Goal: Information Seeking & Learning: Learn about a topic

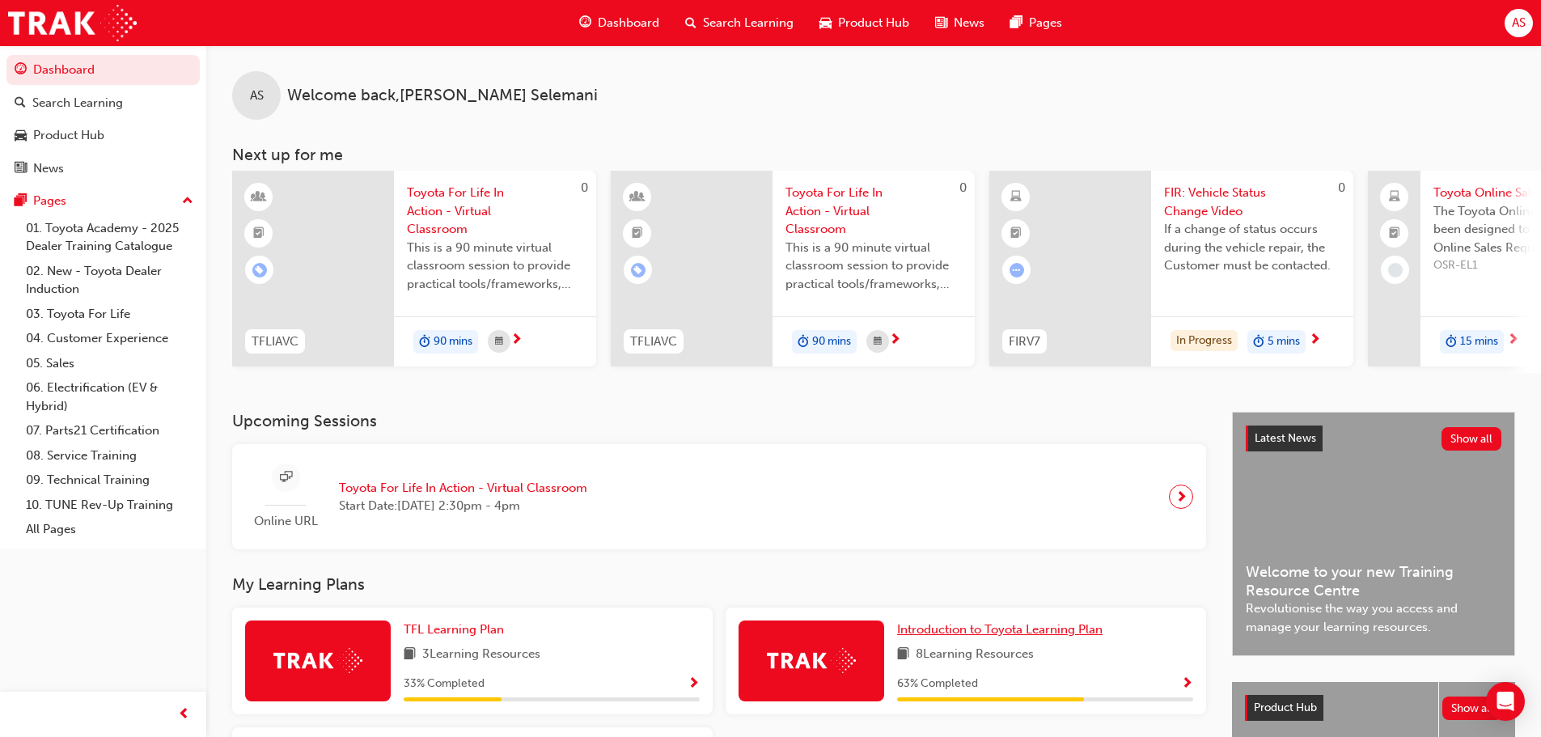
scroll to position [162, 0]
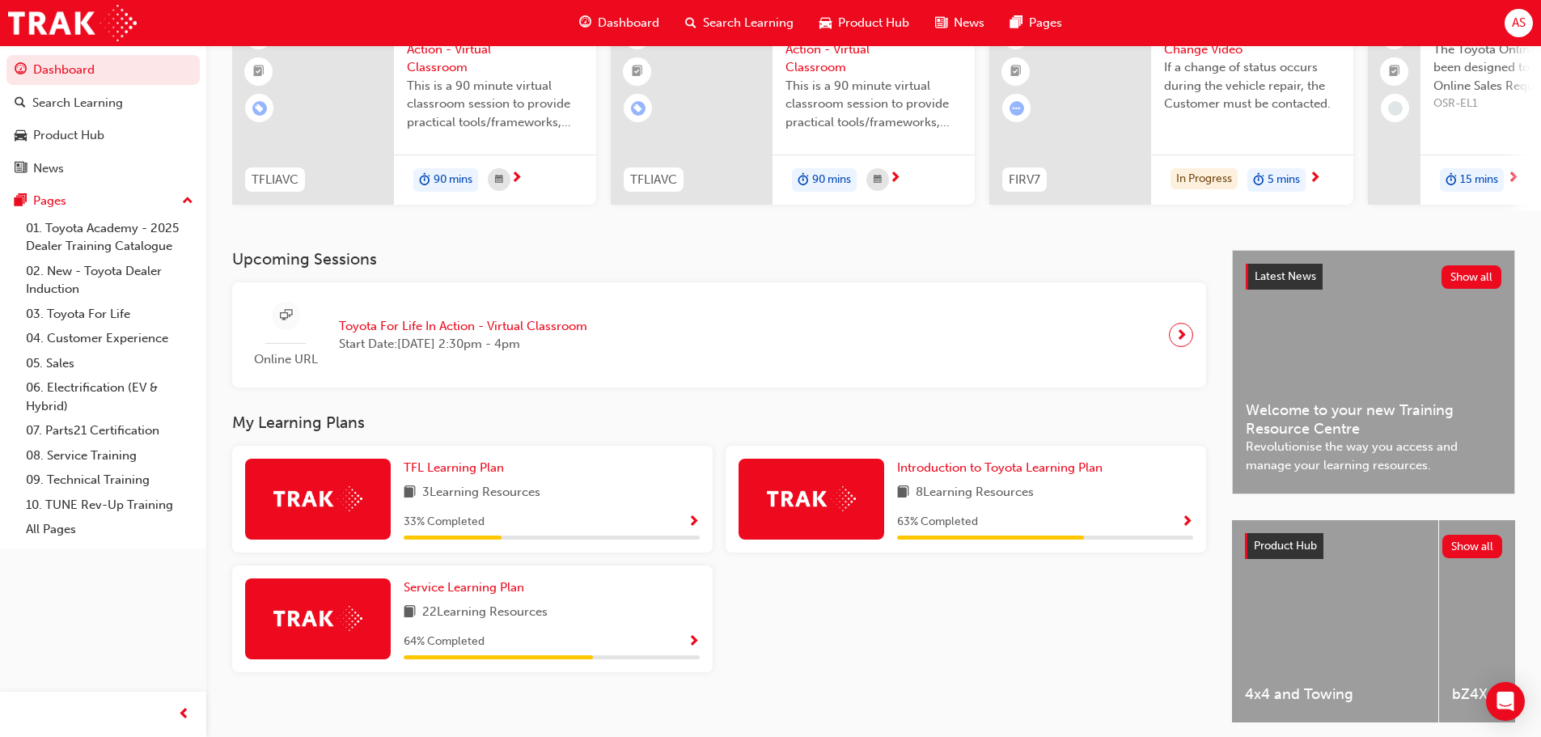
click at [549, 485] on div "TFL Learning Plan 3 Learning Resources 33 % Completed" at bounding box center [552, 499] width 296 height 81
click at [477, 473] on span "TFL Learning Plan" at bounding box center [454, 467] width 100 height 15
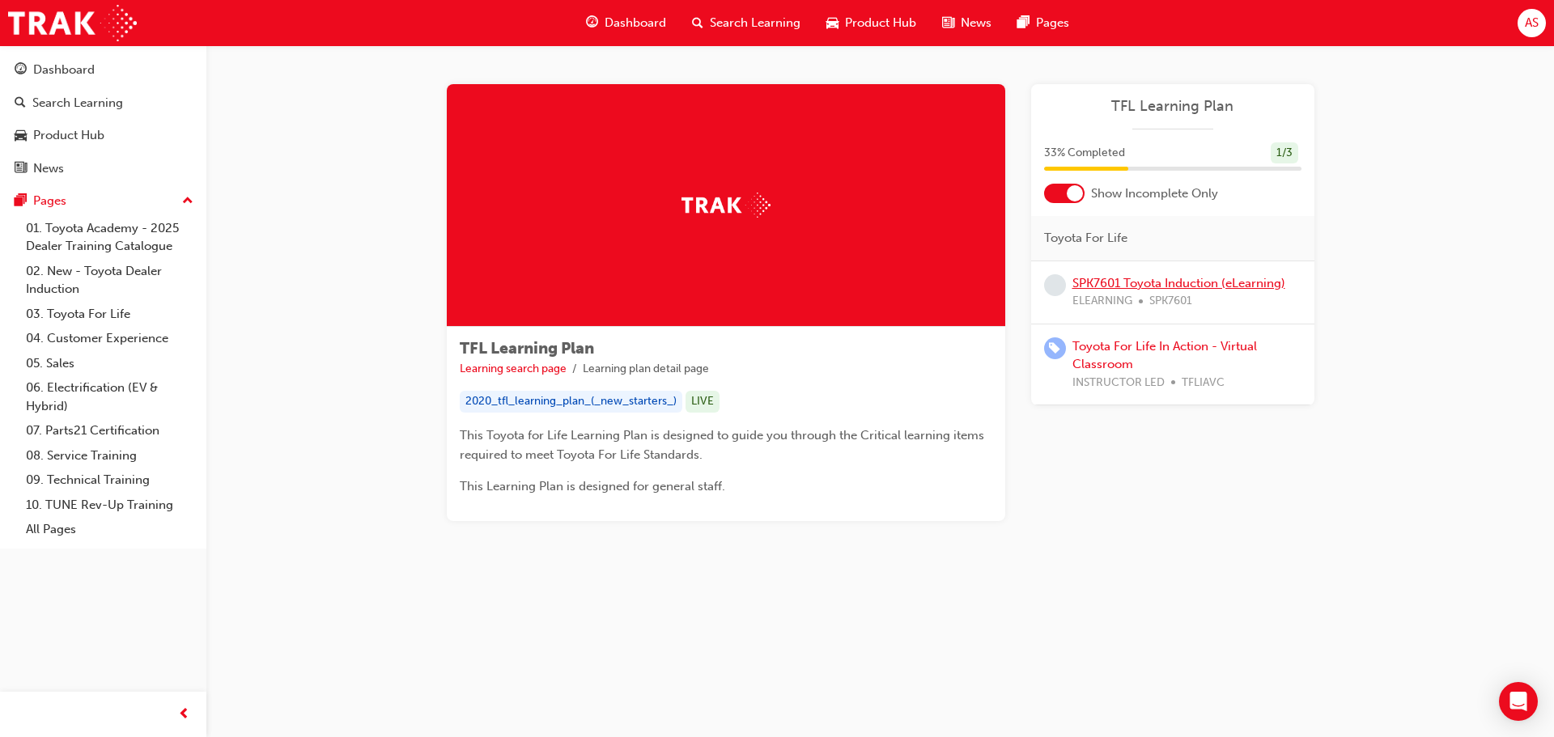
click at [1139, 283] on link "SPK7601 Toyota Induction (eLearning)" at bounding box center [1178, 283] width 213 height 15
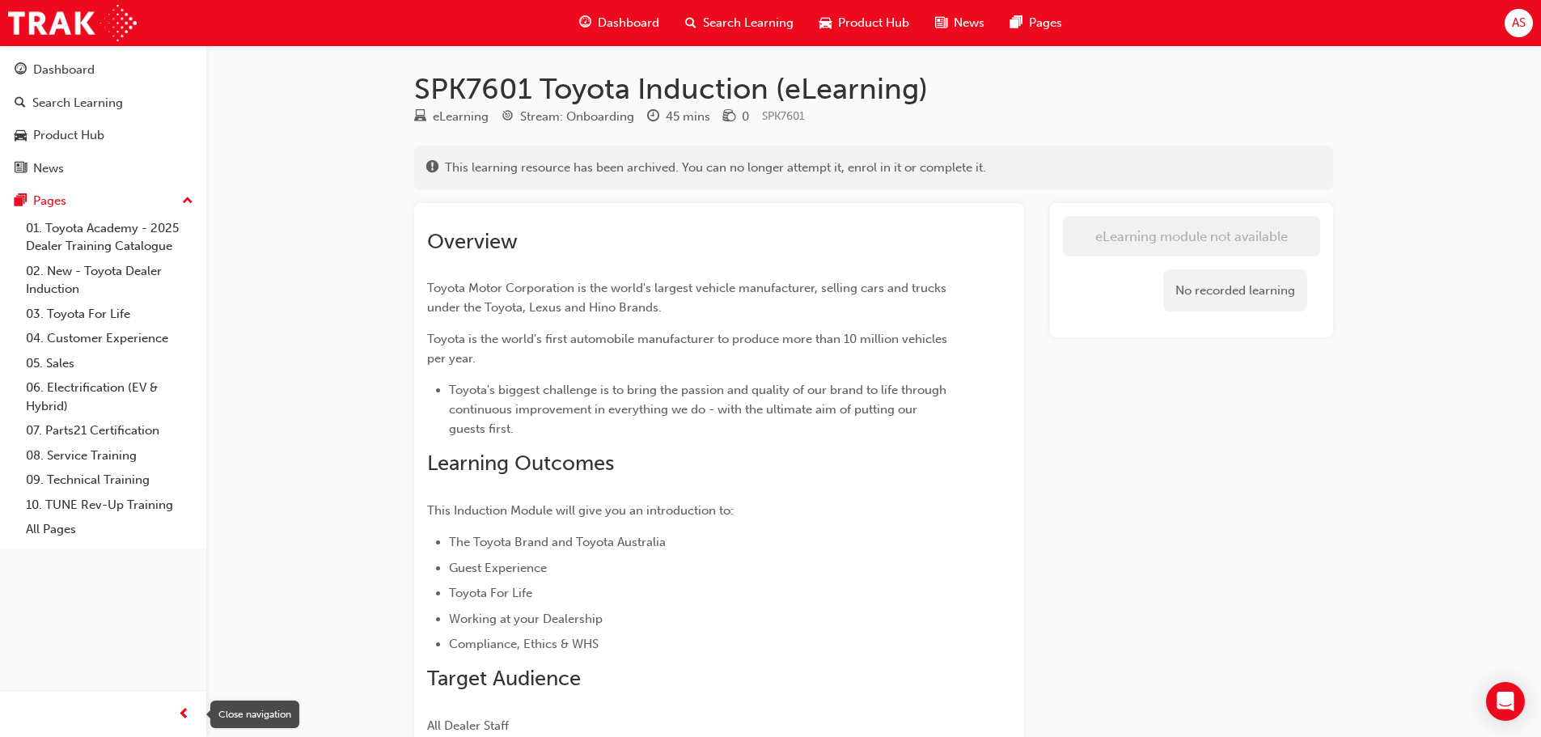
click at [180, 701] on div "button" at bounding box center [183, 714] width 32 height 32
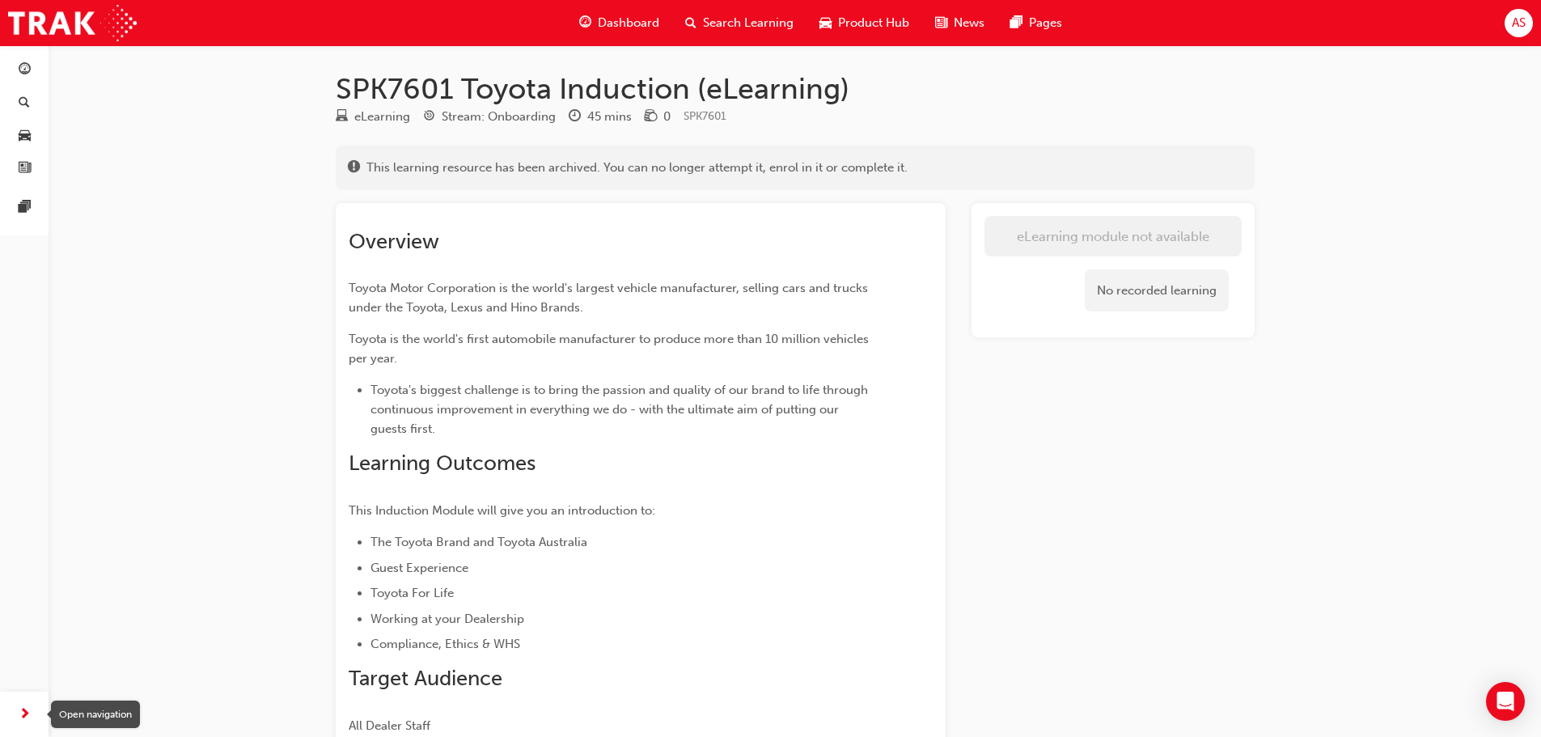
click at [20, 719] on span "next-icon" at bounding box center [25, 715] width 12 height 20
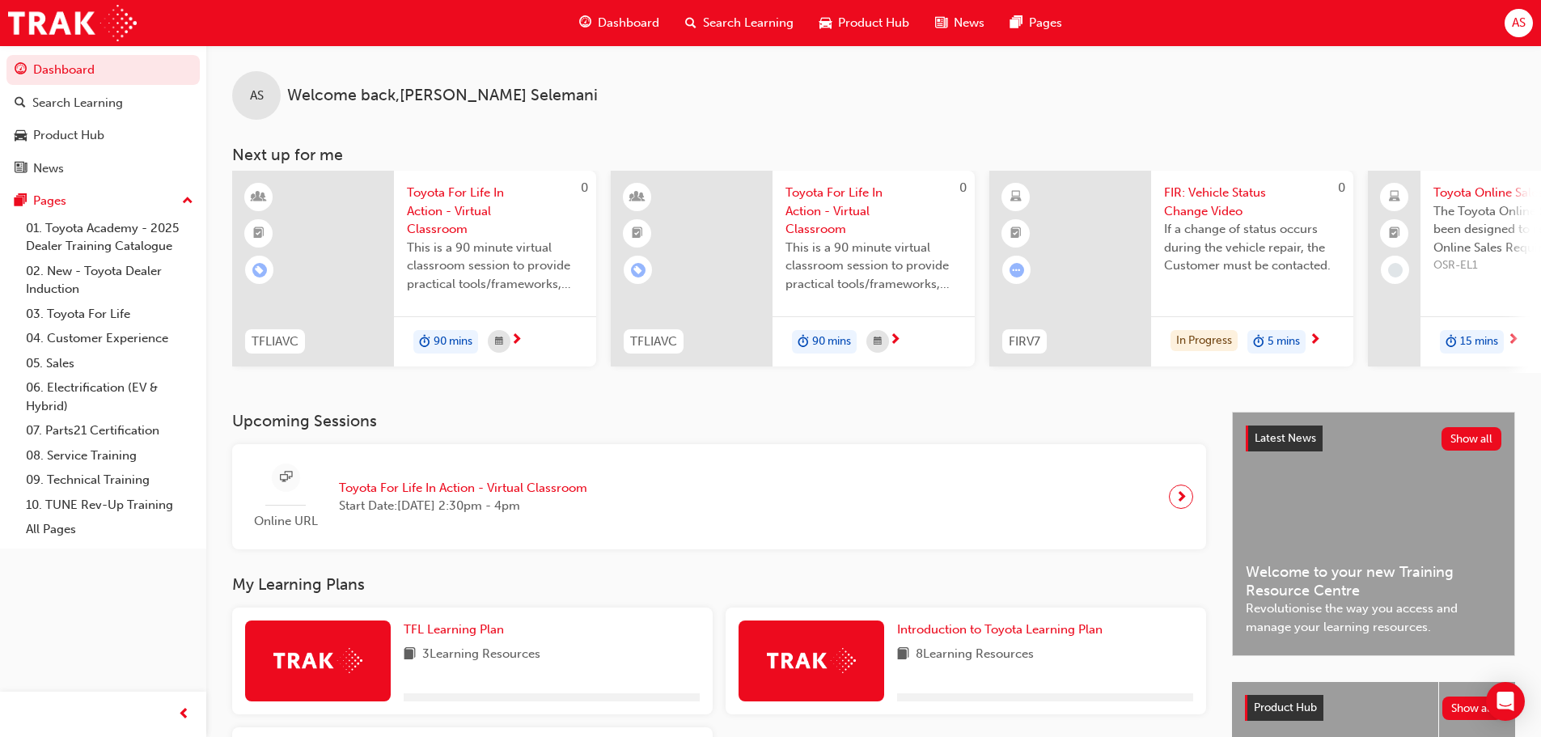
scroll to position [230, 0]
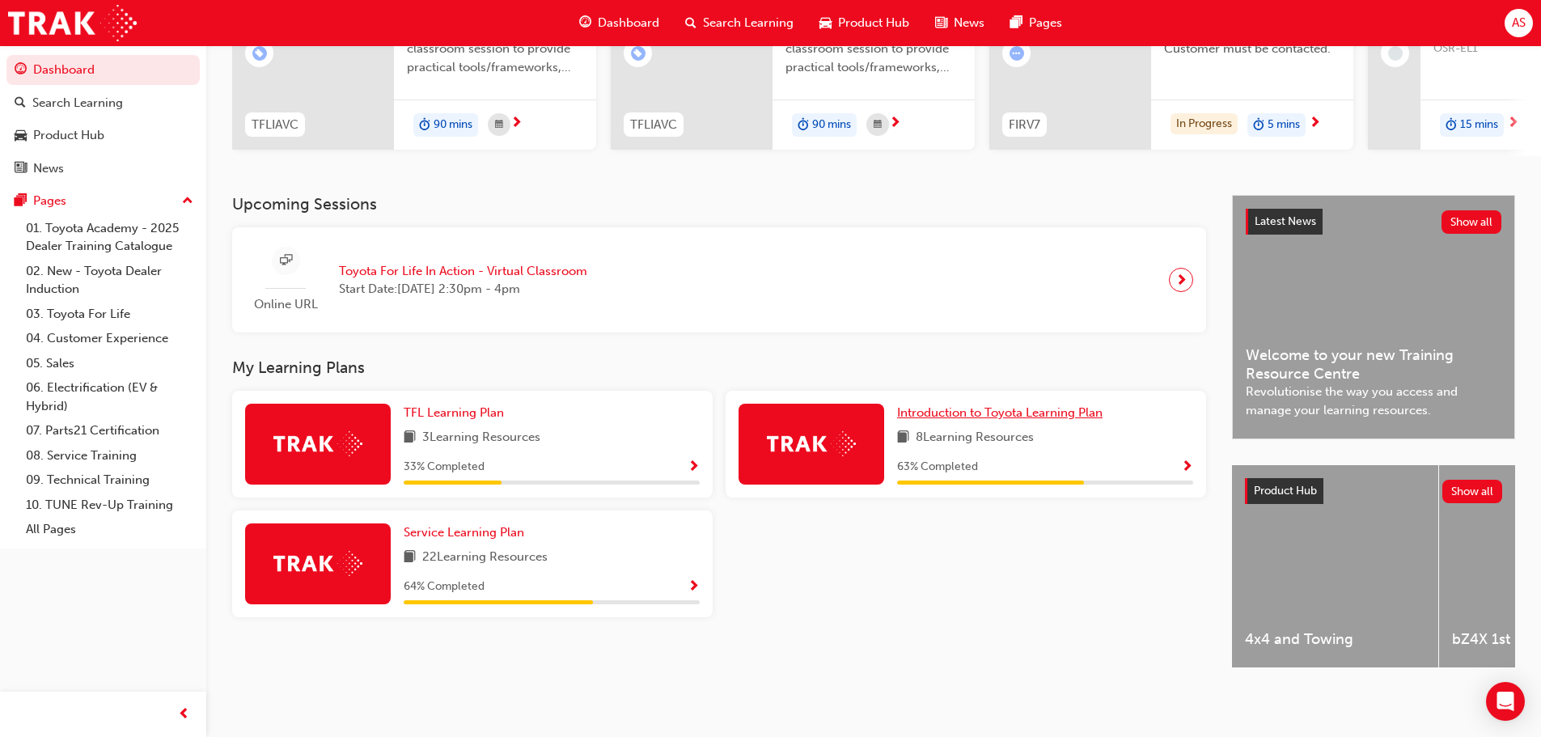
click at [1028, 405] on span "Introduction to Toyota Learning Plan" at bounding box center [1000, 412] width 206 height 15
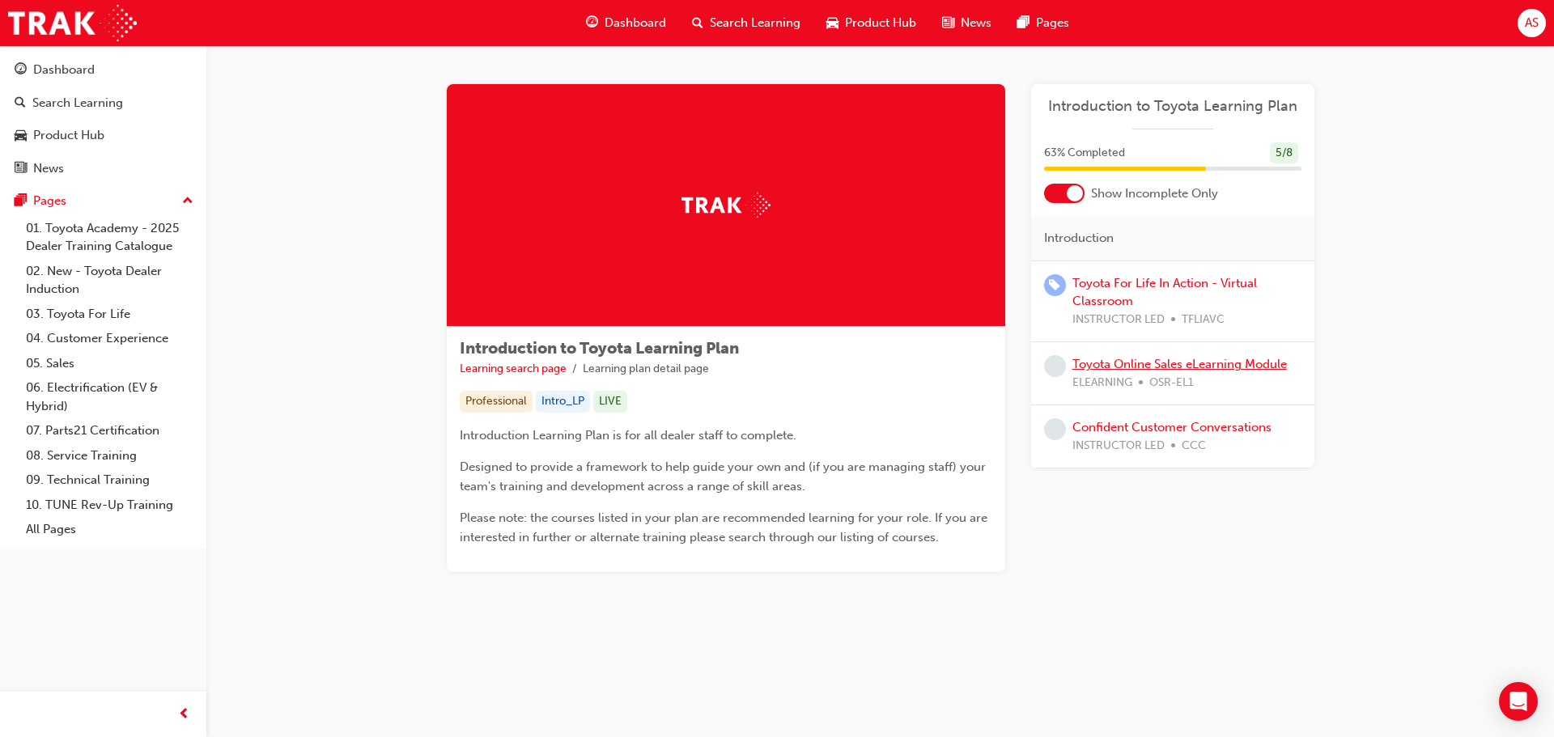
click at [1179, 366] on link "Toyota Online Sales eLearning Module" at bounding box center [1179, 364] width 214 height 15
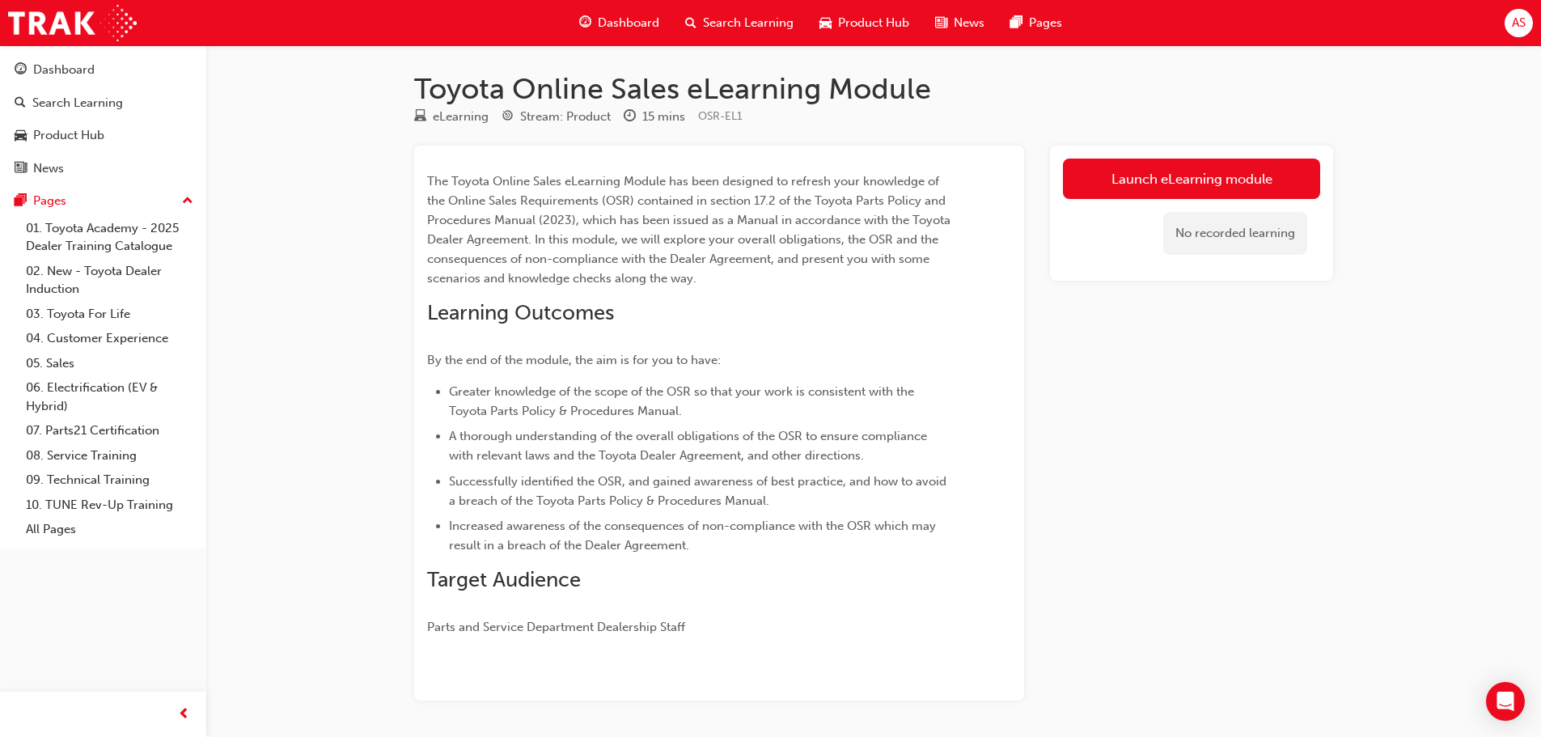
drag, startPoint x: 1164, startPoint y: 169, endPoint x: 1168, endPoint y: 150, distance: 19.7
click at [1164, 170] on link "Launch eLearning module" at bounding box center [1191, 179] width 257 height 40
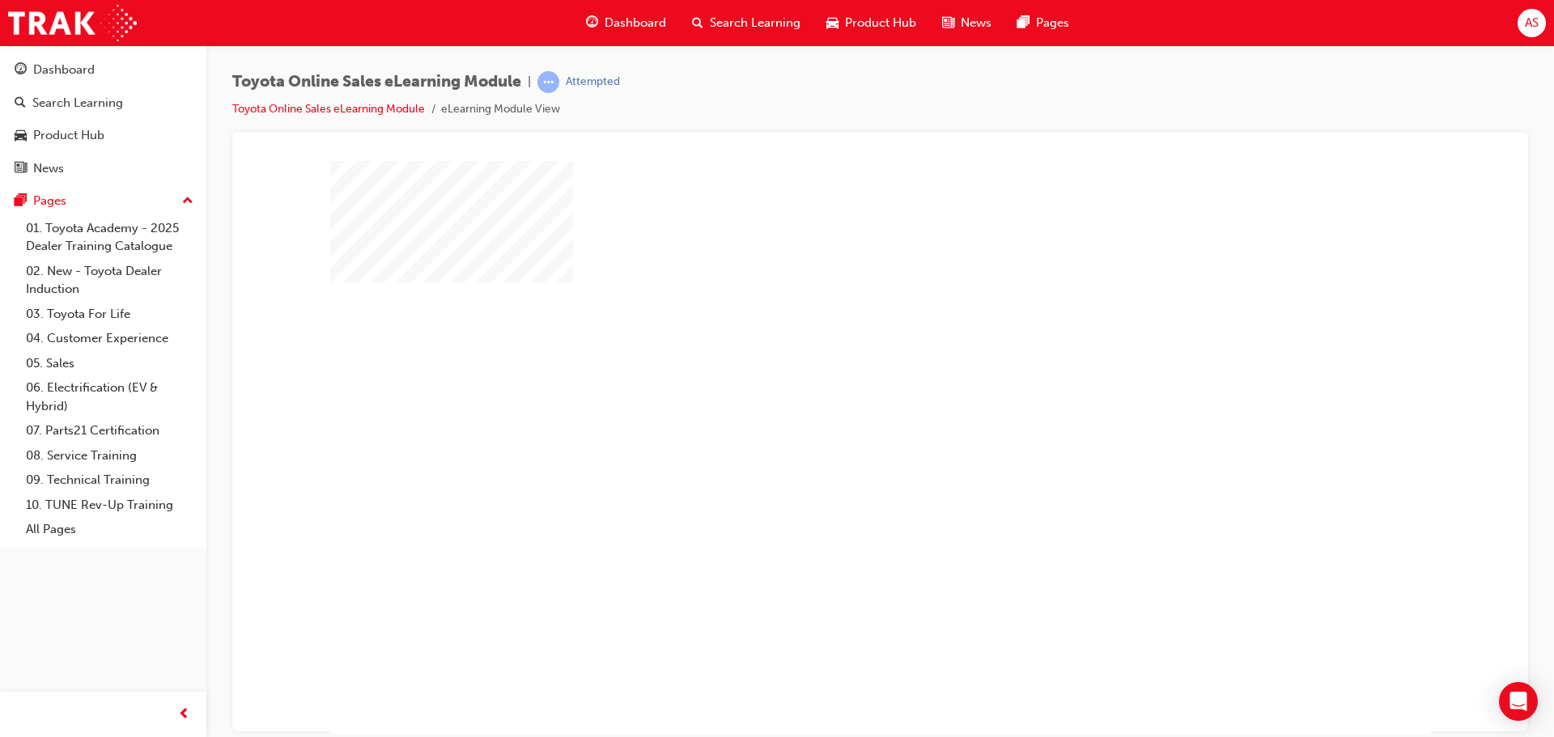
scroll to position [33, 0]
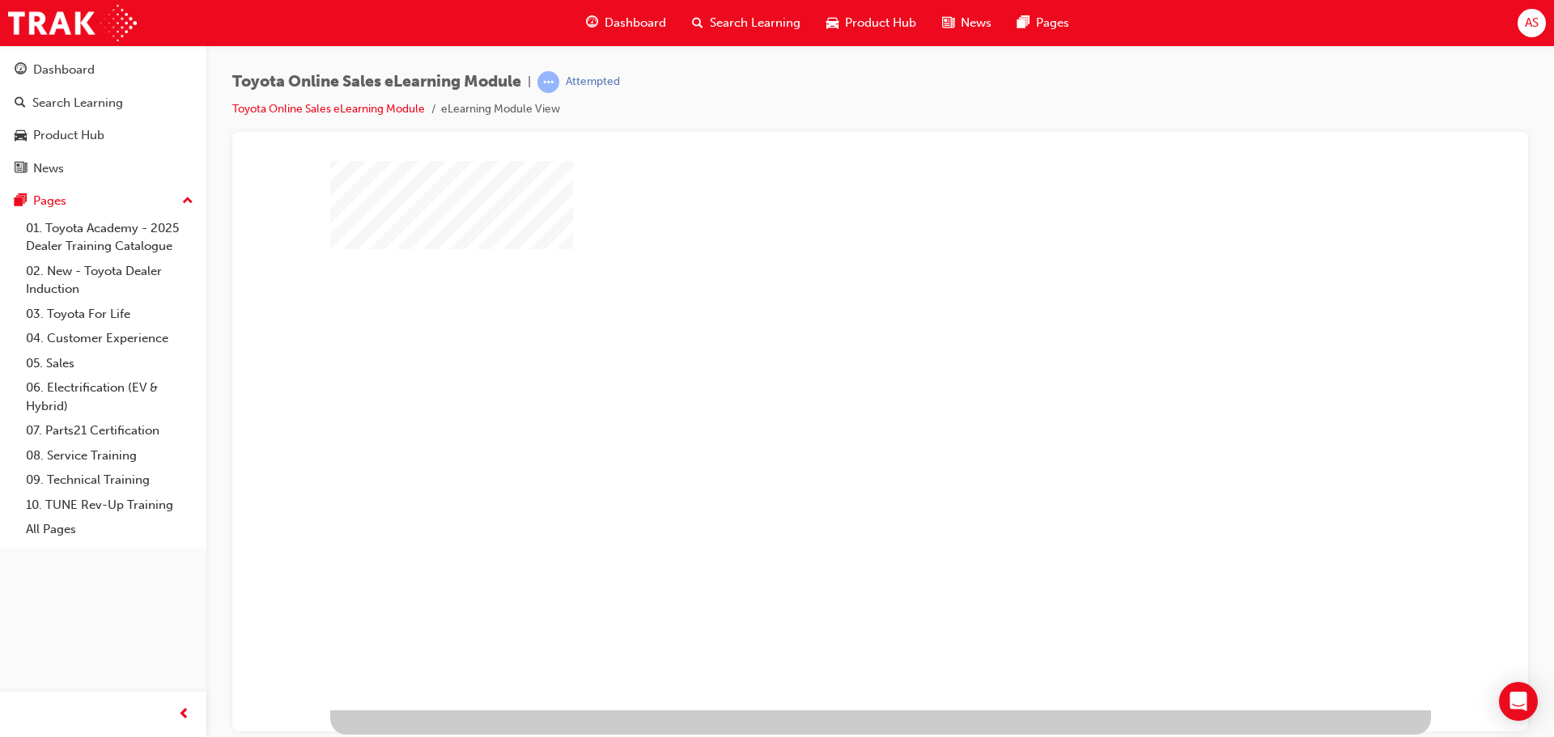
click at [833, 367] on div "play" at bounding box center [833, 367] width 0 height 0
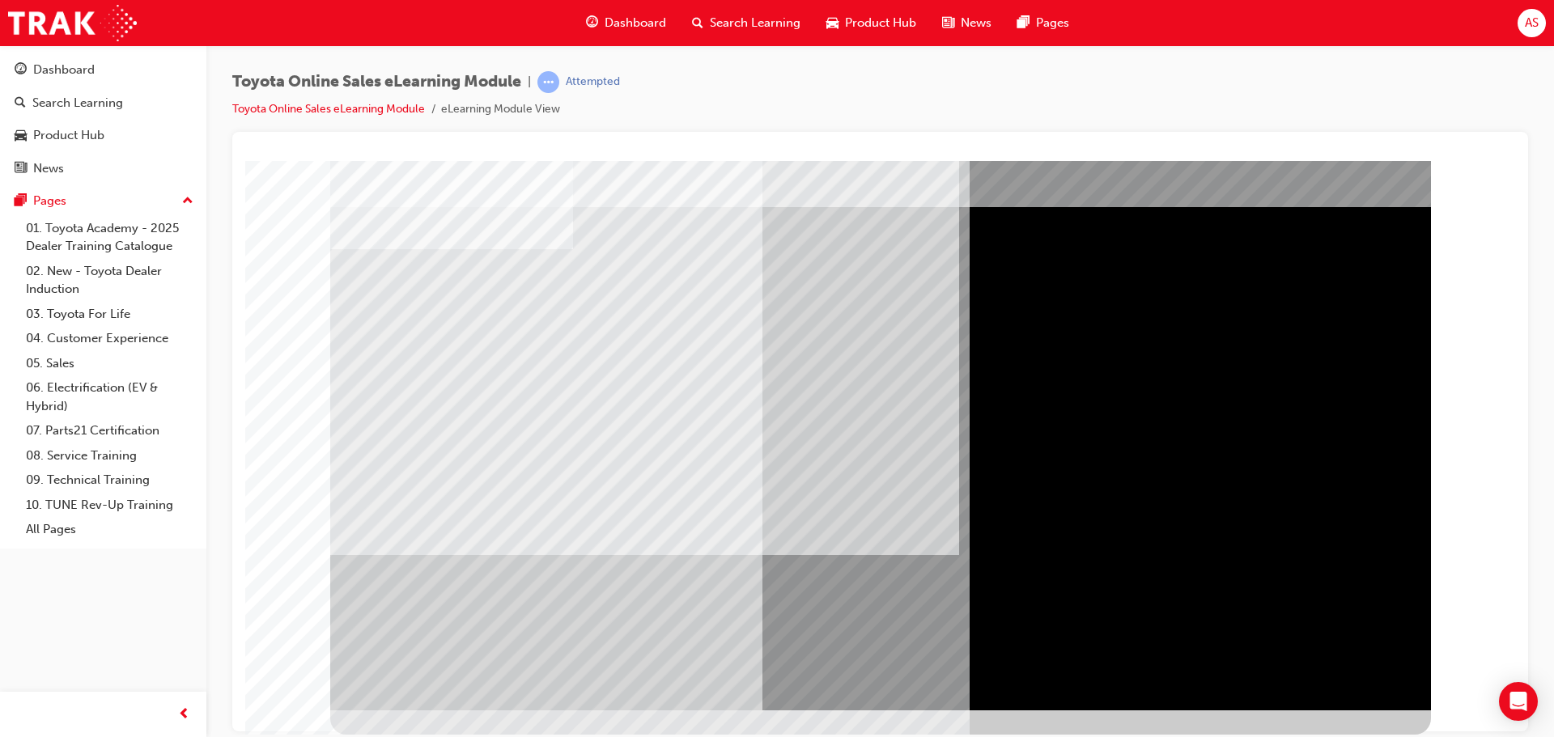
scroll to position [0, 0]
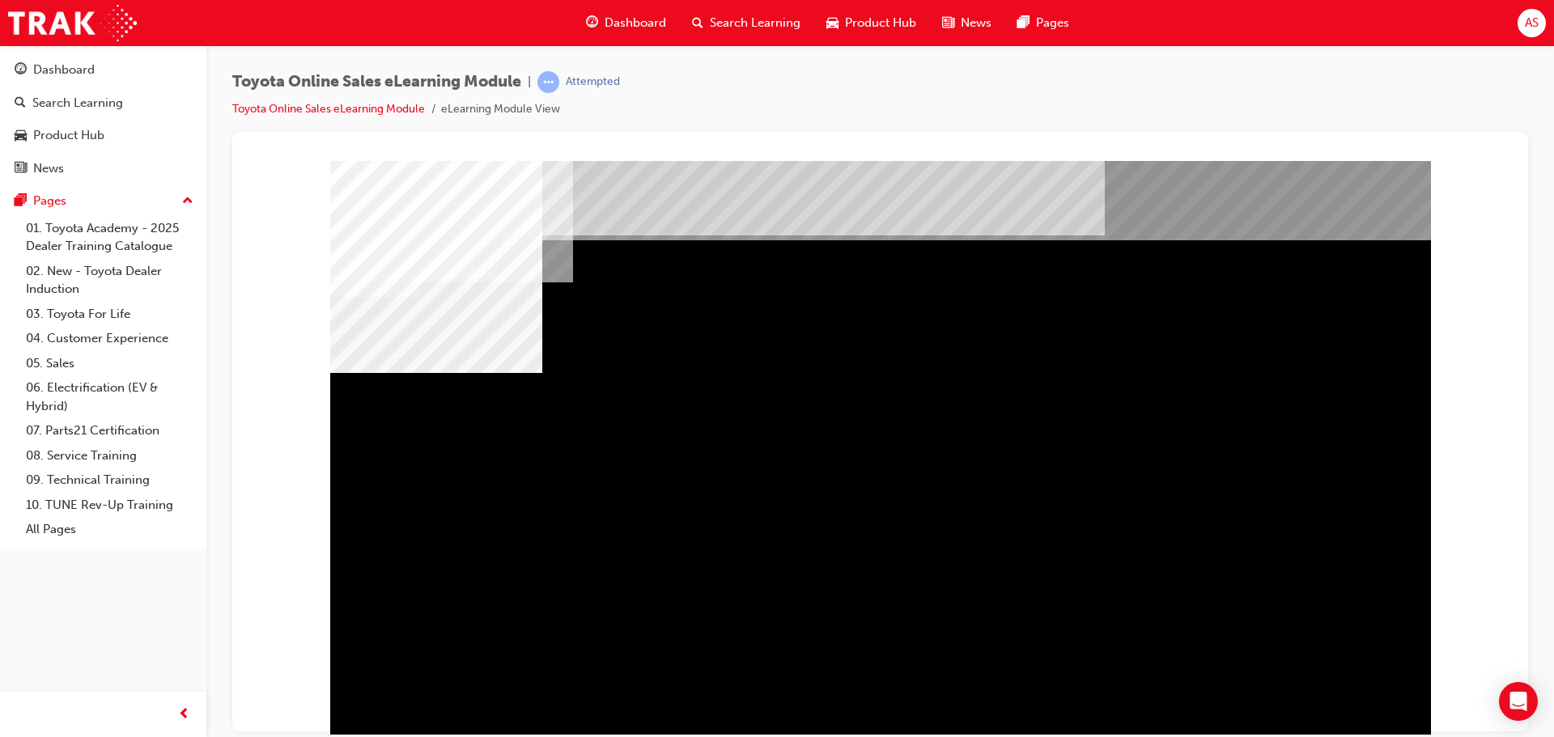
drag, startPoint x: 1189, startPoint y: 435, endPoint x: 1188, endPoint y: 466, distance: 30.8
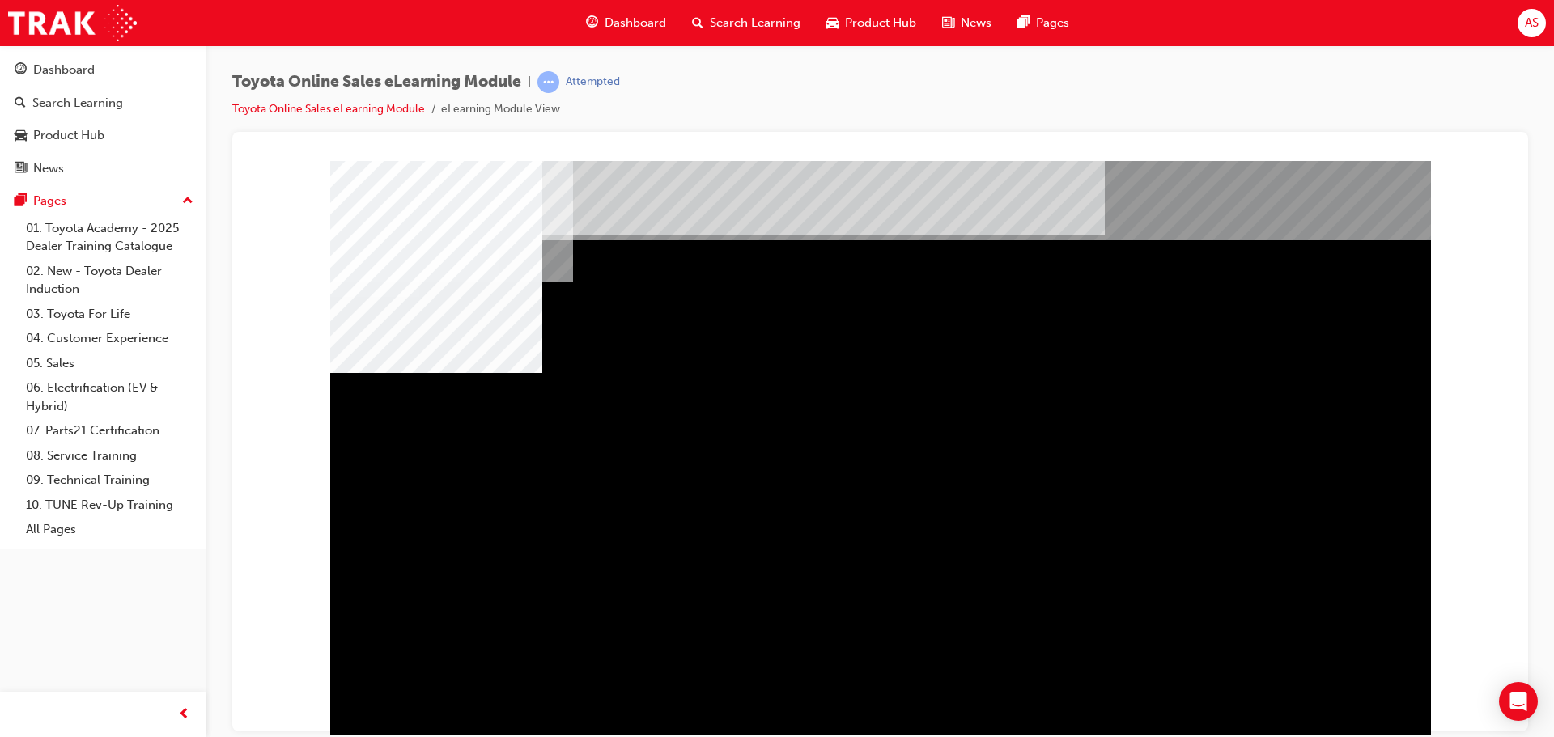
scroll to position [33, 0]
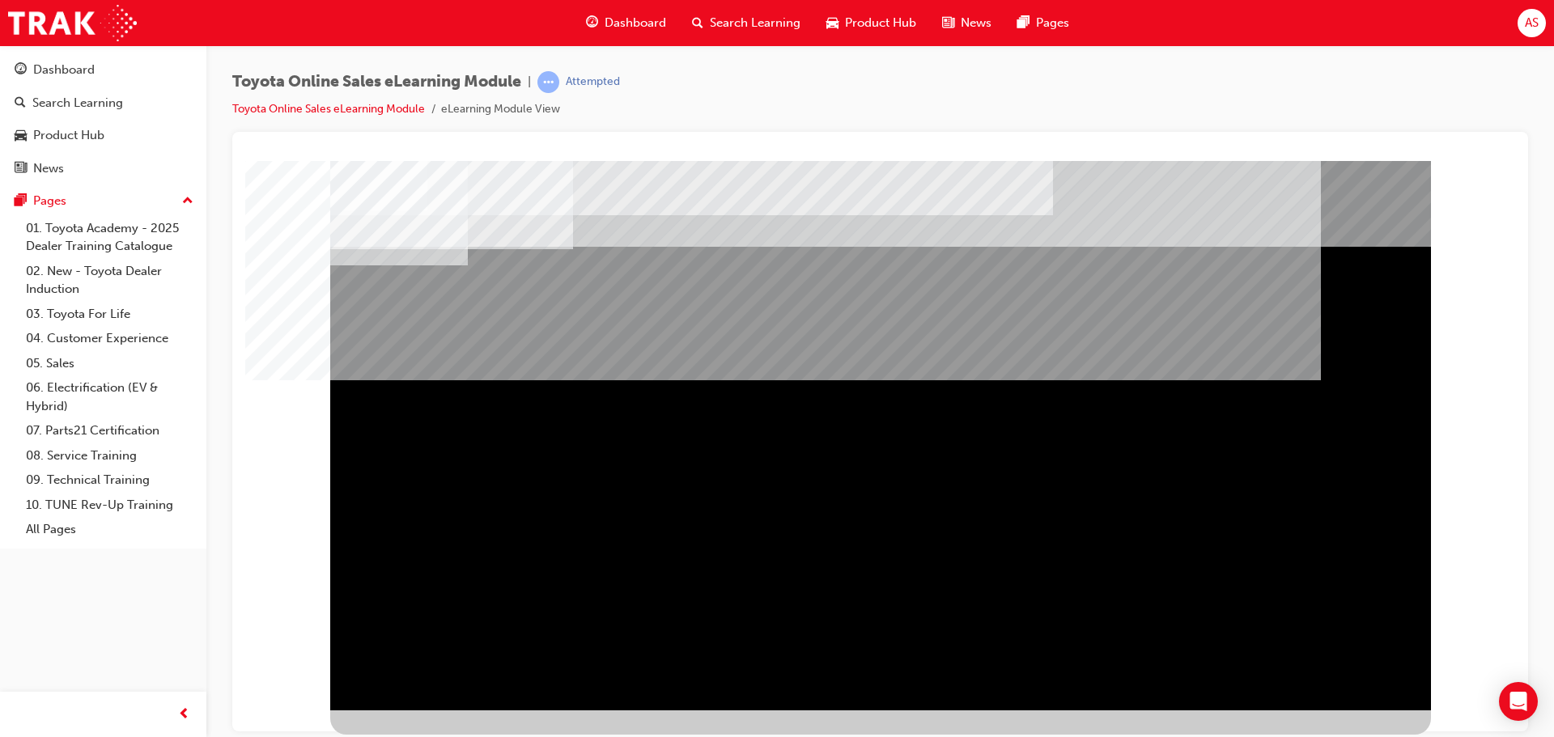
scroll to position [0, 0]
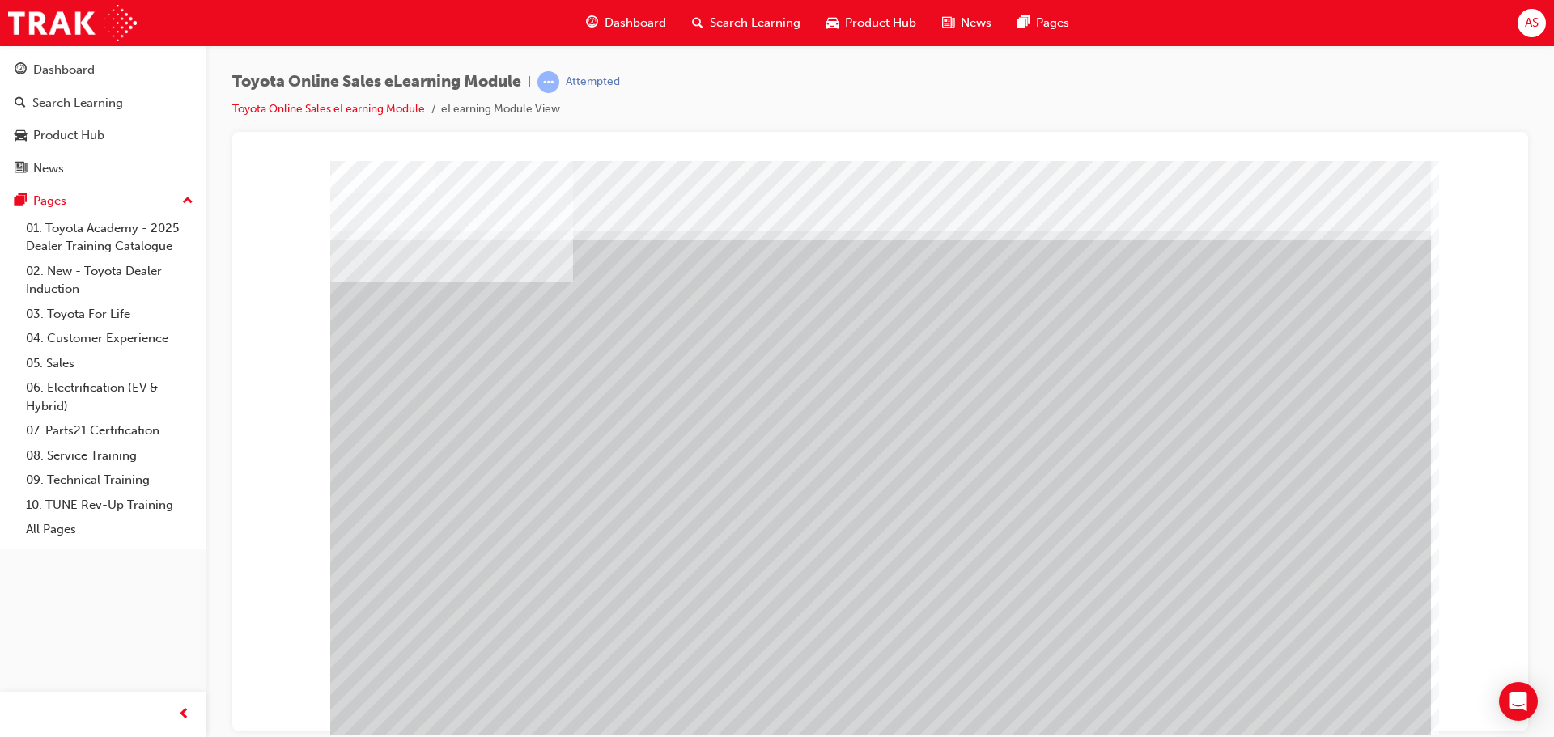
scroll to position [33, 0]
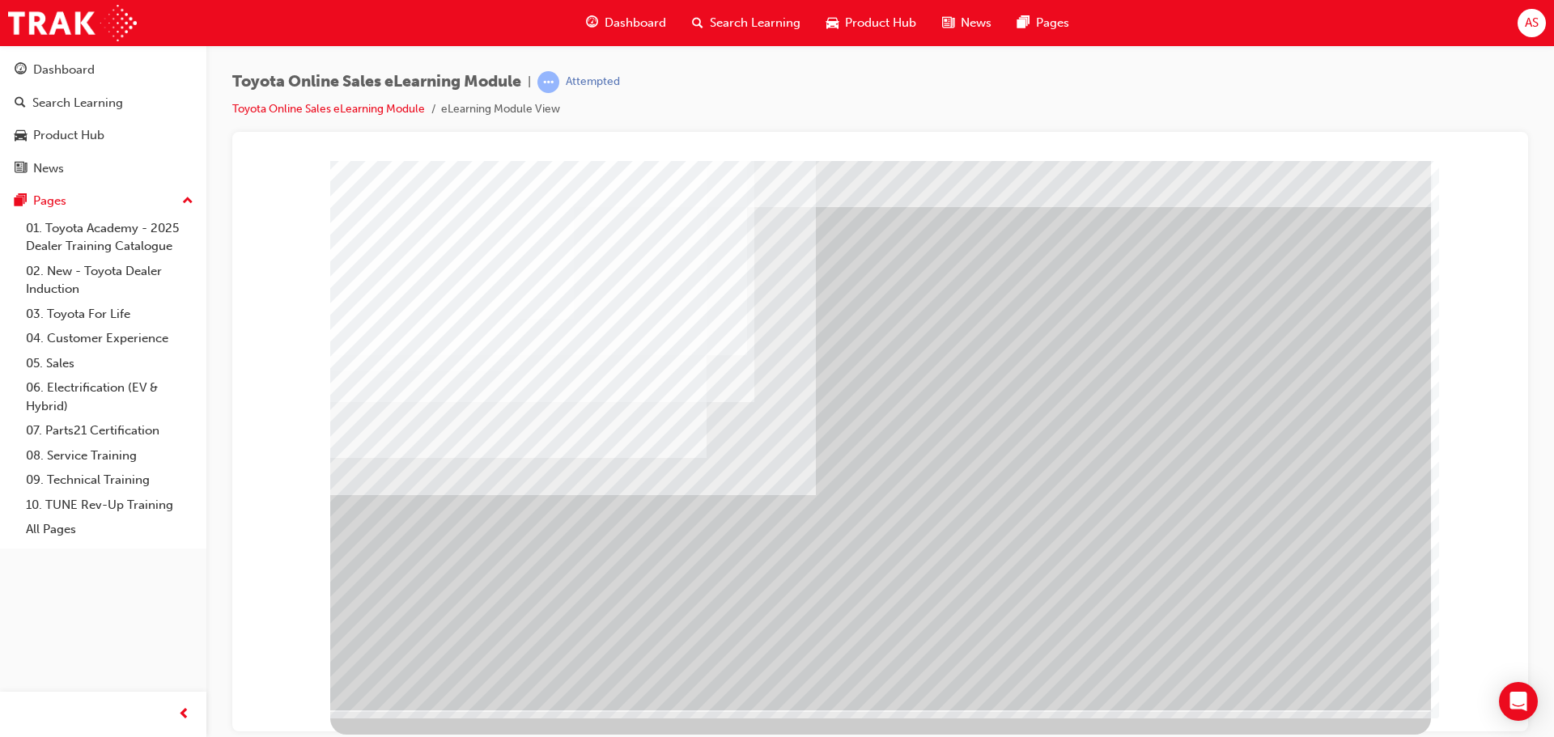
scroll to position [0, 0]
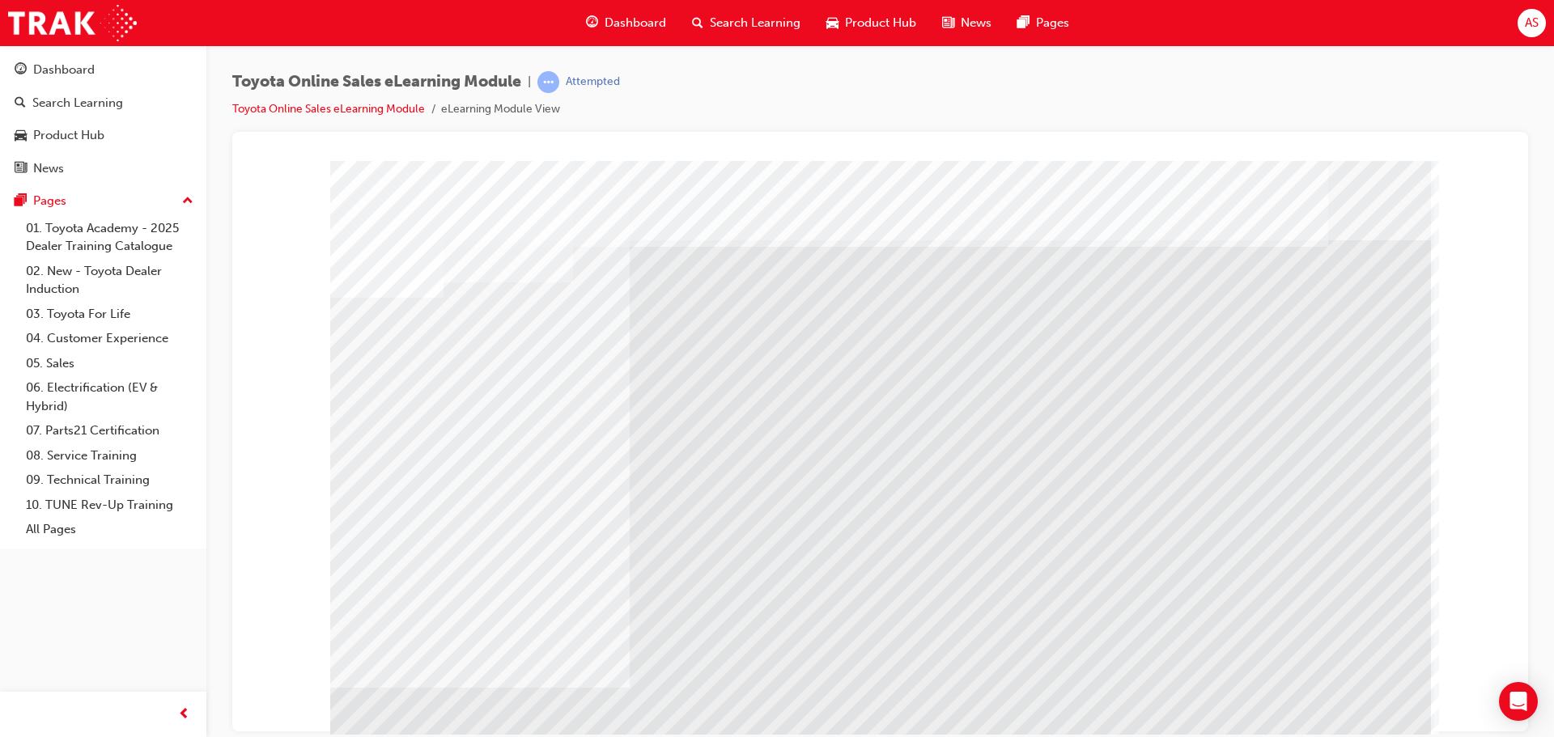
drag, startPoint x: 435, startPoint y: 401, endPoint x: 547, endPoint y: 411, distance: 112.1
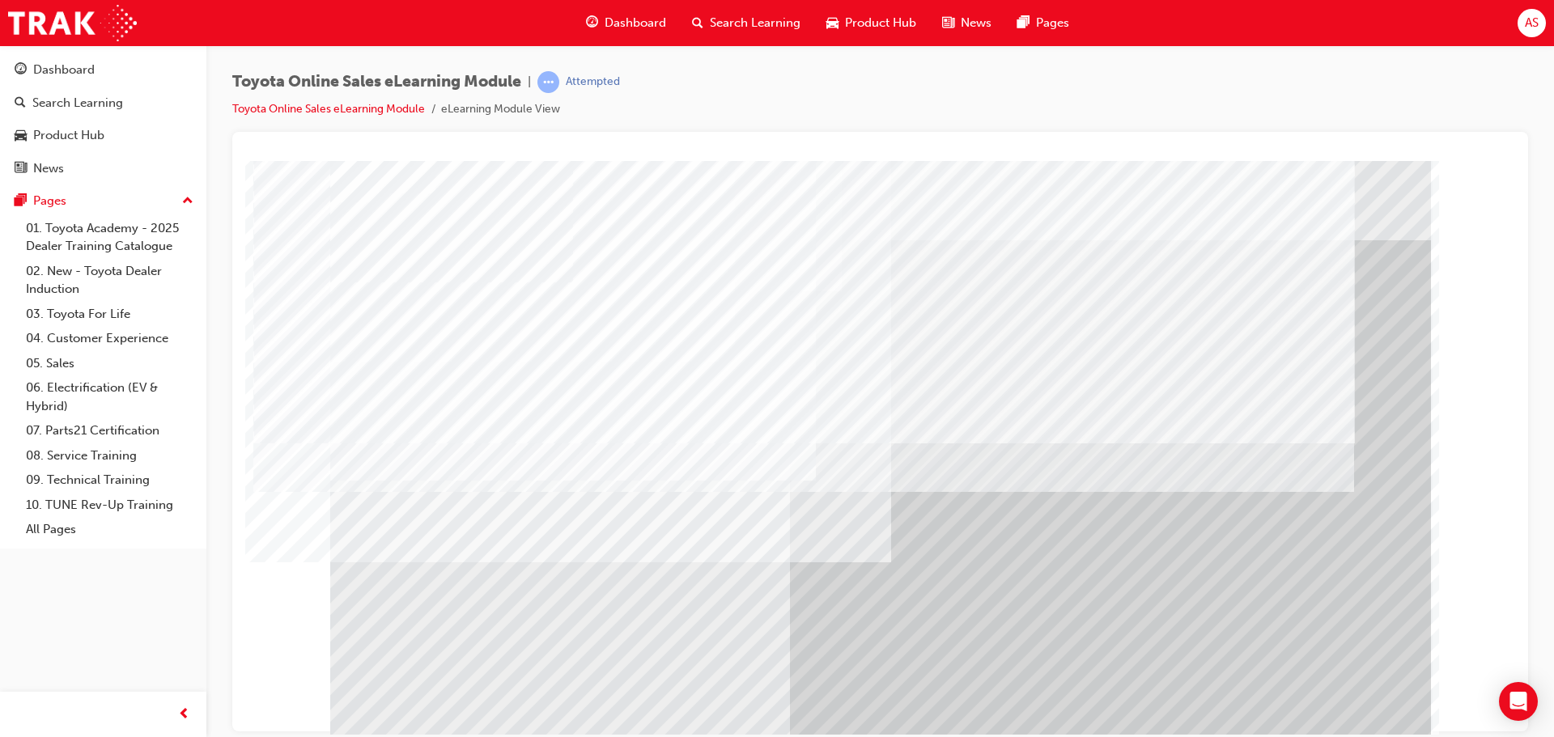
scroll to position [33, 0]
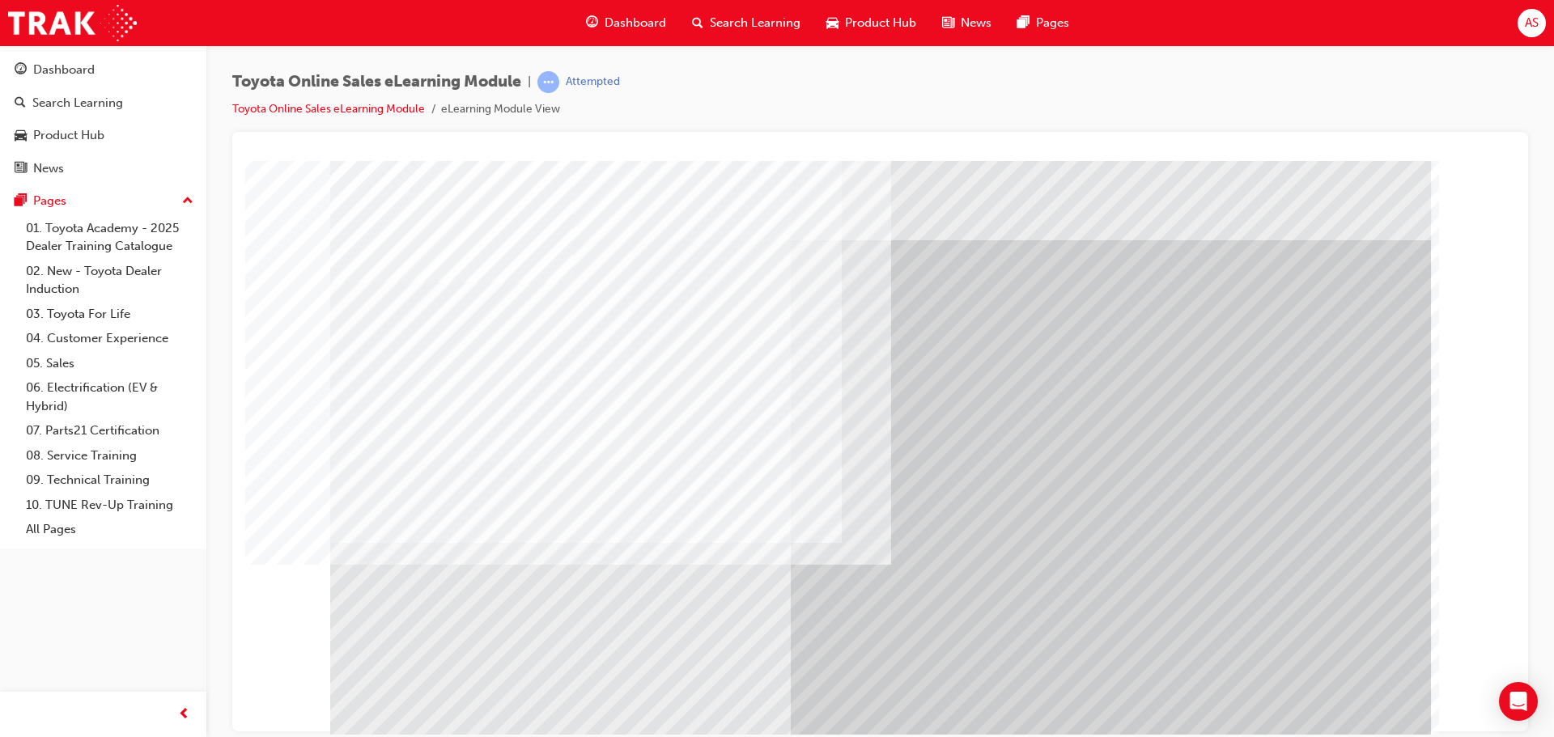
click at [1338, 690] on div at bounding box center [880, 451] width 1100 height 583
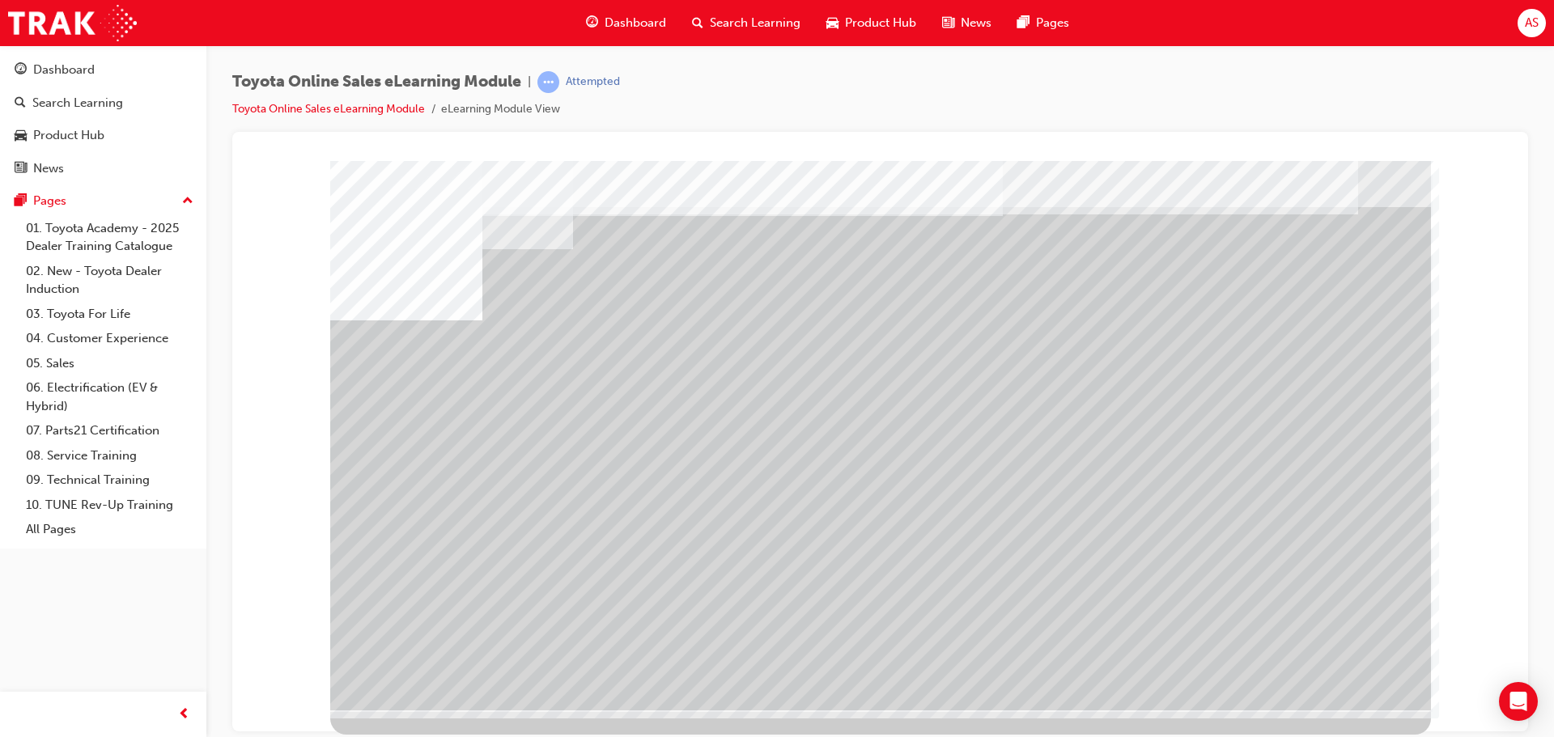
drag, startPoint x: 481, startPoint y: 536, endPoint x: 626, endPoint y: 539, distance: 144.9
drag, startPoint x: 991, startPoint y: 540, endPoint x: 1153, endPoint y: 559, distance: 162.9
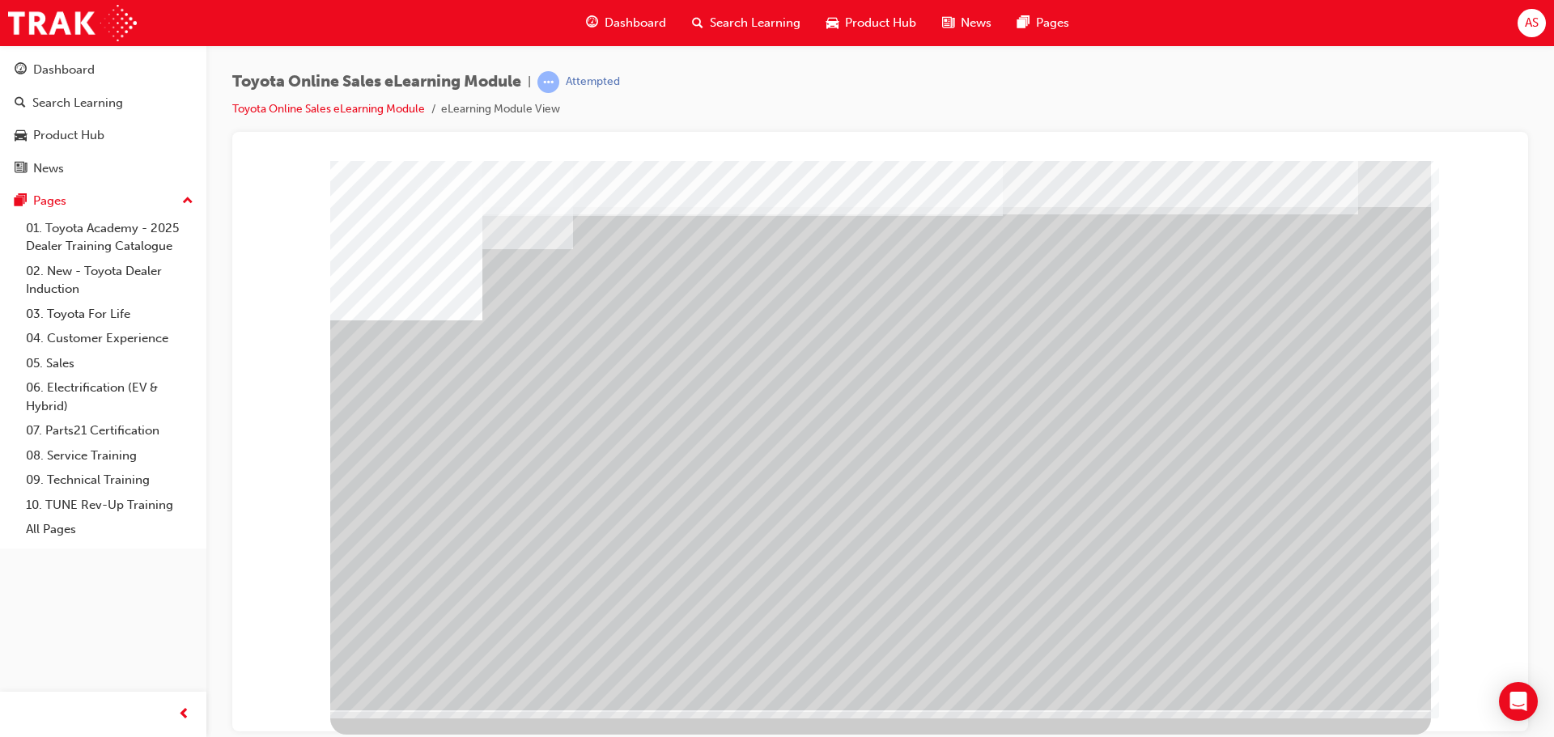
drag, startPoint x: 1153, startPoint y: 559, endPoint x: 1215, endPoint y: 540, distance: 64.2
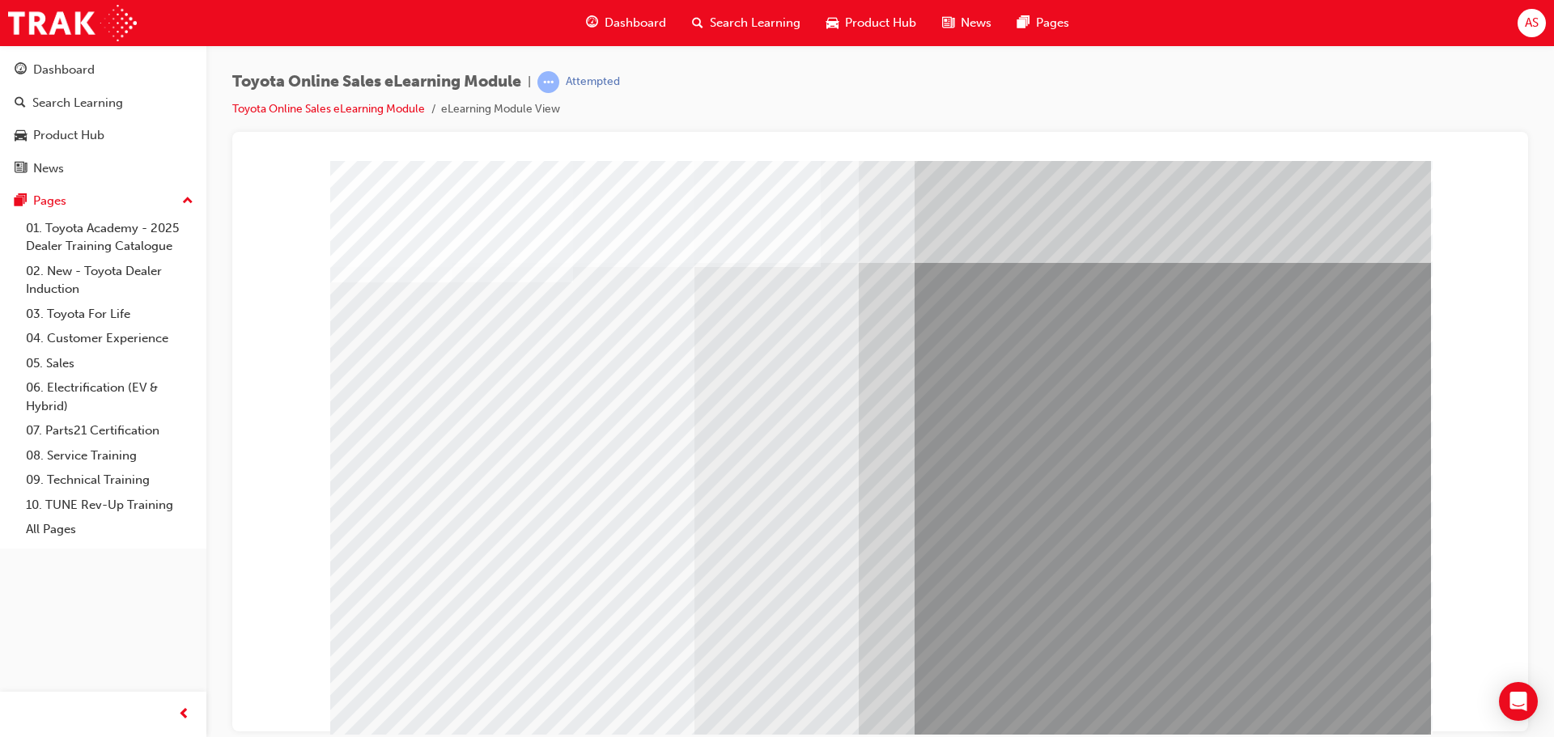
drag, startPoint x: 1007, startPoint y: 439, endPoint x: 969, endPoint y: 491, distance: 64.2
drag, startPoint x: 935, startPoint y: 473, endPoint x: 923, endPoint y: 507, distance: 35.3
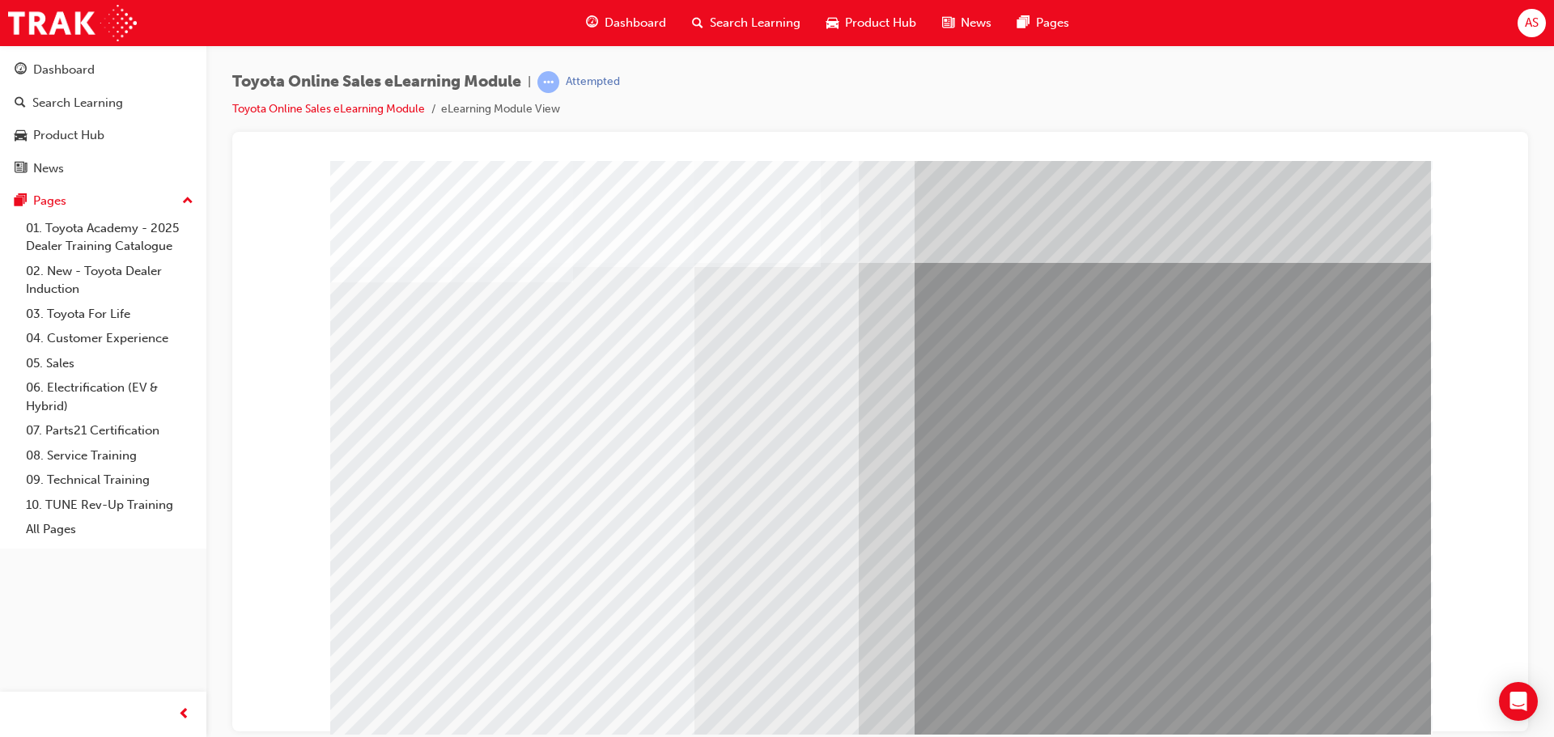
drag, startPoint x: 903, startPoint y: 395, endPoint x: 931, endPoint y: 370, distance: 37.8
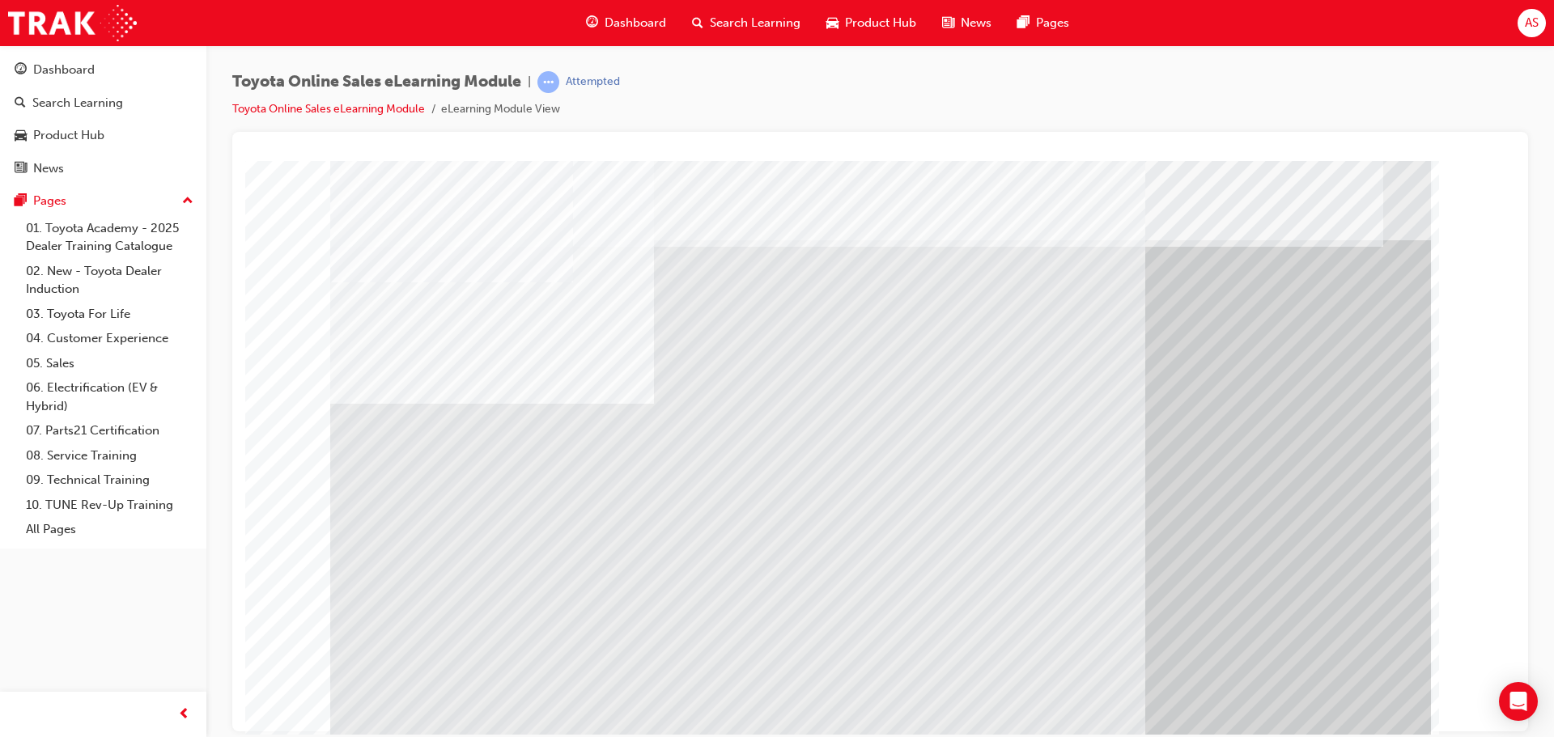
drag, startPoint x: 637, startPoint y: 642, endPoint x: 1107, endPoint y: 655, distance: 470.3
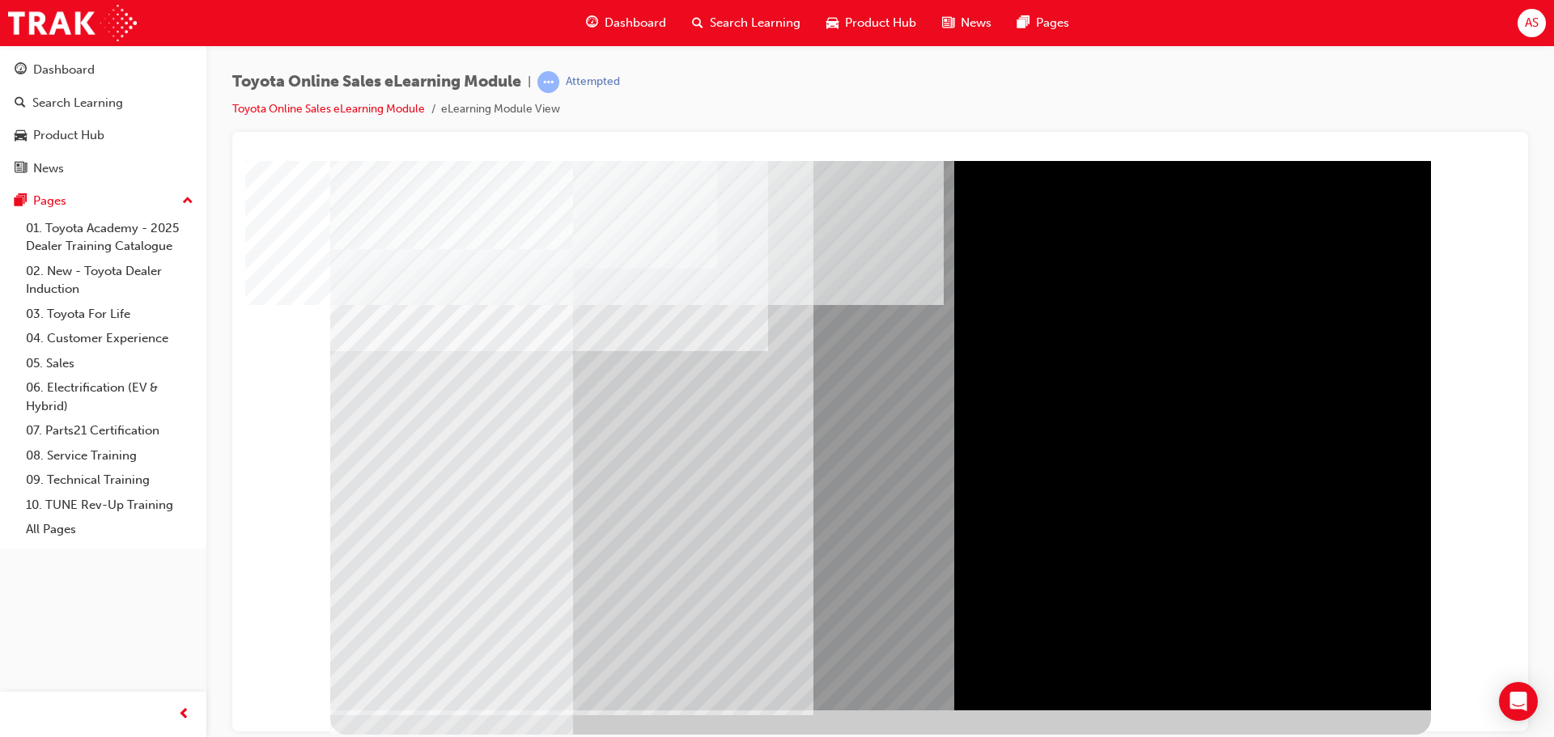
scroll to position [0, 0]
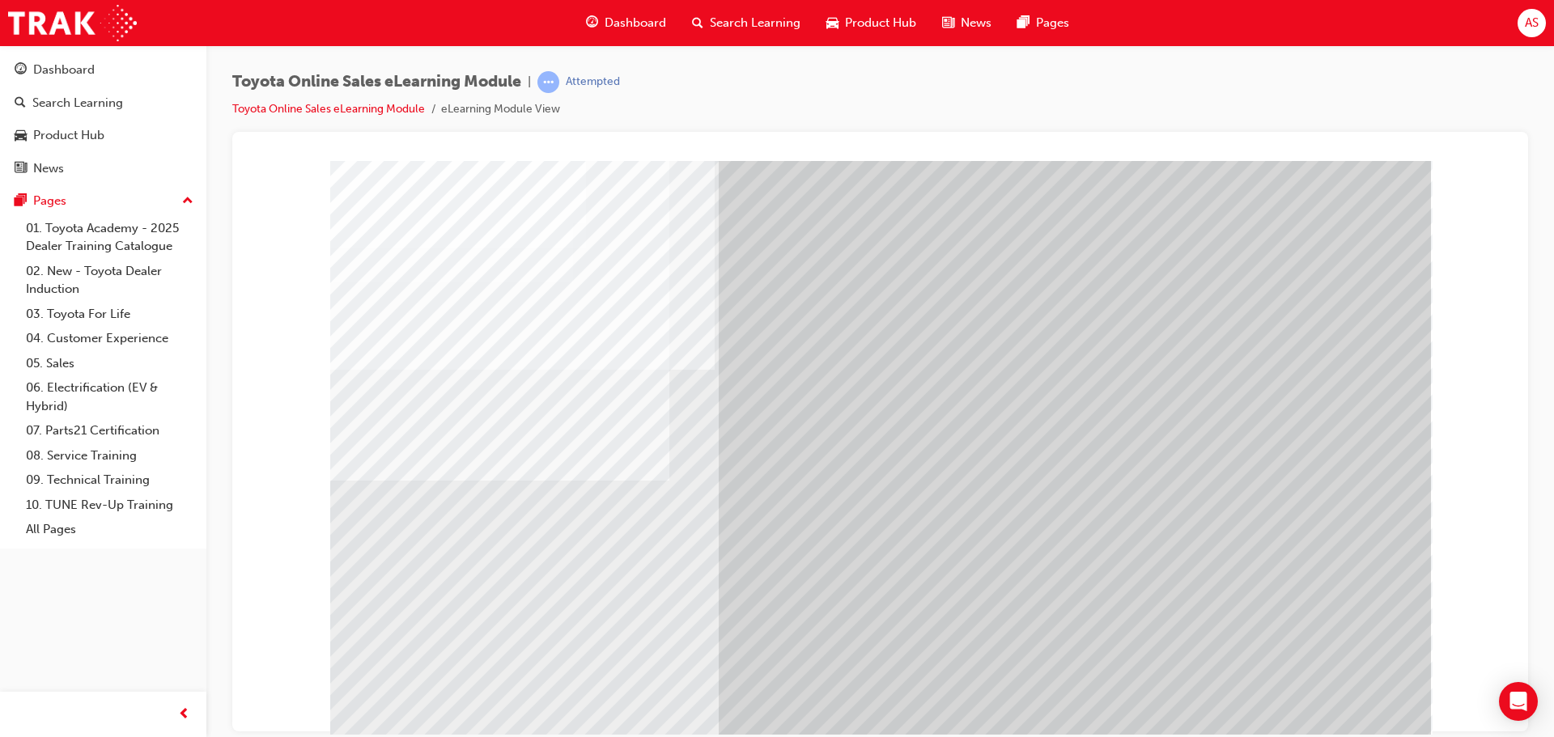
drag, startPoint x: 464, startPoint y: 521, endPoint x: 519, endPoint y: 500, distance: 59.7
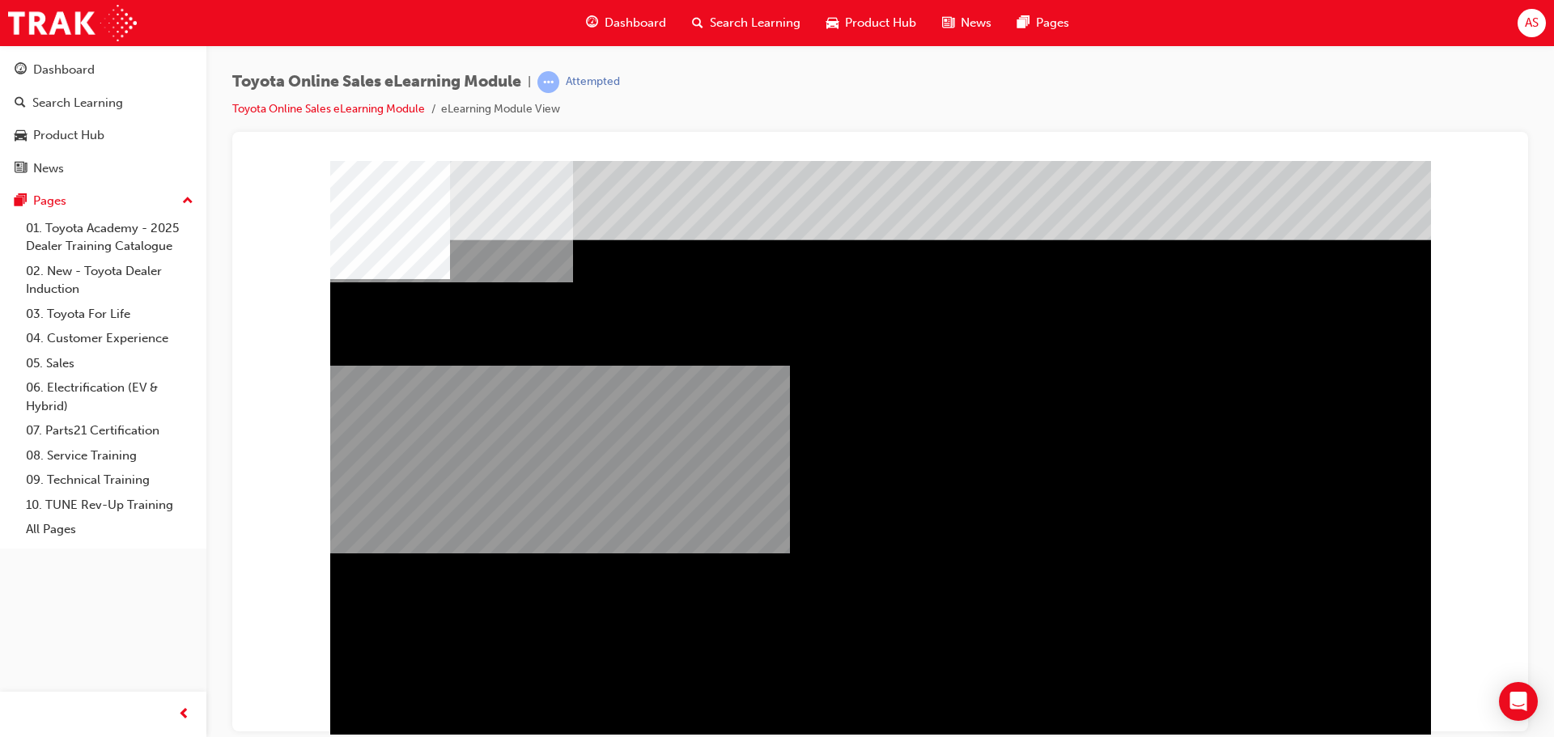
click at [982, 686] on div "multistate" at bounding box center [880, 451] width 1100 height 583
drag, startPoint x: 1028, startPoint y: 549, endPoint x: 1064, endPoint y: 554, distance: 36.0
click at [1045, 552] on div "multistate" at bounding box center [880, 451] width 1100 height 583
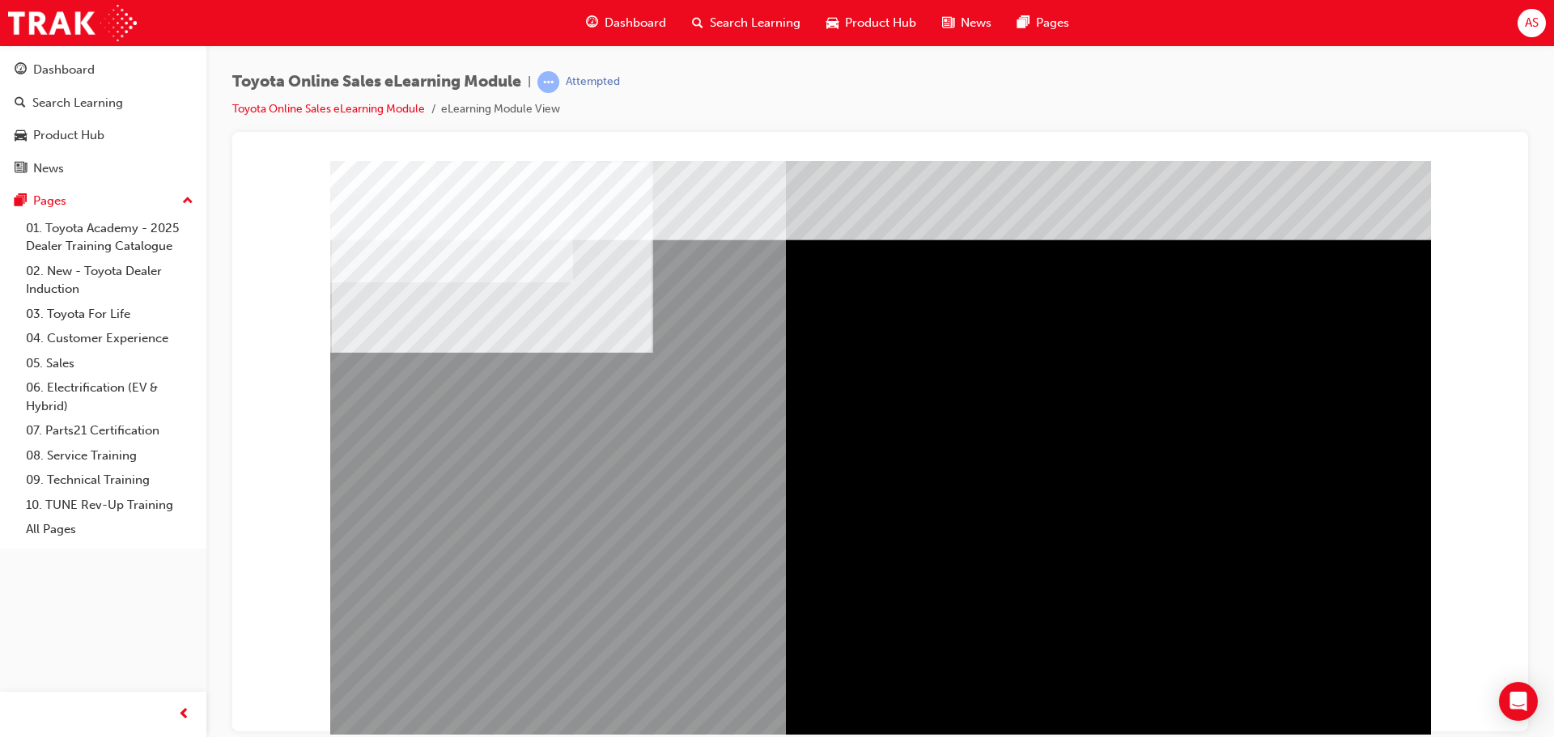
drag, startPoint x: 390, startPoint y: 414, endPoint x: 513, endPoint y: 406, distance: 123.3
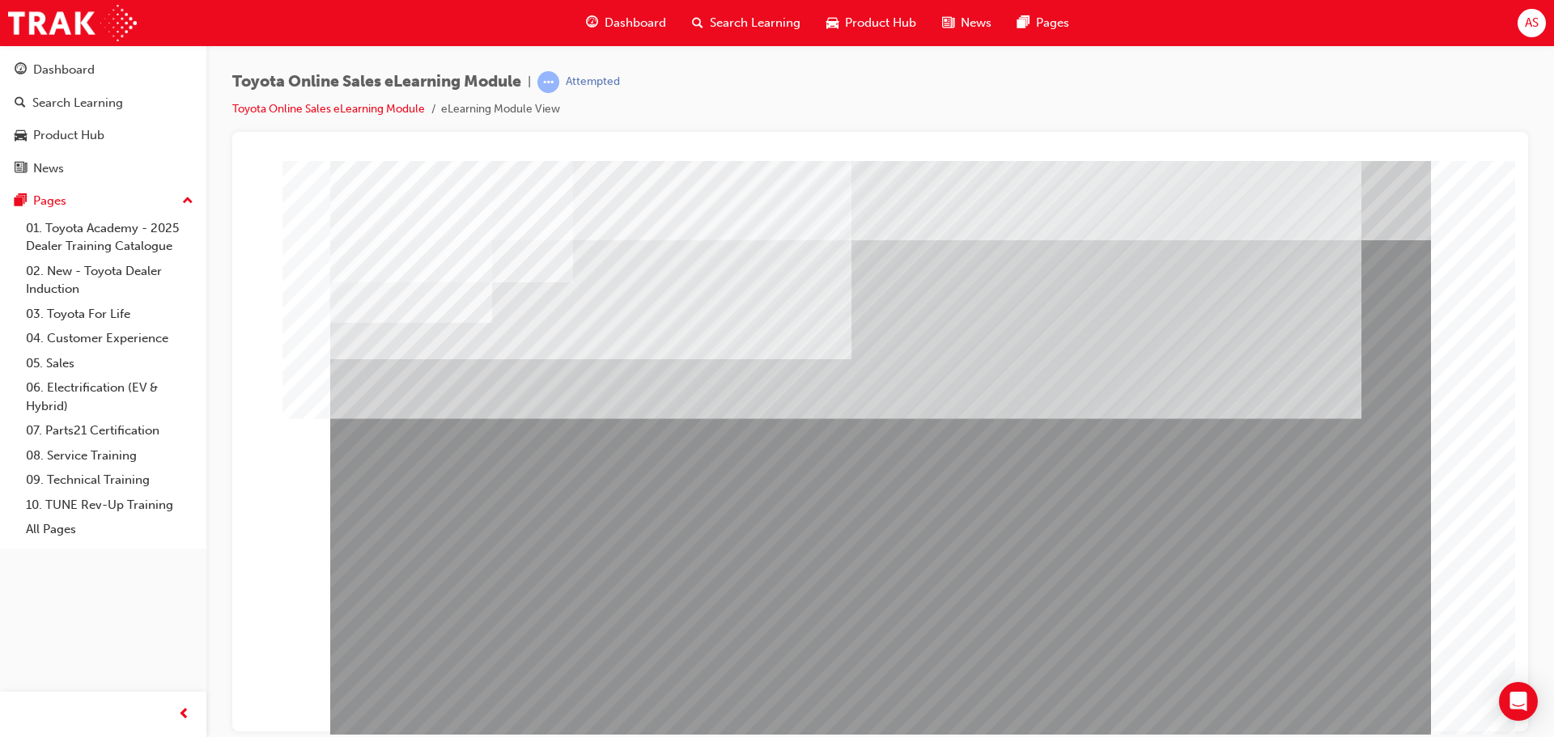
drag, startPoint x: 594, startPoint y: 558, endPoint x: 696, endPoint y: 585, distance: 105.4
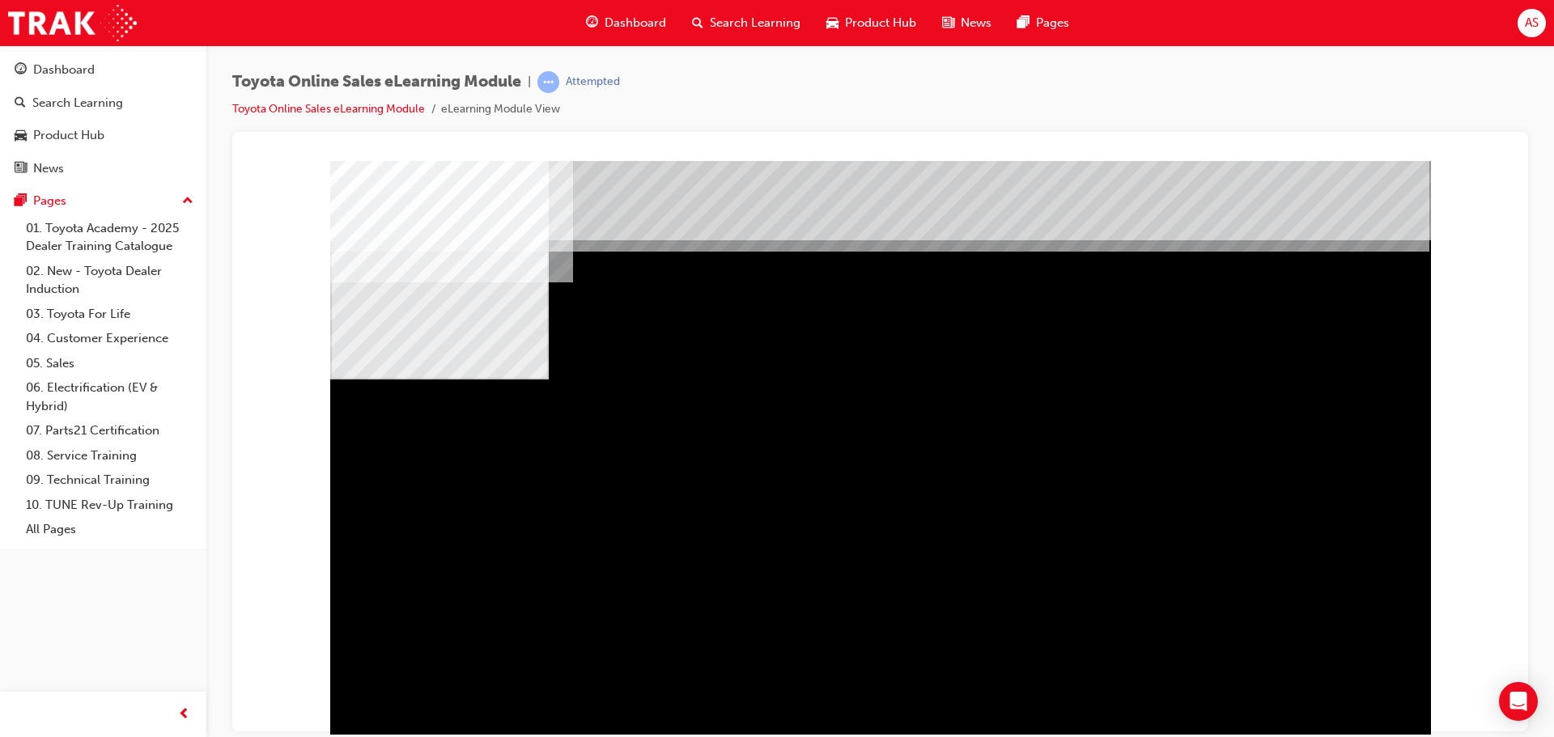
drag, startPoint x: 914, startPoint y: 504, endPoint x: 1265, endPoint y: 509, distance: 351.2
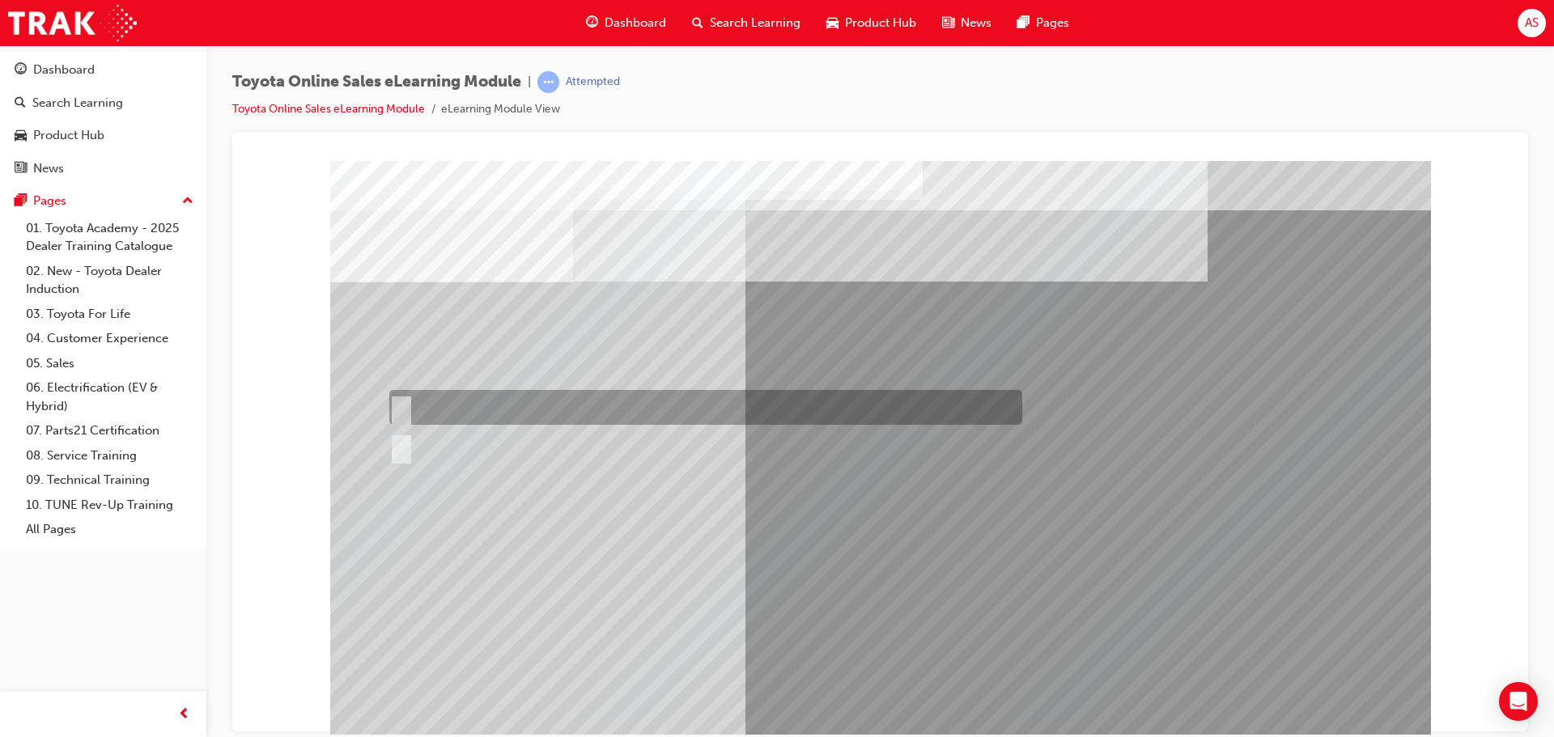
click at [455, 390] on div at bounding box center [701, 407] width 633 height 35
radio input "true"
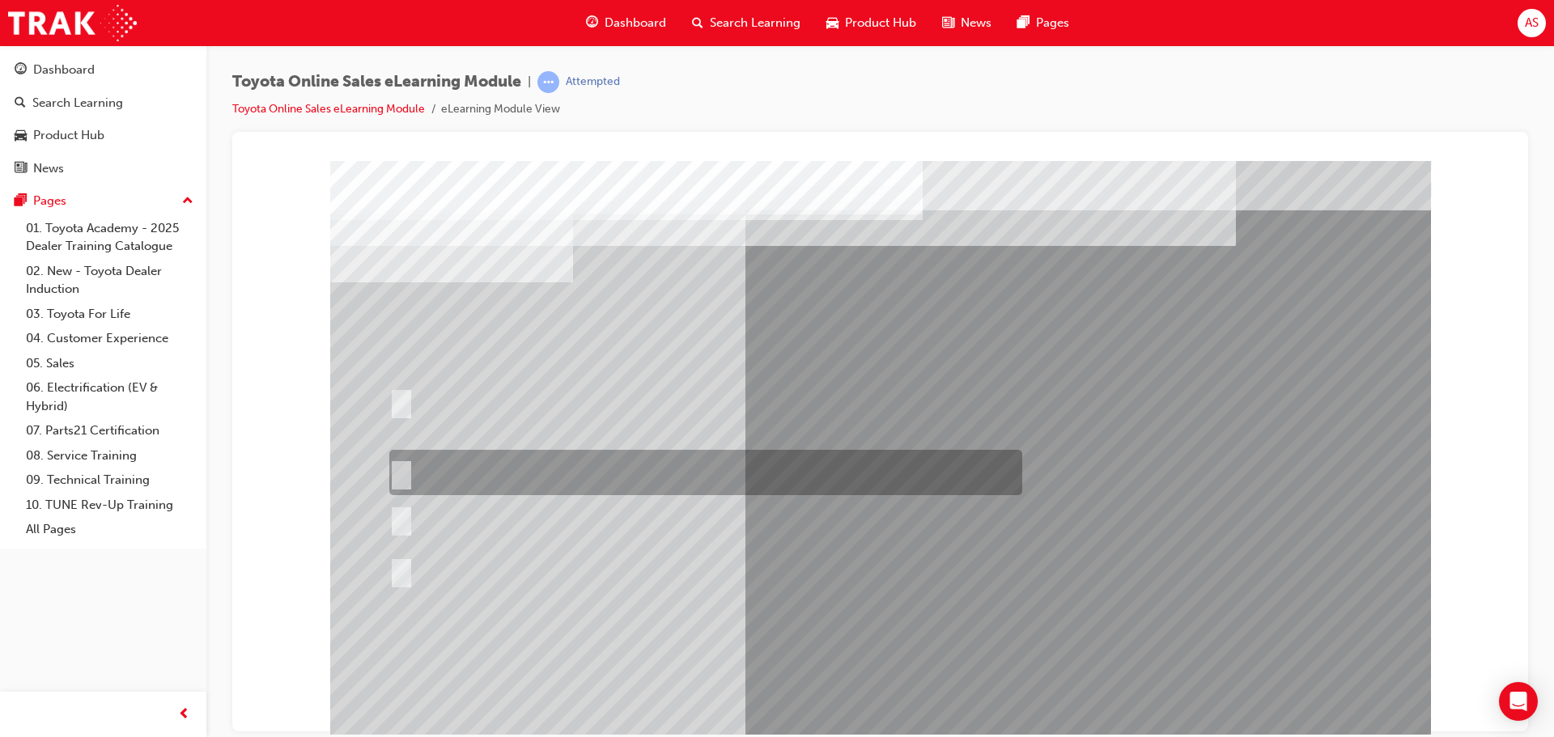
click at [663, 465] on div at bounding box center [701, 472] width 633 height 45
radio input "true"
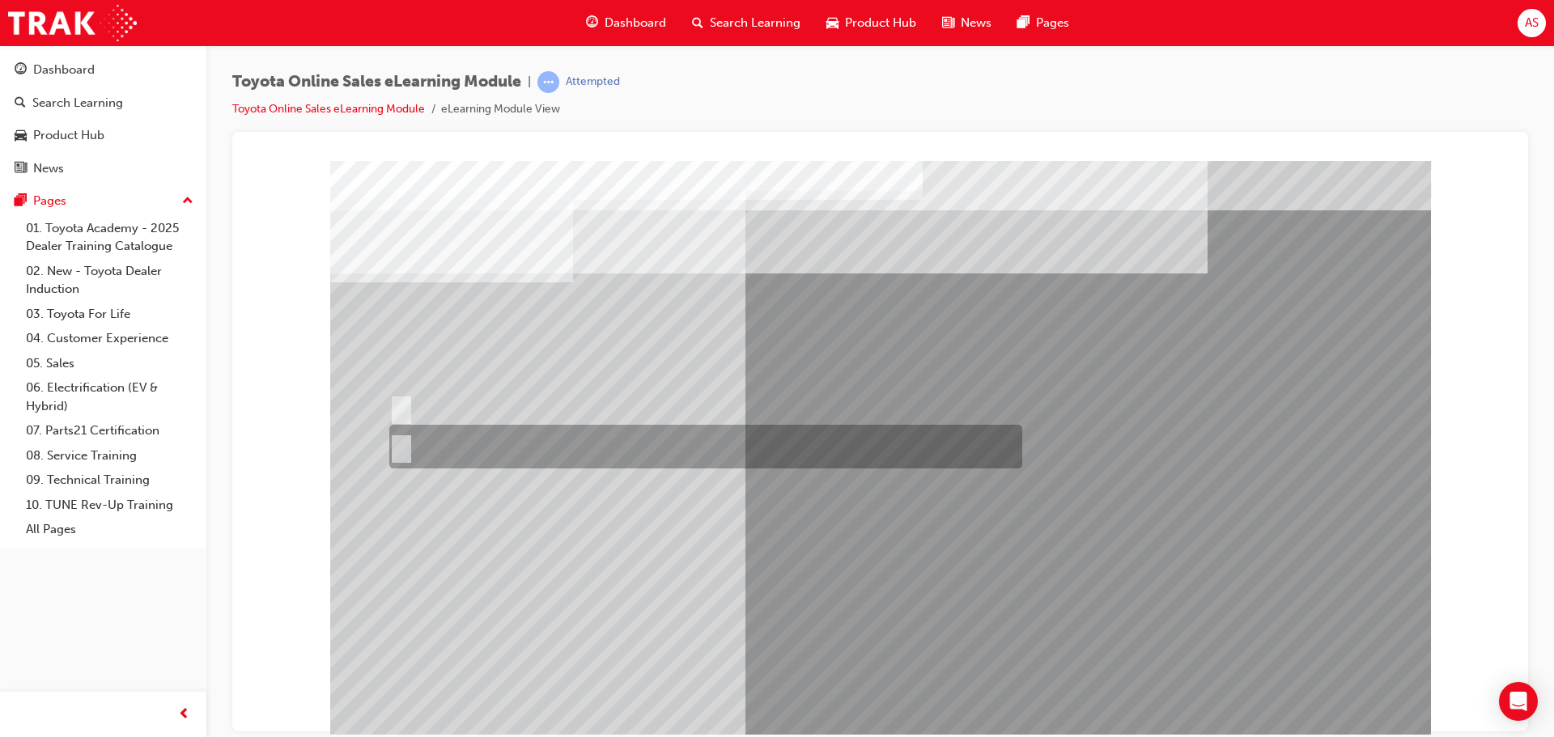
click at [420, 439] on div at bounding box center [701, 447] width 633 height 44
radio input "true"
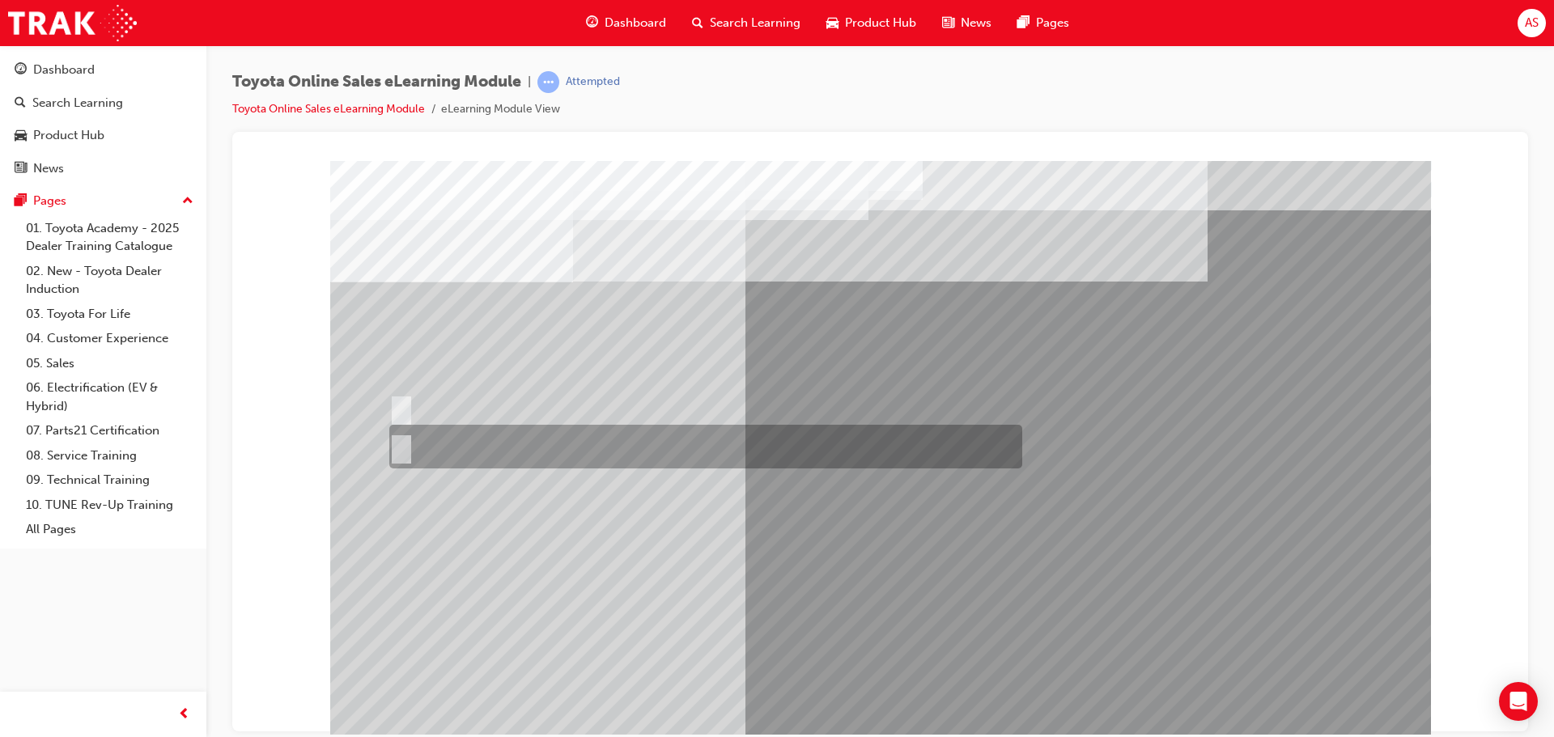
click at [536, 426] on div at bounding box center [701, 447] width 633 height 44
radio input "true"
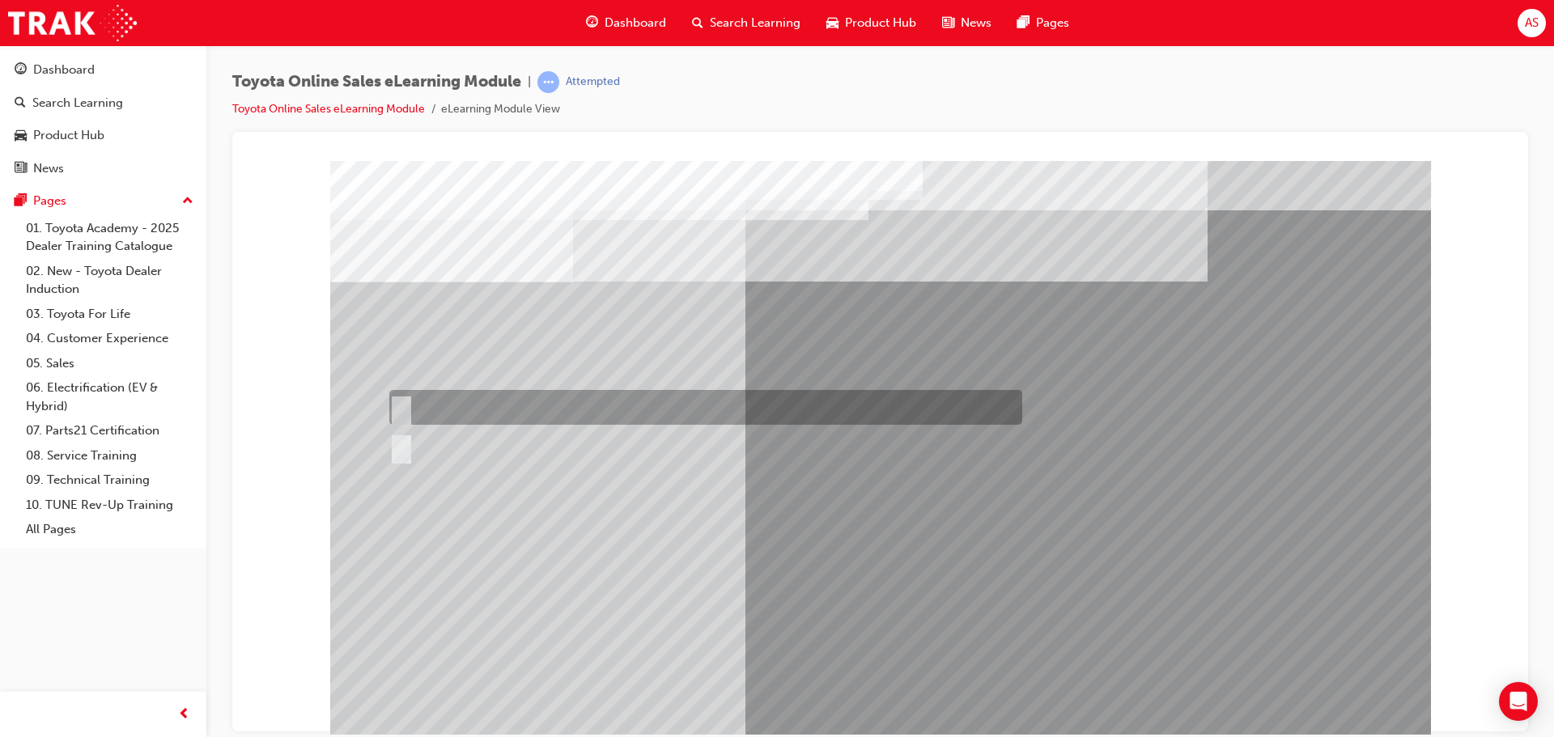
click at [575, 406] on div at bounding box center [701, 407] width 633 height 35
radio input "true"
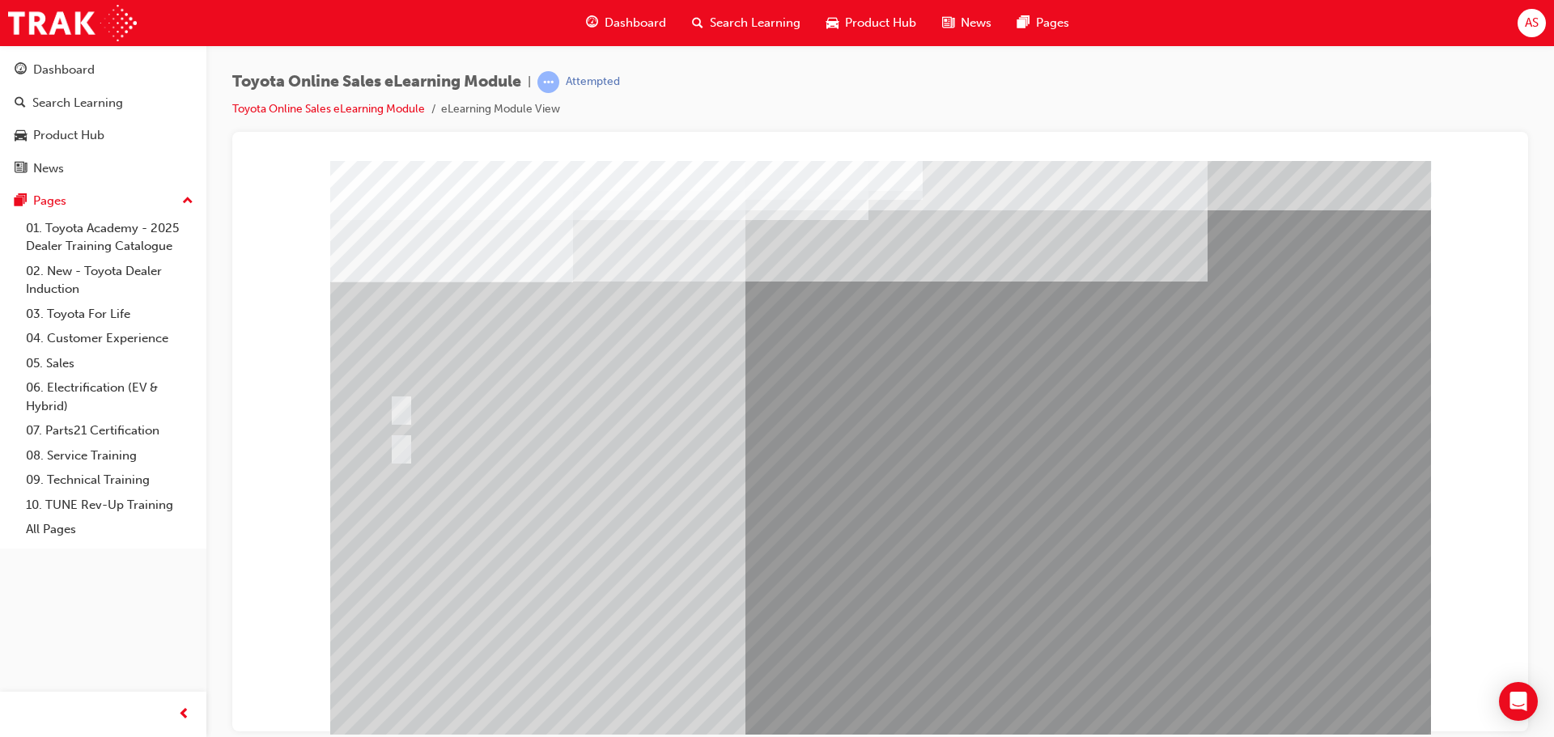
drag, startPoint x: 908, startPoint y: 635, endPoint x: 905, endPoint y: 624, distance: 11.8
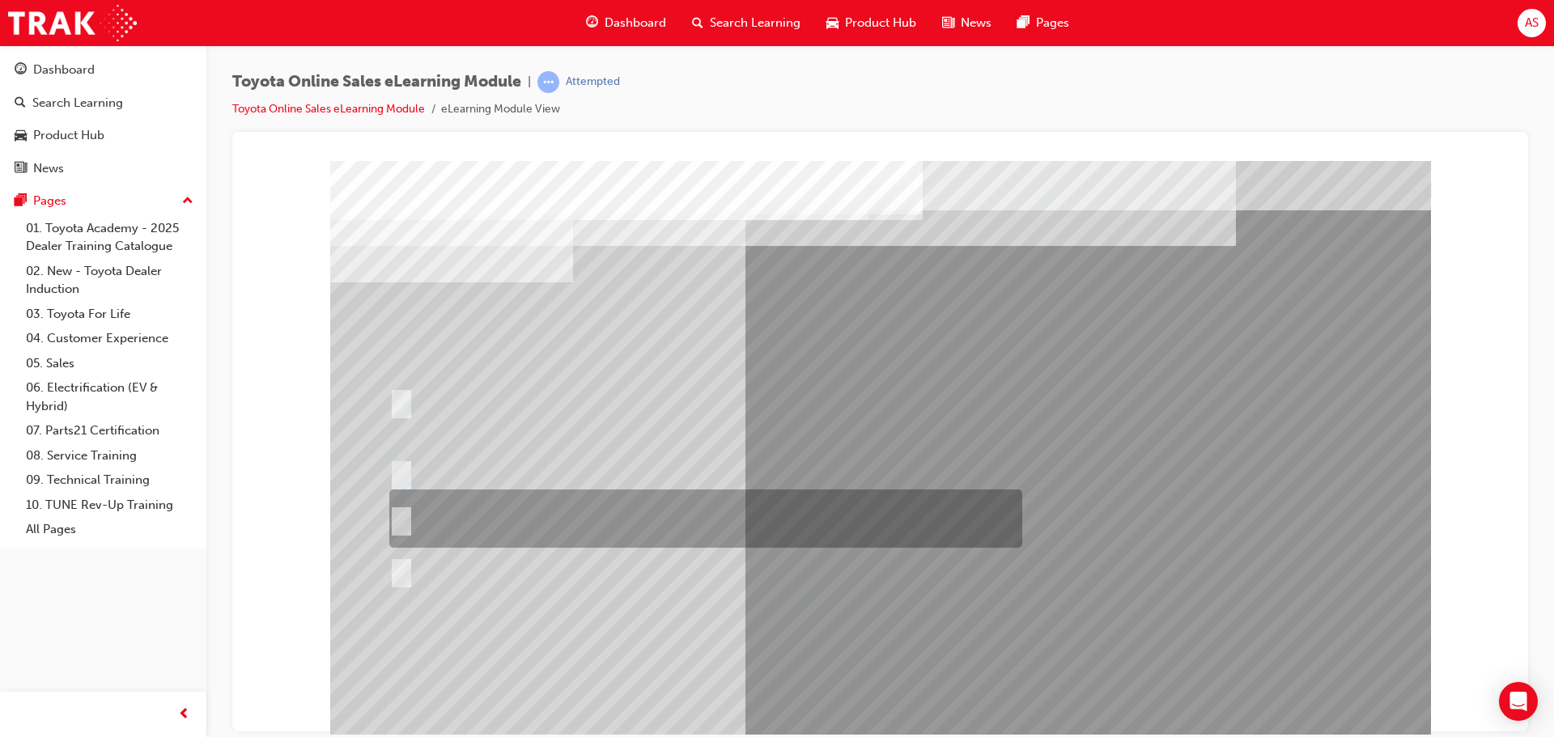
click at [691, 547] on div at bounding box center [701, 519] width 633 height 58
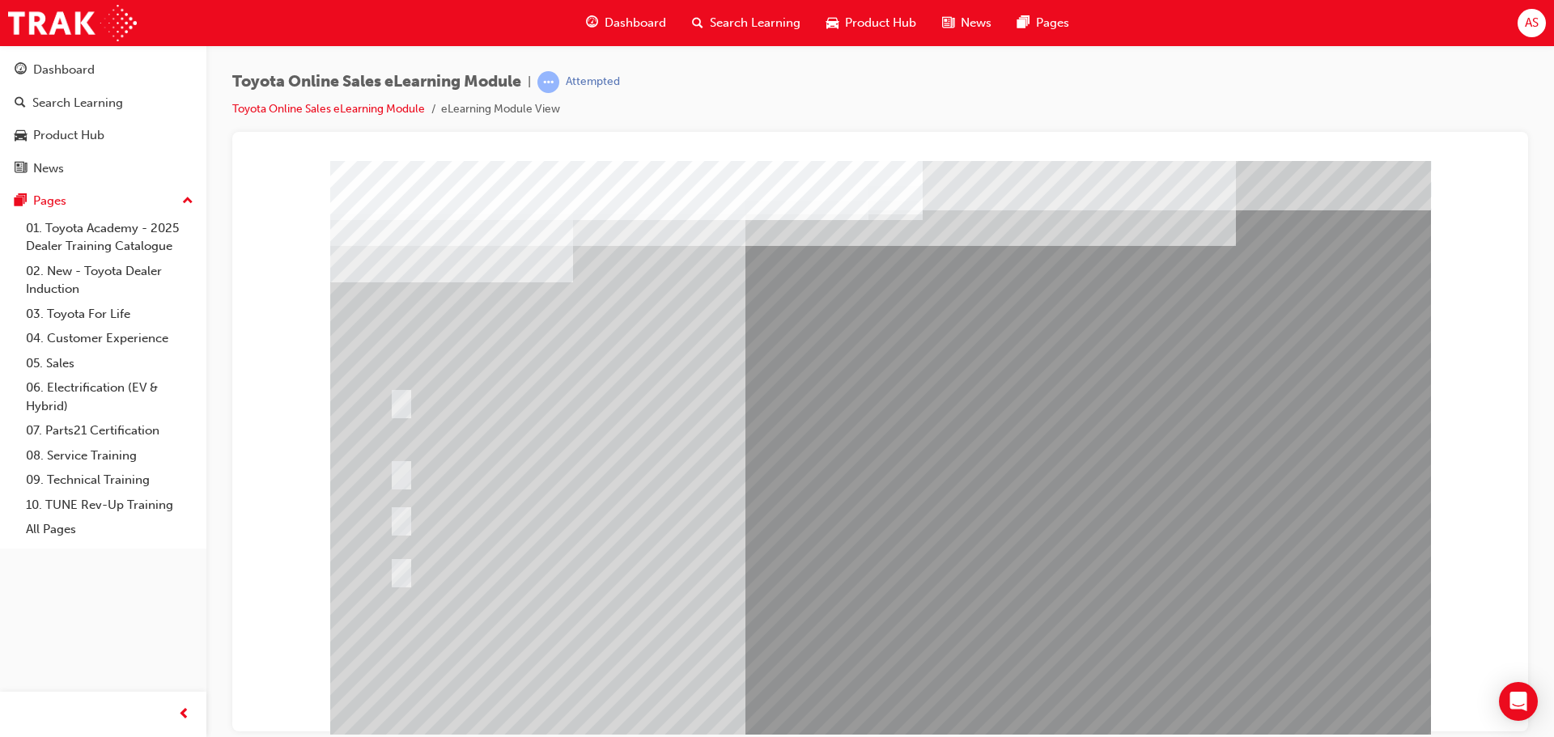
click at [696, 576] on div at bounding box center [701, 570] width 633 height 30
radio input "false"
radio input "true"
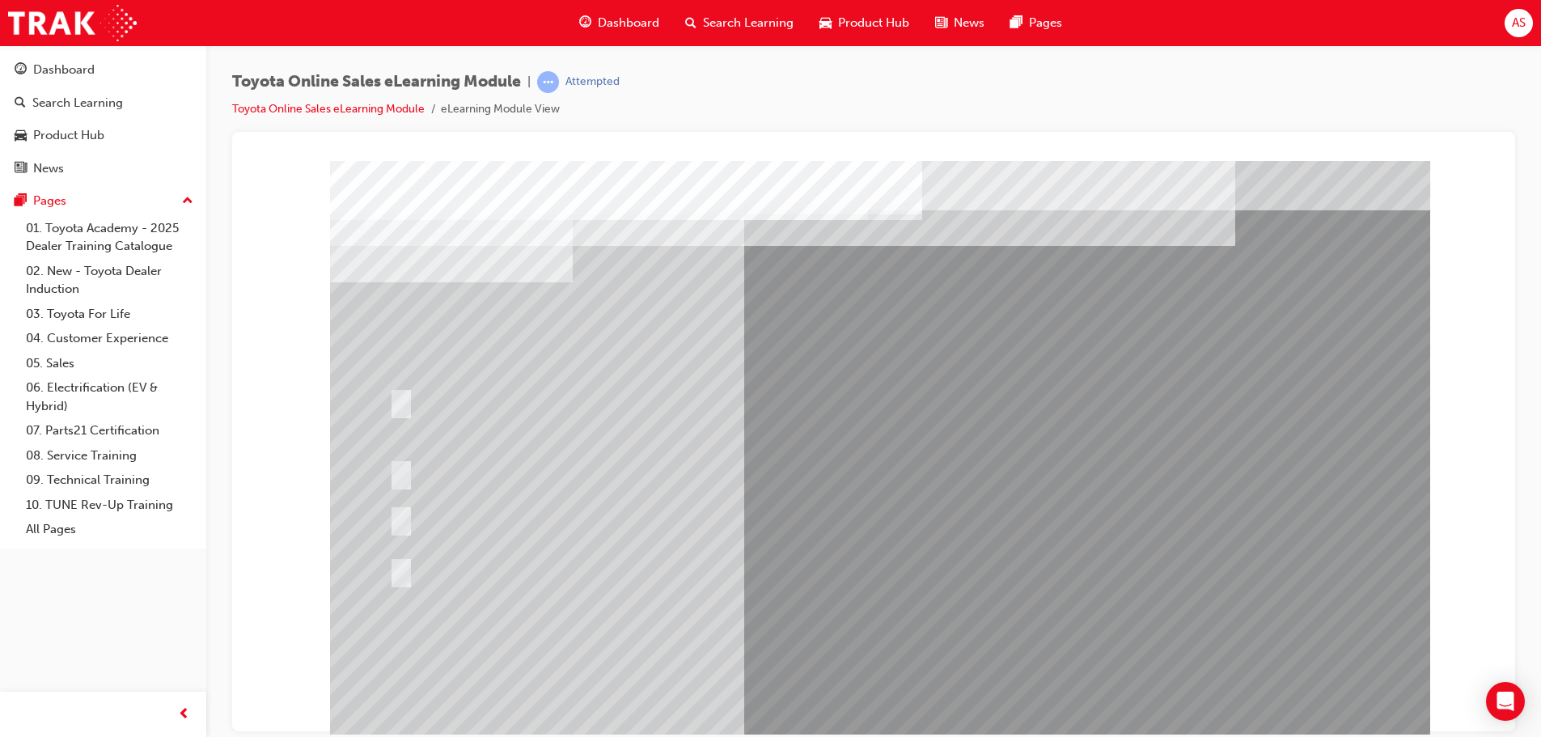
click at [986, 598] on div at bounding box center [880, 451] width 1100 height 583
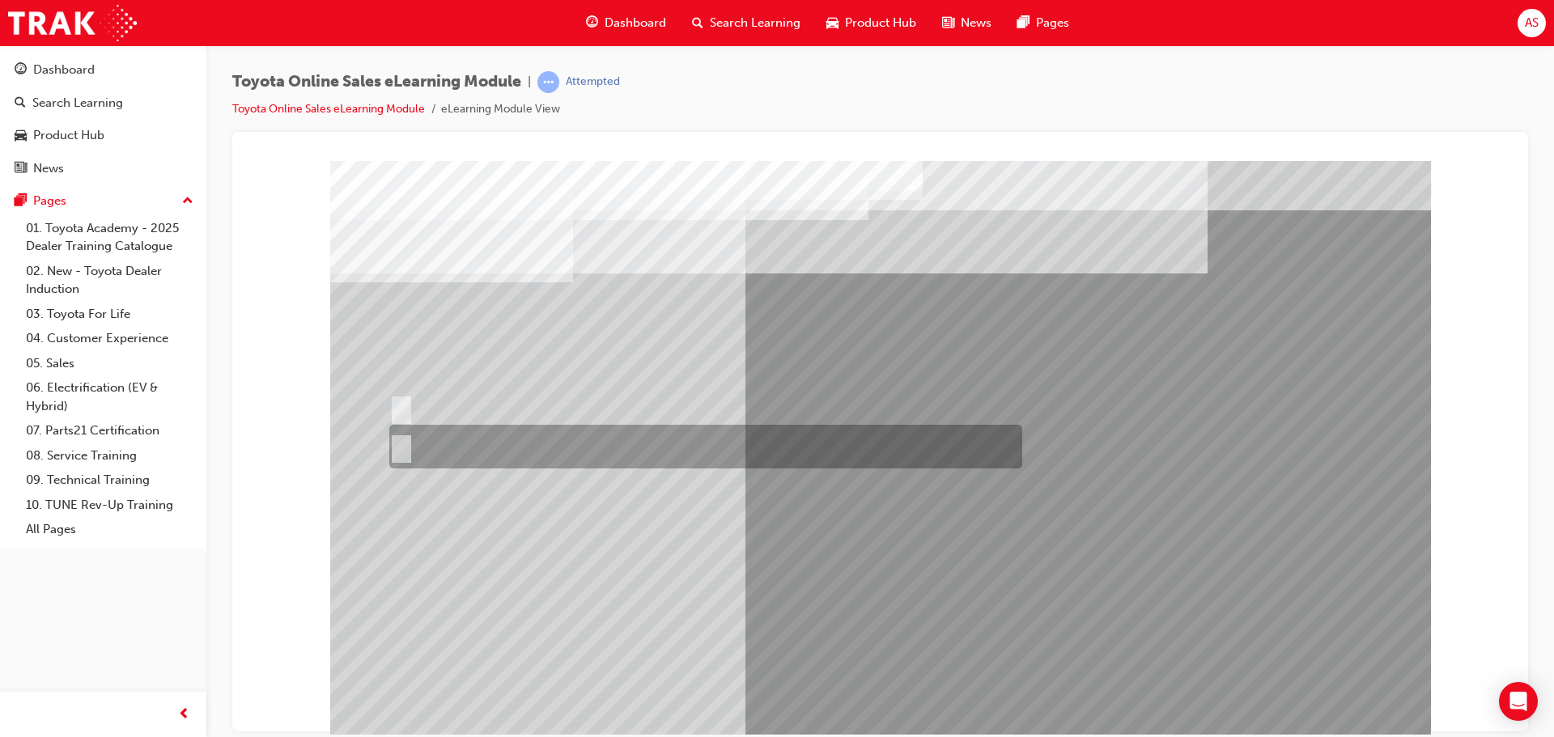
click at [557, 443] on div at bounding box center [701, 447] width 633 height 44
radio input "true"
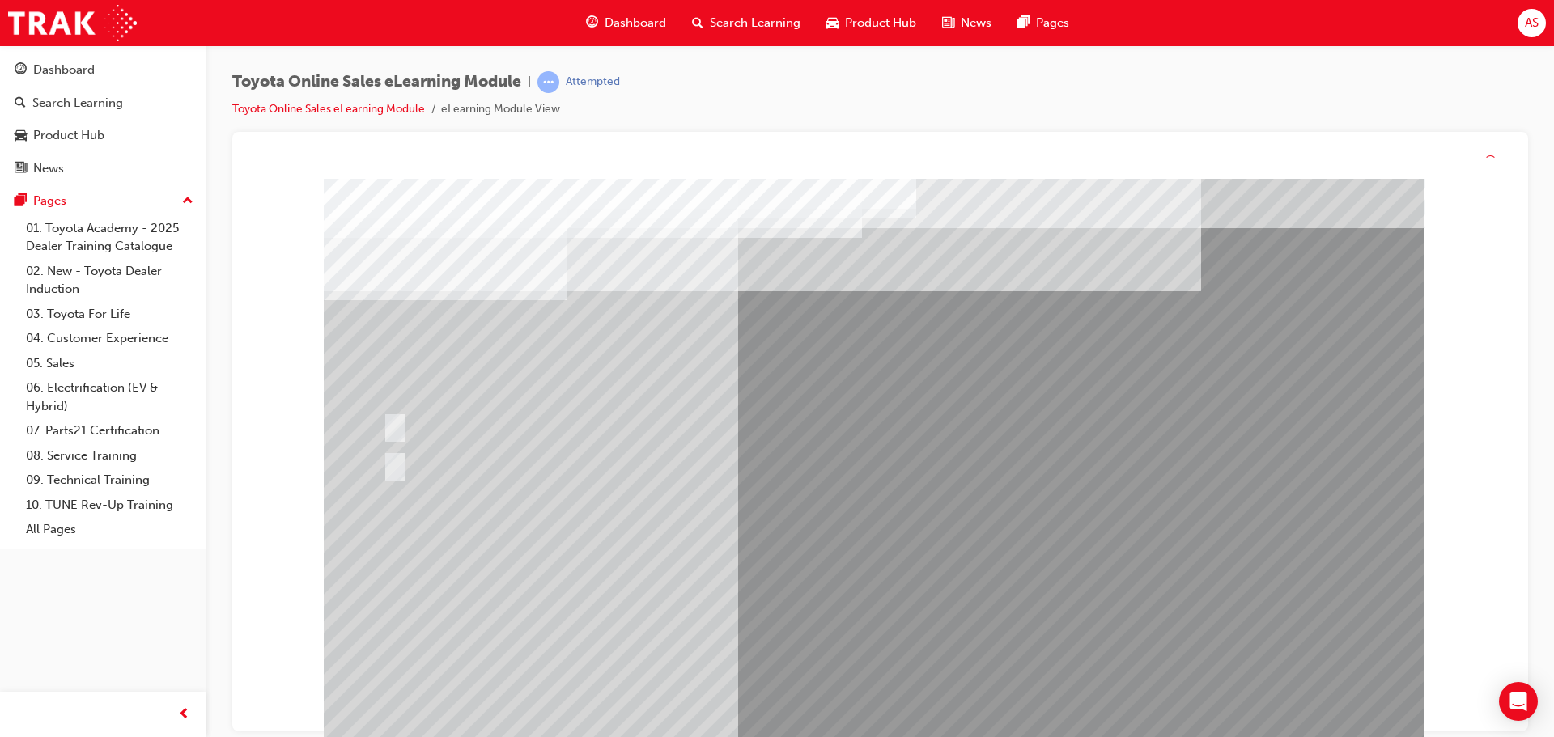
click at [911, 657] on div at bounding box center [874, 470] width 1100 height 583
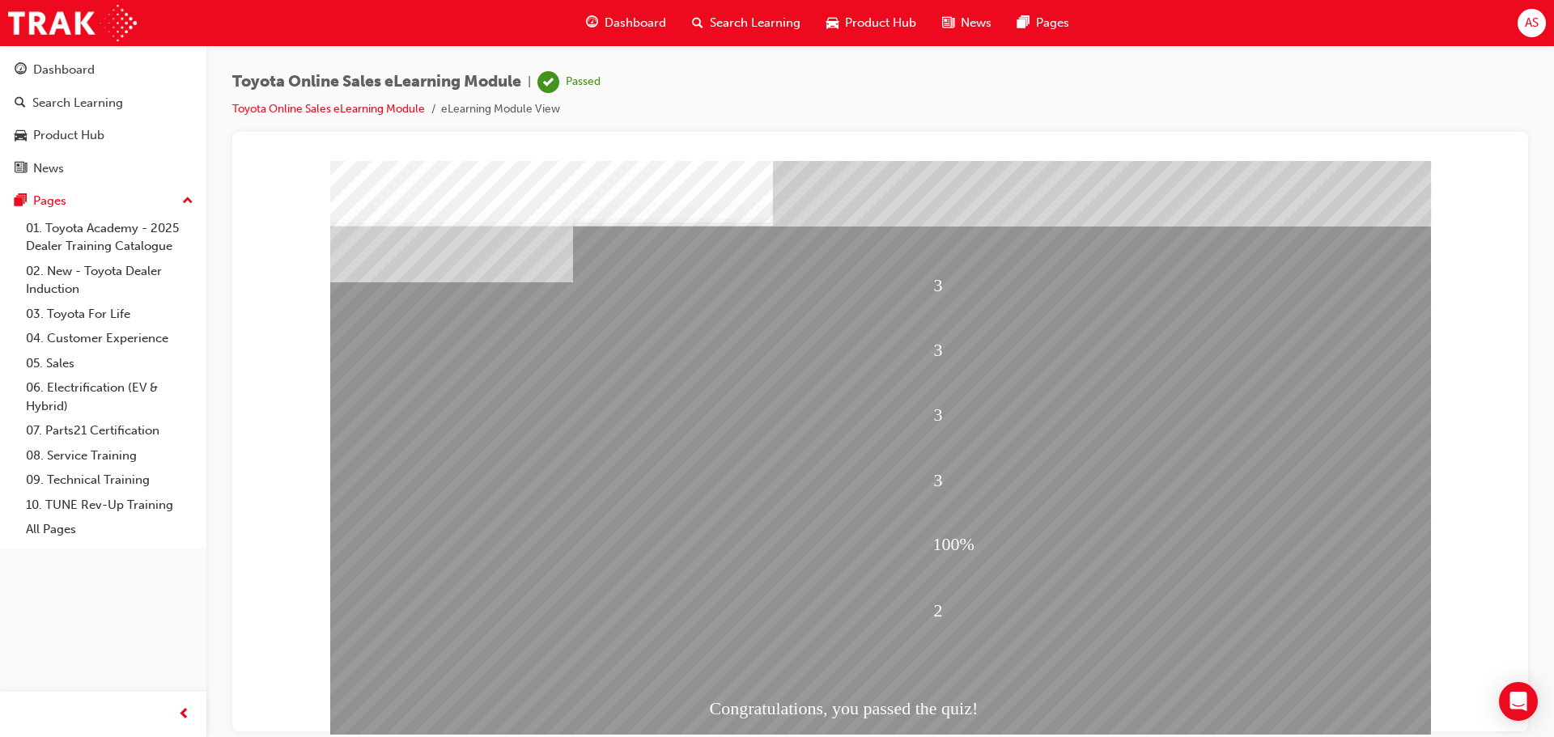
scroll to position [33, 0]
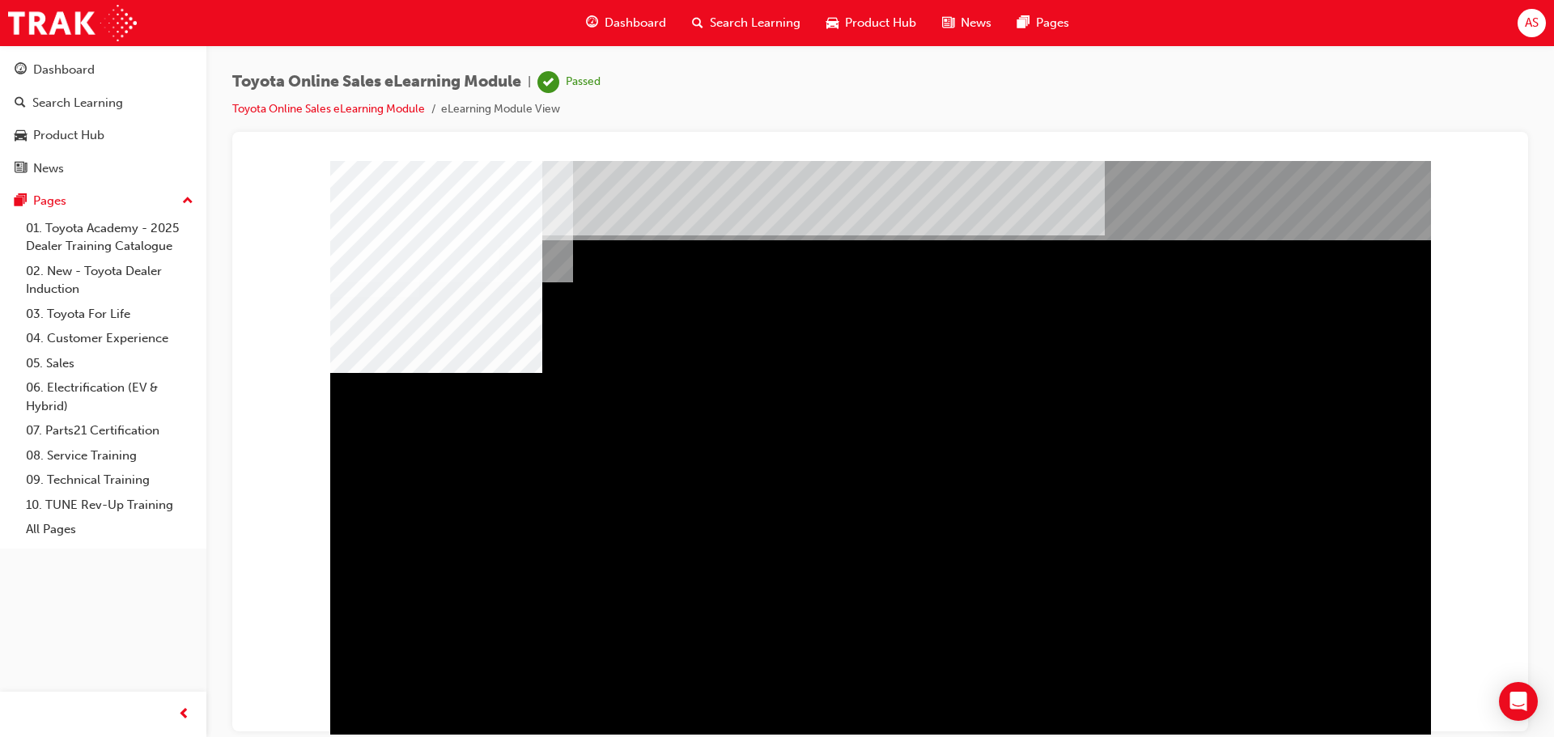
drag, startPoint x: 1354, startPoint y: 498, endPoint x: 1283, endPoint y: 491, distance: 70.8
click at [1349, 502] on div "multistate" at bounding box center [880, 451] width 1100 height 583
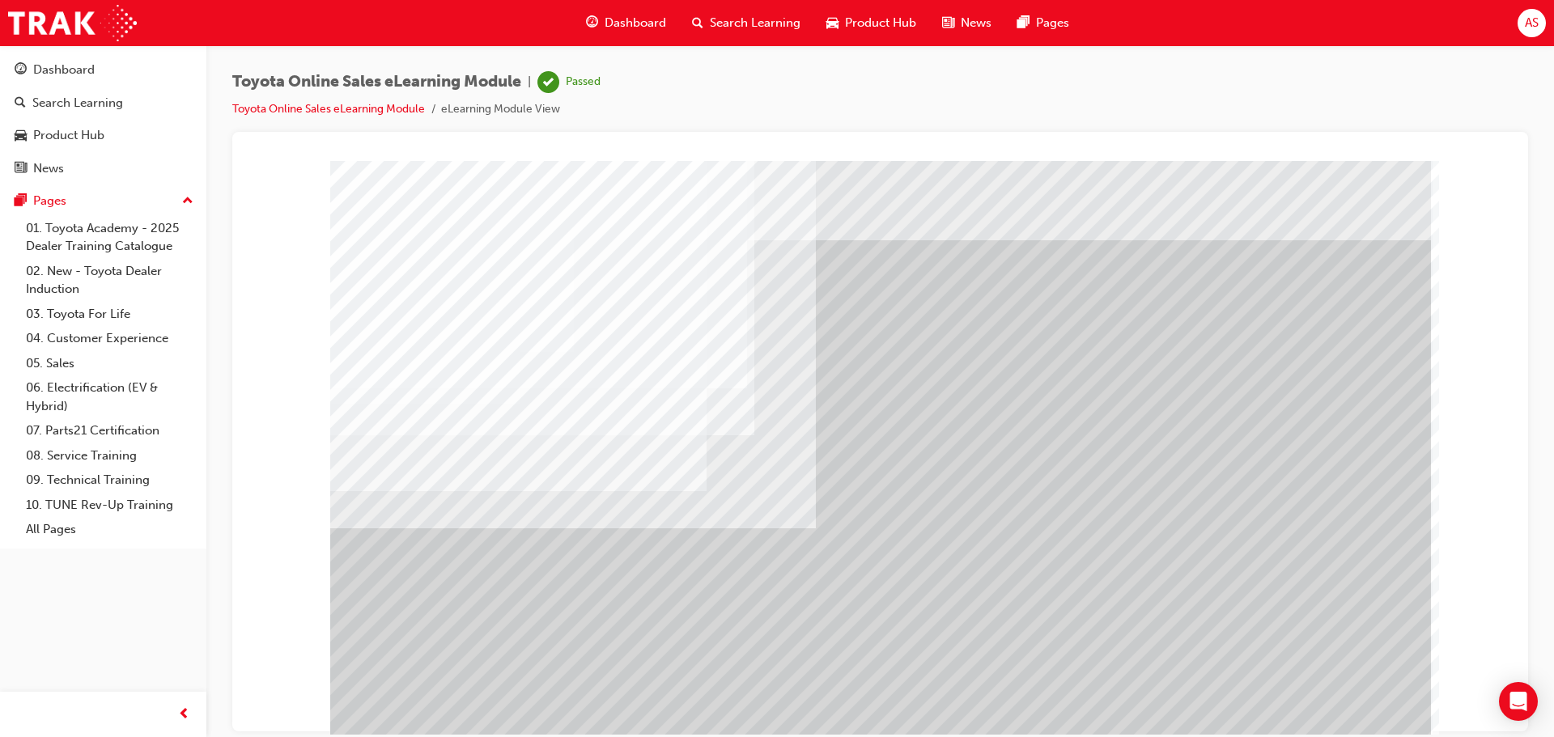
drag, startPoint x: 837, startPoint y: 430, endPoint x: 820, endPoint y: 437, distance: 17.7
click at [820, 437] on div "multistate" at bounding box center [880, 451] width 1100 height 583
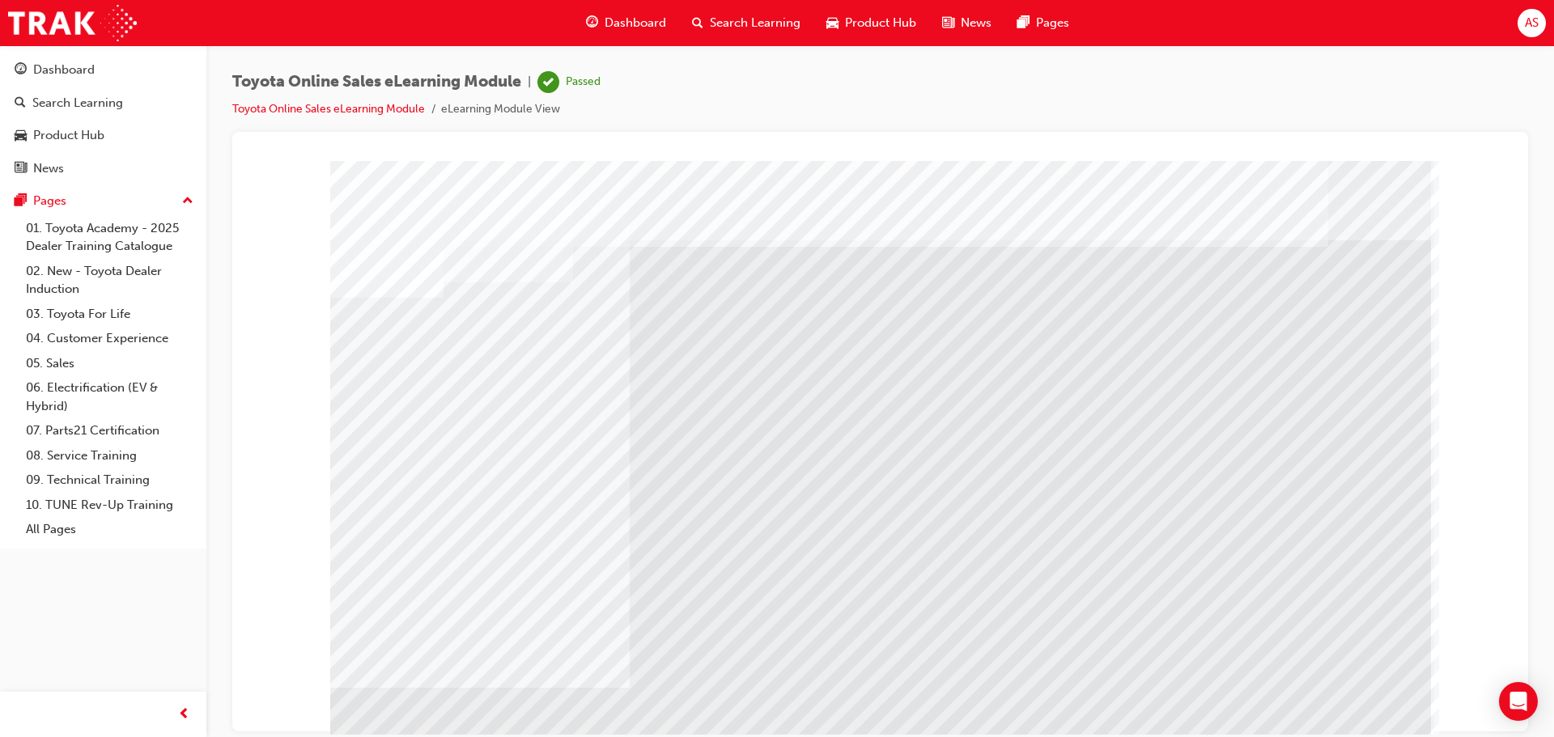
drag, startPoint x: 445, startPoint y: 408, endPoint x: 417, endPoint y: 404, distance: 28.6
drag, startPoint x: 414, startPoint y: 405, endPoint x: 753, endPoint y: 424, distance: 339.5
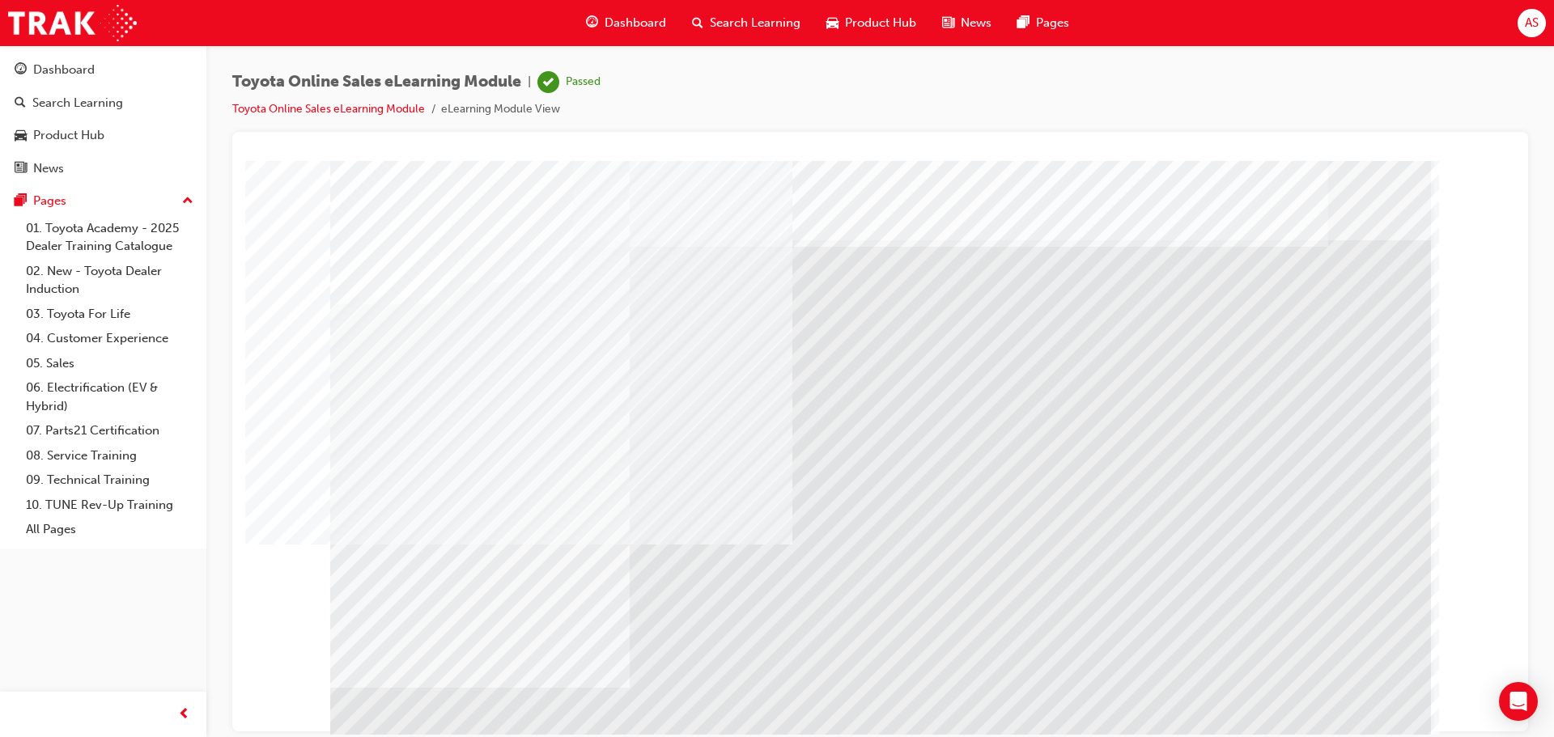
drag, startPoint x: 574, startPoint y: 396, endPoint x: 715, endPoint y: 400, distance: 141.7
drag, startPoint x: 718, startPoint y: 400, endPoint x: 724, endPoint y: 429, distance: 29.8
drag, startPoint x: 735, startPoint y: 553, endPoint x: 679, endPoint y: 576, distance: 60.6
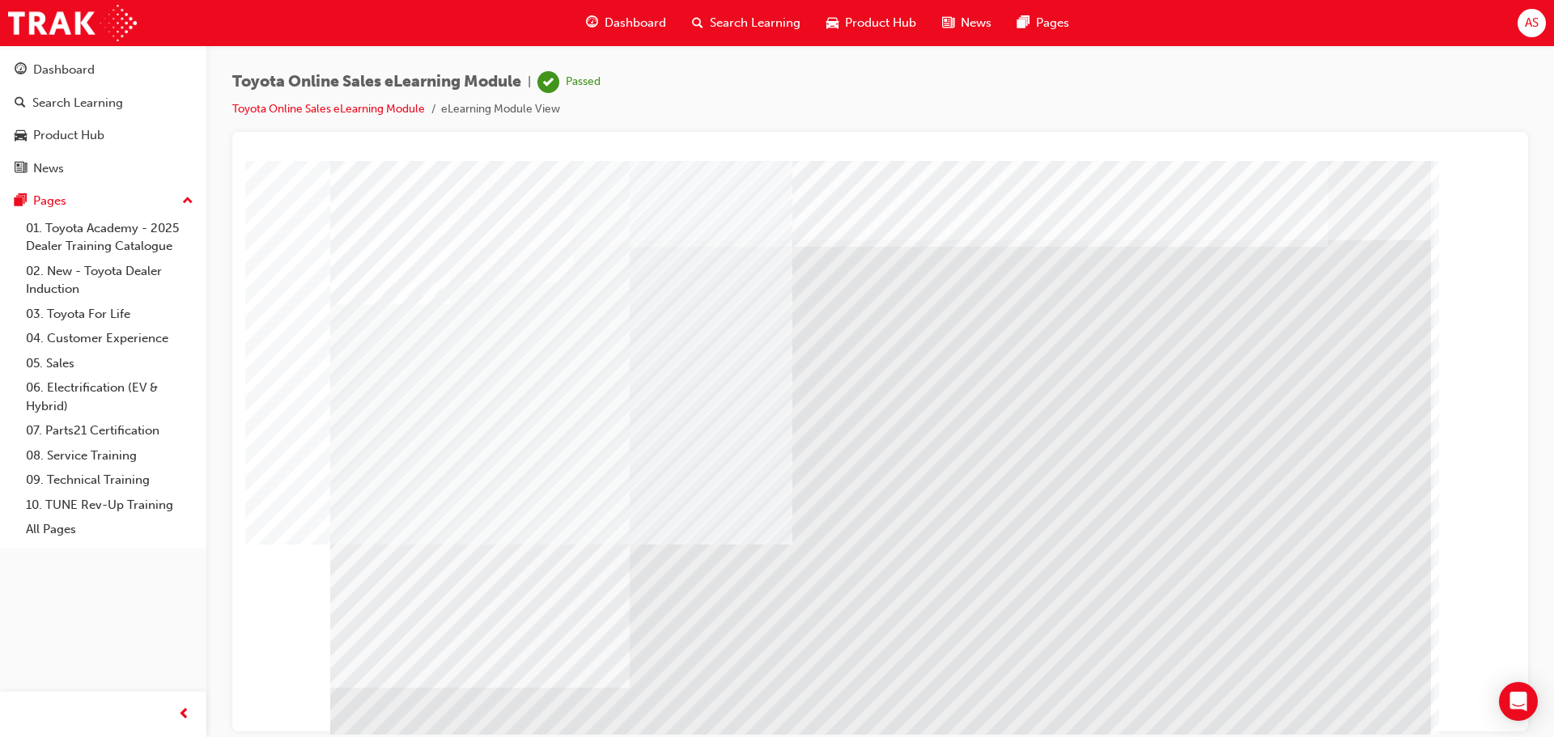
drag, startPoint x: 605, startPoint y: 594, endPoint x: 474, endPoint y: 579, distance: 131.9
click at [514, 586] on div "multistate" at bounding box center [880, 451] width 1100 height 583
drag, startPoint x: 454, startPoint y: 583, endPoint x: 522, endPoint y: 567, distance: 69.7
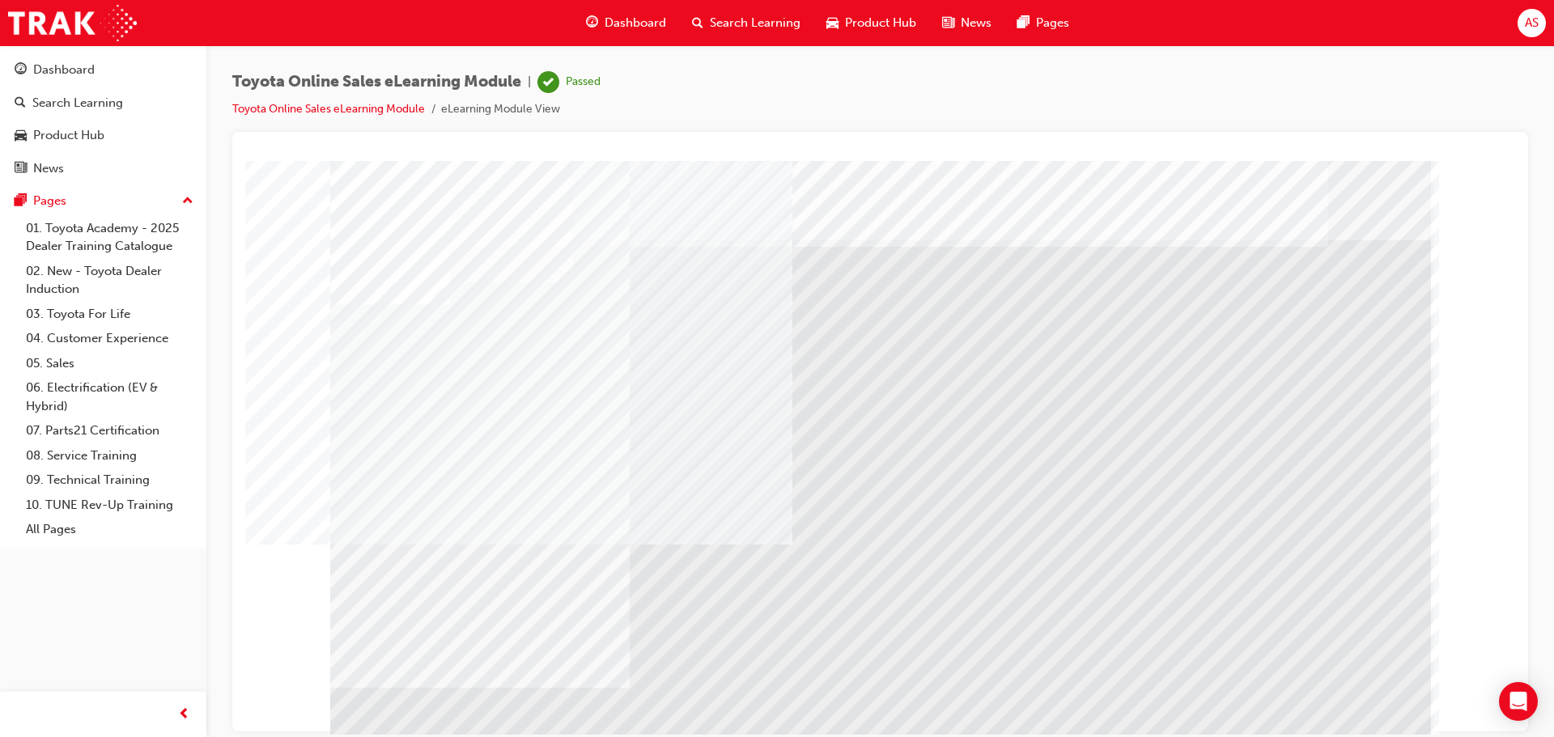
drag, startPoint x: 538, startPoint y: 570, endPoint x: 694, endPoint y: 570, distance: 156.2
drag, startPoint x: 1321, startPoint y: 691, endPoint x: 1321, endPoint y: 701, distance: 9.7
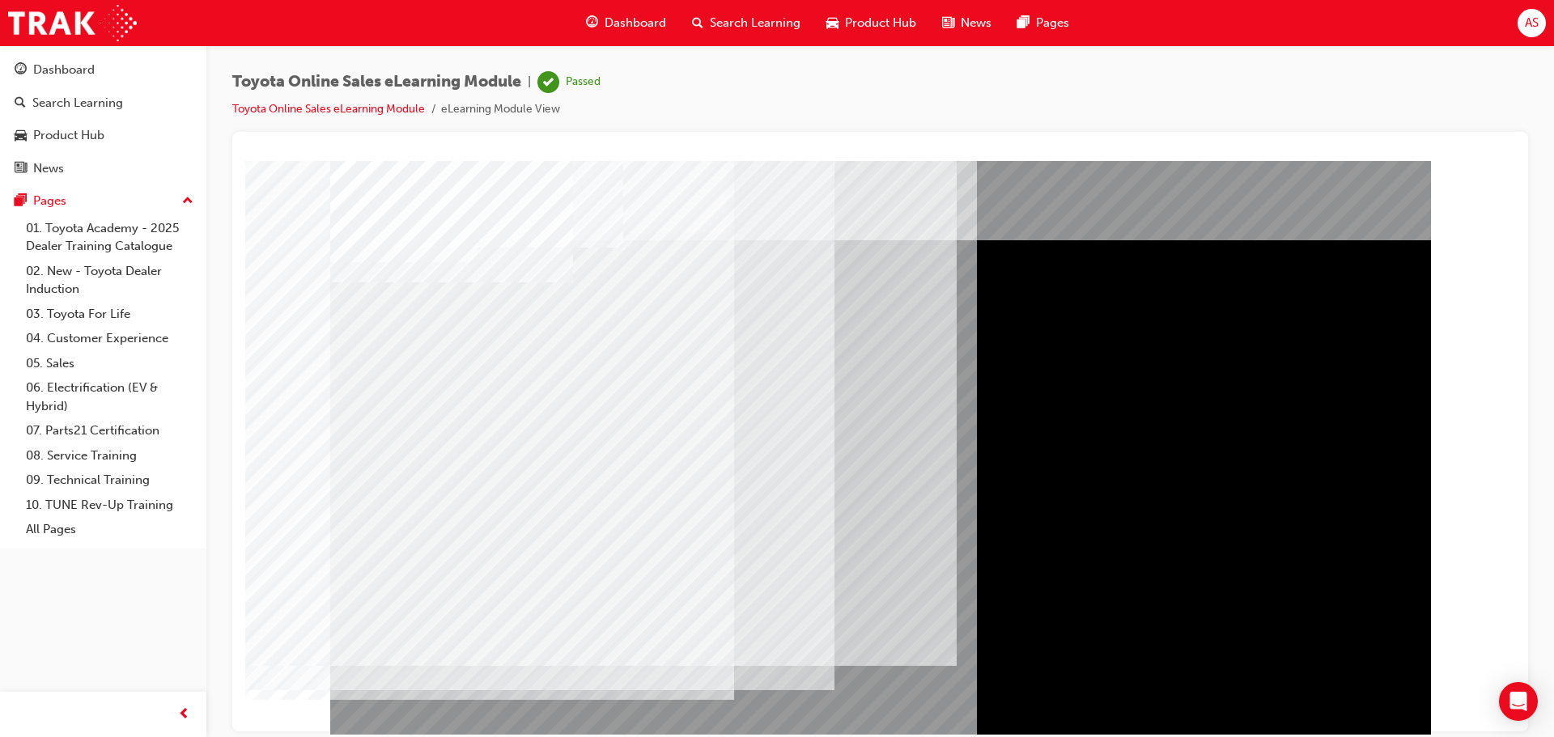
drag, startPoint x: 1341, startPoint y: 682, endPoint x: 1333, endPoint y: 726, distance: 44.4
click at [1330, 707] on div "multistate" at bounding box center [880, 451] width 1100 height 583
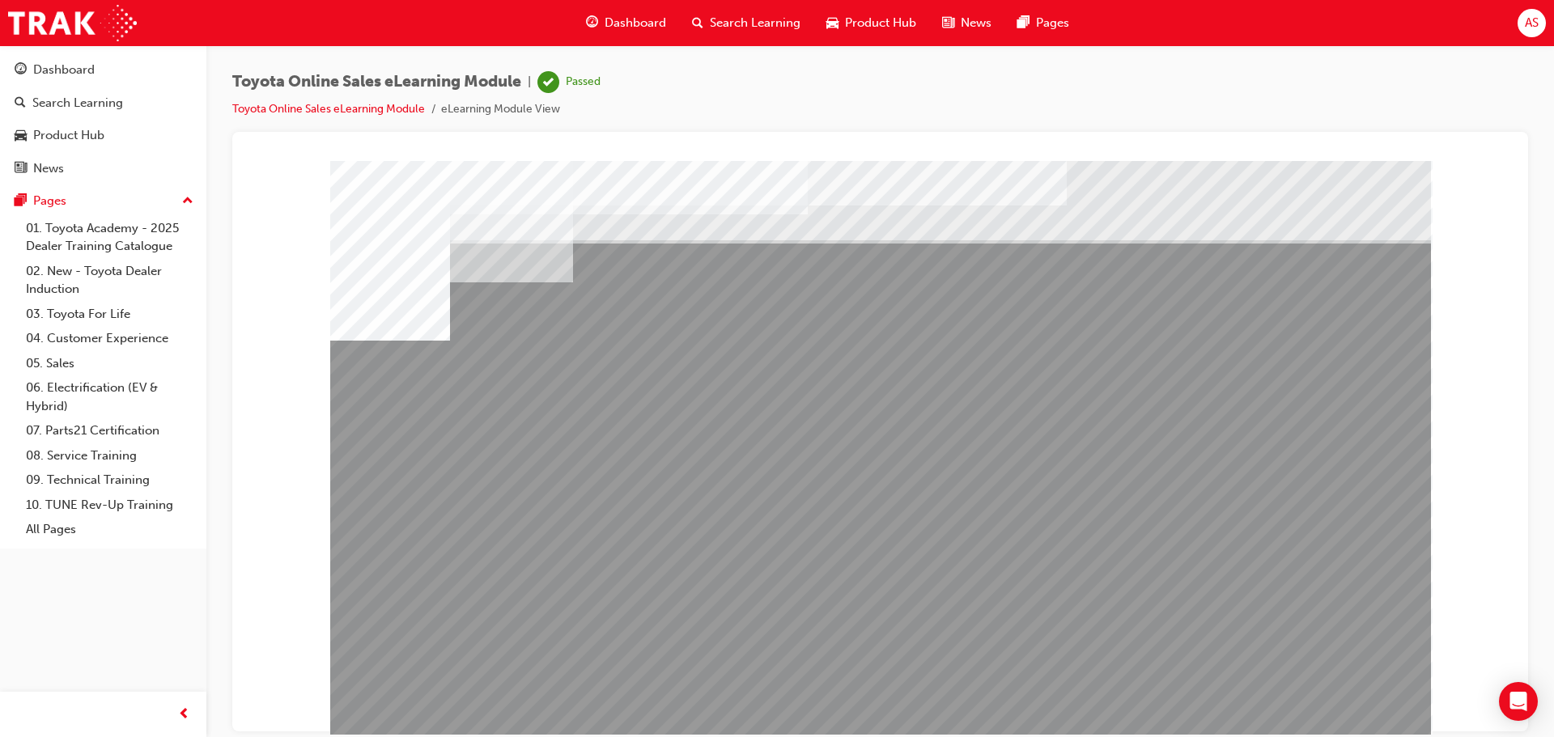
scroll to position [33, 0]
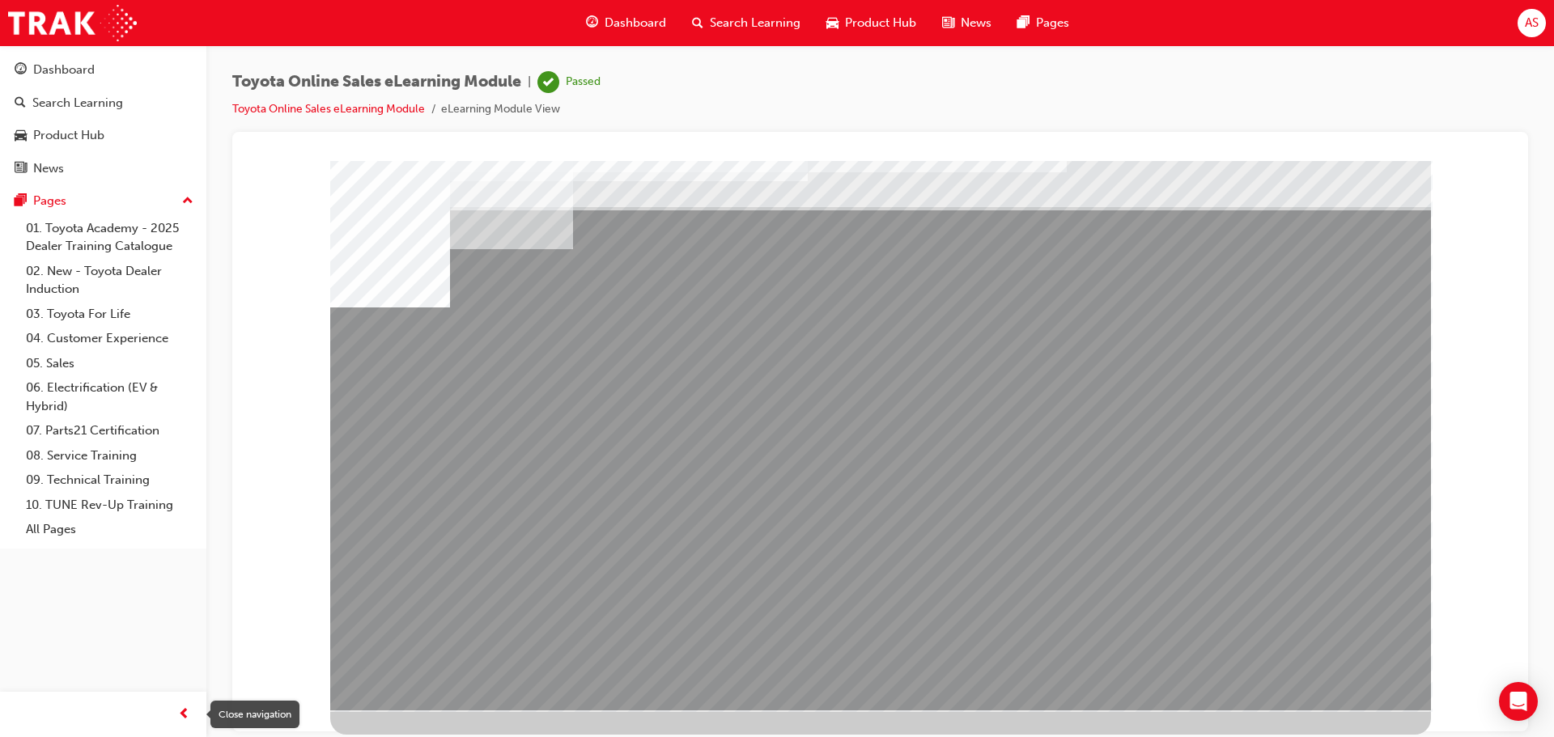
click at [183, 715] on span "prev-icon" at bounding box center [184, 715] width 12 height 20
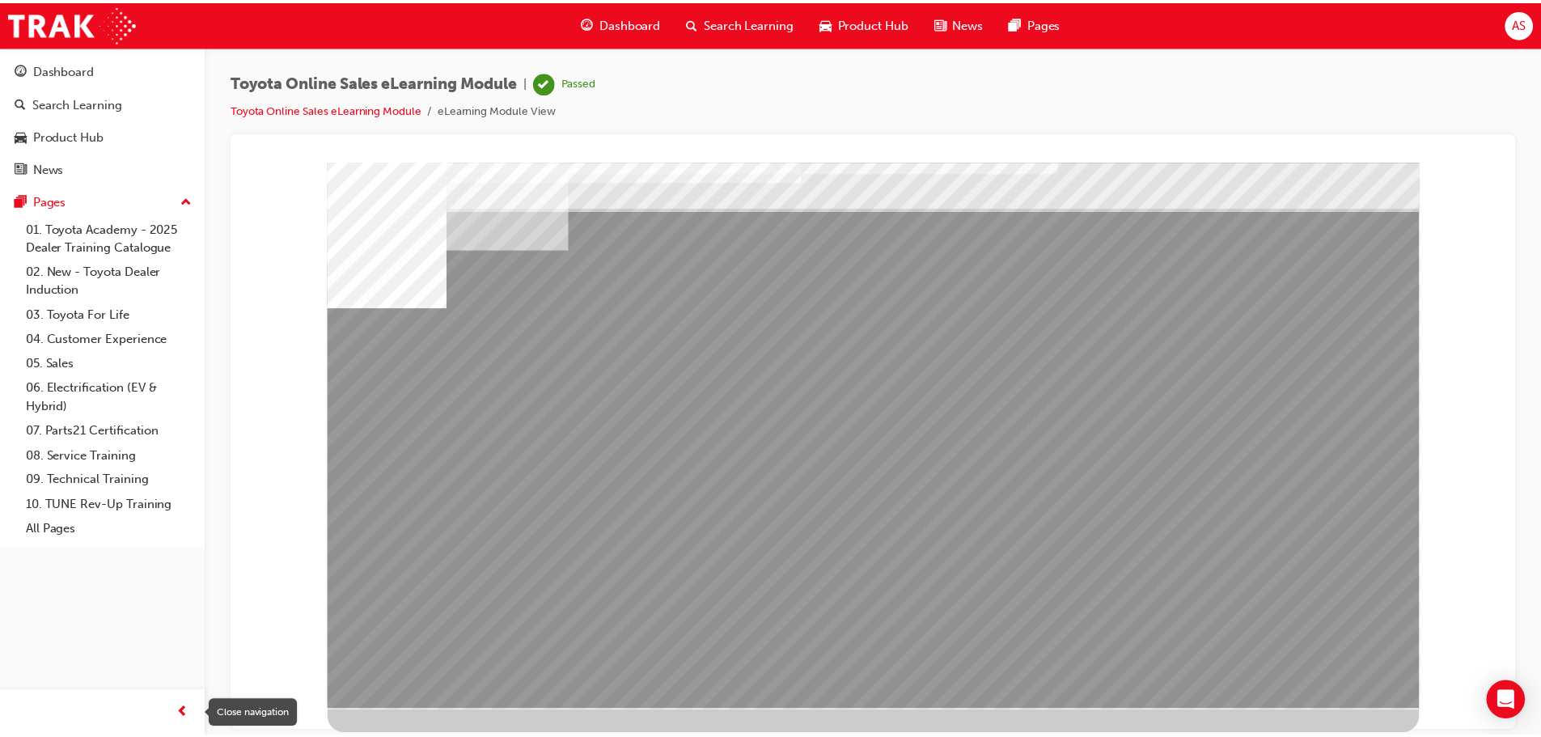
scroll to position [0, 0]
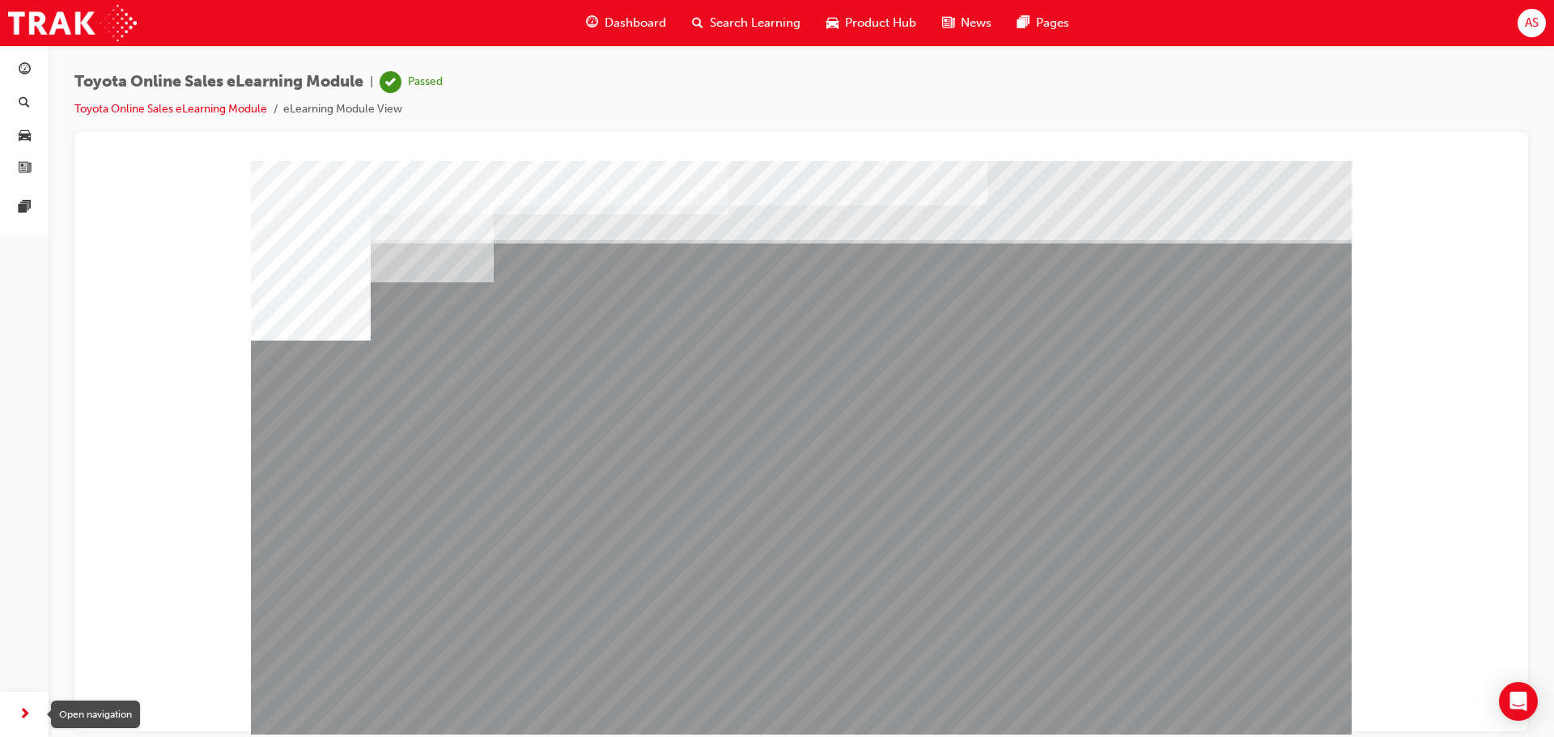
click at [25, 717] on span "next-icon" at bounding box center [25, 715] width 12 height 20
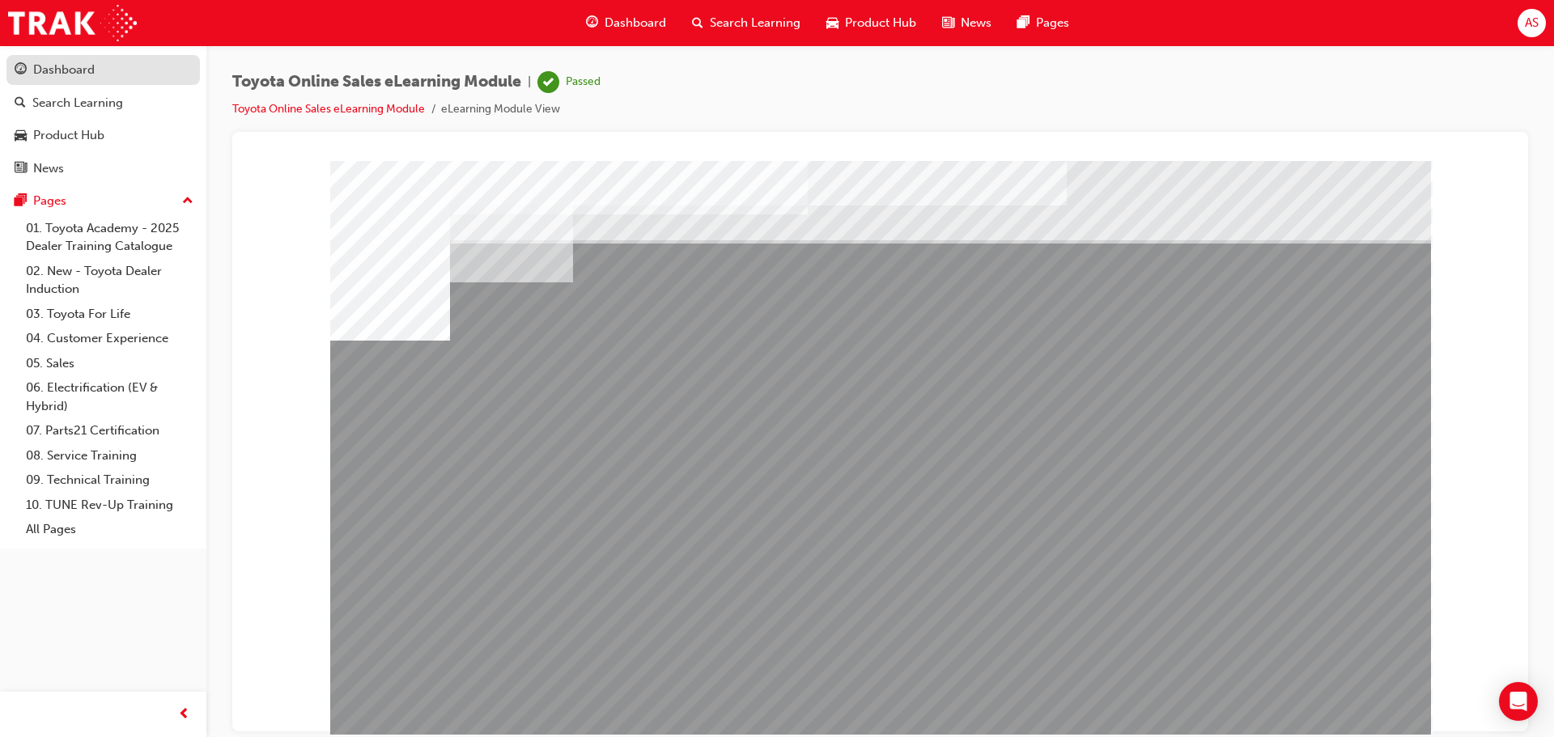
click at [146, 78] on div "Dashboard" at bounding box center [103, 70] width 177 height 20
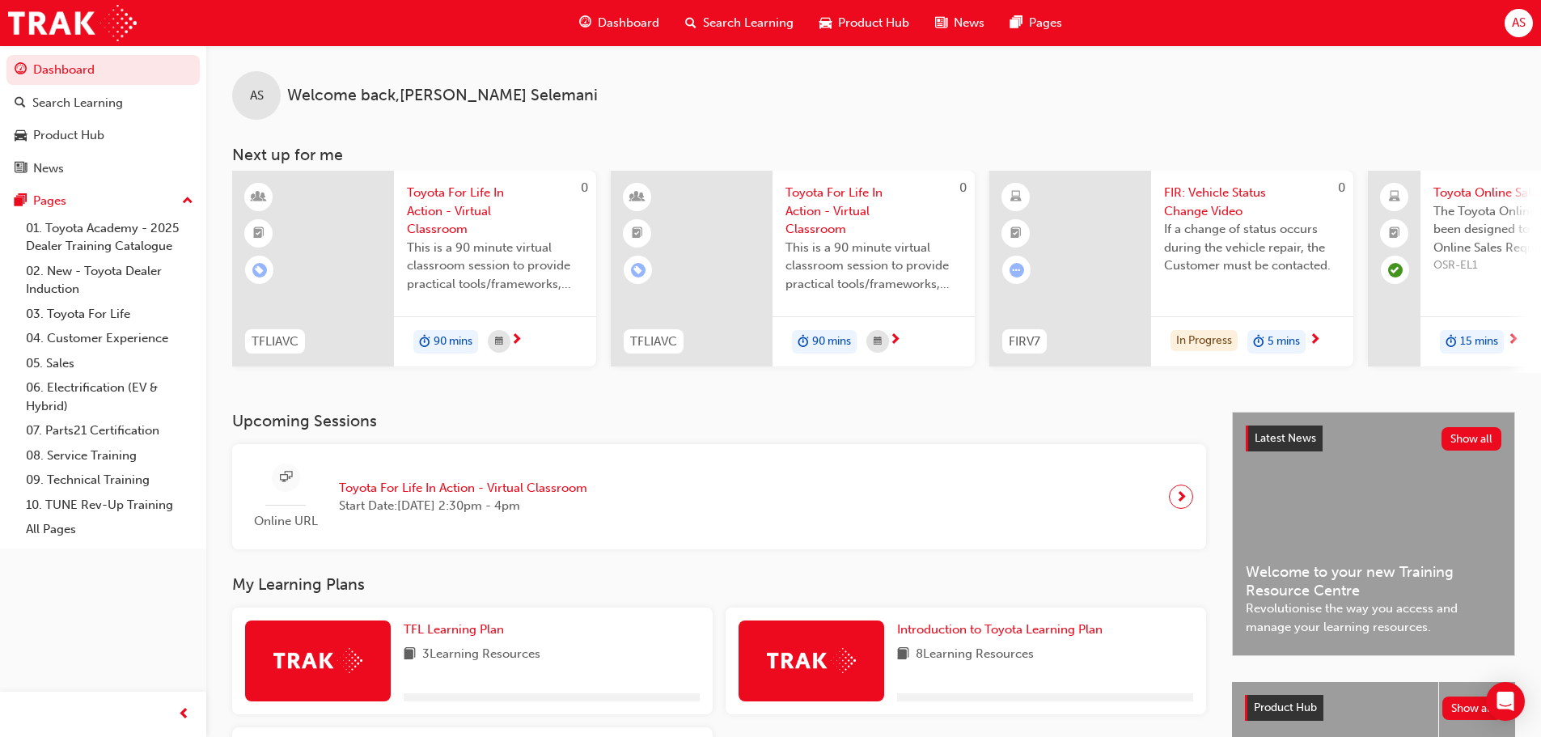
scroll to position [230, 0]
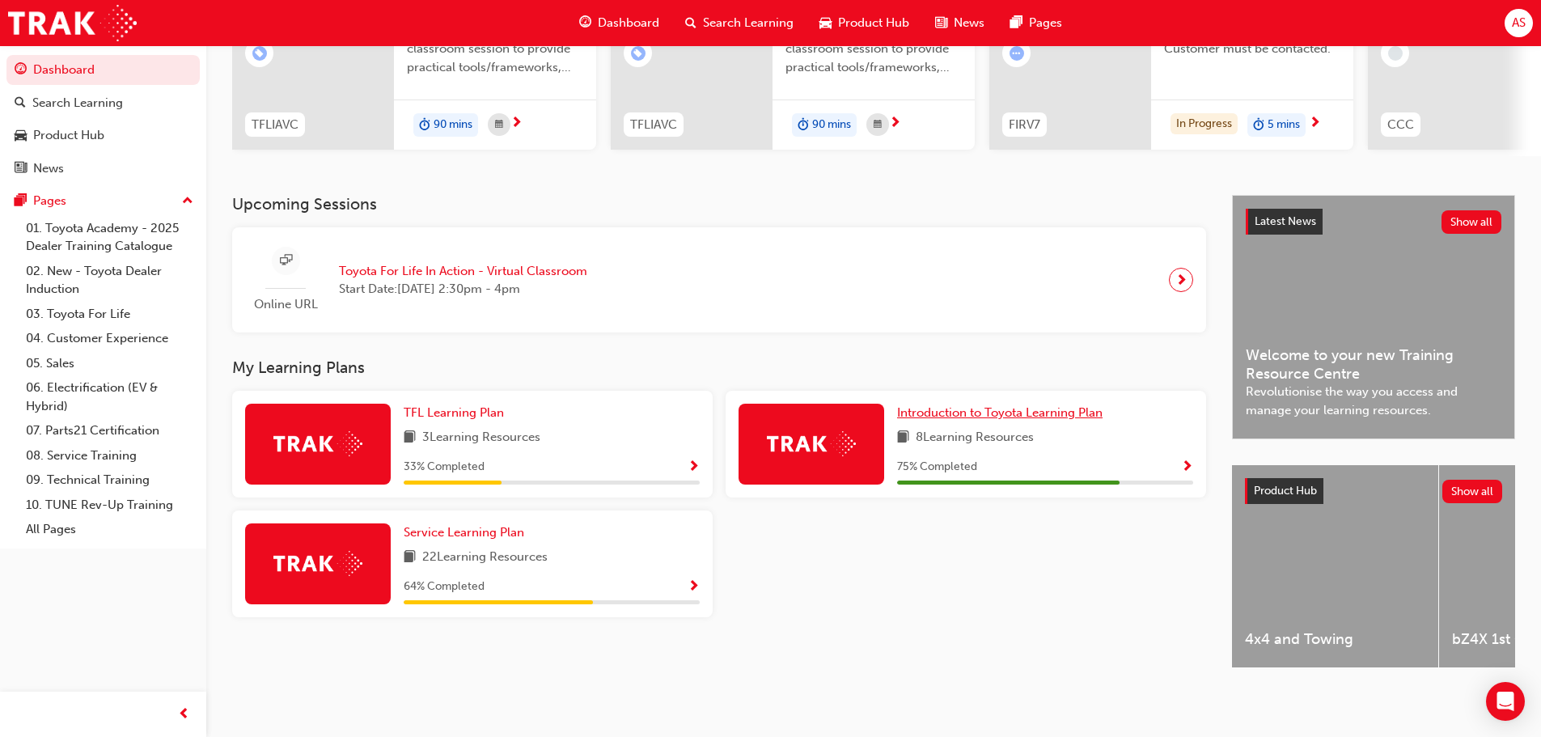
click at [1021, 405] on span "Introduction to Toyota Learning Plan" at bounding box center [1000, 412] width 206 height 15
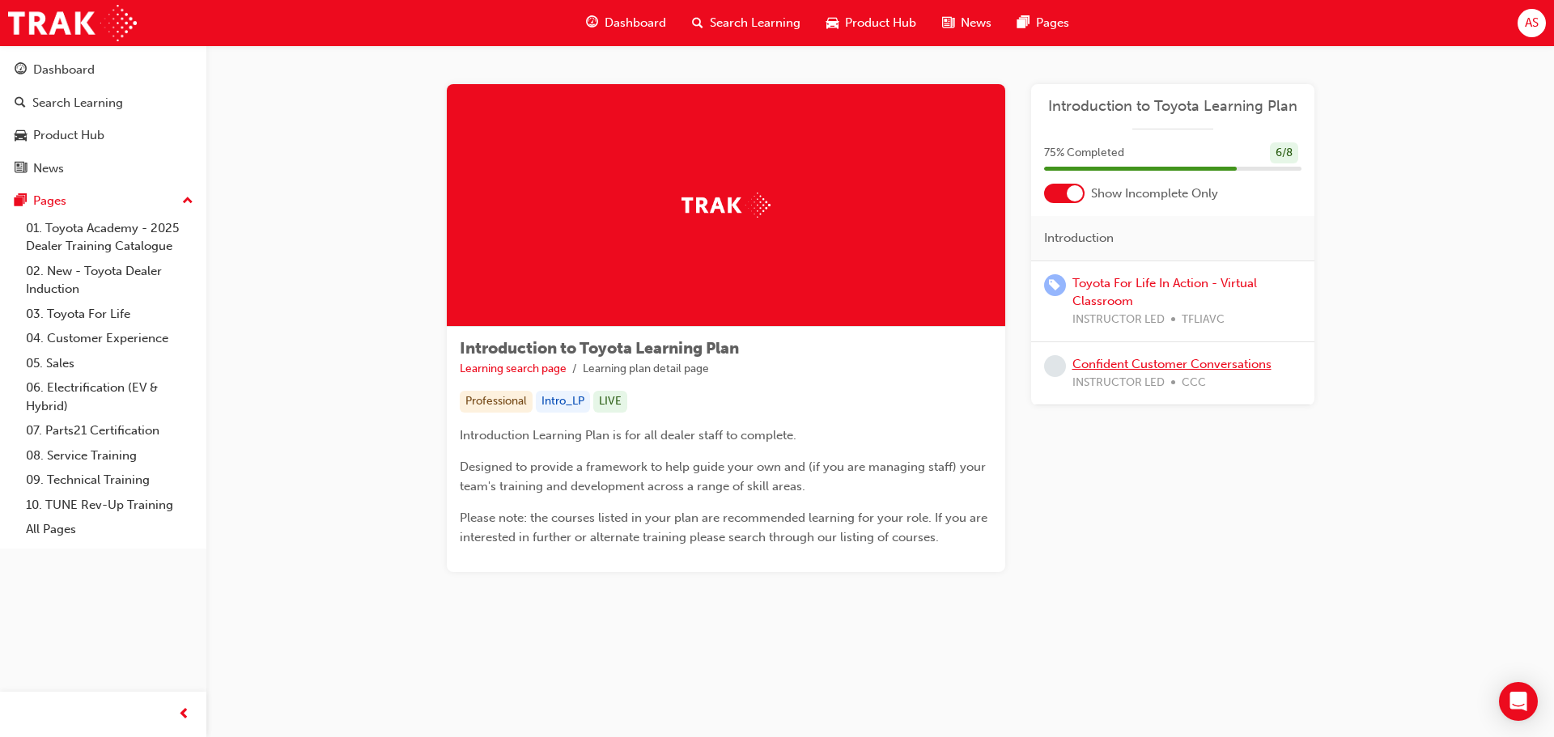
click at [1142, 362] on link "Confident Customer Conversations" at bounding box center [1171, 364] width 199 height 15
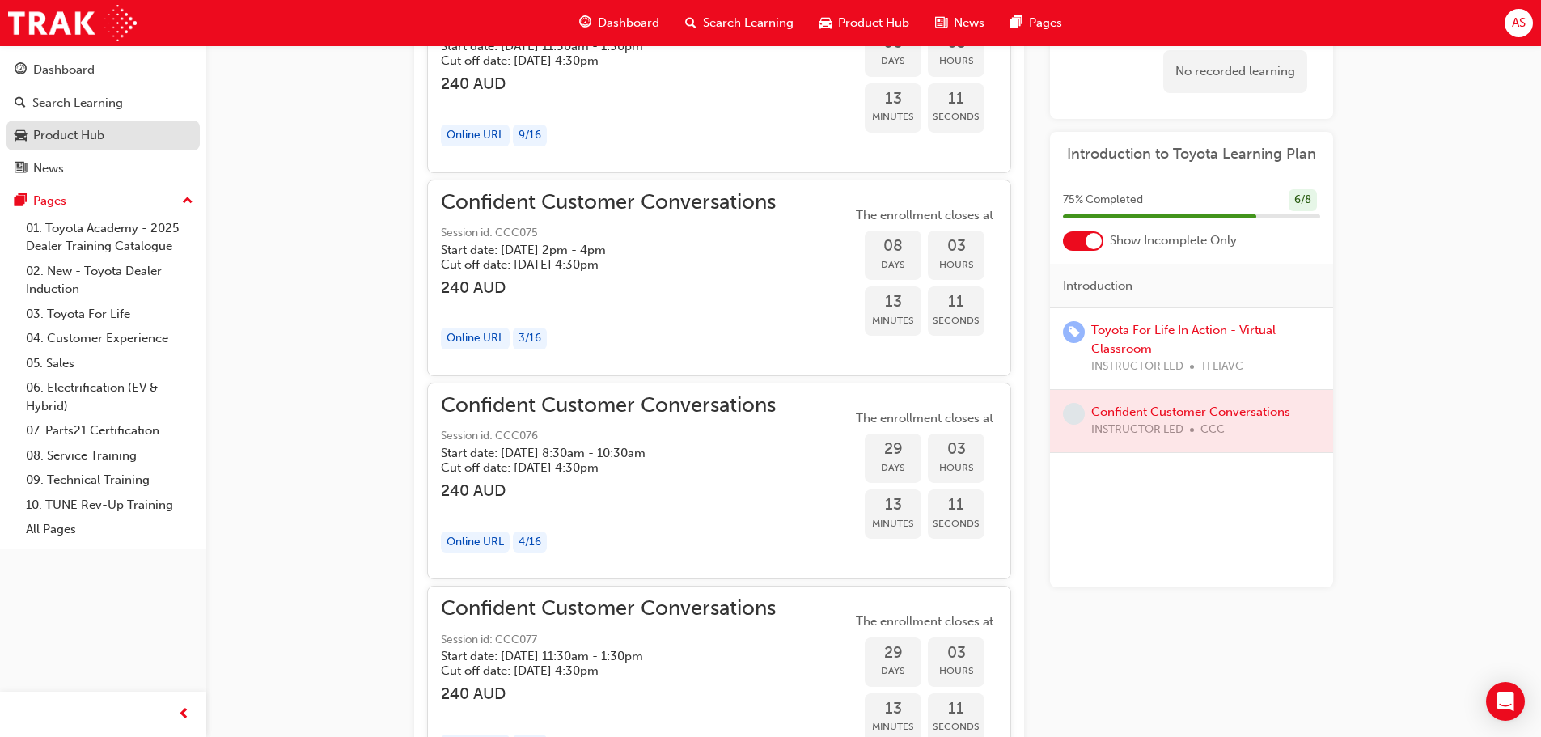
scroll to position [1618, 0]
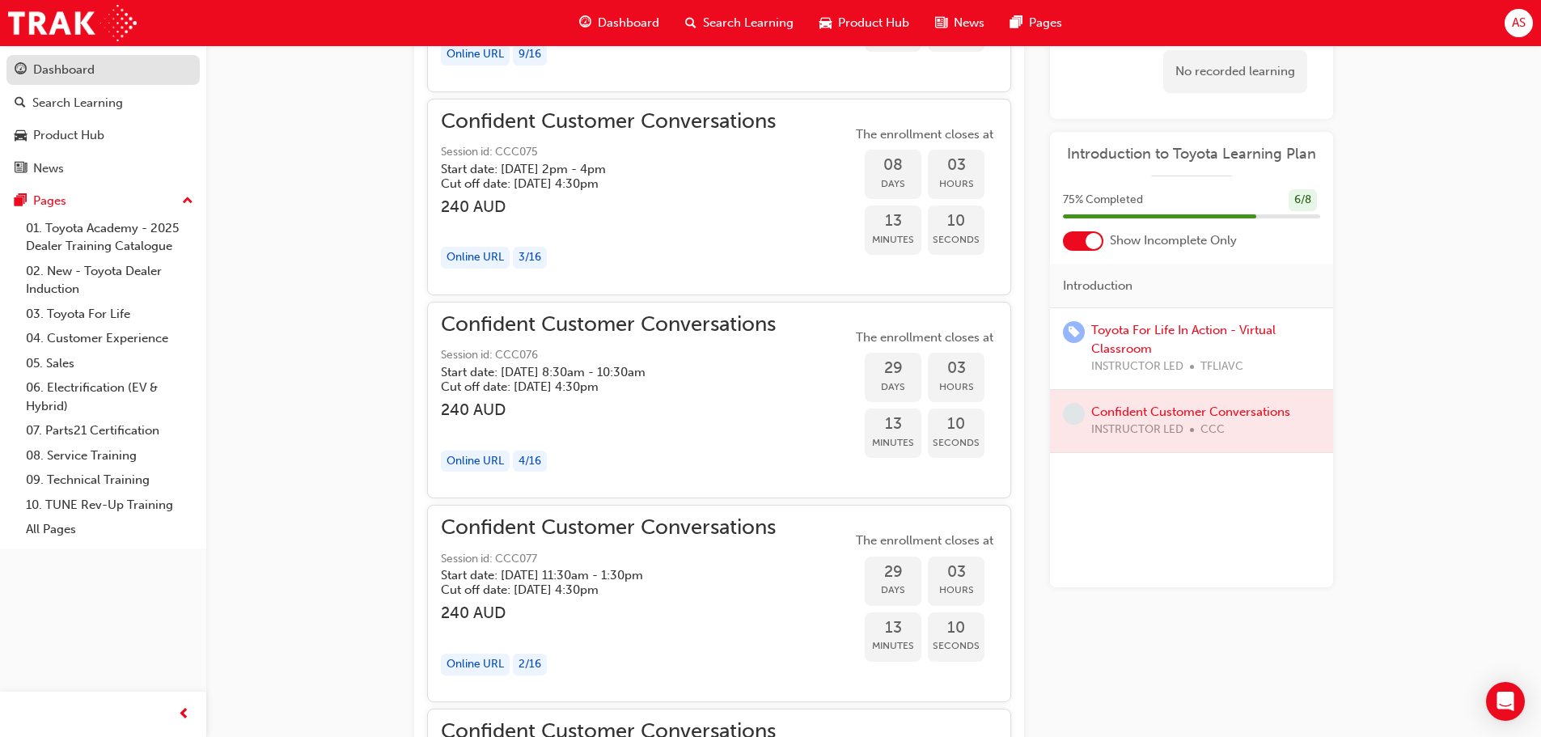
click at [130, 74] on div "Dashboard" at bounding box center [103, 70] width 177 height 20
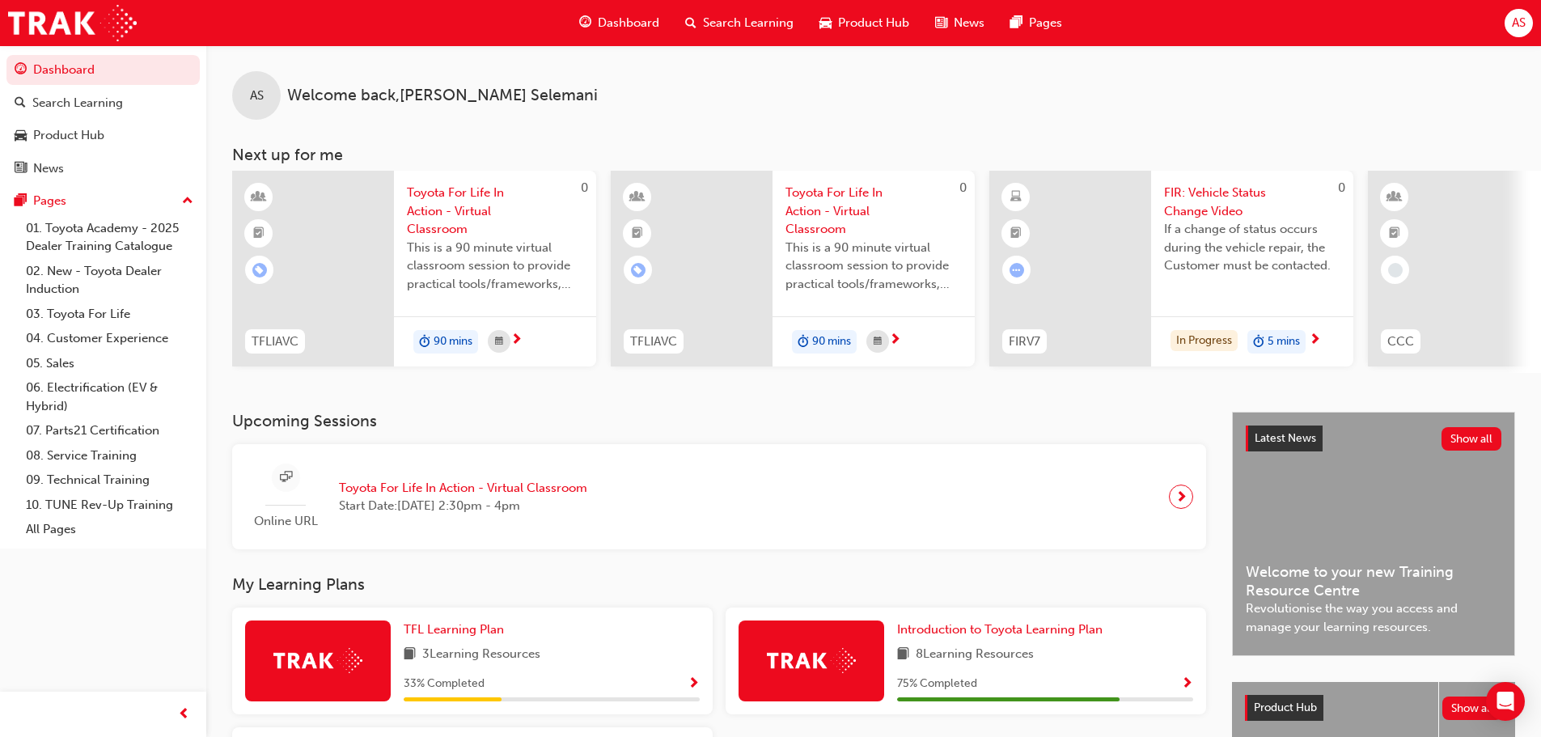
scroll to position [230, 0]
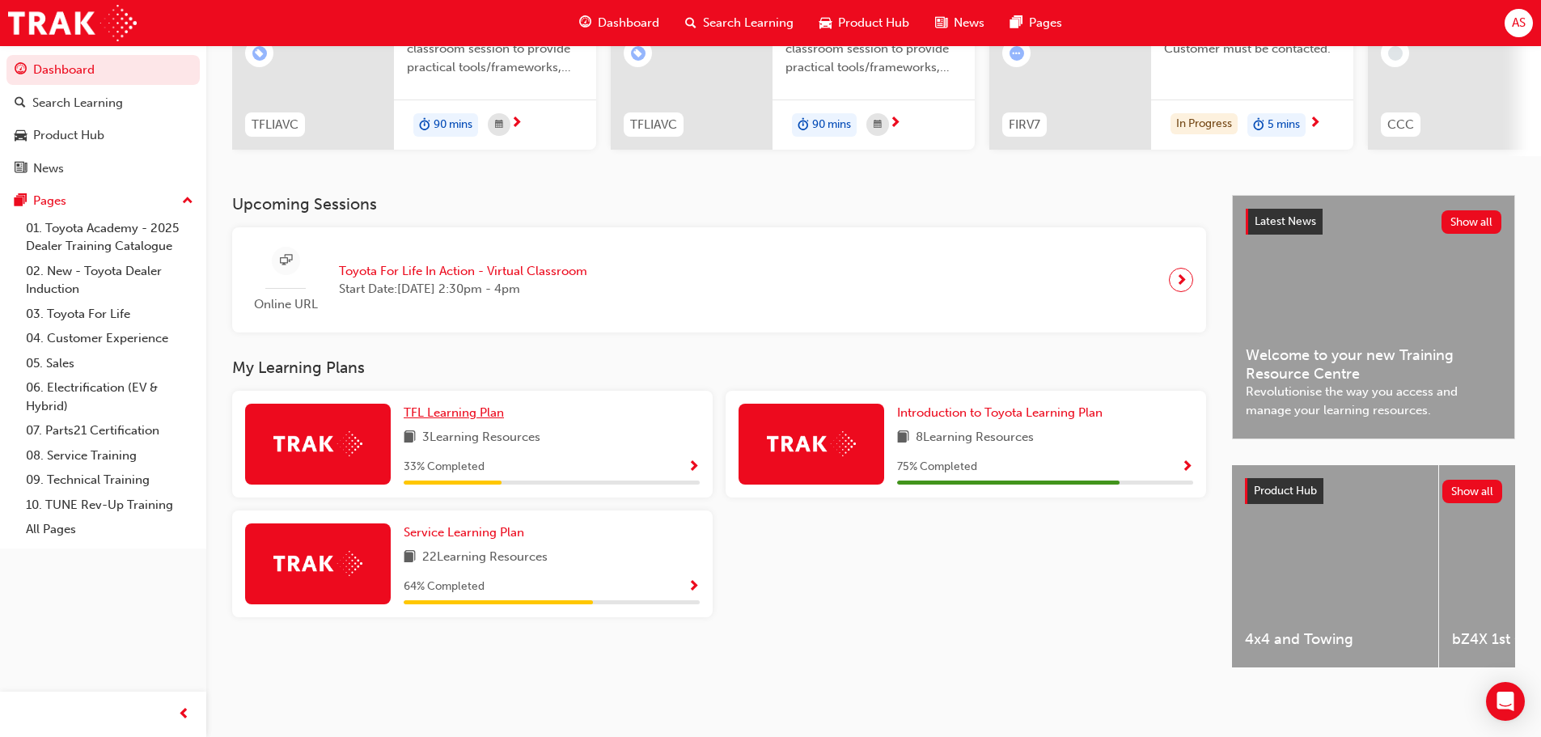
click at [460, 407] on span "TFL Learning Plan" at bounding box center [454, 412] width 100 height 15
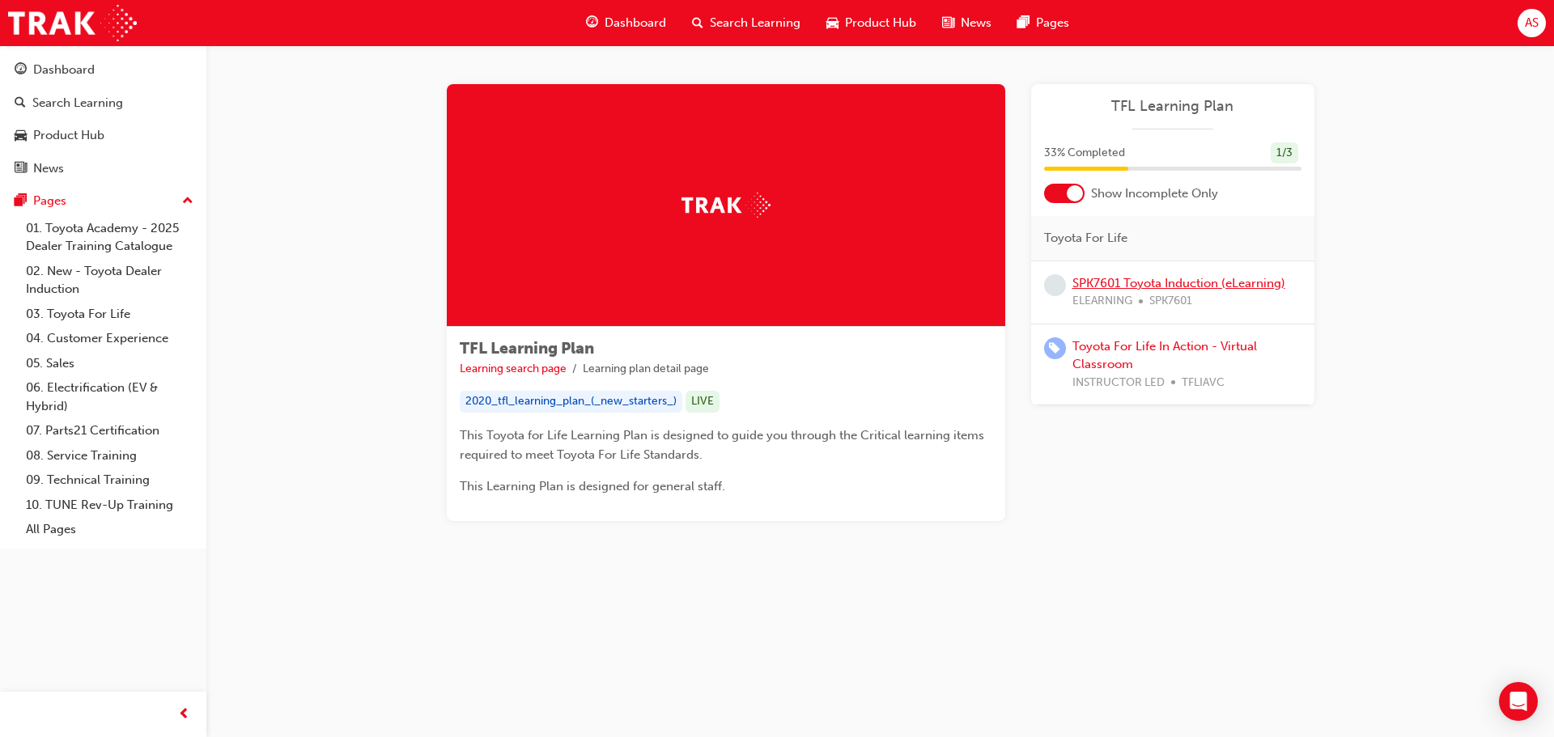
click at [1175, 274] on div "SPK7601 Toyota Induction (eLearning) ELEARNING SPK7601" at bounding box center [1178, 292] width 213 height 36
click at [1155, 289] on link "SPK7601 Toyota Induction (eLearning)" at bounding box center [1178, 283] width 213 height 15
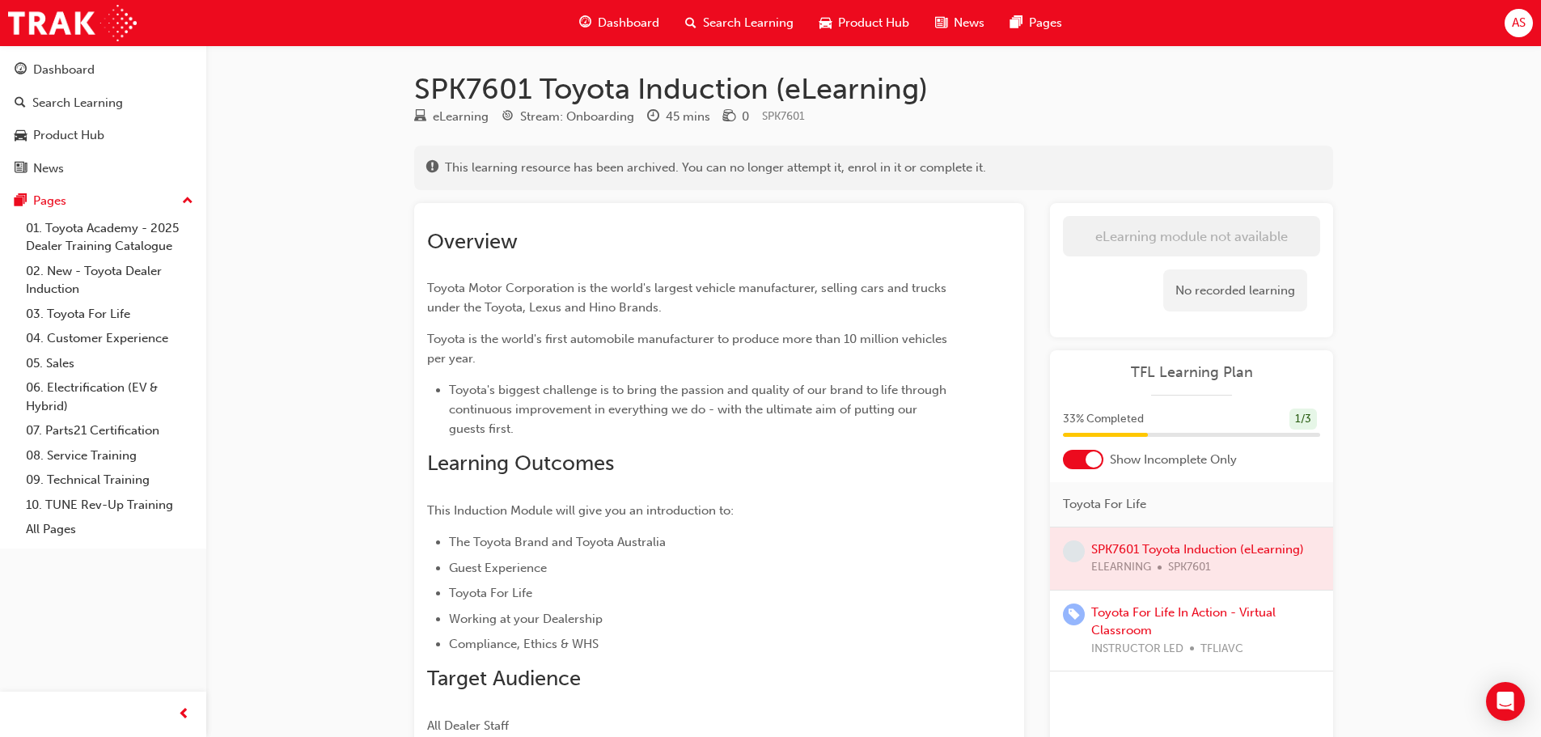
scroll to position [161, 0]
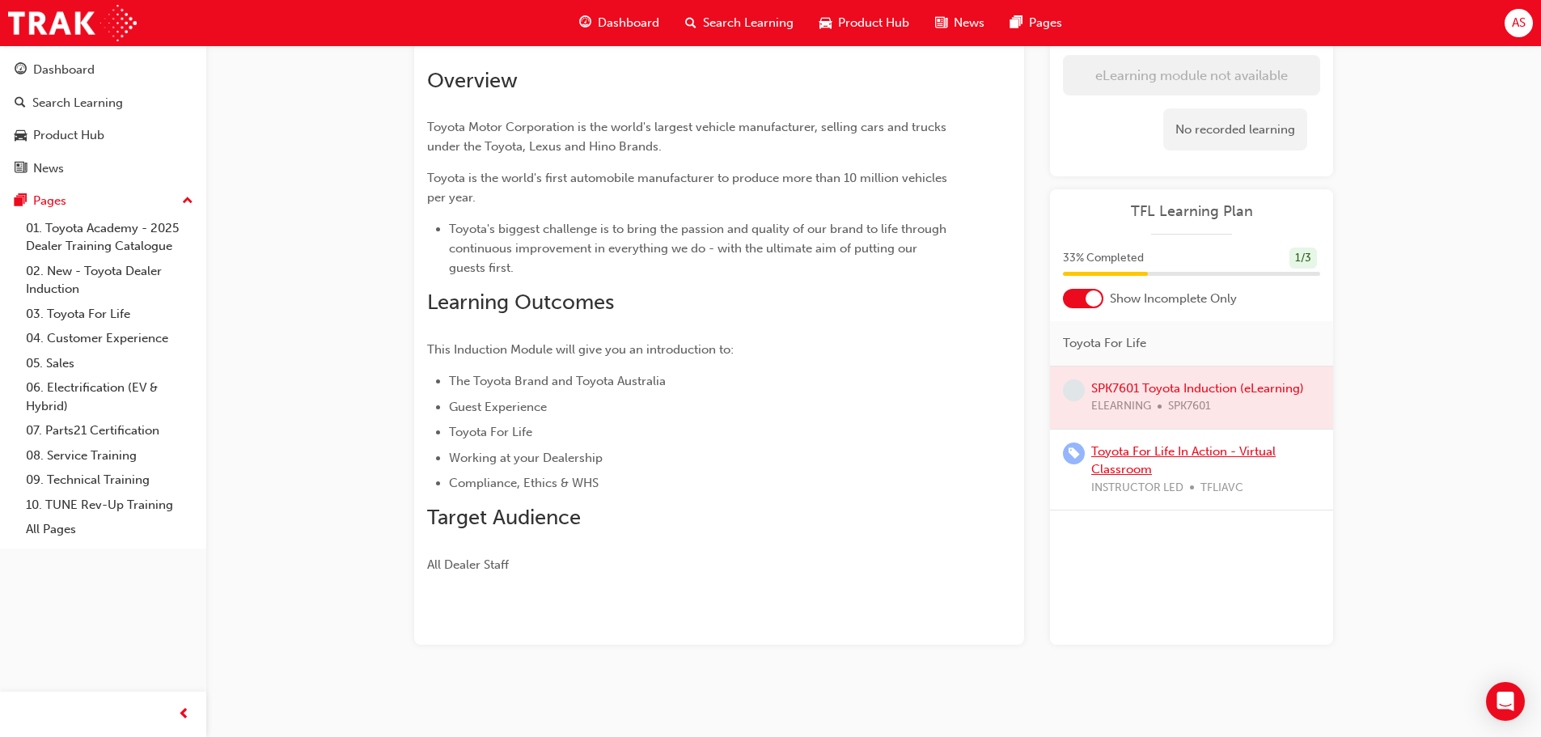
click at [1217, 451] on link "Toyota For Life In Action - Virtual Classroom" at bounding box center [1184, 460] width 184 height 33
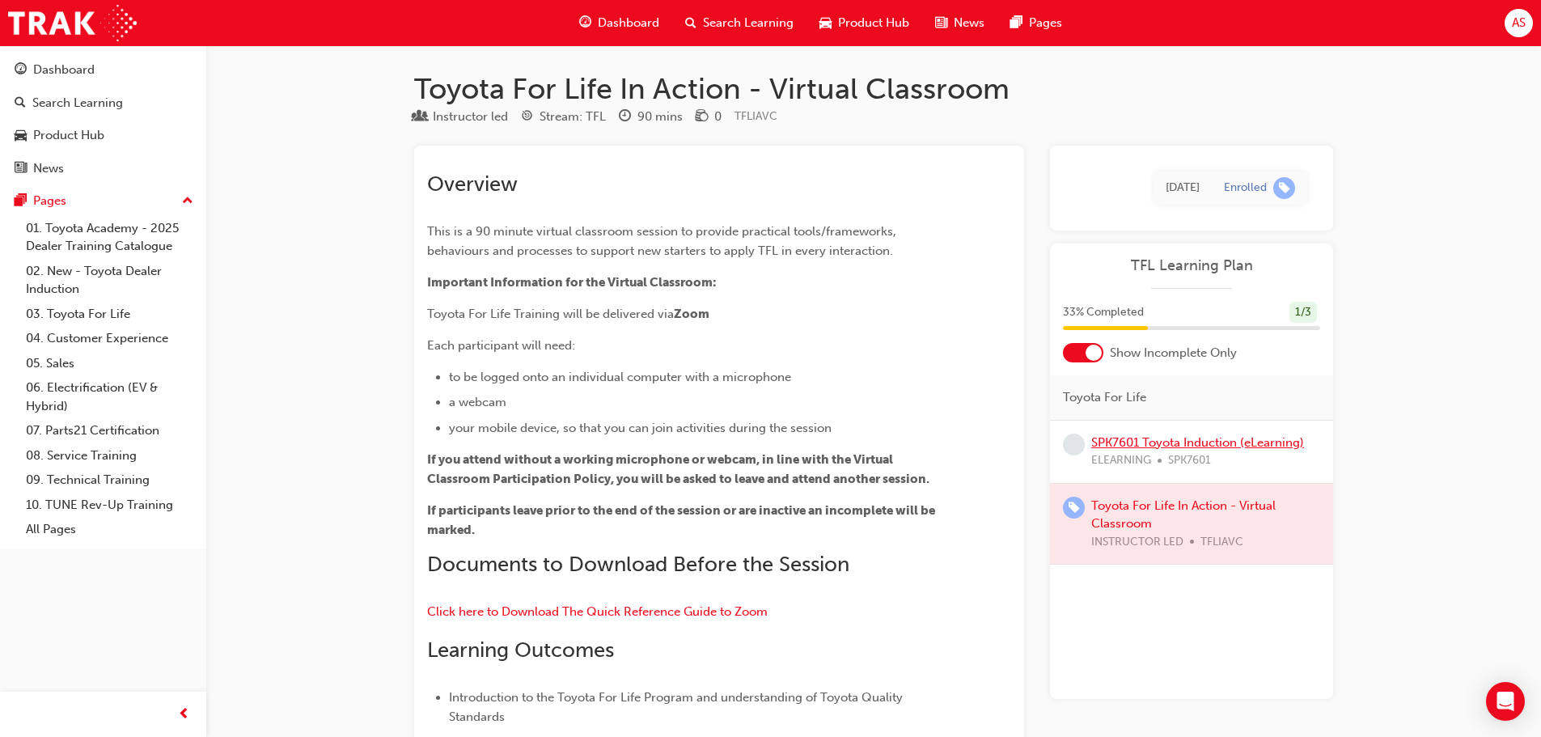
click at [1213, 447] on link "SPK7601 Toyota Induction (eLearning)" at bounding box center [1198, 442] width 213 height 15
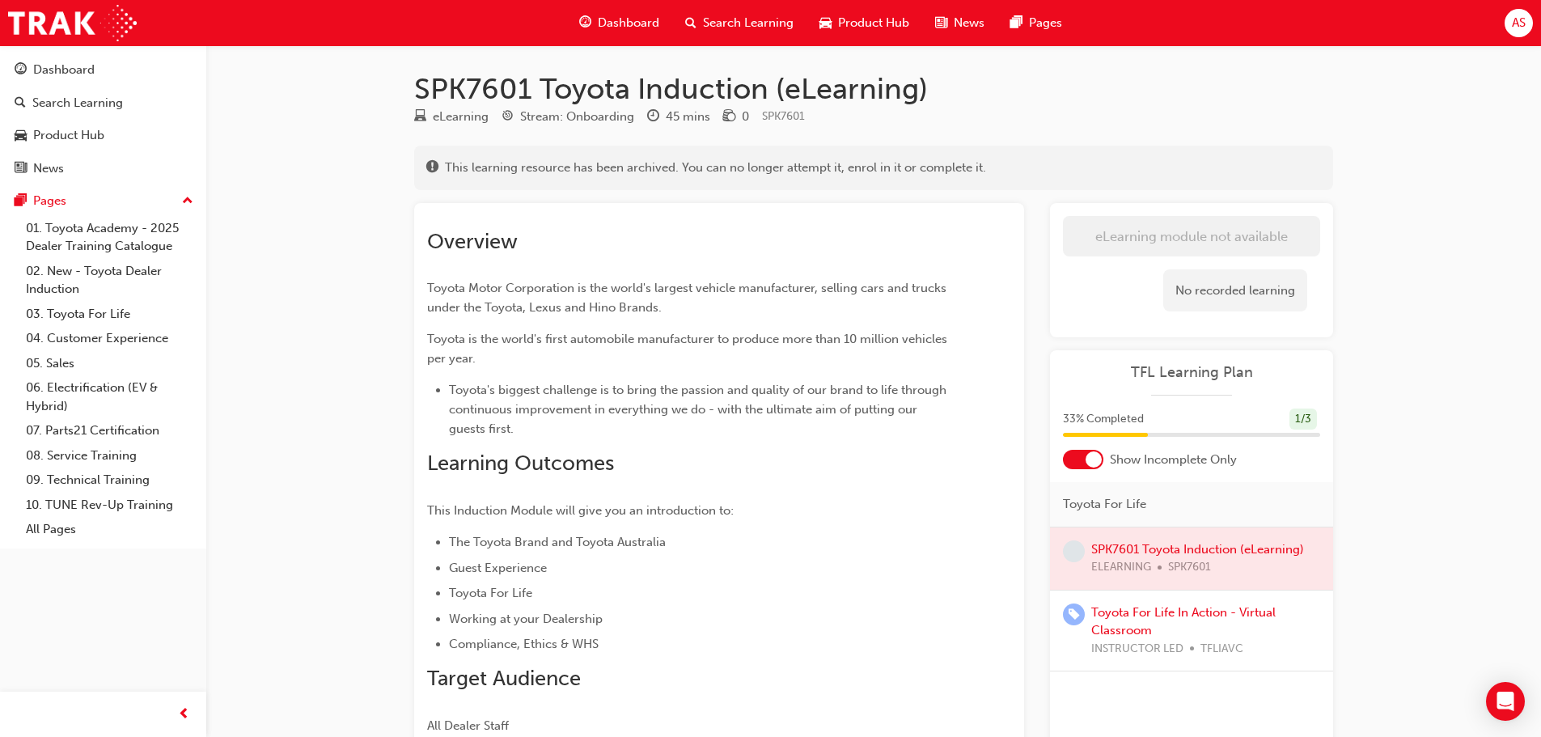
click at [522, 156] on div "This learning resource has been archived. You can no longer attempt it, enrol i…" at bounding box center [873, 168] width 919 height 45
click at [646, 160] on span "This learning resource has been archived. You can no longer attempt it, enrol i…" at bounding box center [715, 168] width 541 height 19
click at [144, 68] on div "Dashboard" at bounding box center [103, 70] width 177 height 20
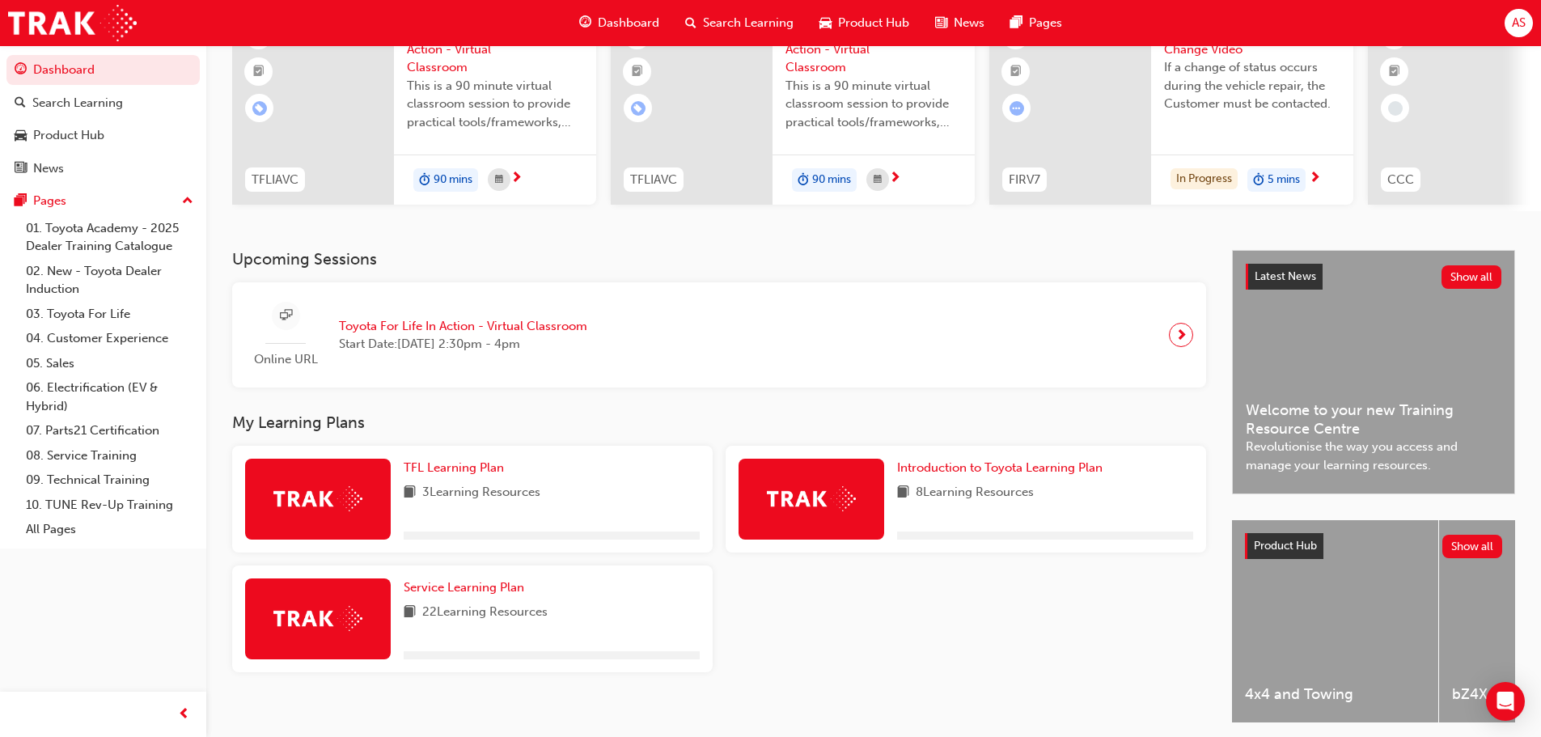
scroll to position [230, 0]
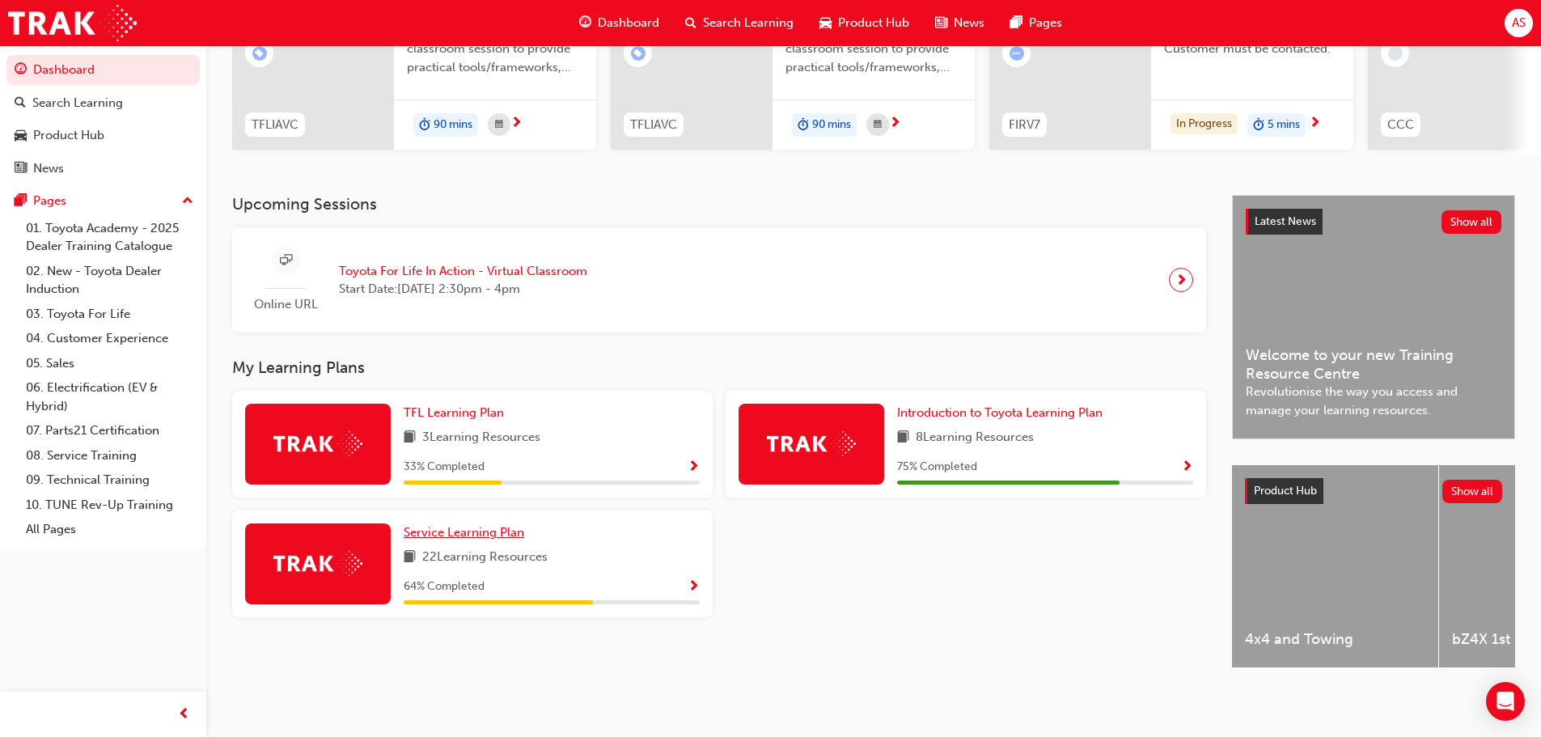
click at [450, 527] on span "Service Learning Plan" at bounding box center [464, 532] width 121 height 15
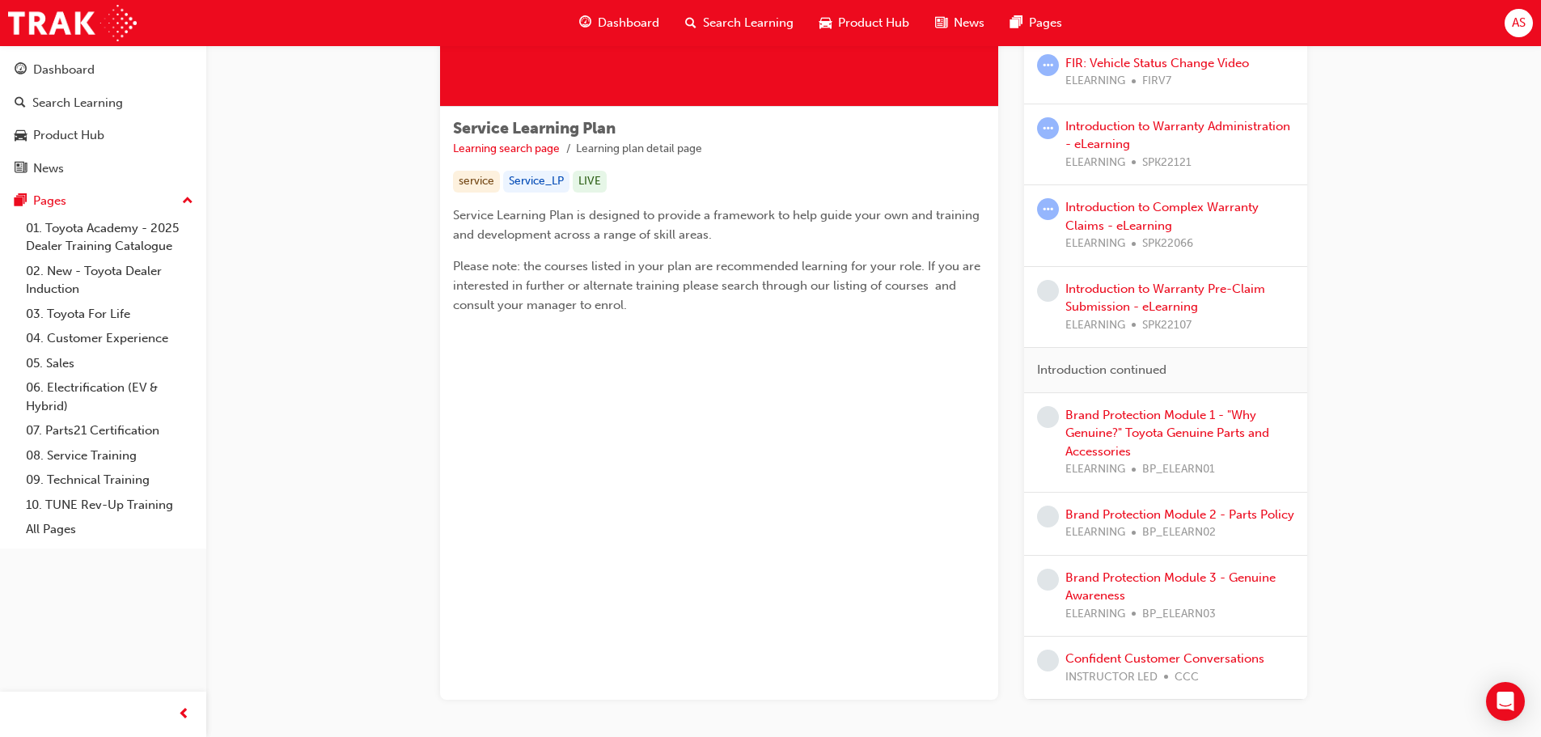
scroll to position [139, 0]
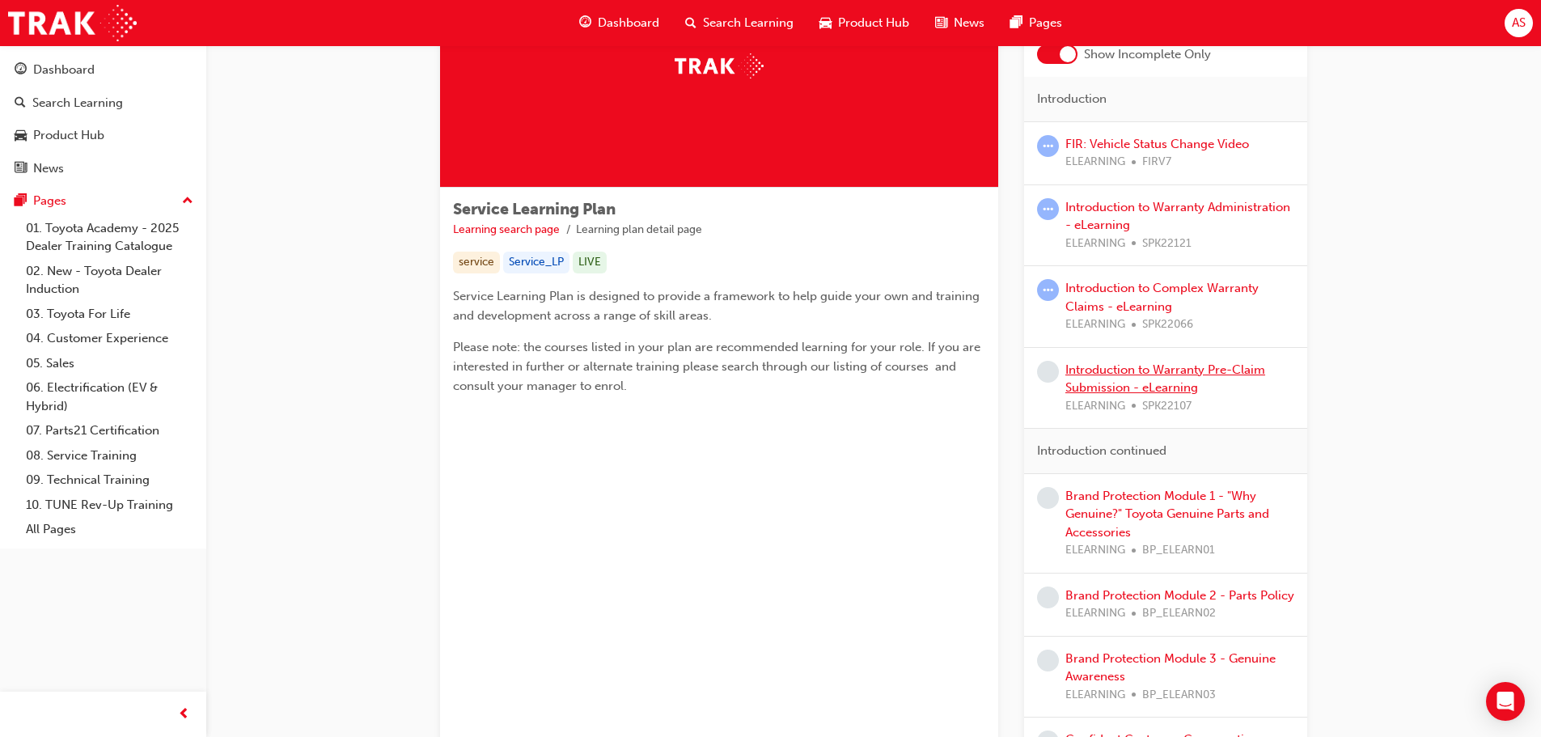
click at [1119, 387] on link "Introduction to Warranty Pre-Claim Submission - eLearning" at bounding box center [1166, 378] width 200 height 33
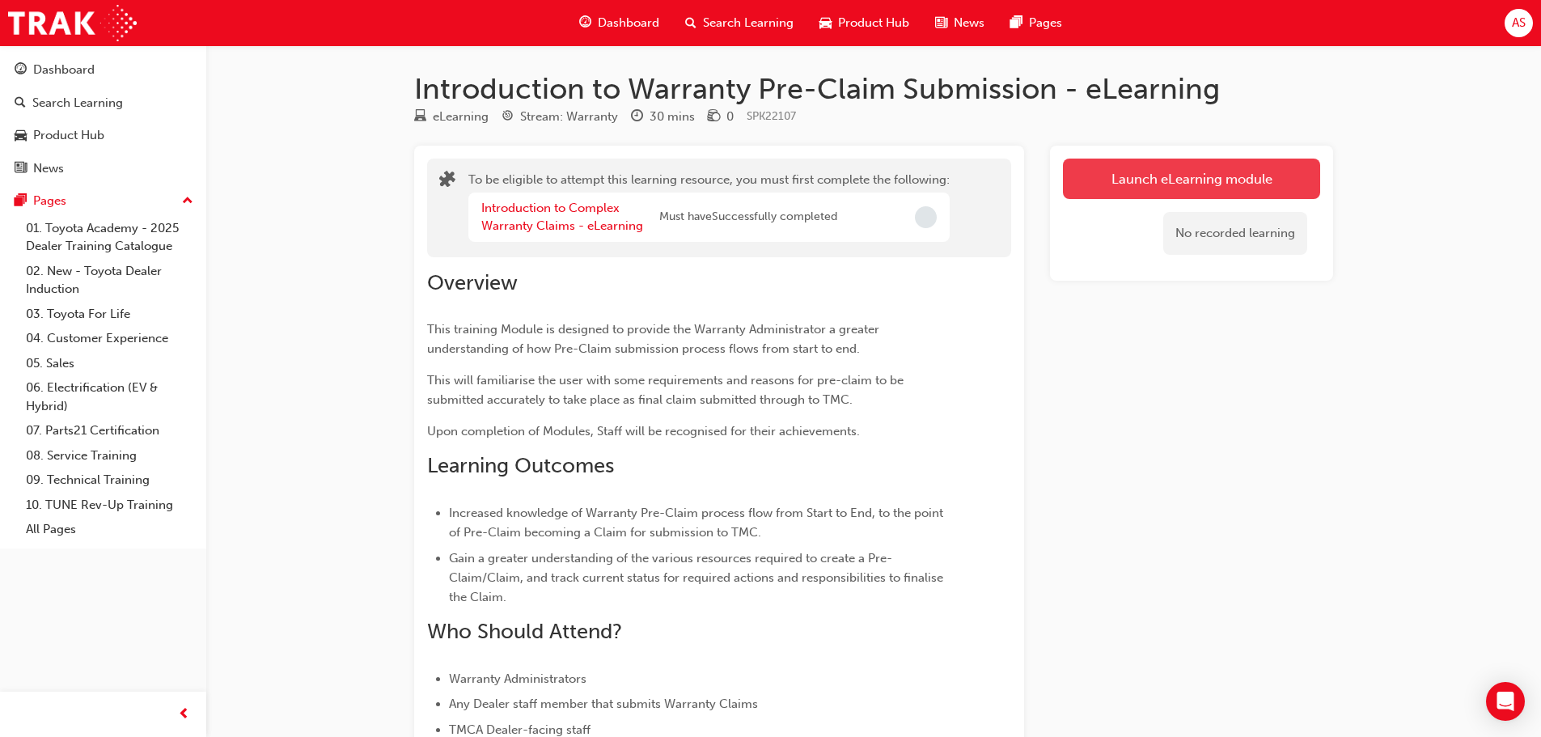
click at [1086, 182] on button "Launch eLearning module" at bounding box center [1191, 179] width 257 height 40
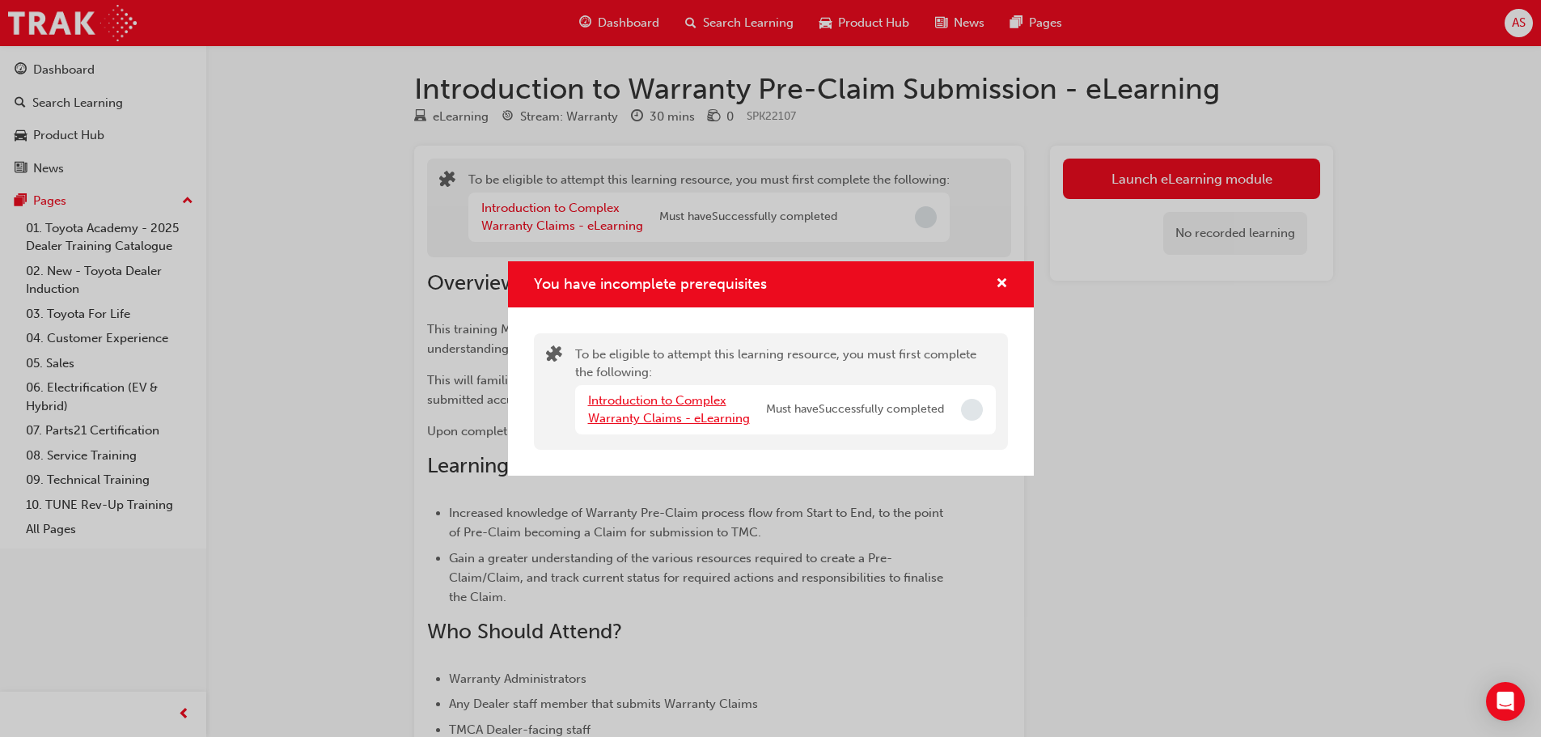
click at [669, 393] on link "Introduction to Complex Warranty Claims - eLearning" at bounding box center [669, 409] width 162 height 33
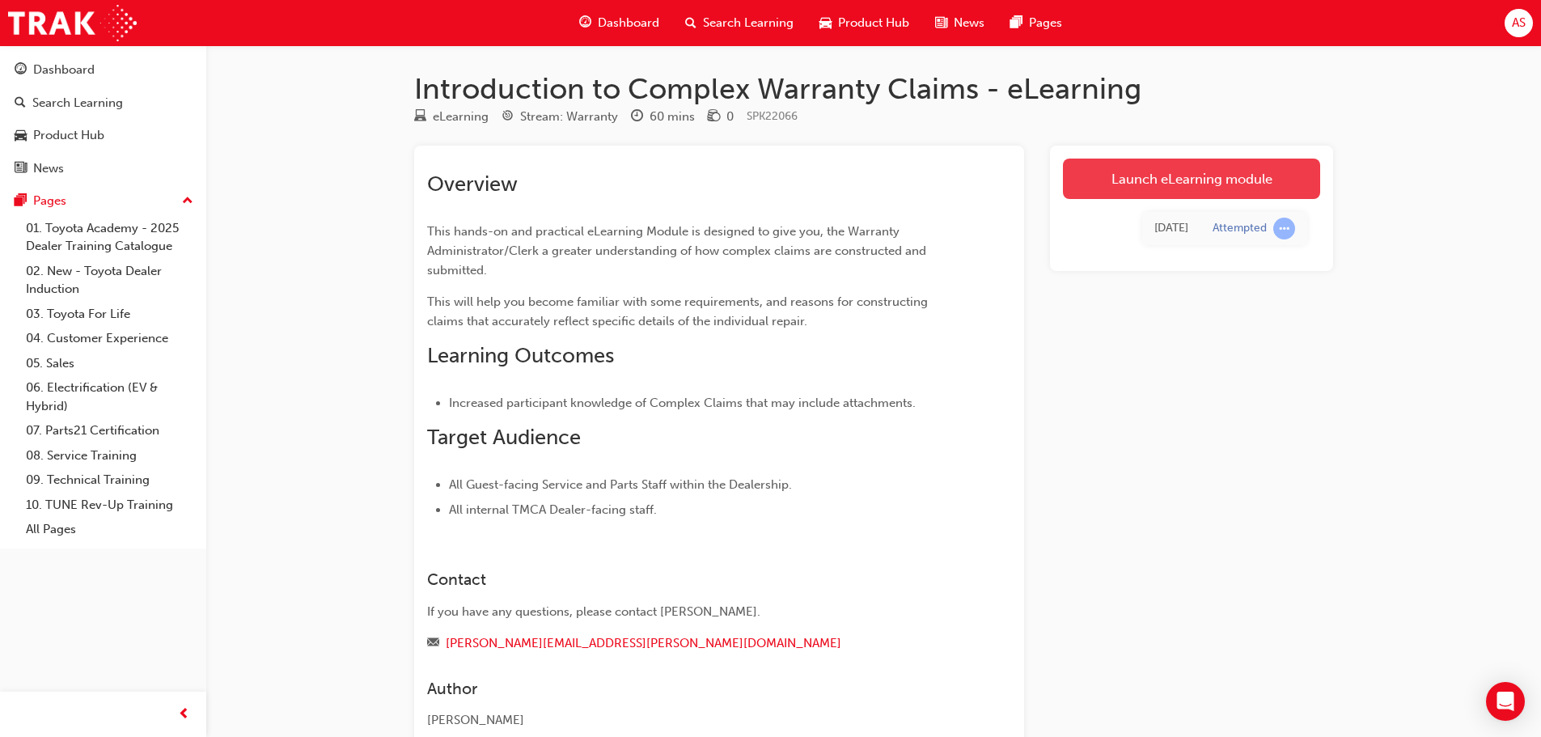
click at [1132, 187] on link "Launch eLearning module" at bounding box center [1191, 179] width 257 height 40
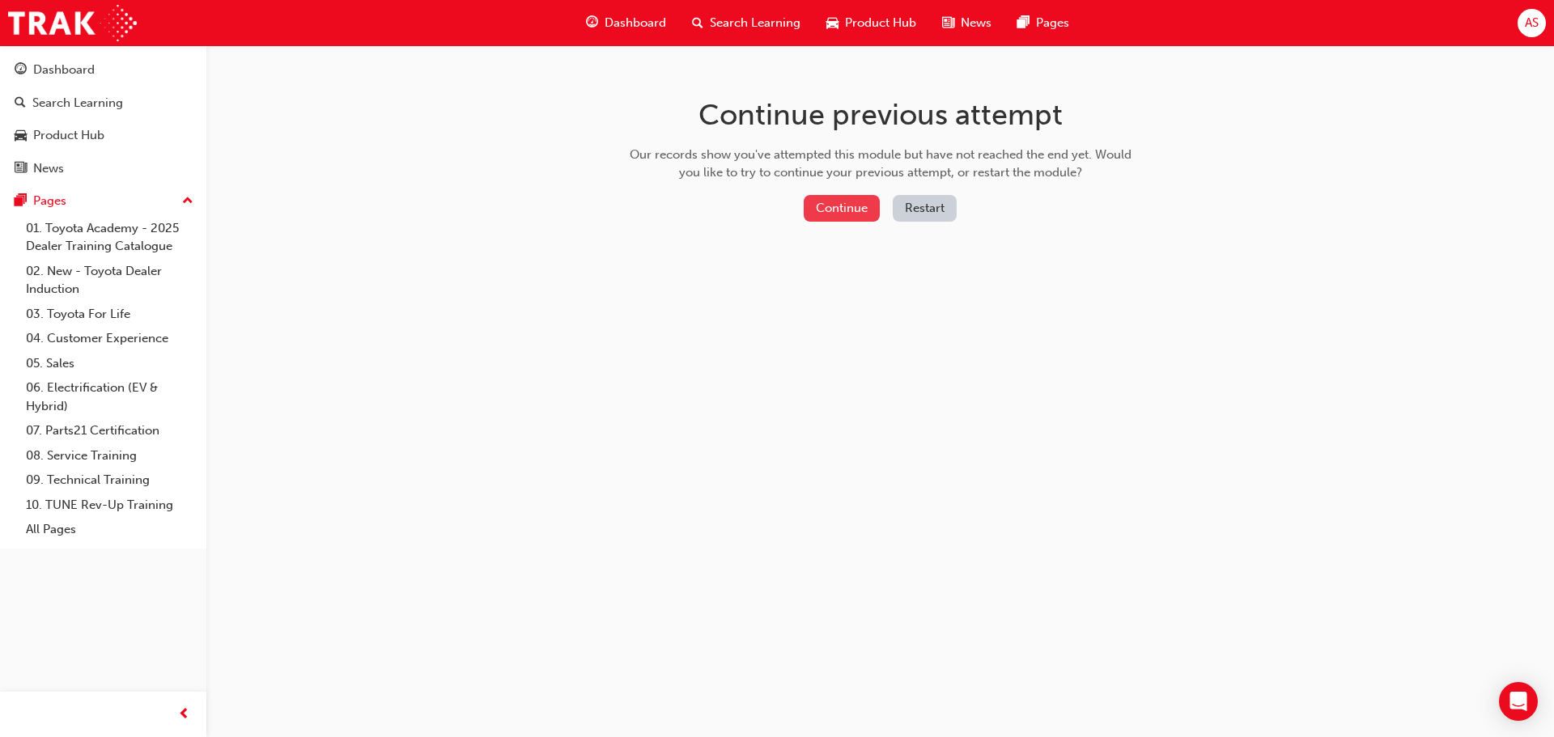
click at [854, 201] on button "Continue" at bounding box center [841, 208] width 76 height 27
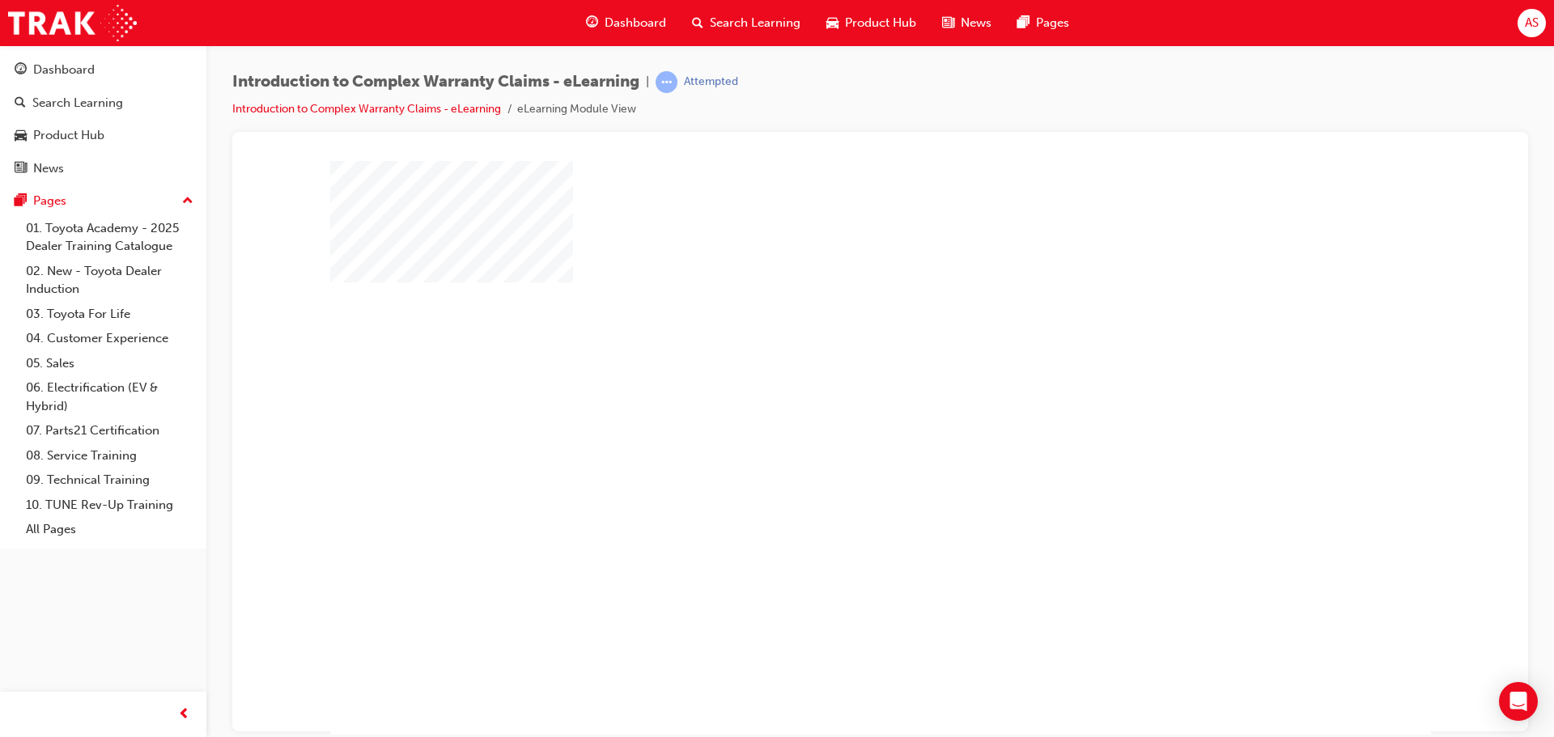
scroll to position [33, 0]
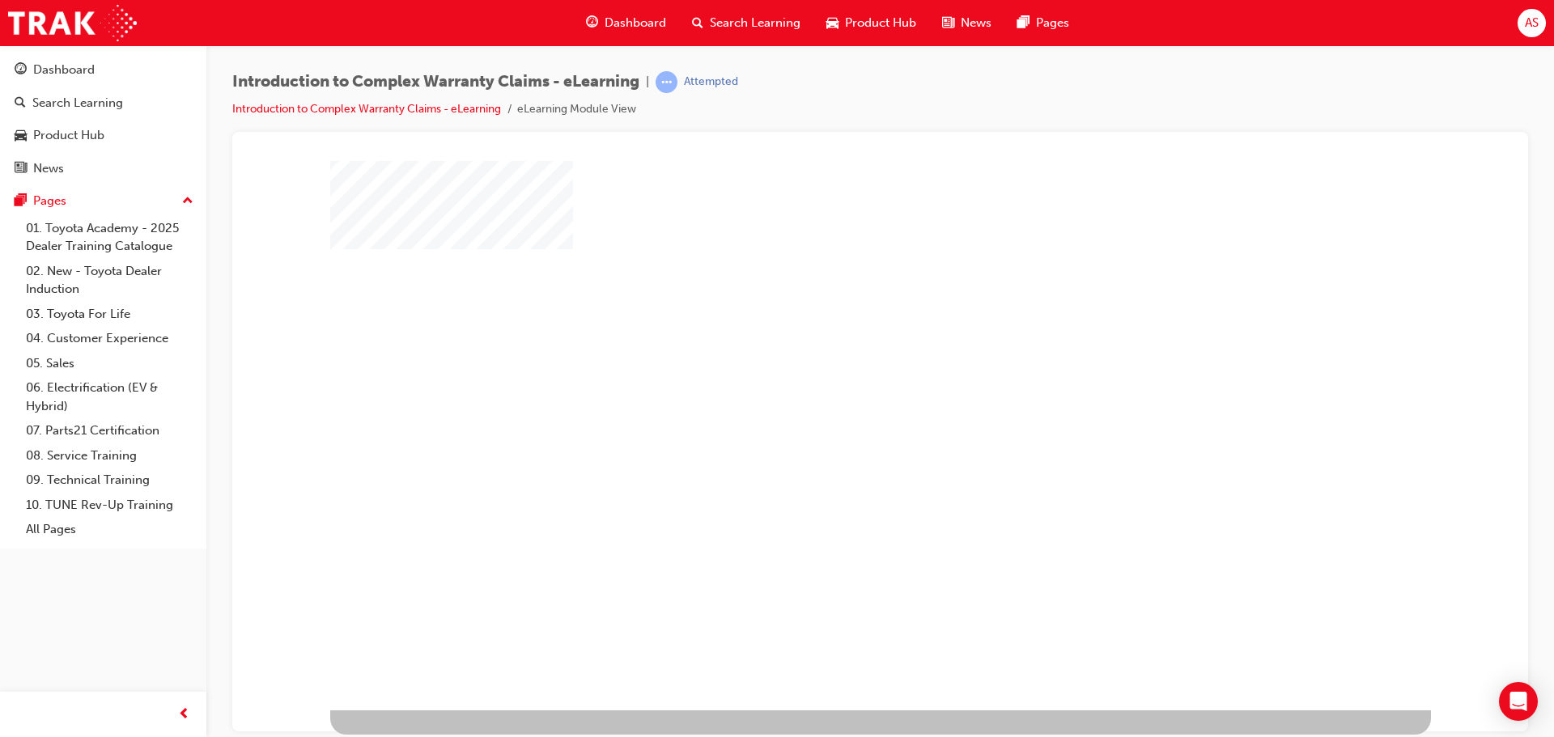
click at [833, 367] on div "play" at bounding box center [833, 367] width 0 height 0
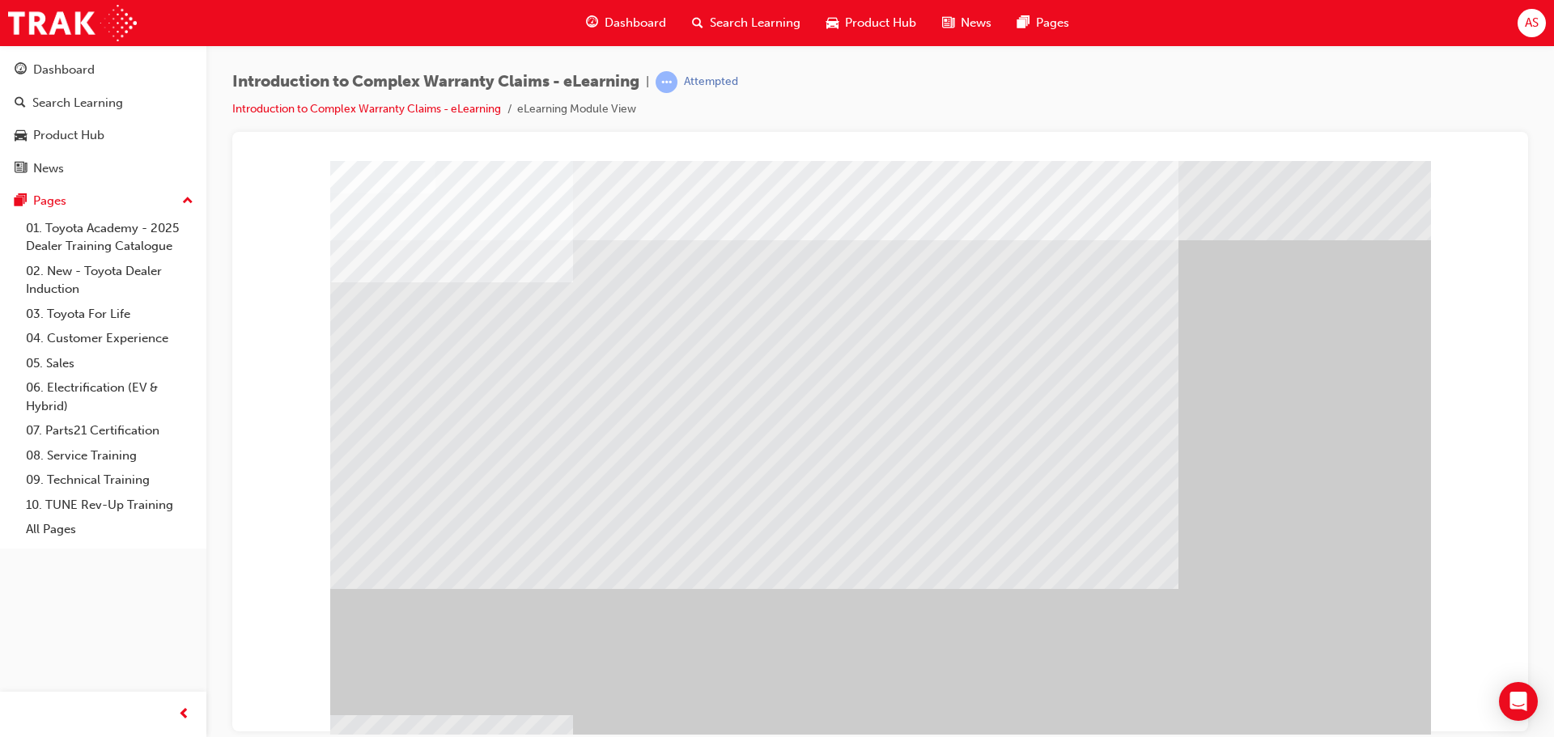
scroll to position [33, 0]
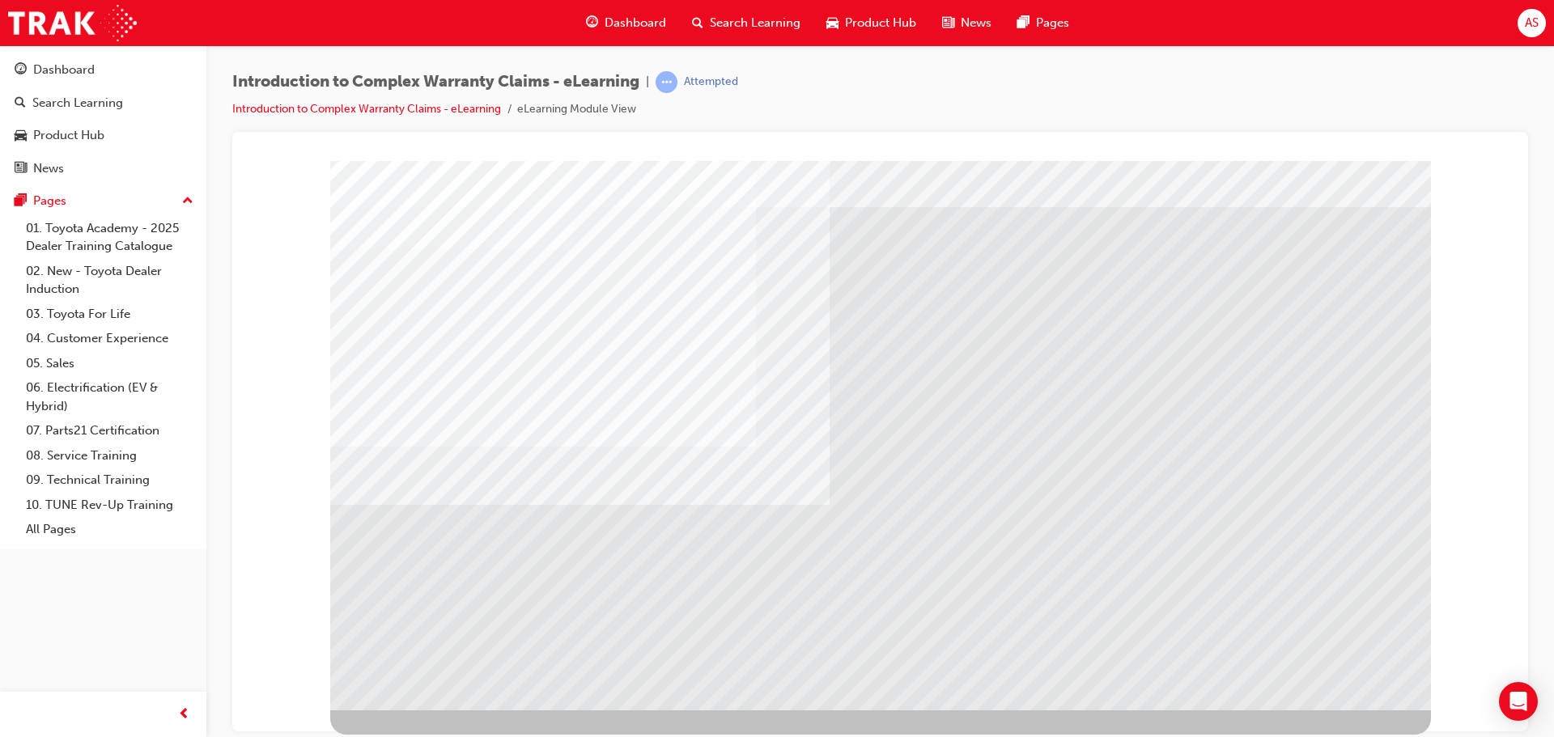
scroll to position [0, 0]
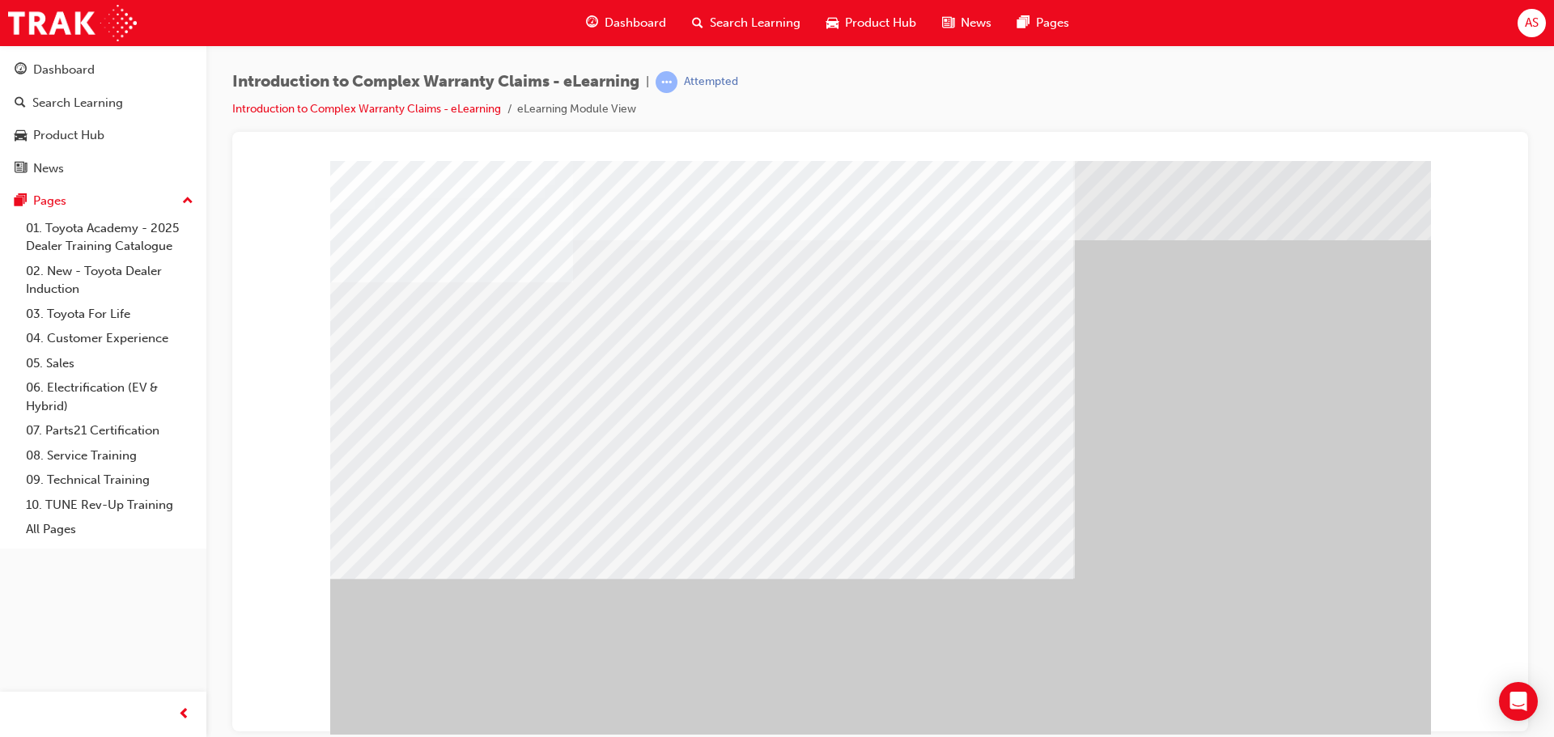
drag, startPoint x: 717, startPoint y: 422, endPoint x: 717, endPoint y: 441, distance: 19.4
drag, startPoint x: 630, startPoint y: 425, endPoint x: 591, endPoint y: 431, distance: 39.4
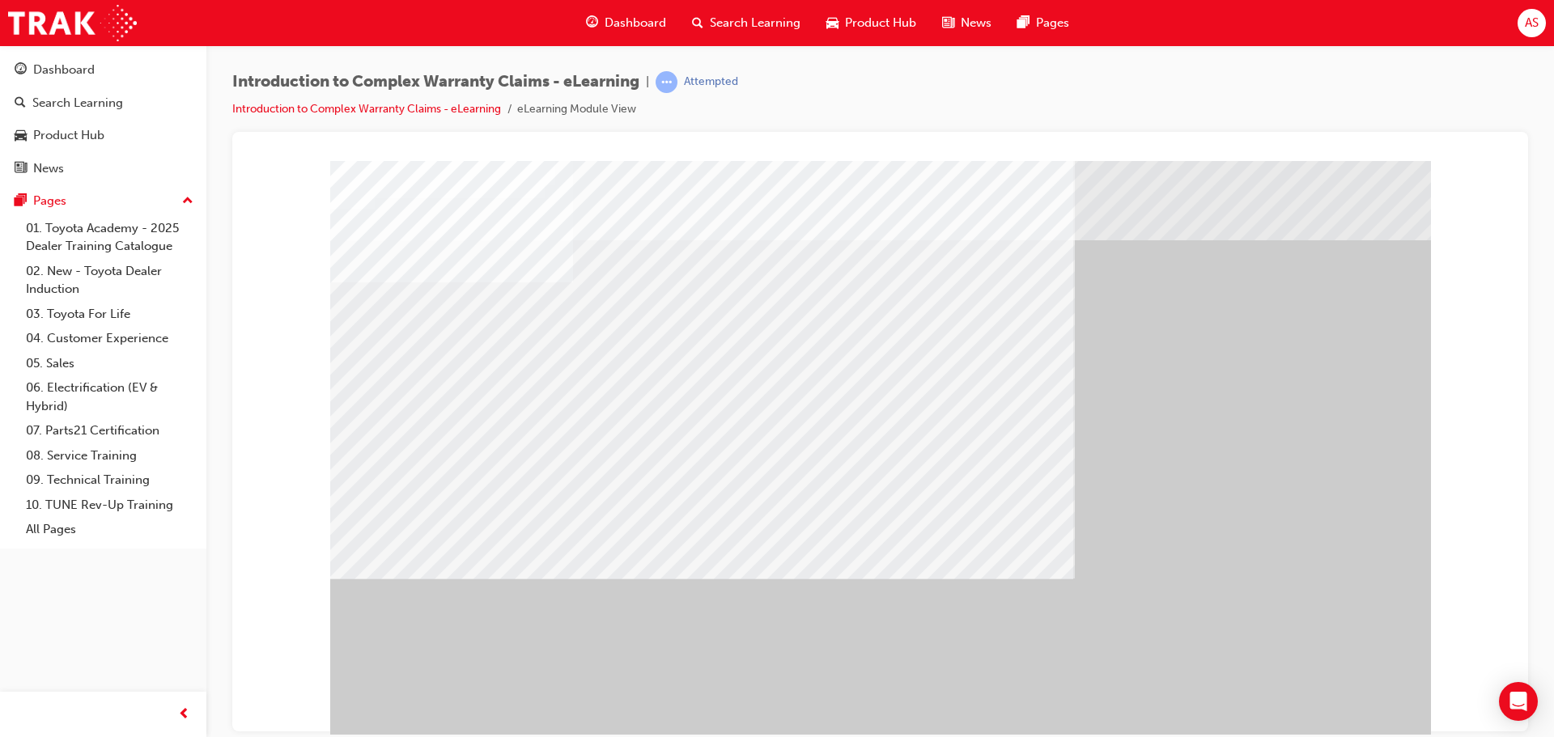
drag, startPoint x: 566, startPoint y: 413, endPoint x: 854, endPoint y: 574, distance: 330.3
click at [715, 534] on div at bounding box center [880, 451] width 1100 height 583
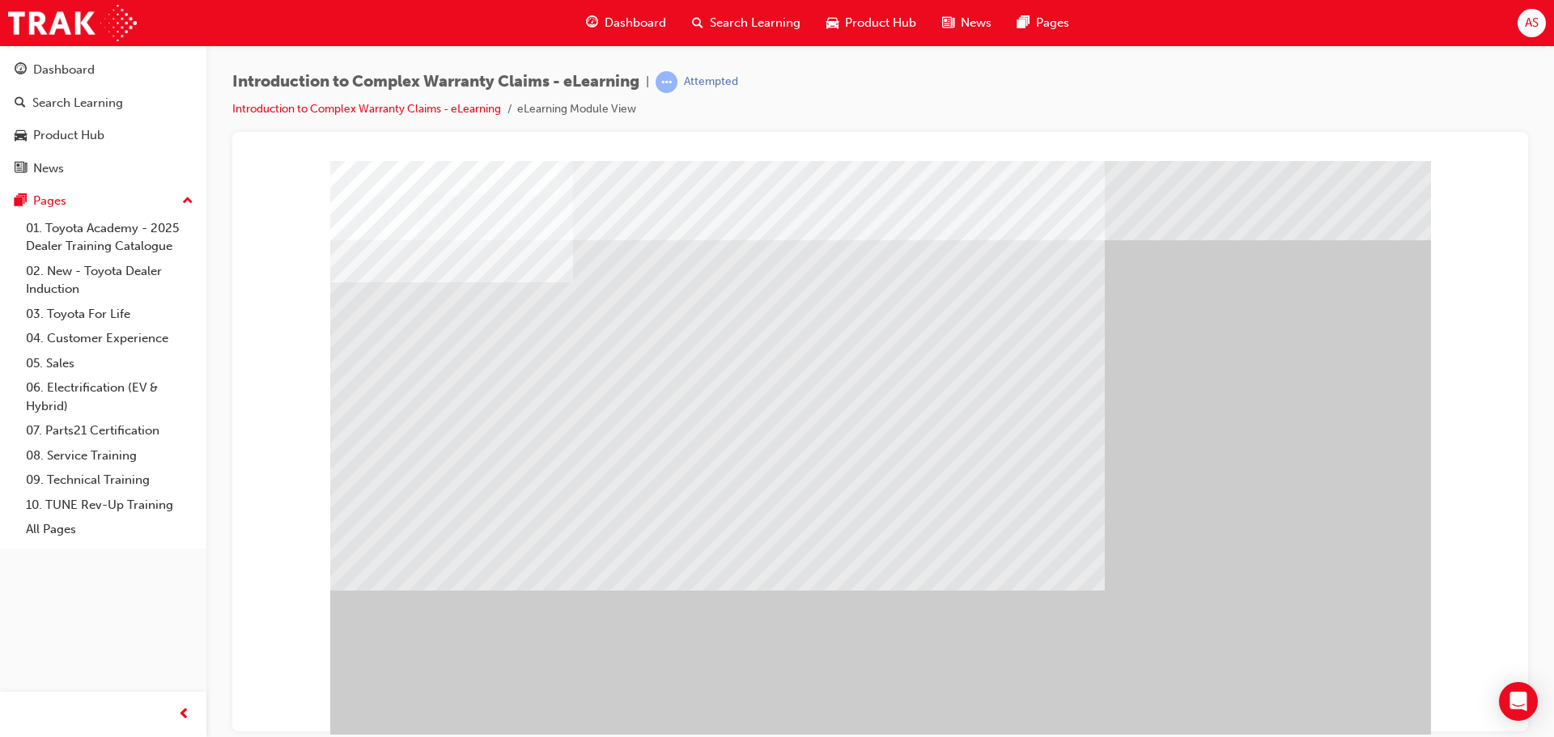
drag, startPoint x: 780, startPoint y: 422, endPoint x: 793, endPoint y: 402, distance: 23.3
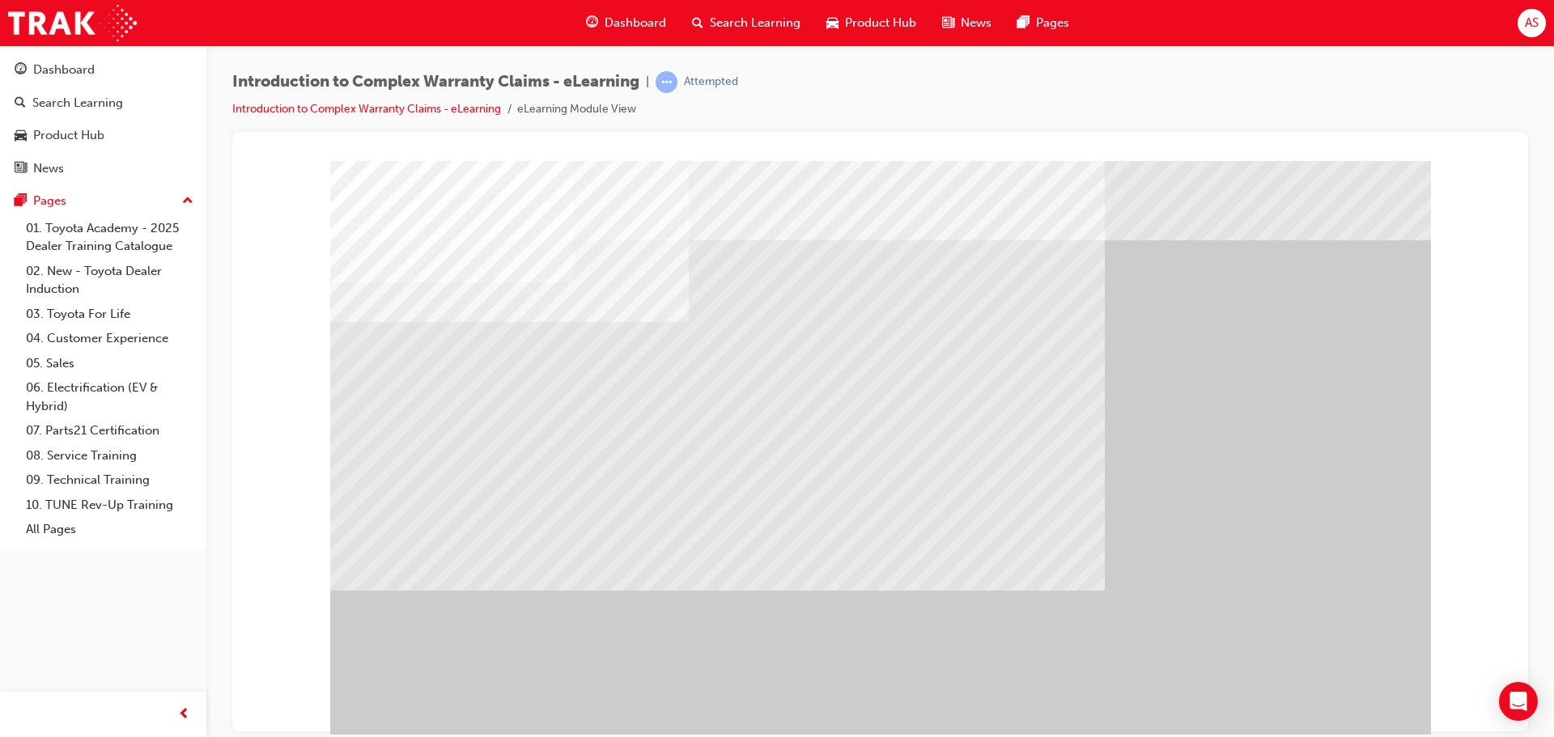
drag, startPoint x: 777, startPoint y: 374, endPoint x: 801, endPoint y: 358, distance: 29.2
drag, startPoint x: 1374, startPoint y: 729, endPoint x: 1374, endPoint y: 714, distance: 15.4
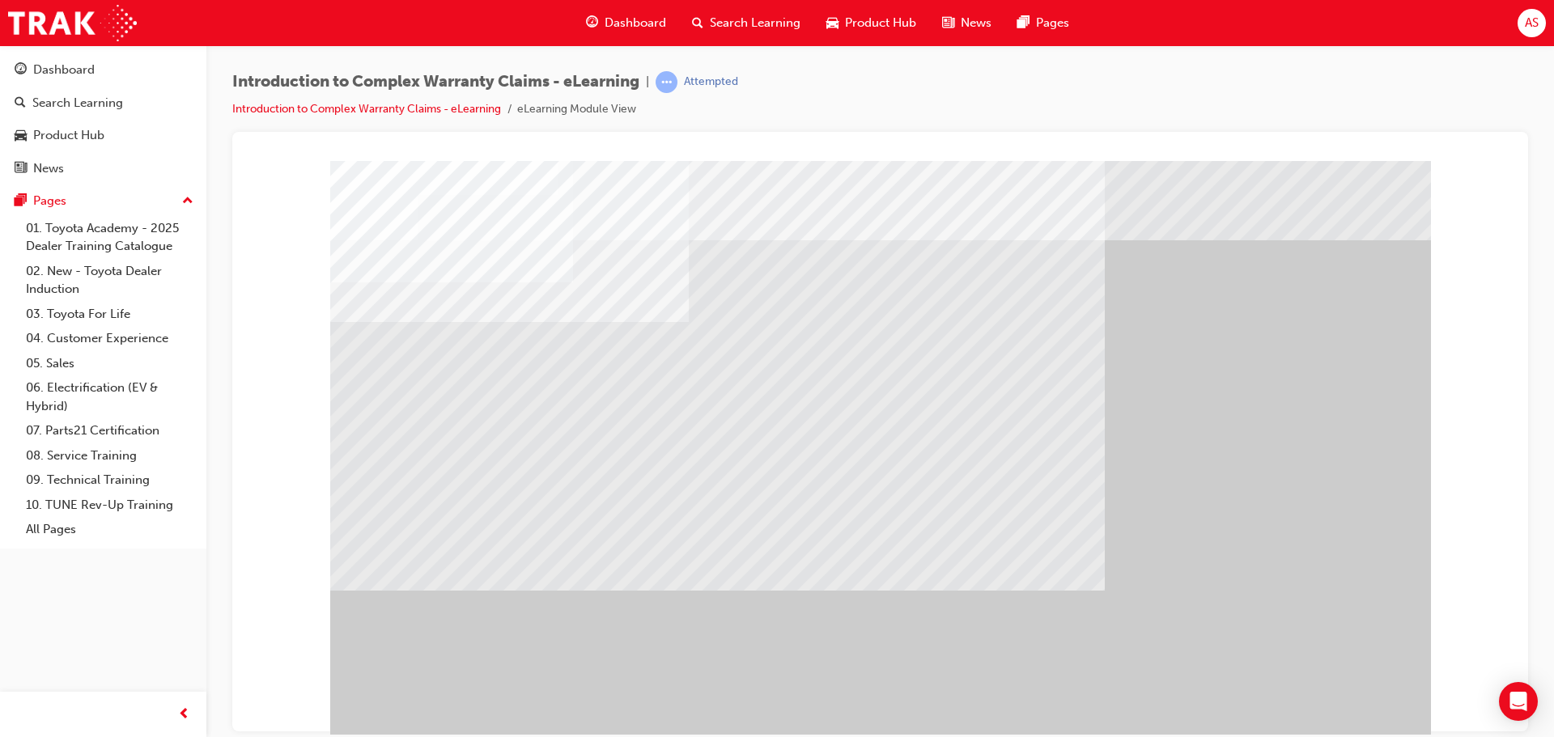
click at [1374, 718] on div at bounding box center [880, 451] width 1100 height 583
drag, startPoint x: 994, startPoint y: 472, endPoint x: 869, endPoint y: 425, distance: 133.2
drag, startPoint x: 782, startPoint y: 455, endPoint x: 808, endPoint y: 442, distance: 29.7
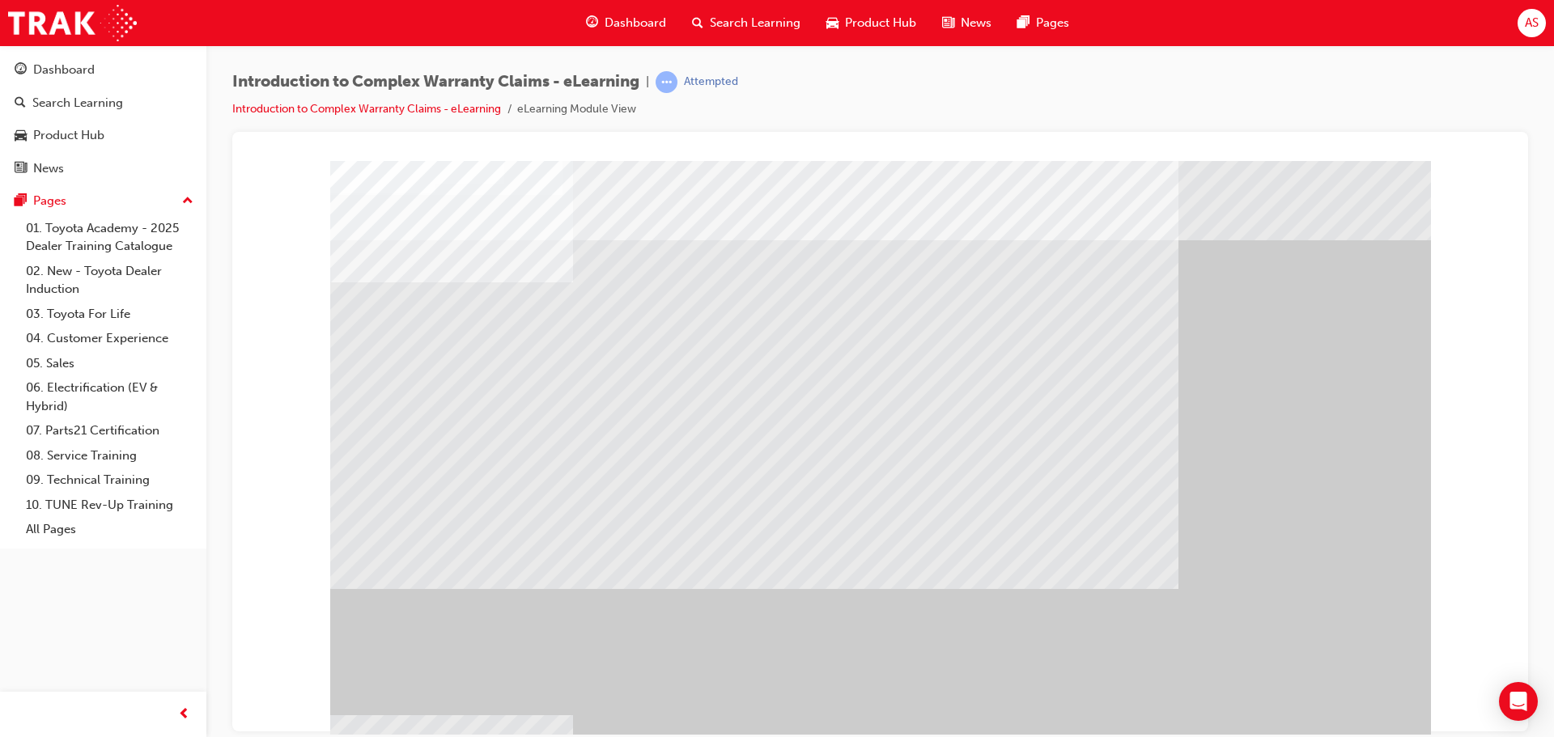
drag, startPoint x: 703, startPoint y: 385, endPoint x: 728, endPoint y: 383, distance: 25.2
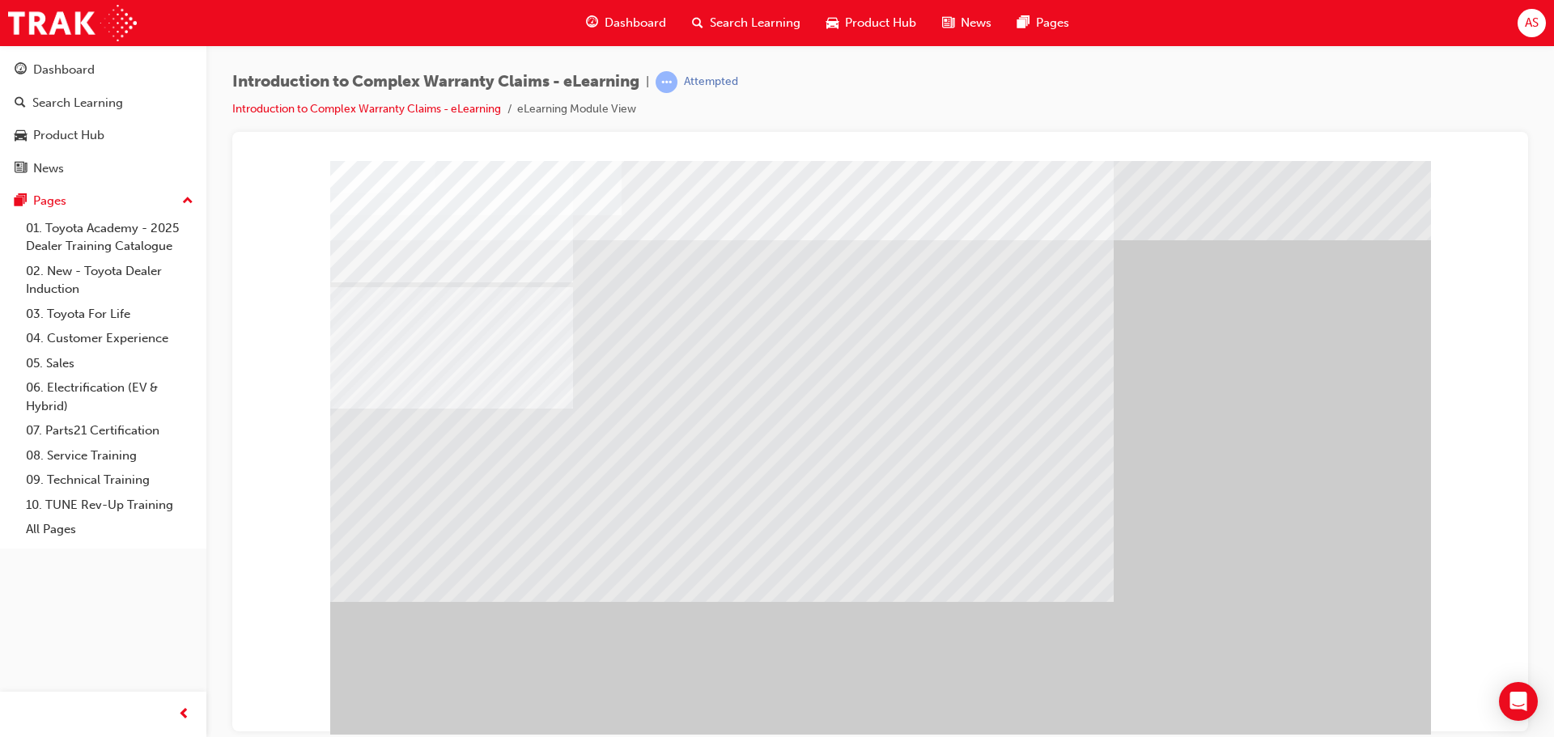
drag, startPoint x: 560, startPoint y: 403, endPoint x: 583, endPoint y: 328, distance: 78.6
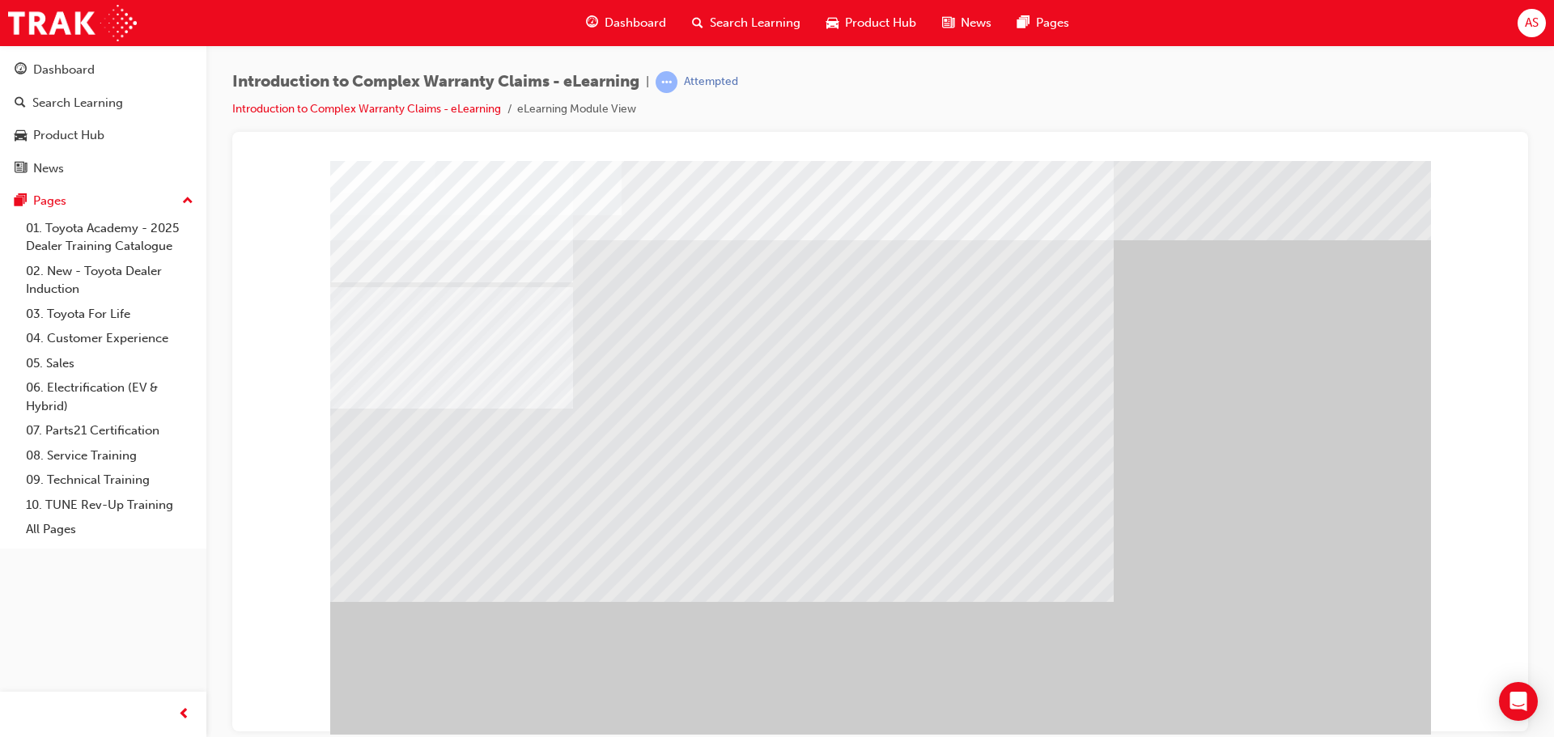
drag, startPoint x: 732, startPoint y: 447, endPoint x: 794, endPoint y: 379, distance: 92.3
click at [752, 421] on div at bounding box center [880, 451] width 1100 height 583
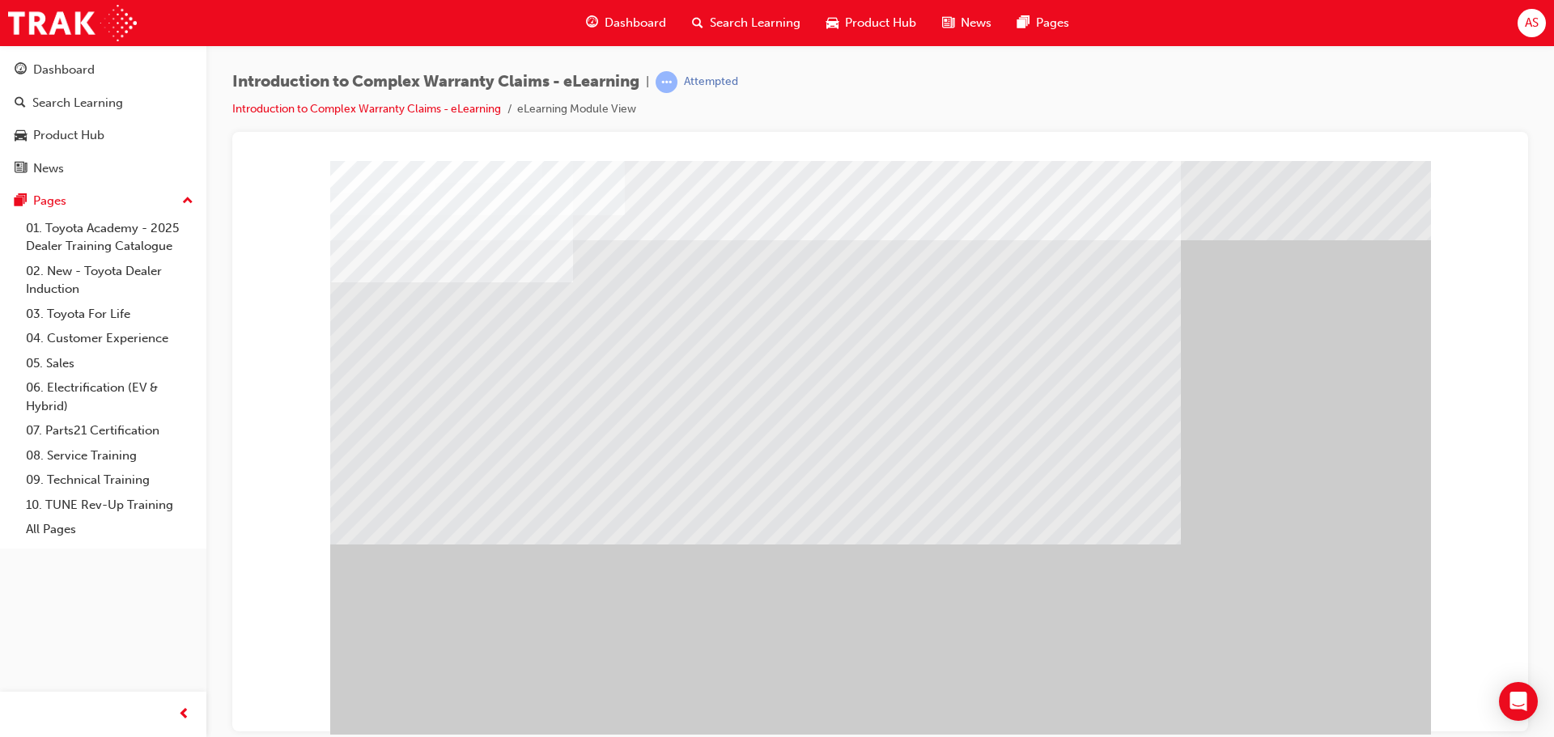
drag, startPoint x: 1244, startPoint y: 709, endPoint x: 1346, endPoint y: 706, distance: 102.0
click at [1269, 708] on div "" at bounding box center [880, 451] width 1100 height 583
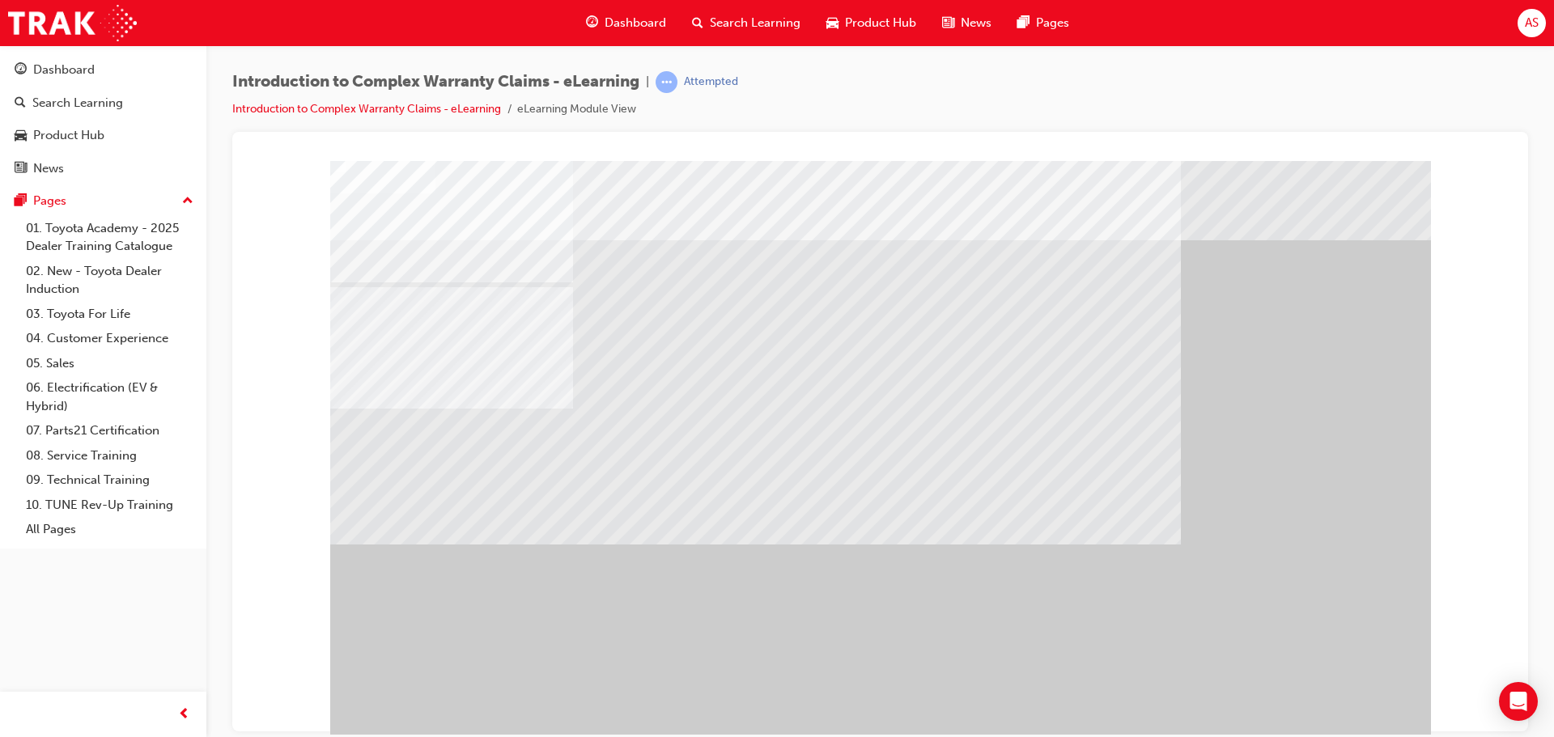
scroll to position [33, 0]
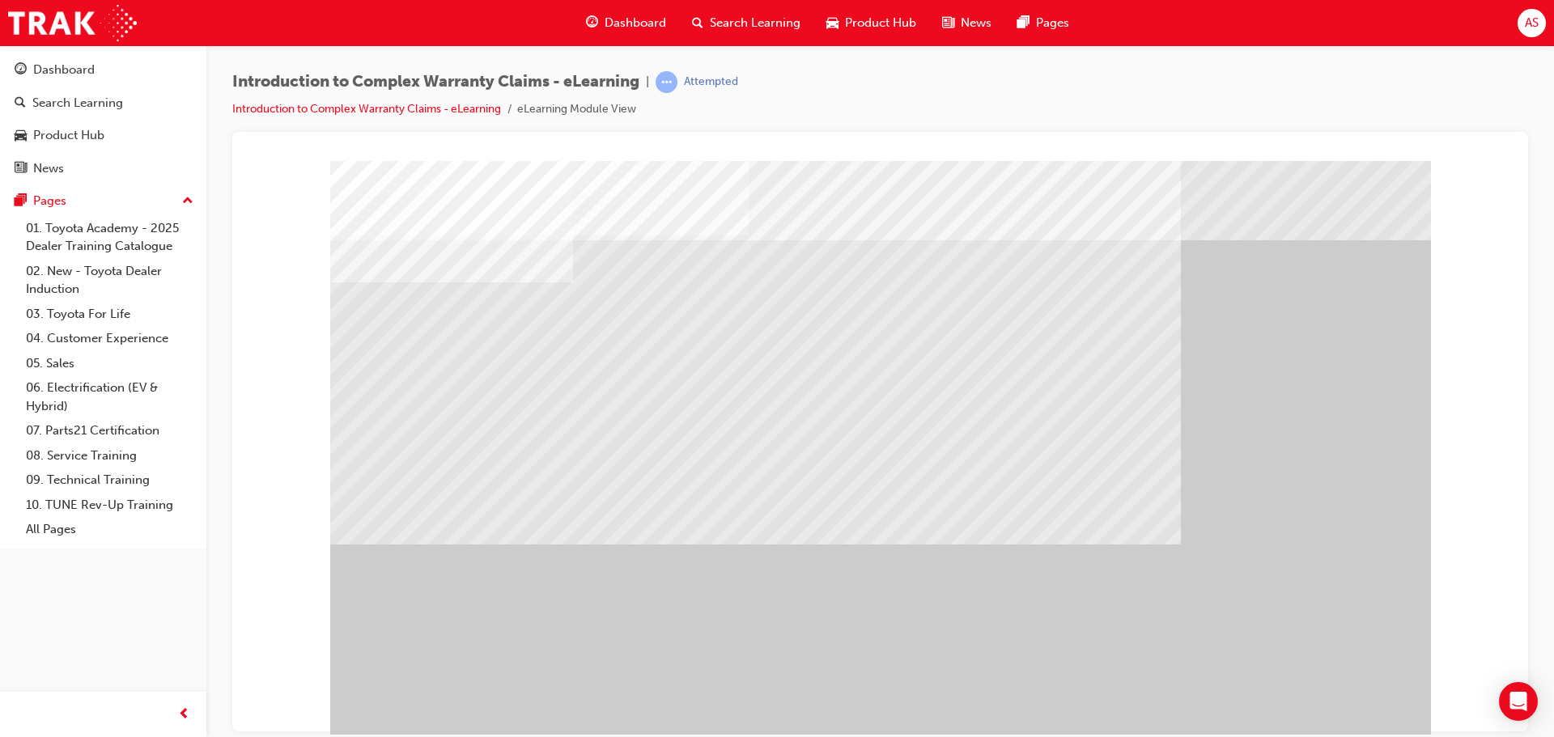
click at [1332, 727] on div "" at bounding box center [880, 451] width 1100 height 583
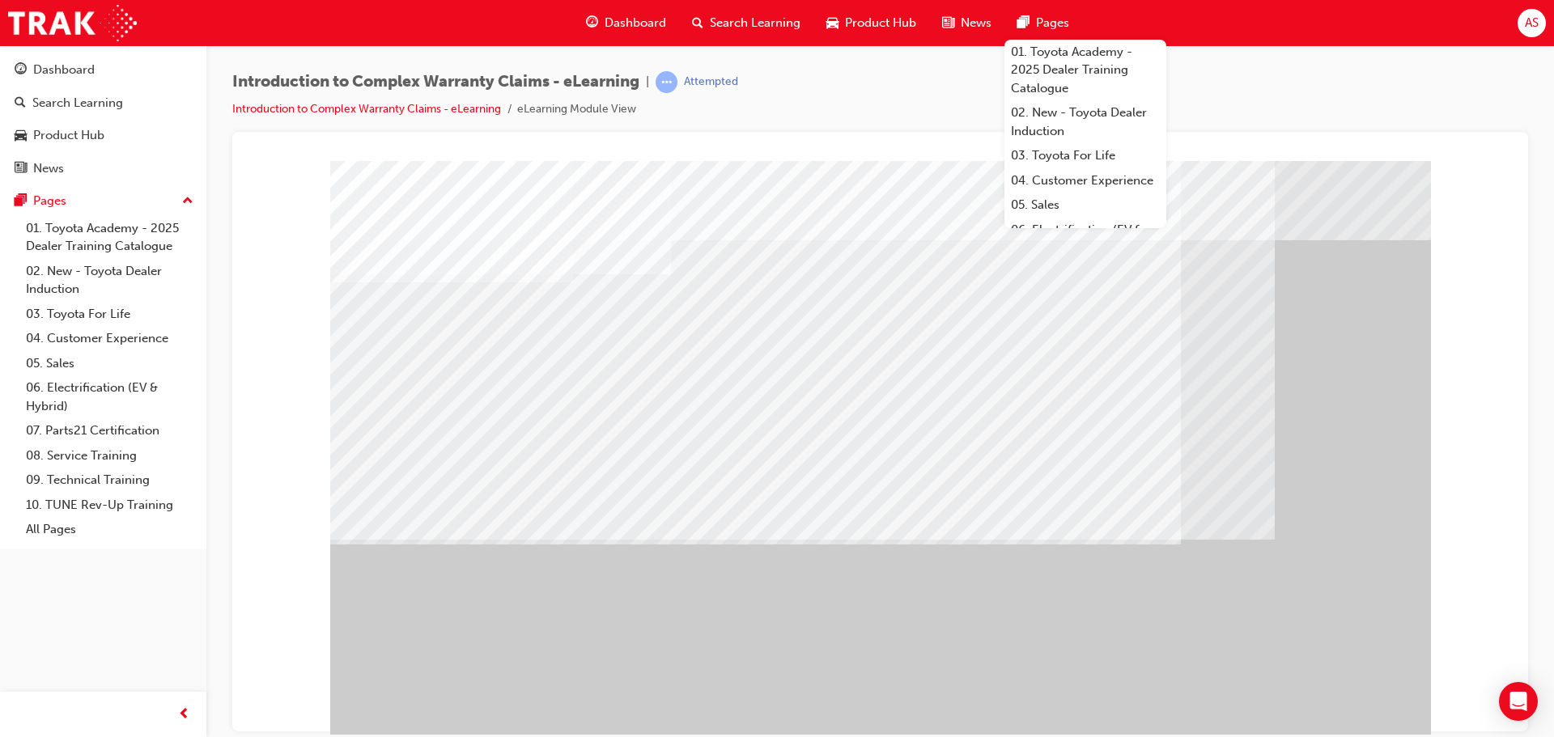
drag, startPoint x: 567, startPoint y: 429, endPoint x: 607, endPoint y: 438, distance: 40.6
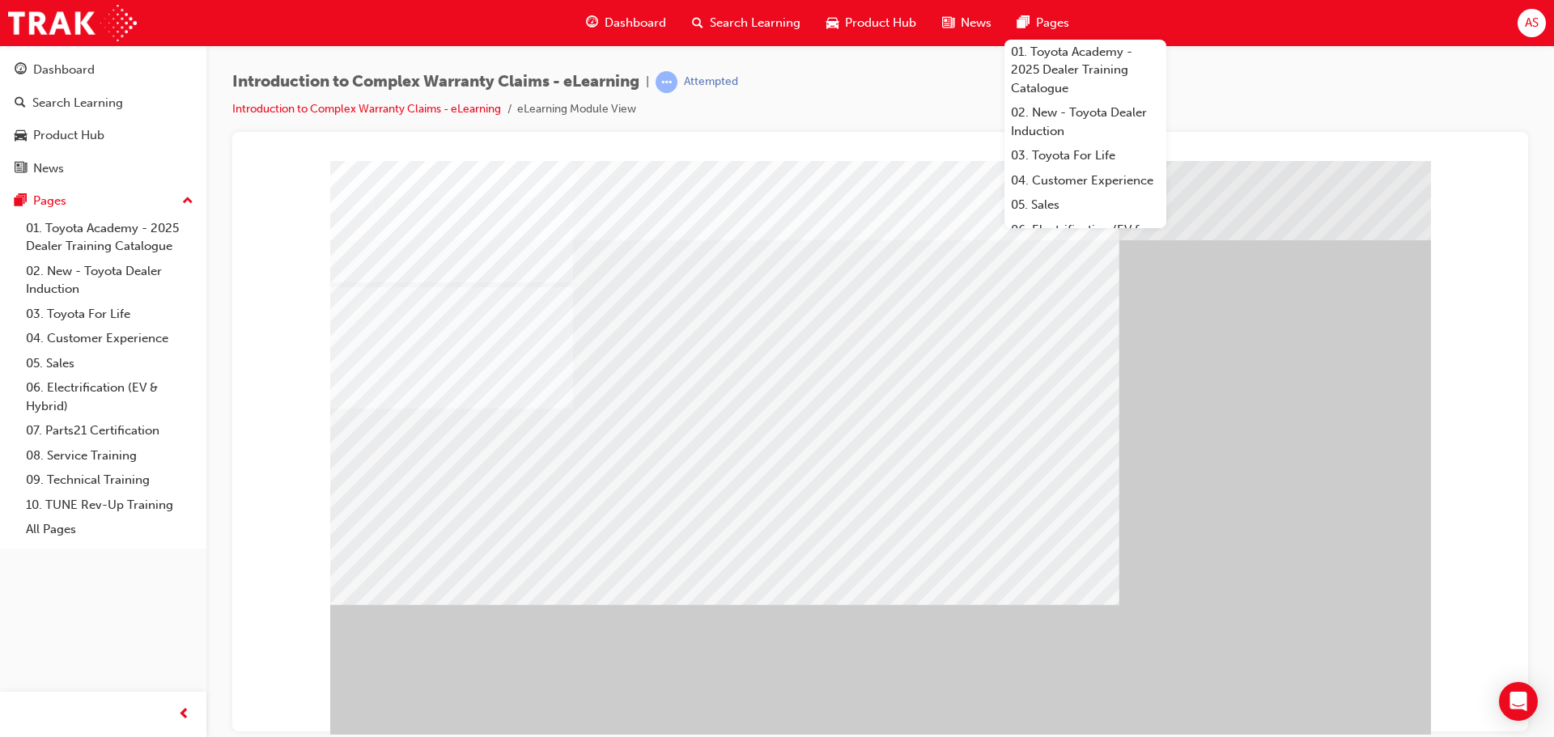
drag, startPoint x: 535, startPoint y: 415, endPoint x: 552, endPoint y: 415, distance: 17.0
click at [552, 415] on div at bounding box center [880, 451] width 1100 height 583
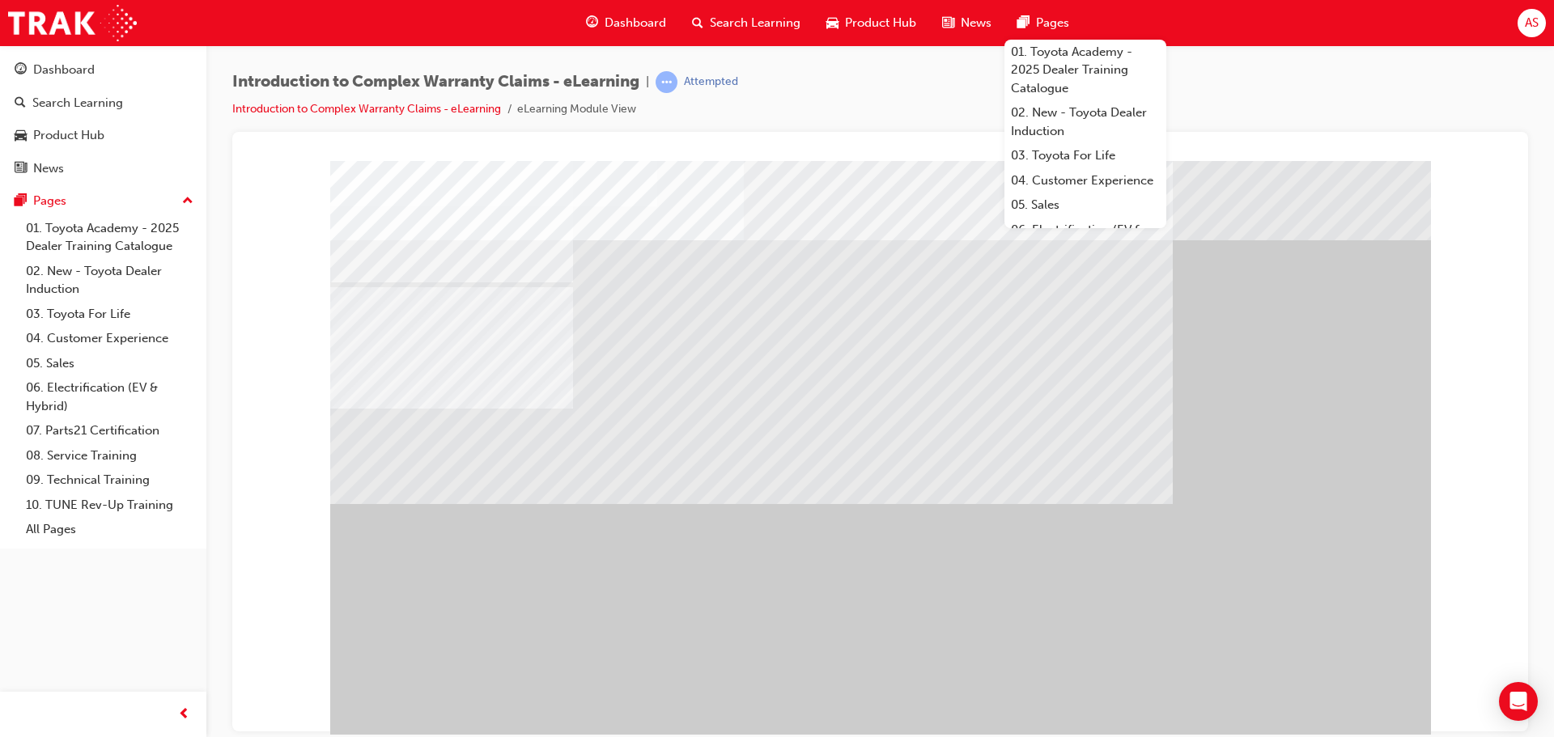
scroll to position [33, 0]
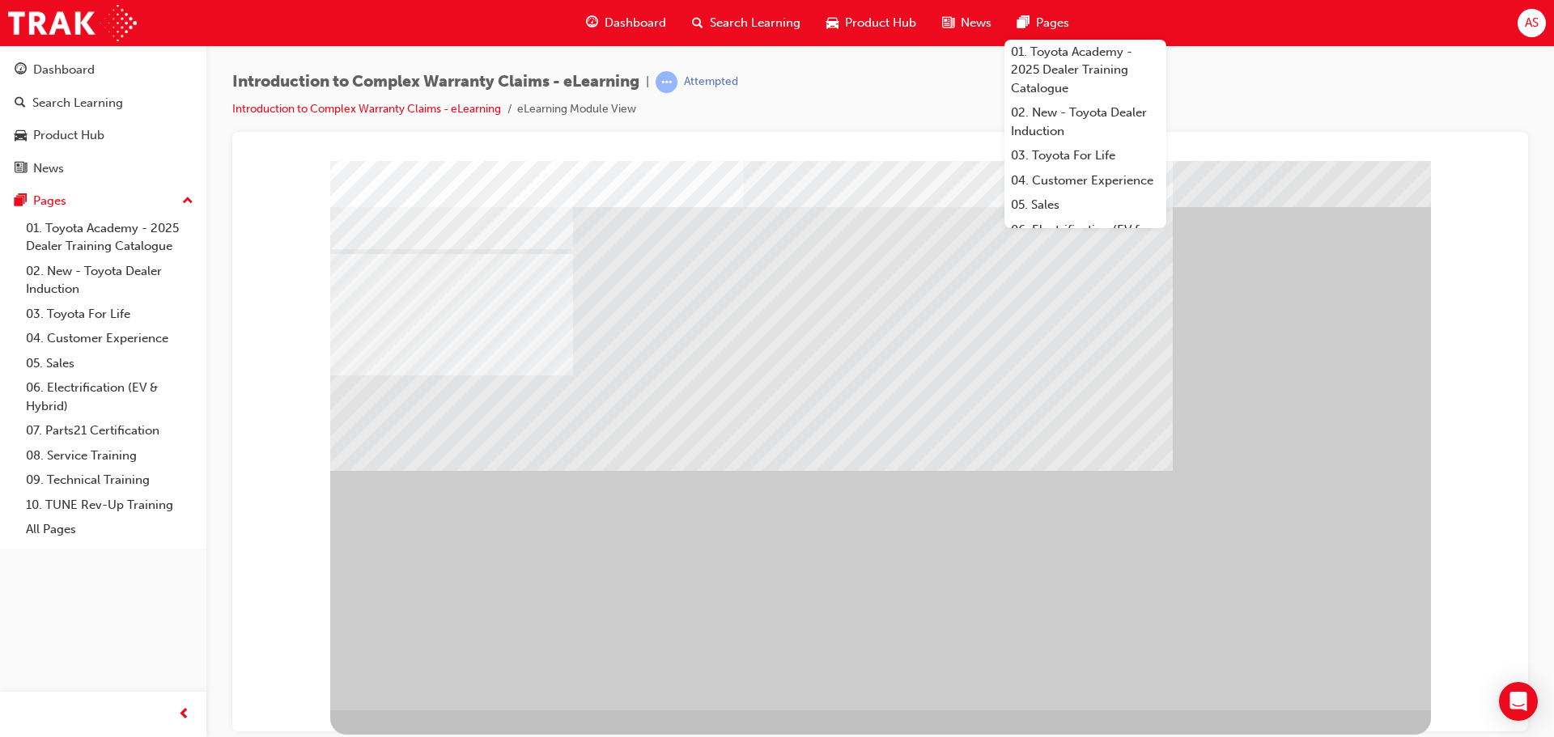
drag, startPoint x: 565, startPoint y: 538, endPoint x: 557, endPoint y: 532, distance: 9.7
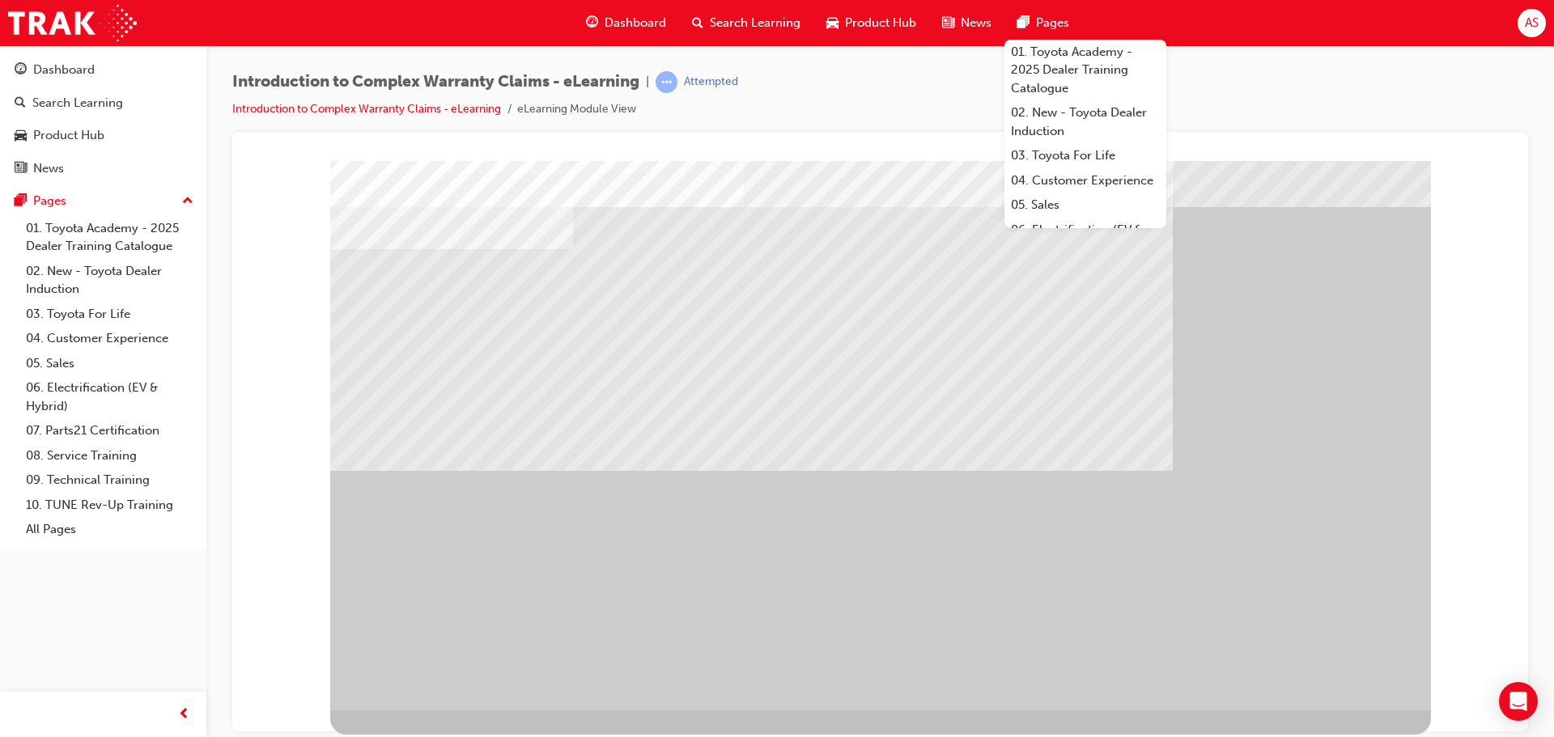
click at [1342, 654] on div "" at bounding box center [880, 418] width 1100 height 583
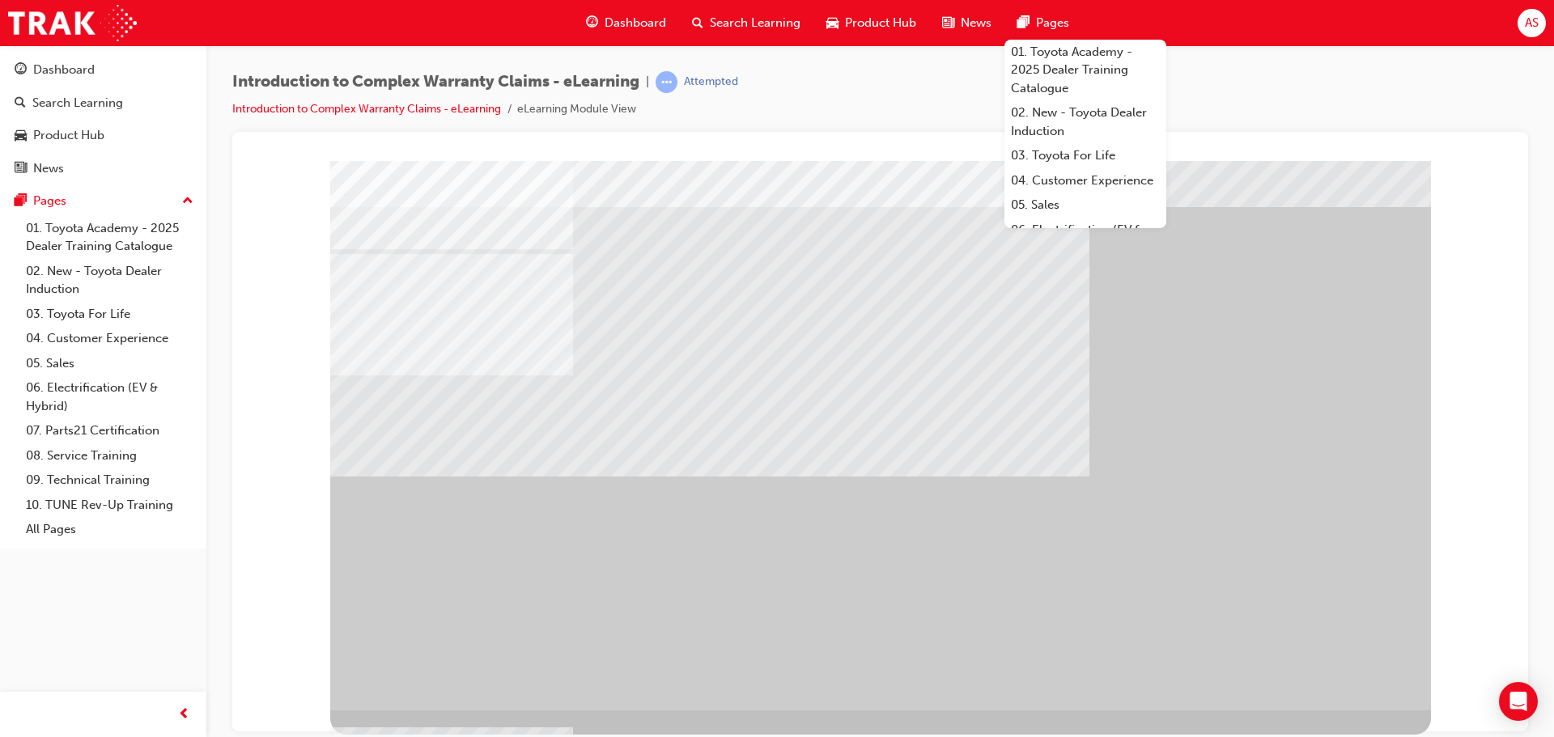
scroll to position [0, 0]
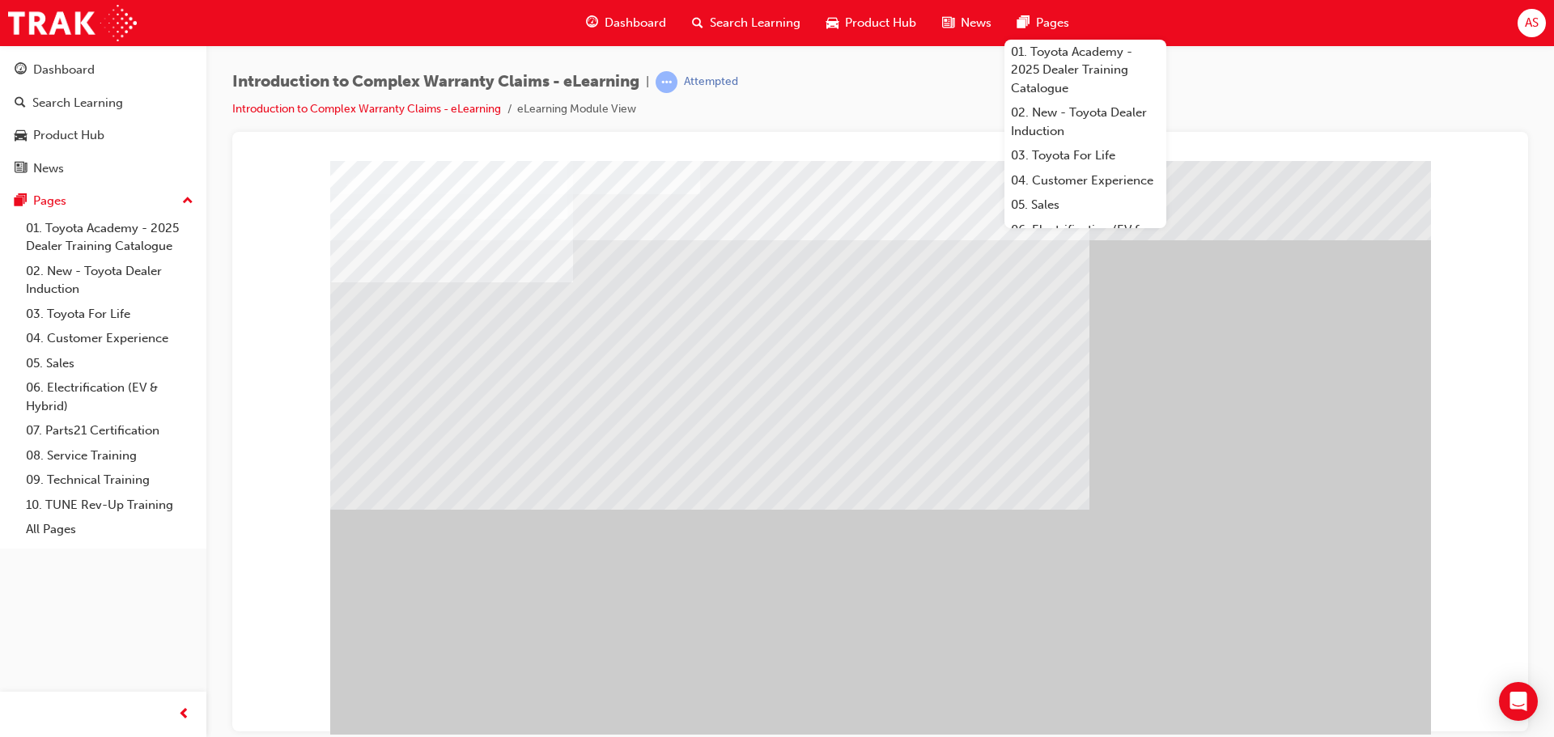
click at [1308, 680] on div "" at bounding box center [880, 451] width 1100 height 583
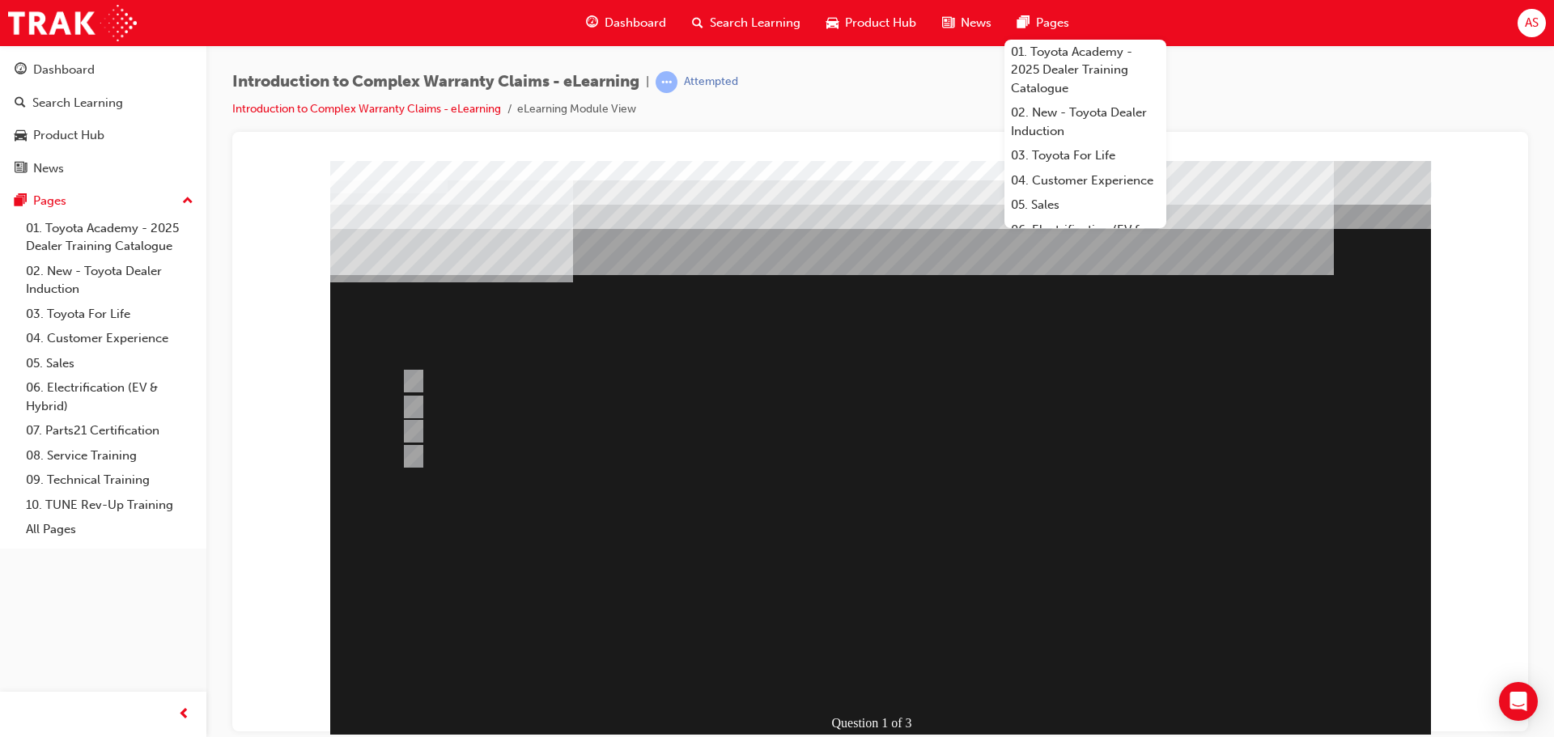
click at [463, 522] on div at bounding box center [880, 451] width 1100 height 583
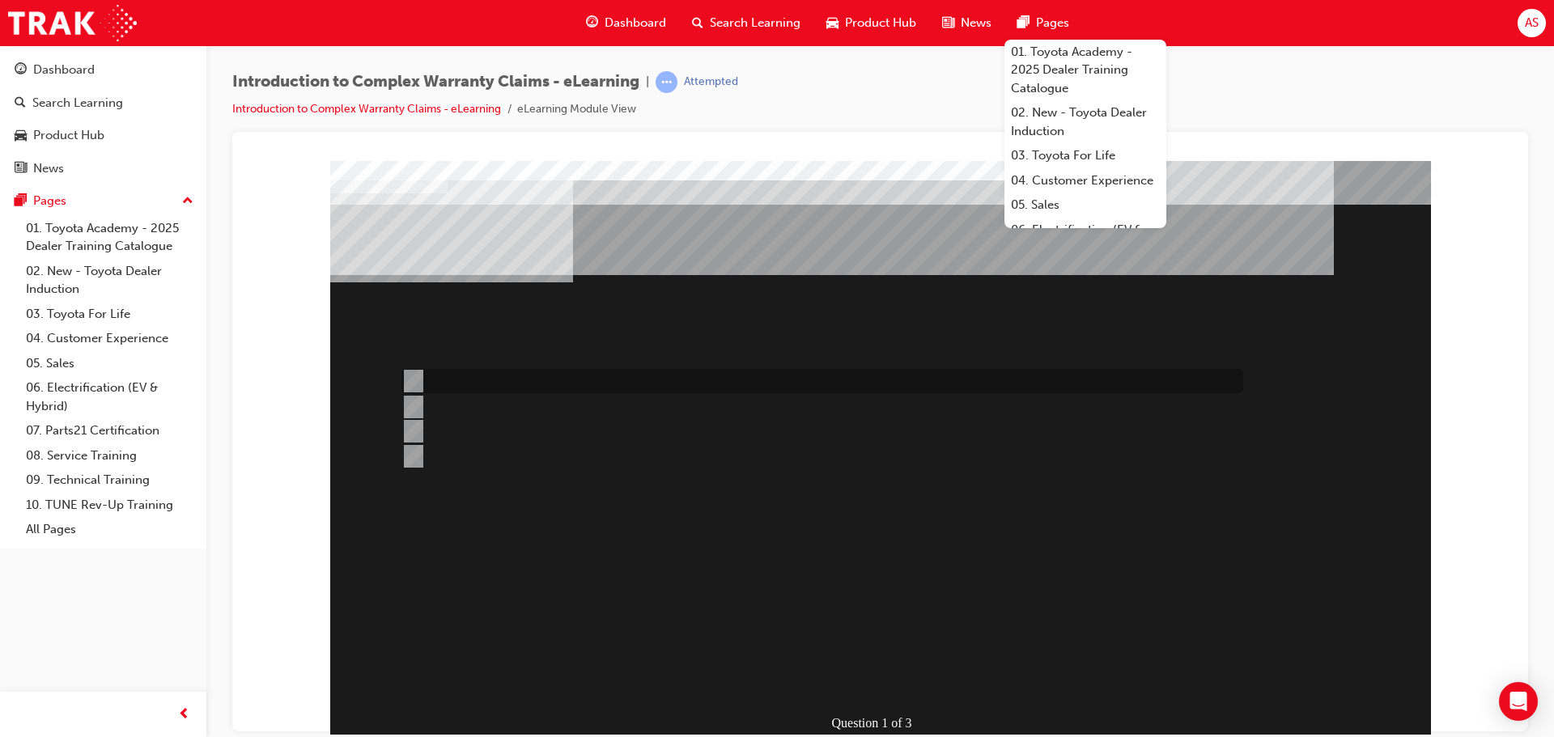
click at [652, 374] on div at bounding box center [817, 381] width 841 height 24
radio input "true"
click at [769, 375] on div at bounding box center [817, 381] width 841 height 24
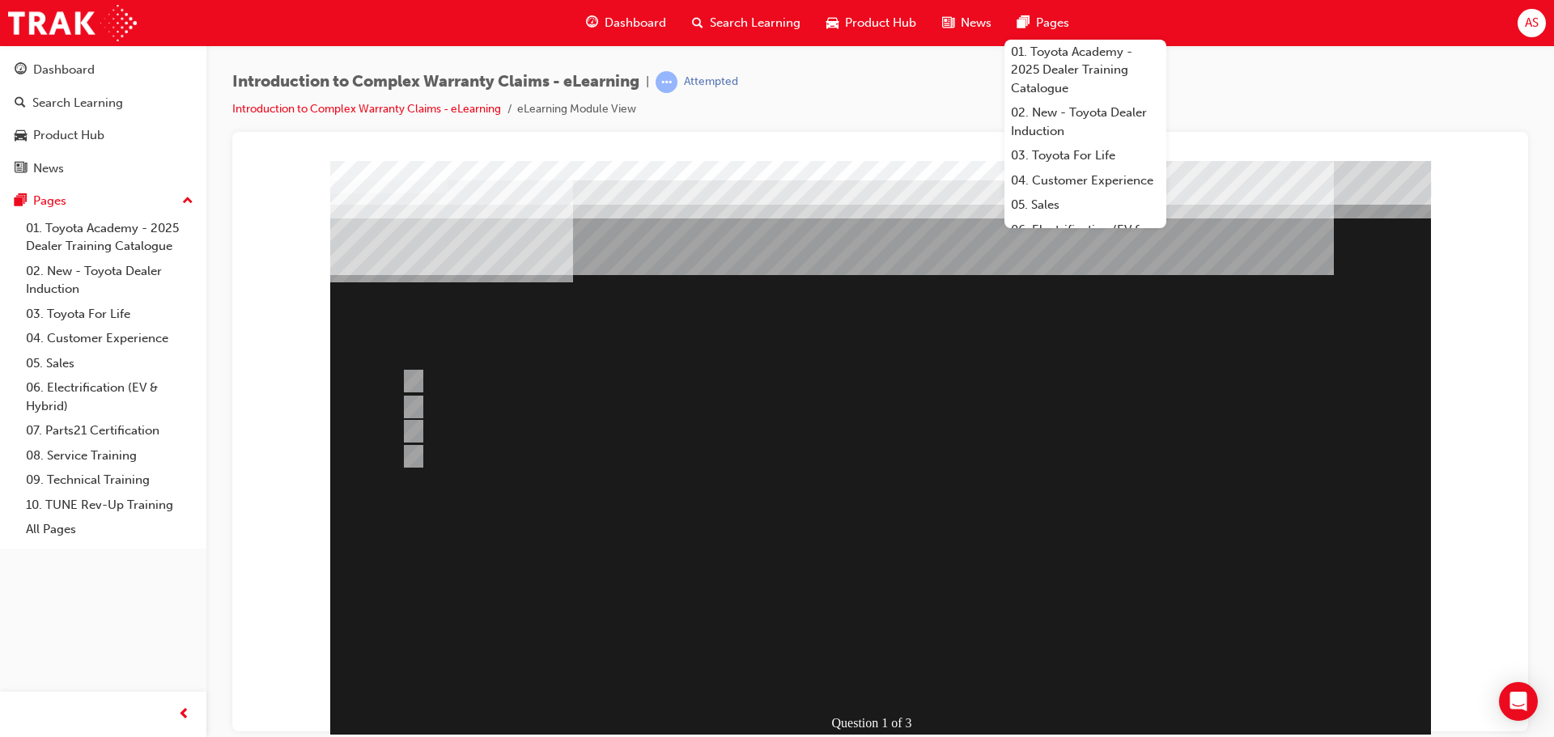
drag, startPoint x: 1189, startPoint y: 545, endPoint x: 1149, endPoint y: 580, distance: 53.3
click at [1189, 562] on div at bounding box center [880, 451] width 1100 height 583
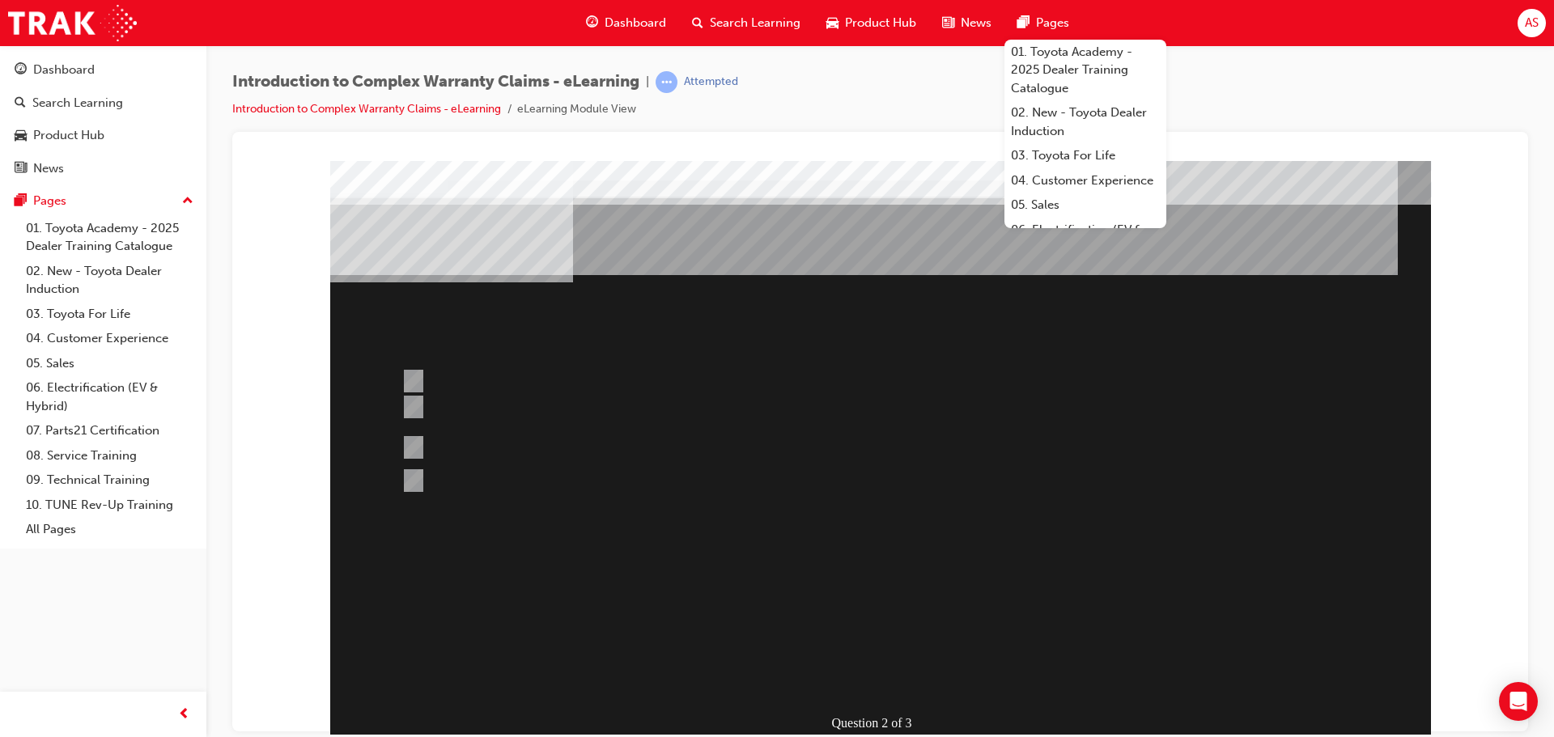
drag, startPoint x: 505, startPoint y: 564, endPoint x: 506, endPoint y: 556, distance: 8.1
click at [505, 561] on div "Question 2 of 3" at bounding box center [880, 451] width 1100 height 583
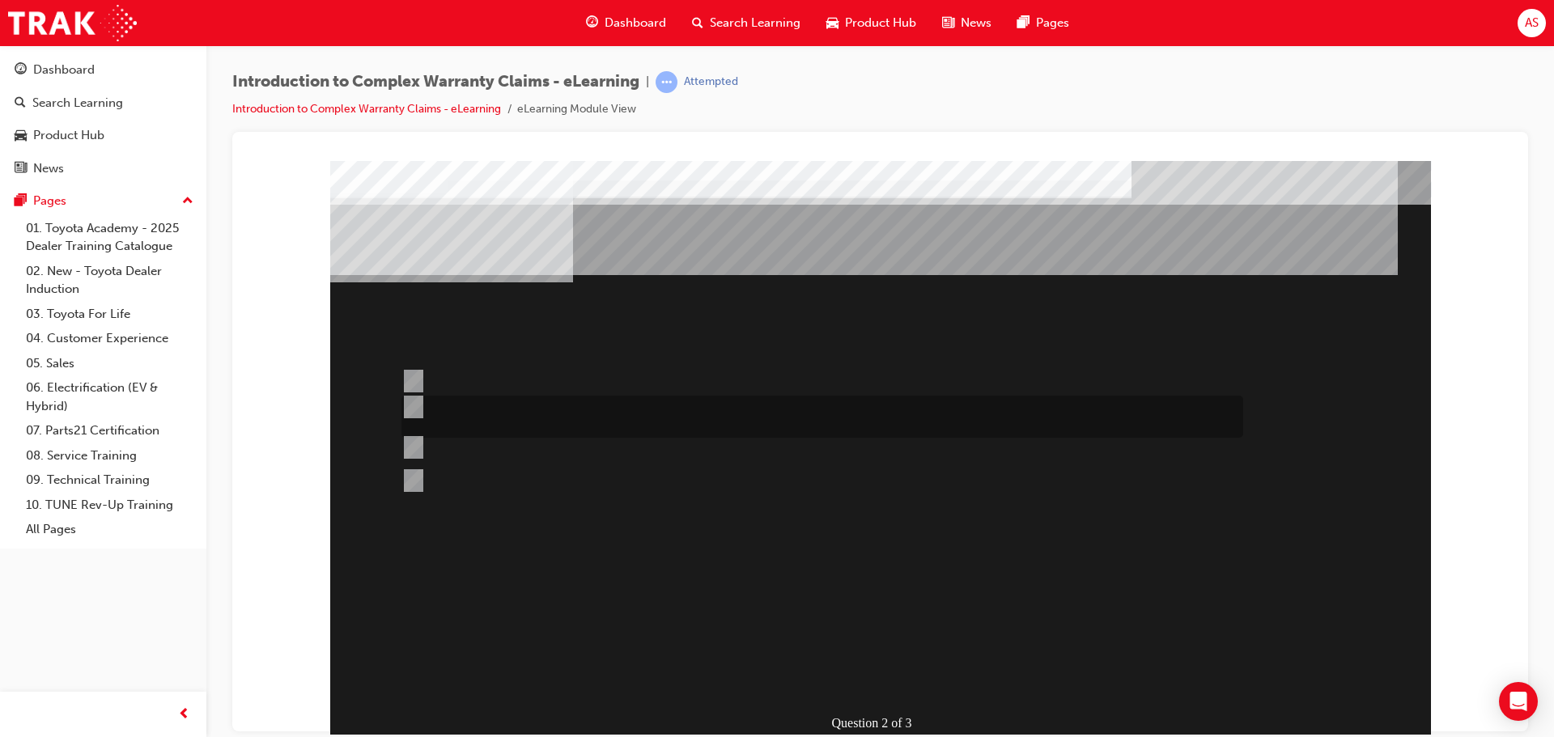
click at [499, 427] on div at bounding box center [817, 417] width 841 height 42
radio input "true"
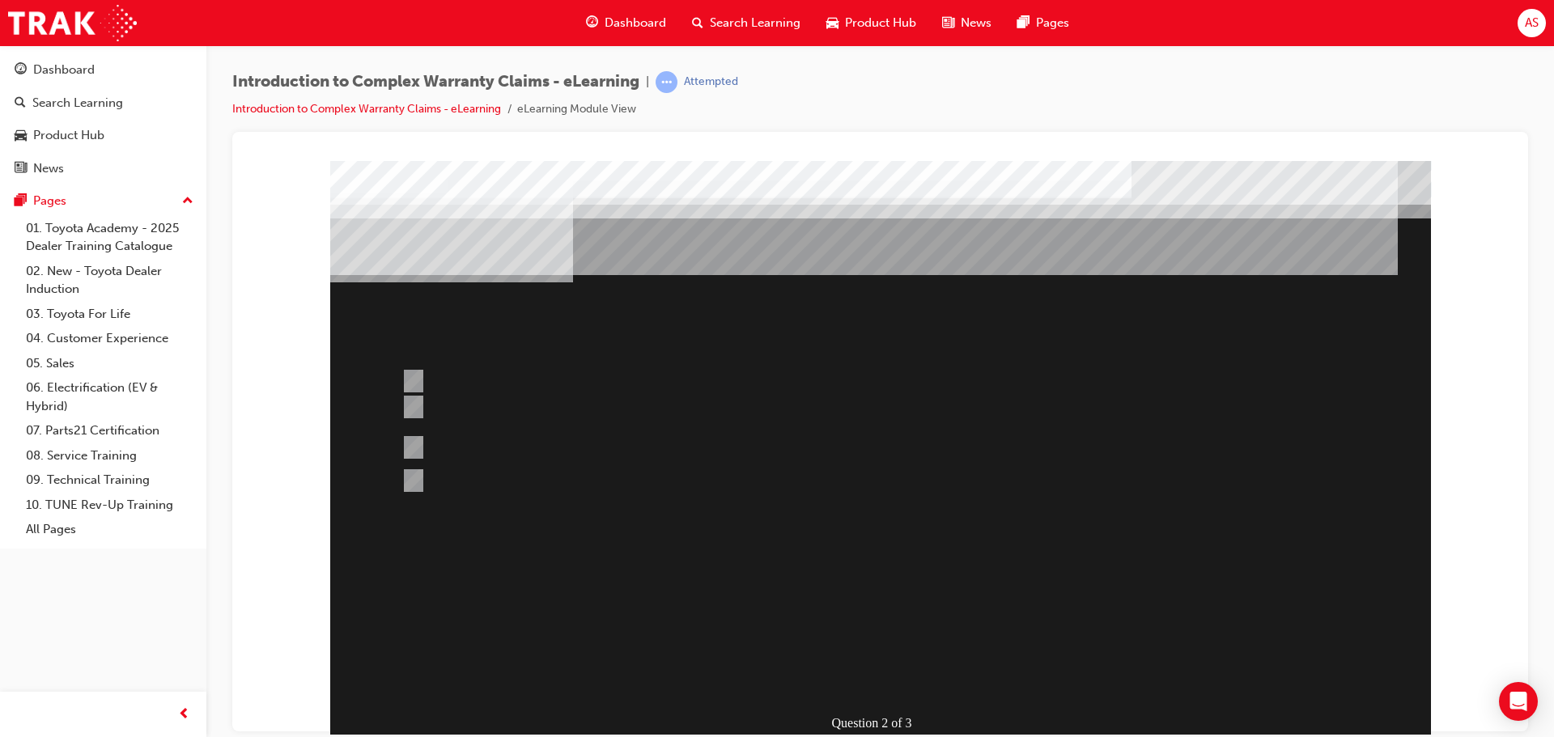
click at [847, 643] on div at bounding box center [880, 451] width 1100 height 583
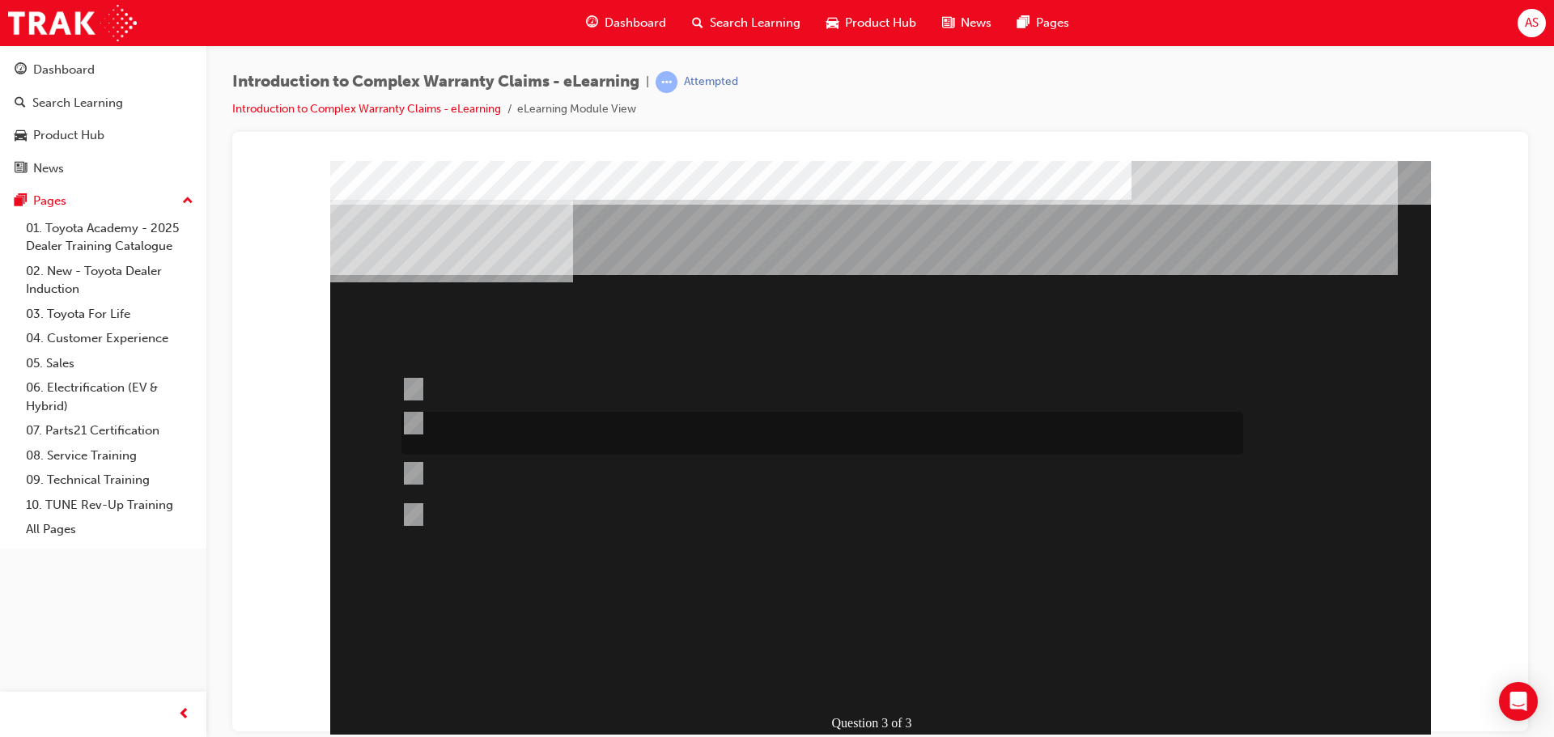
click at [446, 446] on div at bounding box center [817, 433] width 841 height 43
drag, startPoint x: 601, startPoint y: 524, endPoint x: 592, endPoint y: 534, distance: 13.2
click at [592, 534] on div at bounding box center [817, 515] width 841 height 44
radio input "false"
radio input "true"
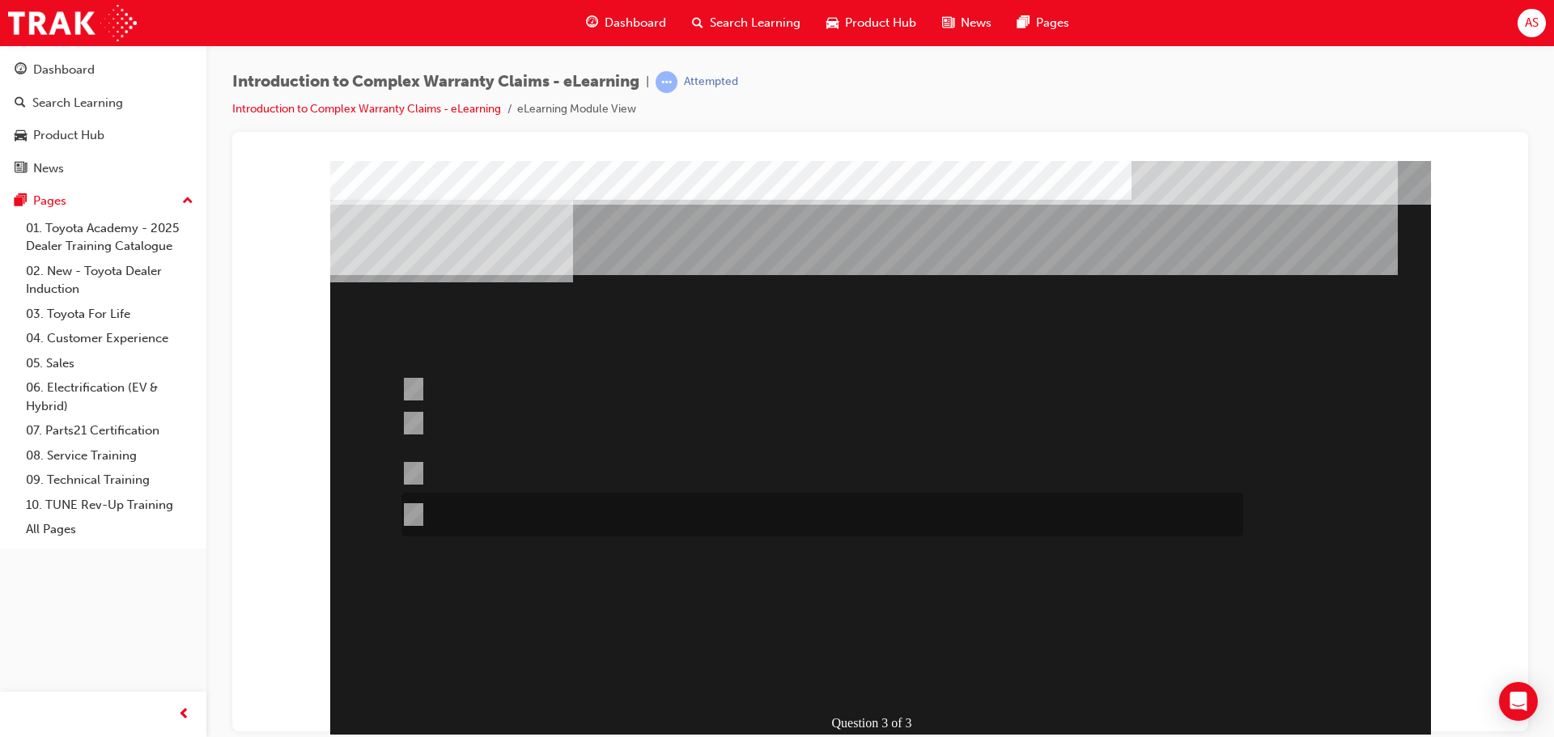
drag, startPoint x: 613, startPoint y: 519, endPoint x: 652, endPoint y: 539, distance: 44.5
click at [611, 526] on div at bounding box center [817, 515] width 841 height 44
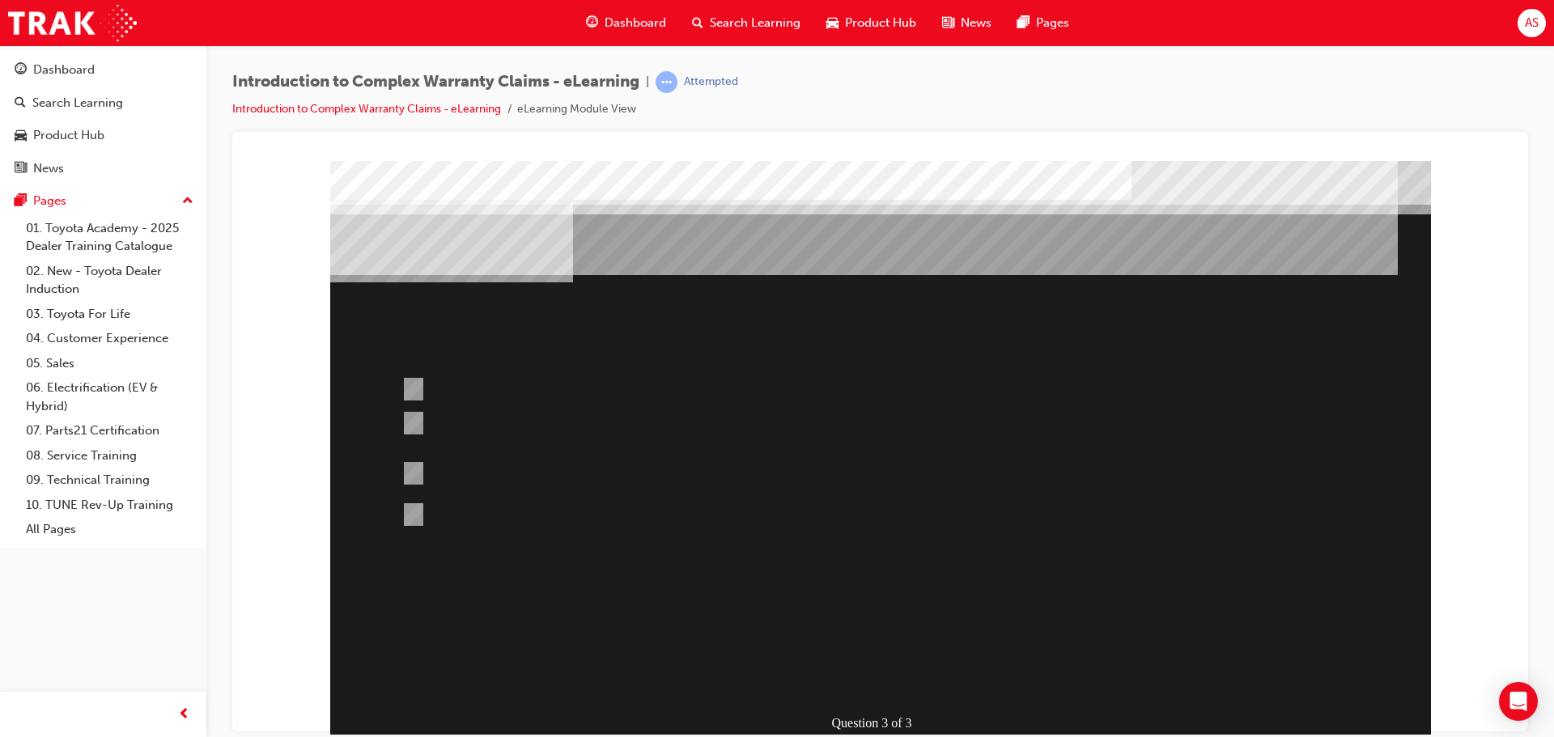
click at [839, 633] on div at bounding box center [880, 451] width 1100 height 583
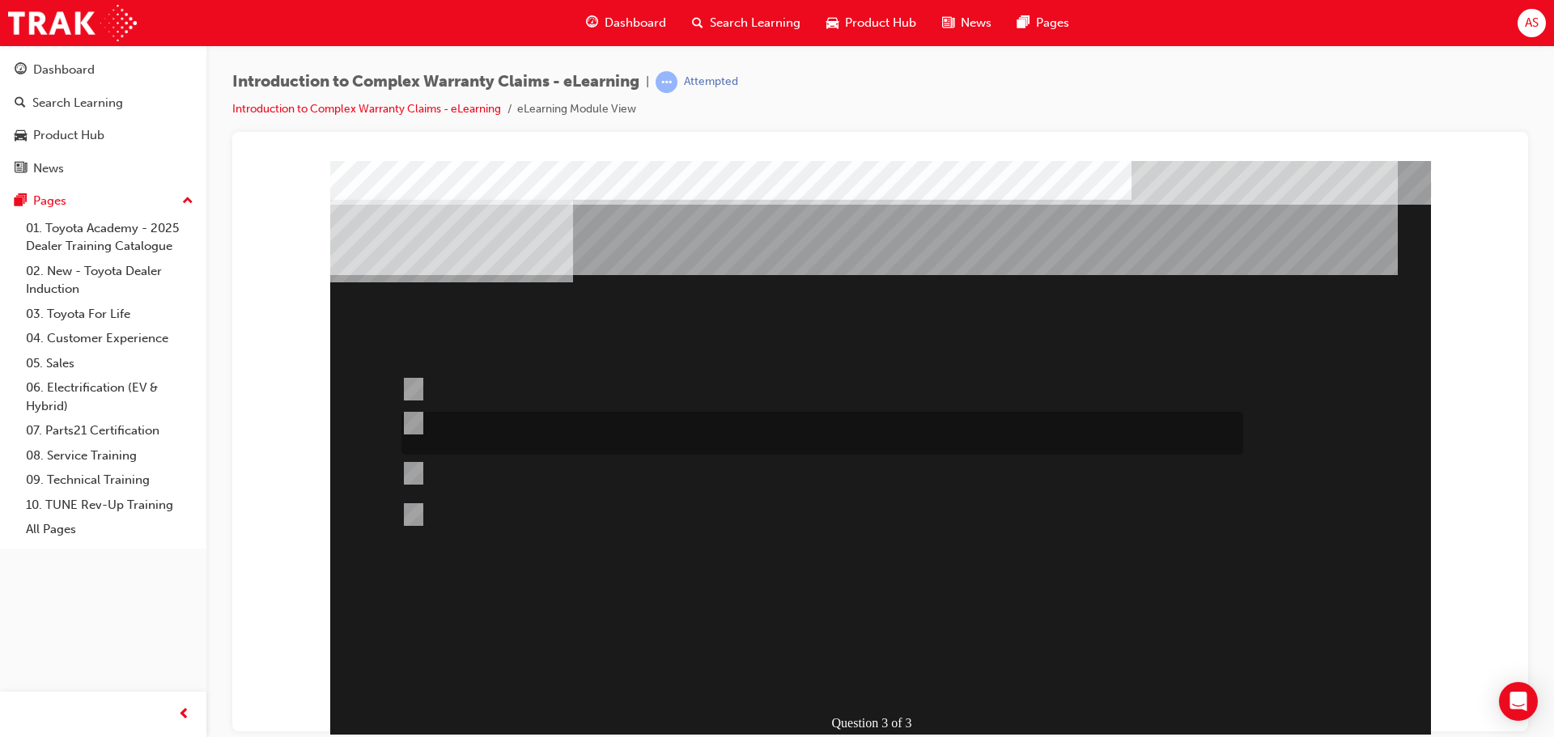
click at [564, 450] on div at bounding box center [817, 433] width 841 height 43
radio input "true"
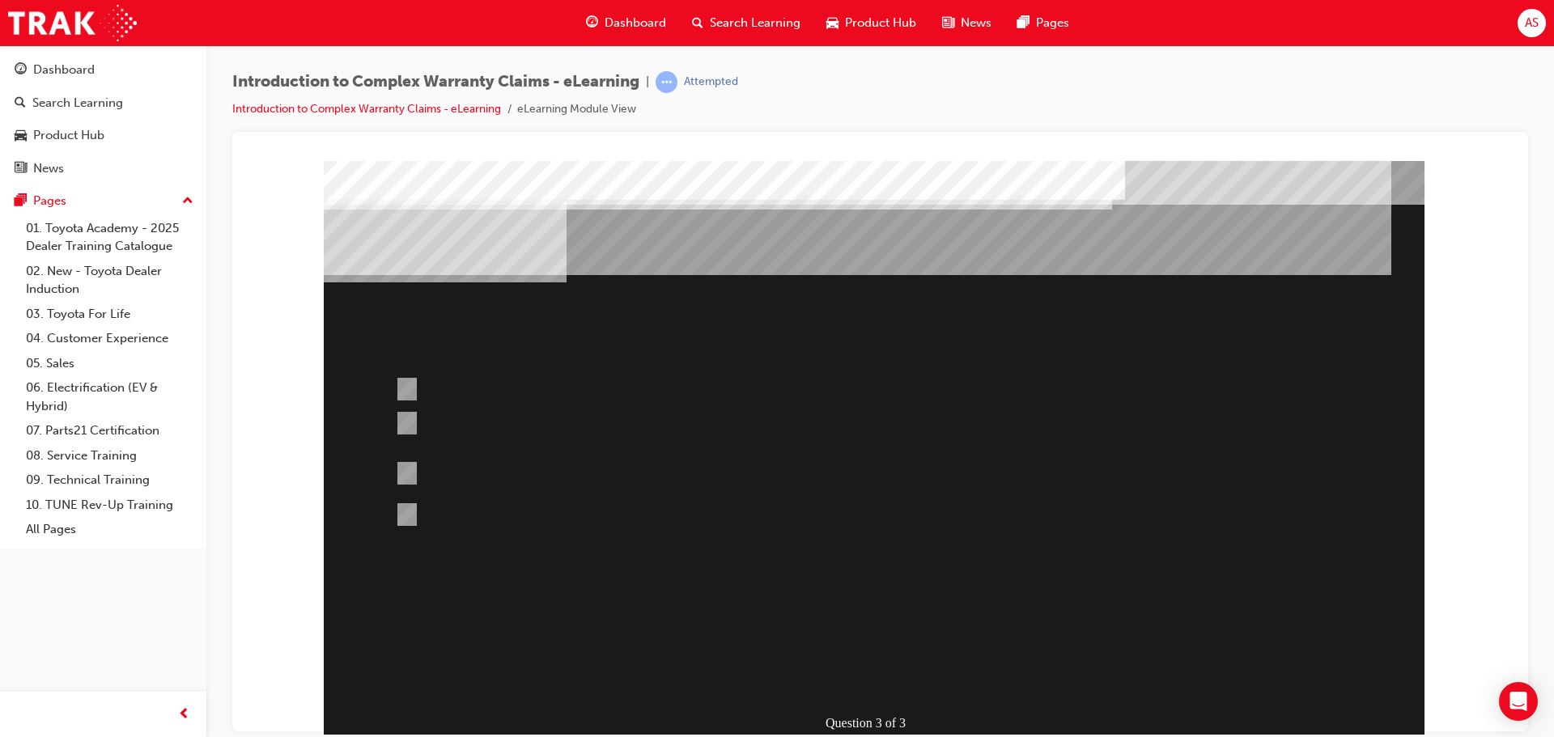
drag, startPoint x: 770, startPoint y: 616, endPoint x: 770, endPoint y: 599, distance: 17.0
click at [770, 599] on div at bounding box center [874, 451] width 1100 height 583
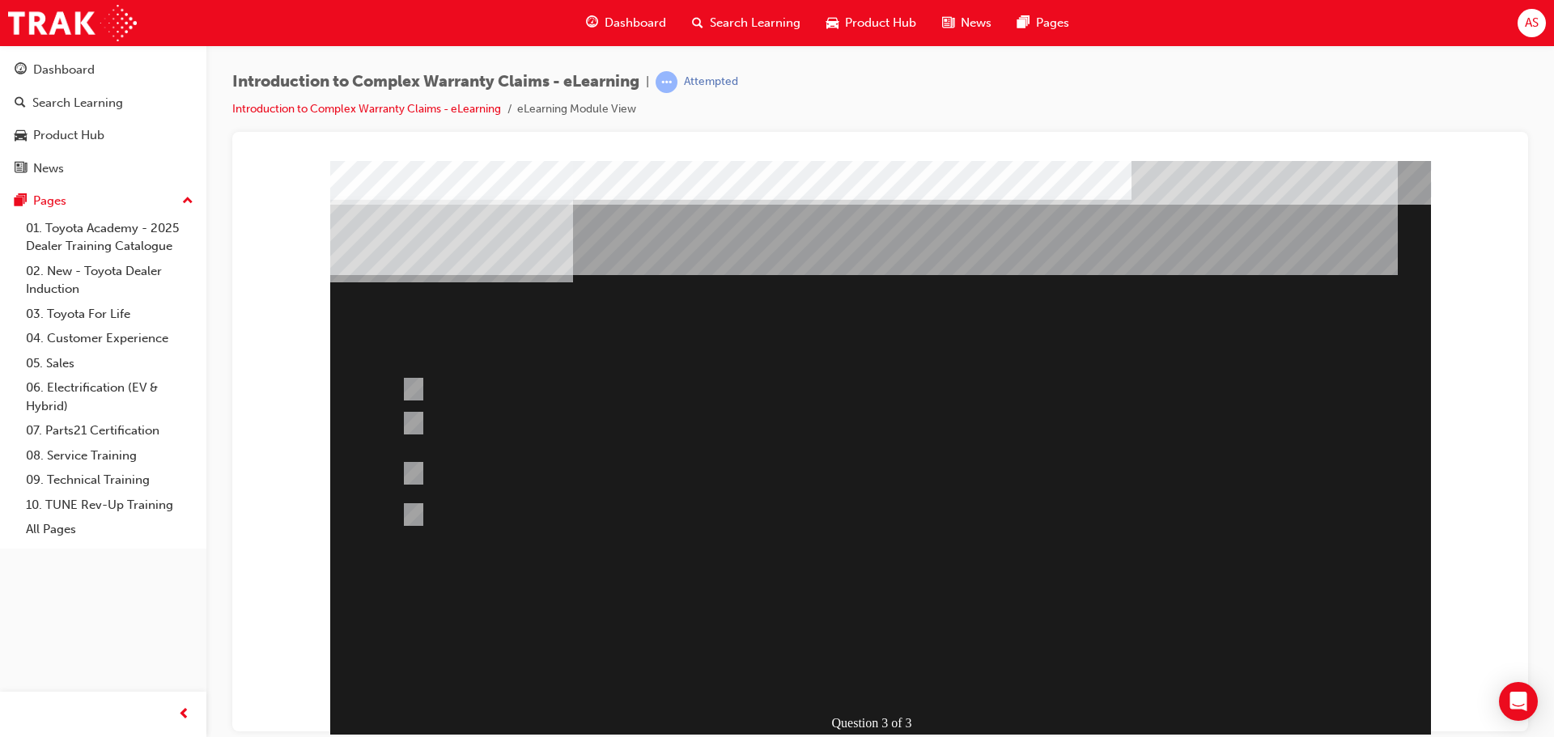
click at [553, 474] on div at bounding box center [817, 473] width 841 height 44
drag, startPoint x: 766, startPoint y: 662, endPoint x: 880, endPoint y: 668, distance: 113.5
click at [784, 668] on div "Question 3 of 3" at bounding box center [880, 451] width 1100 height 583
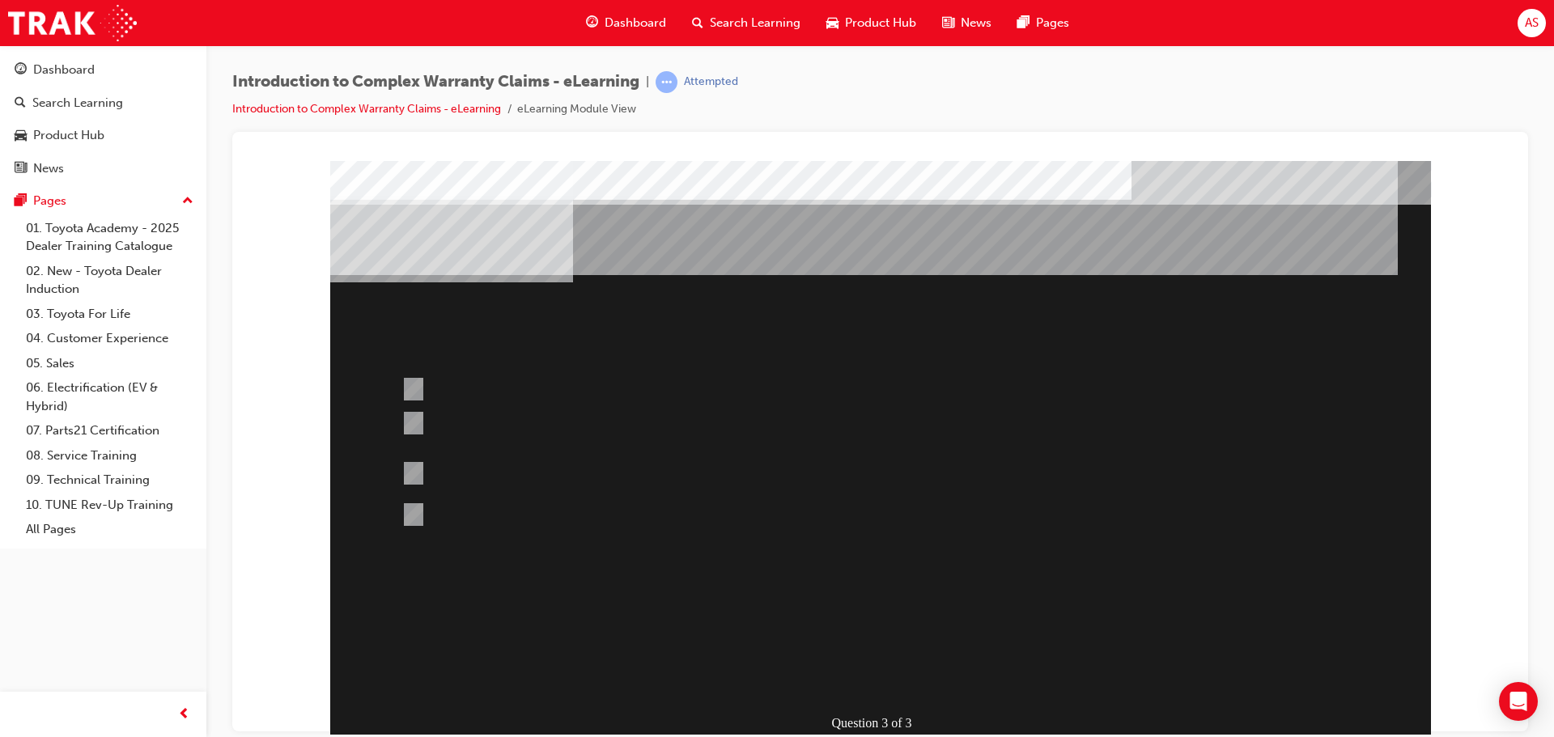
click at [873, 697] on div "Question 3 of 3" at bounding box center [880, 451] width 1100 height 583
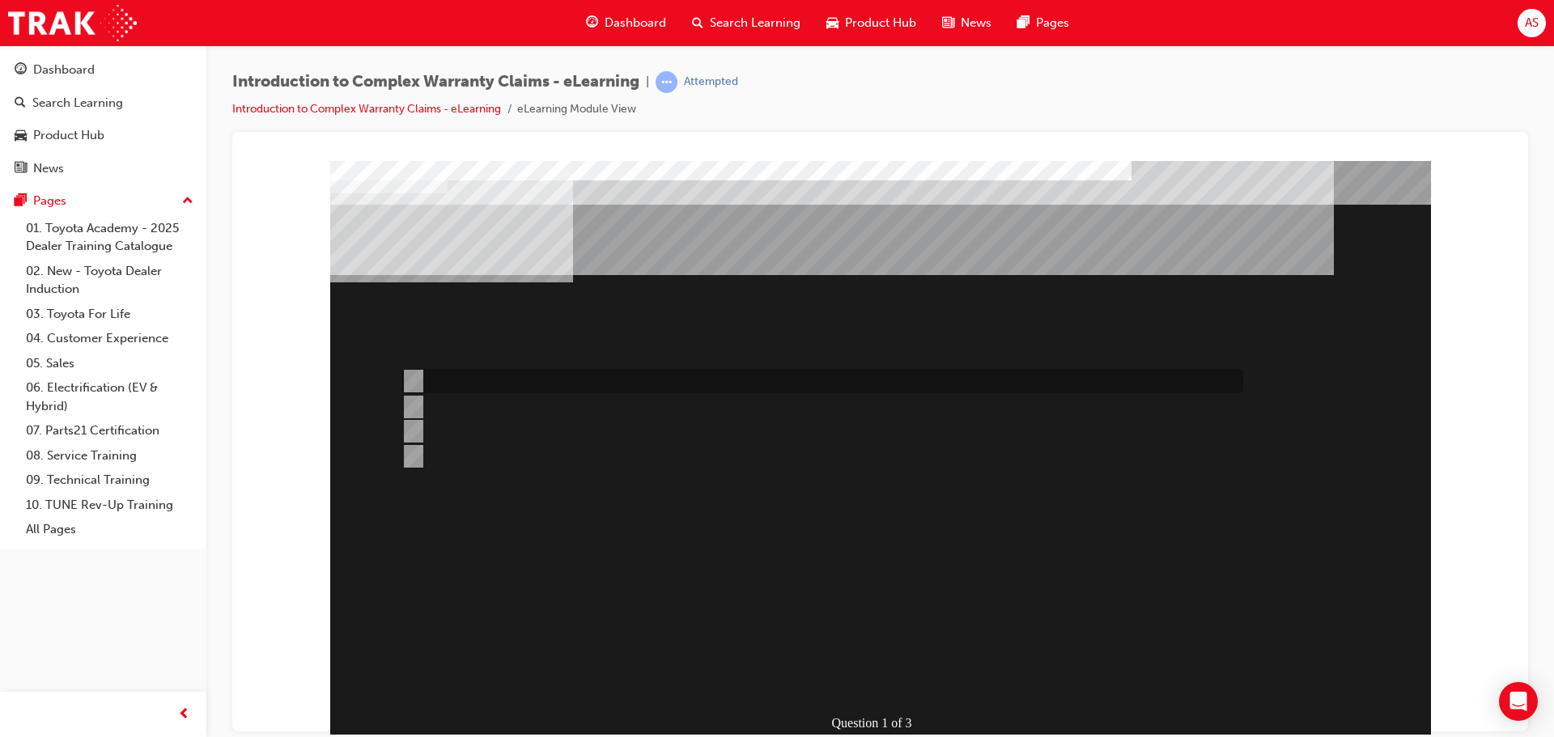
click at [551, 375] on div at bounding box center [817, 381] width 841 height 24
radio input "true"
click at [877, 691] on div "Question 1 of 3" at bounding box center [880, 451] width 1100 height 583
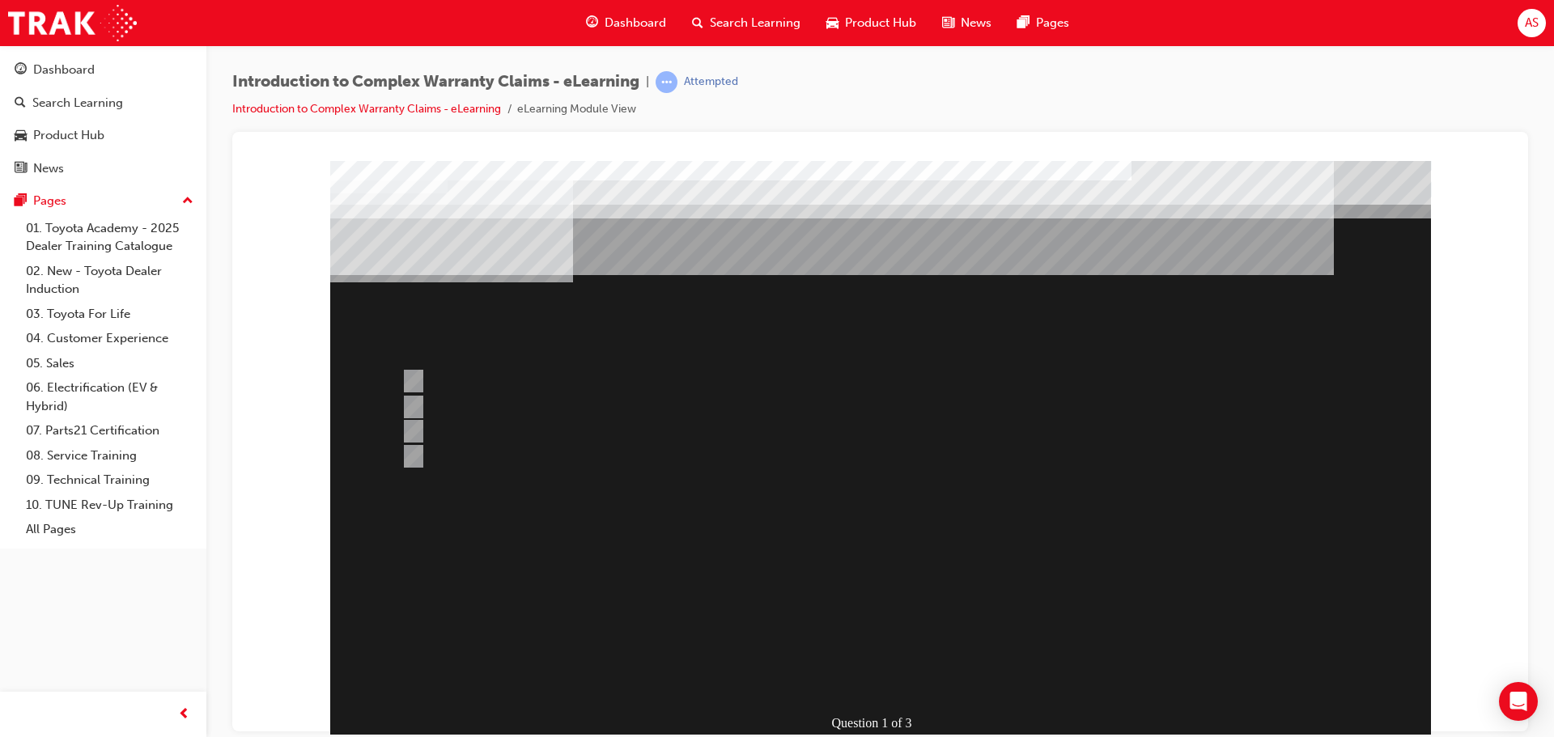
drag, startPoint x: 694, startPoint y: 619, endPoint x: 693, endPoint y: 602, distance: 17.1
click at [693, 602] on div at bounding box center [880, 451] width 1100 height 583
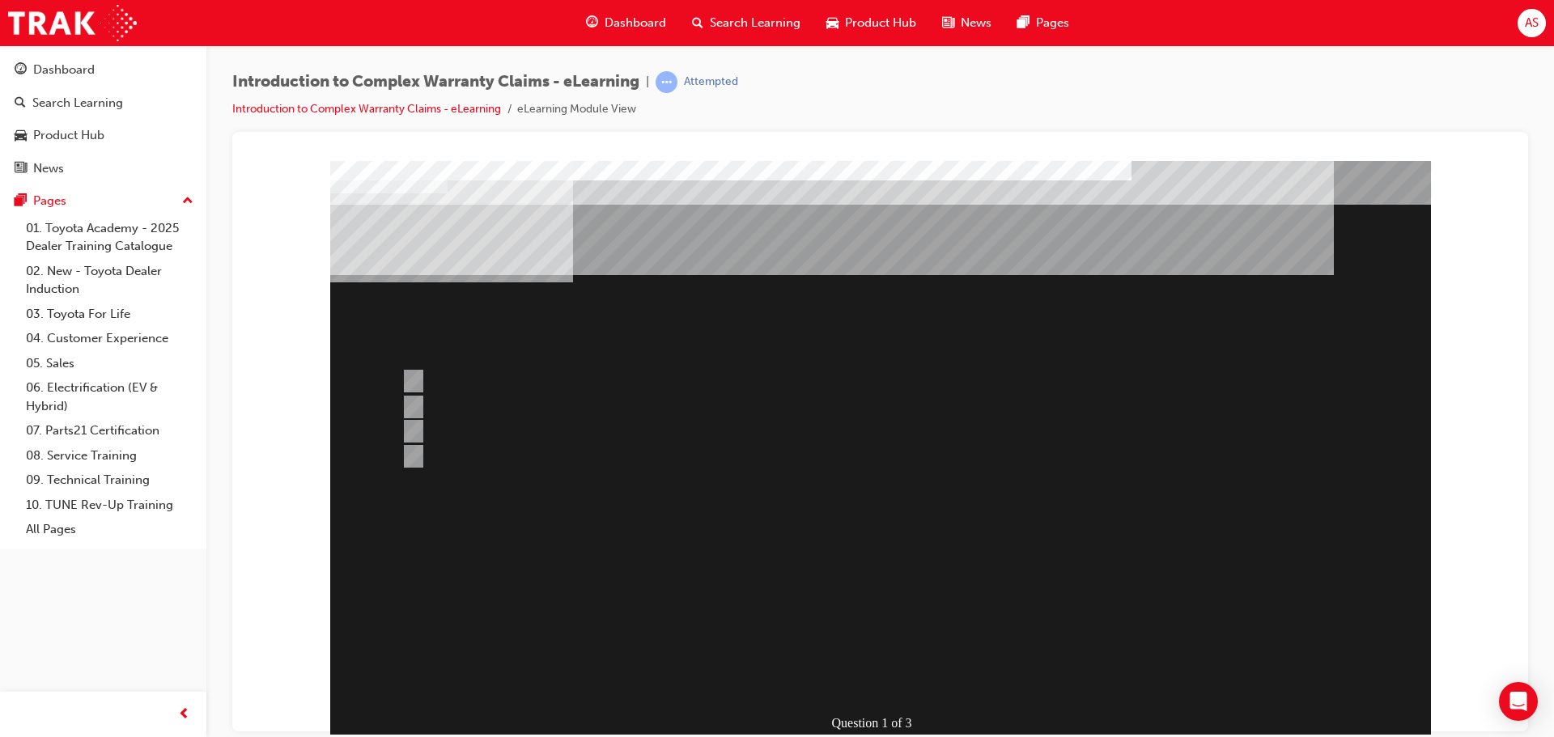
click at [656, 547] on div "Question 1 of 3" at bounding box center [880, 451] width 1100 height 583
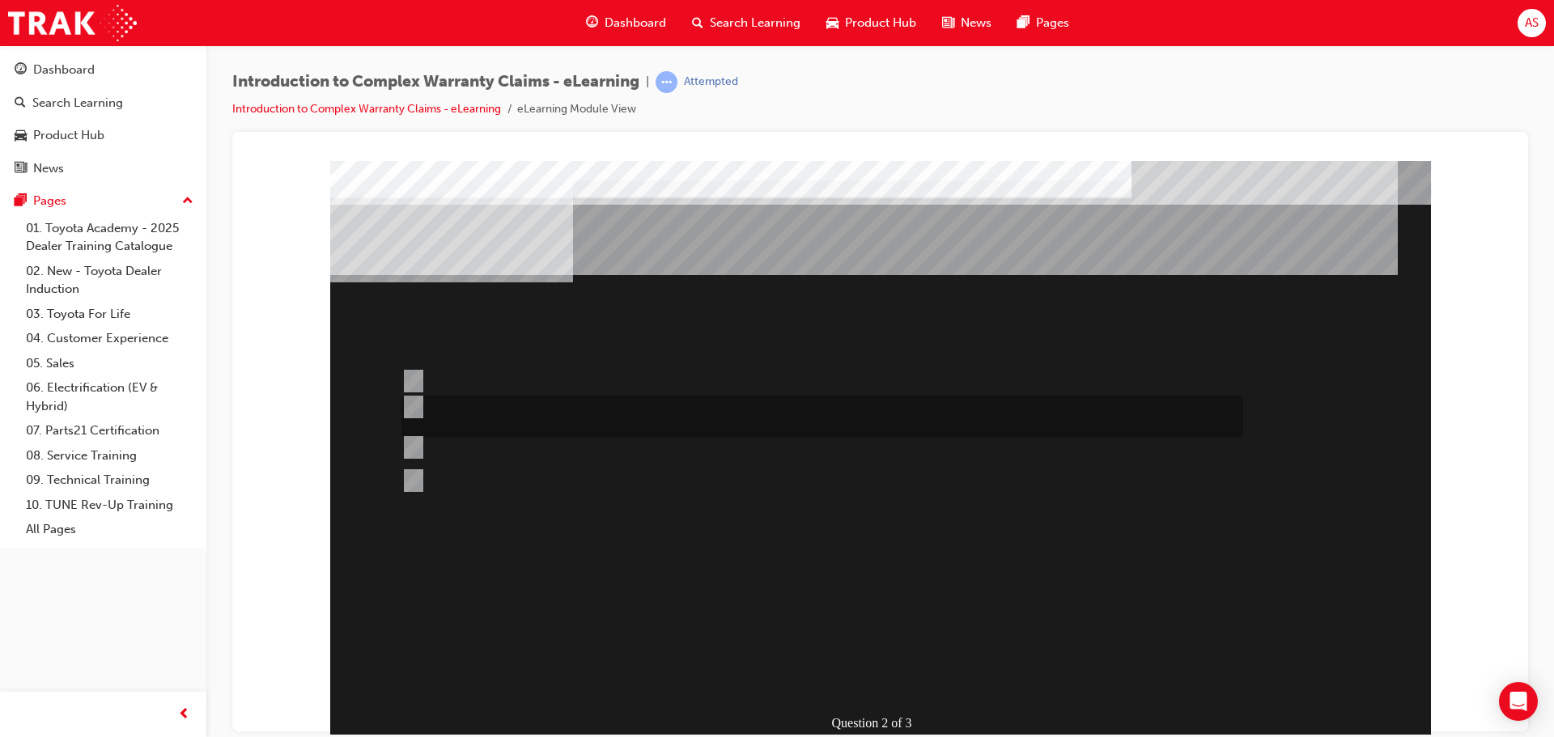
click at [538, 434] on div at bounding box center [817, 417] width 841 height 42
radio input "true"
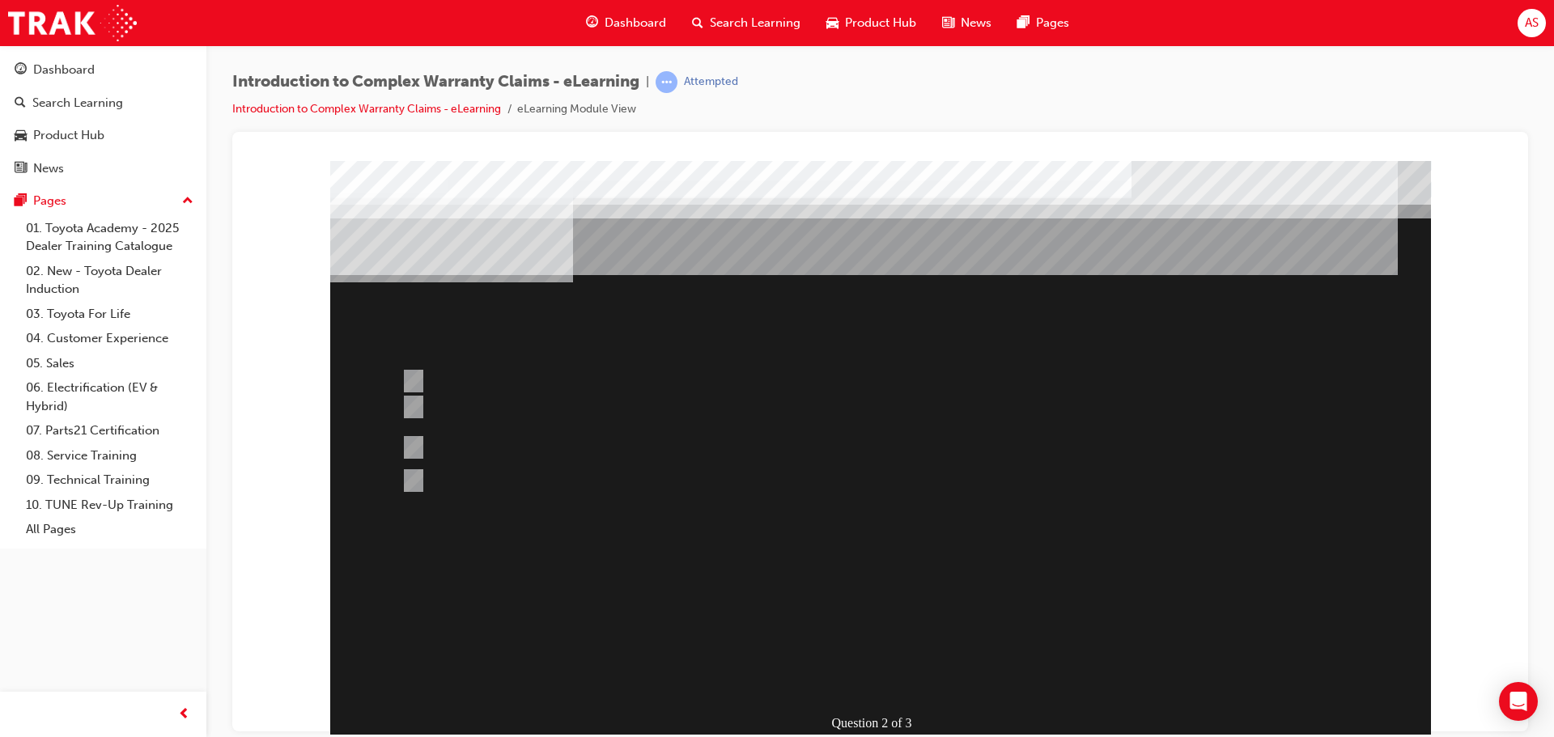
click at [816, 621] on div at bounding box center [880, 451] width 1100 height 583
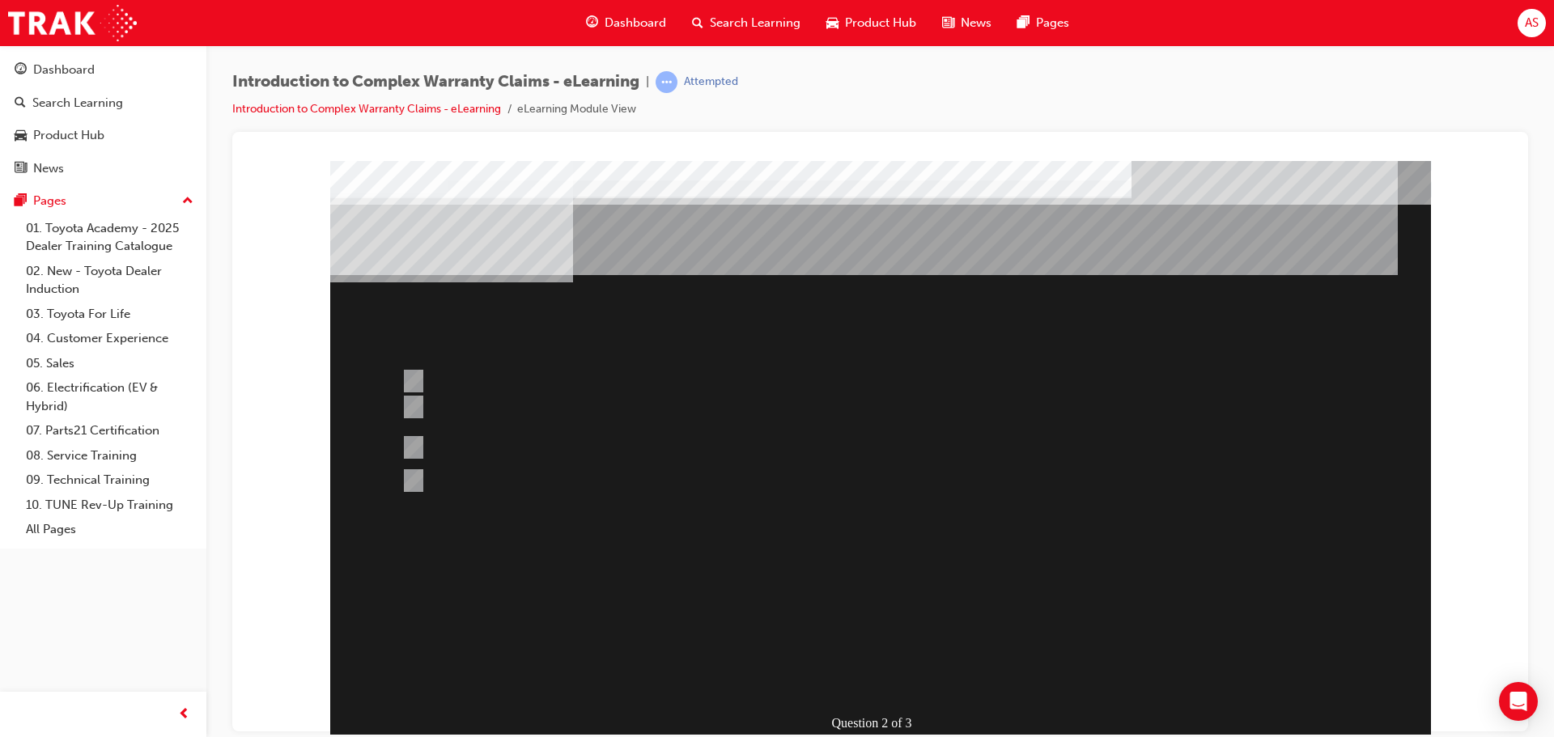
drag, startPoint x: 560, startPoint y: 542, endPoint x: 578, endPoint y: 543, distance: 17.8
click at [562, 542] on div "Question 2 of 3" at bounding box center [880, 451] width 1100 height 583
click at [588, 545] on div "Question 2 of 3" at bounding box center [880, 451] width 1100 height 583
click at [600, 554] on div "Question 3 of 3" at bounding box center [880, 451] width 1100 height 583
click at [696, 426] on div at bounding box center [817, 433] width 841 height 43
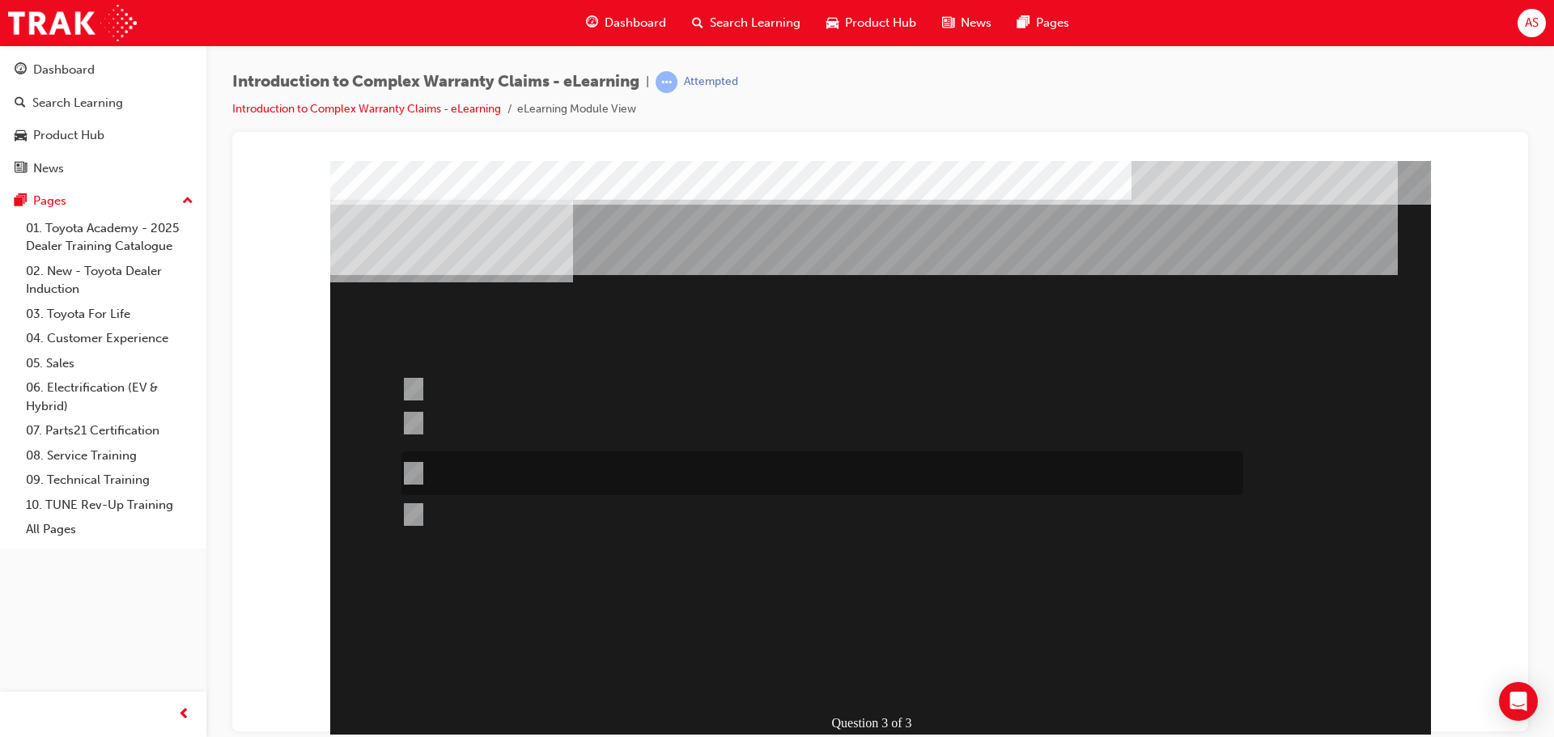
click at [715, 459] on div at bounding box center [817, 473] width 841 height 44
radio input "false"
radio input "true"
click at [880, 658] on div "" at bounding box center [724, 668] width 788 height 49
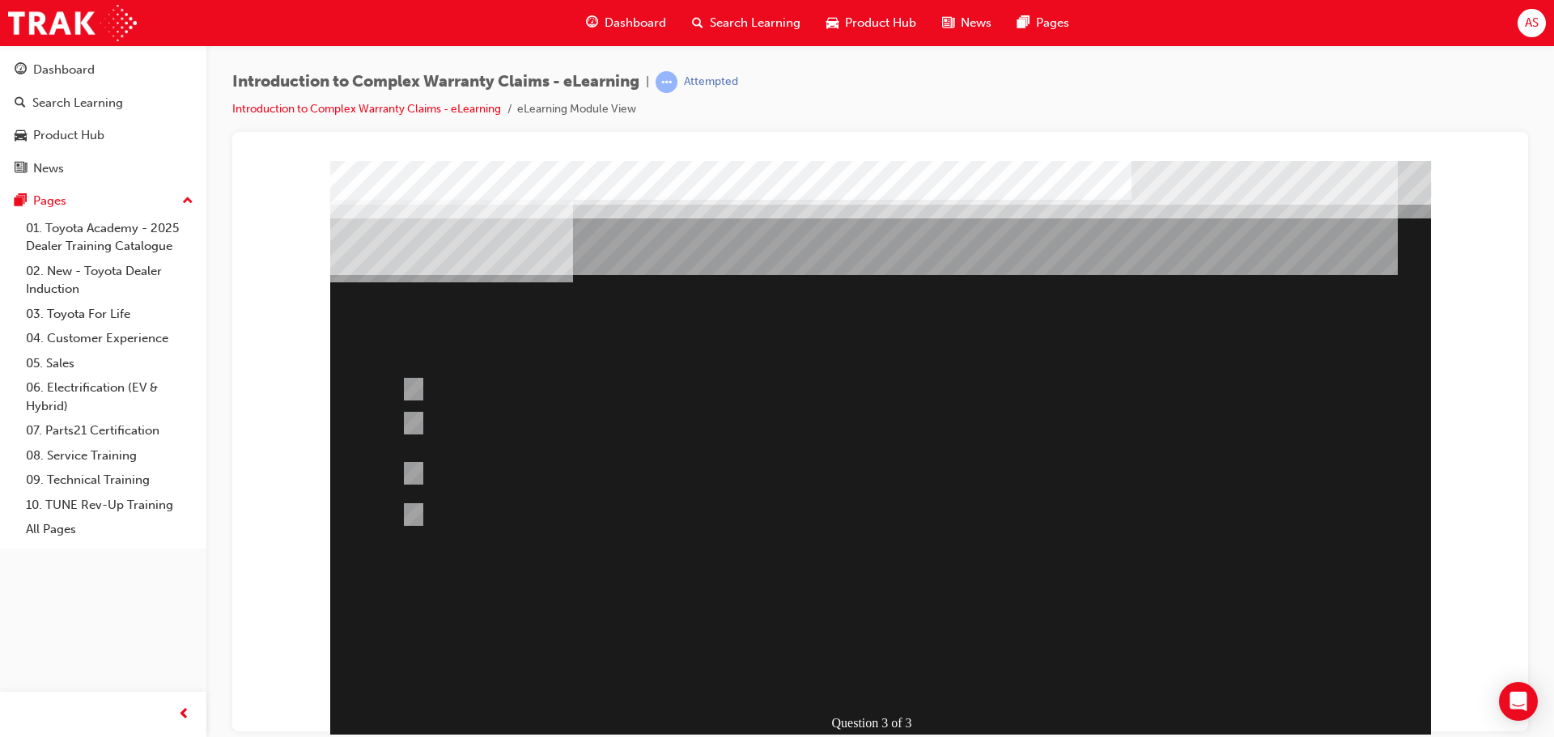
click at [858, 598] on div at bounding box center [880, 451] width 1100 height 583
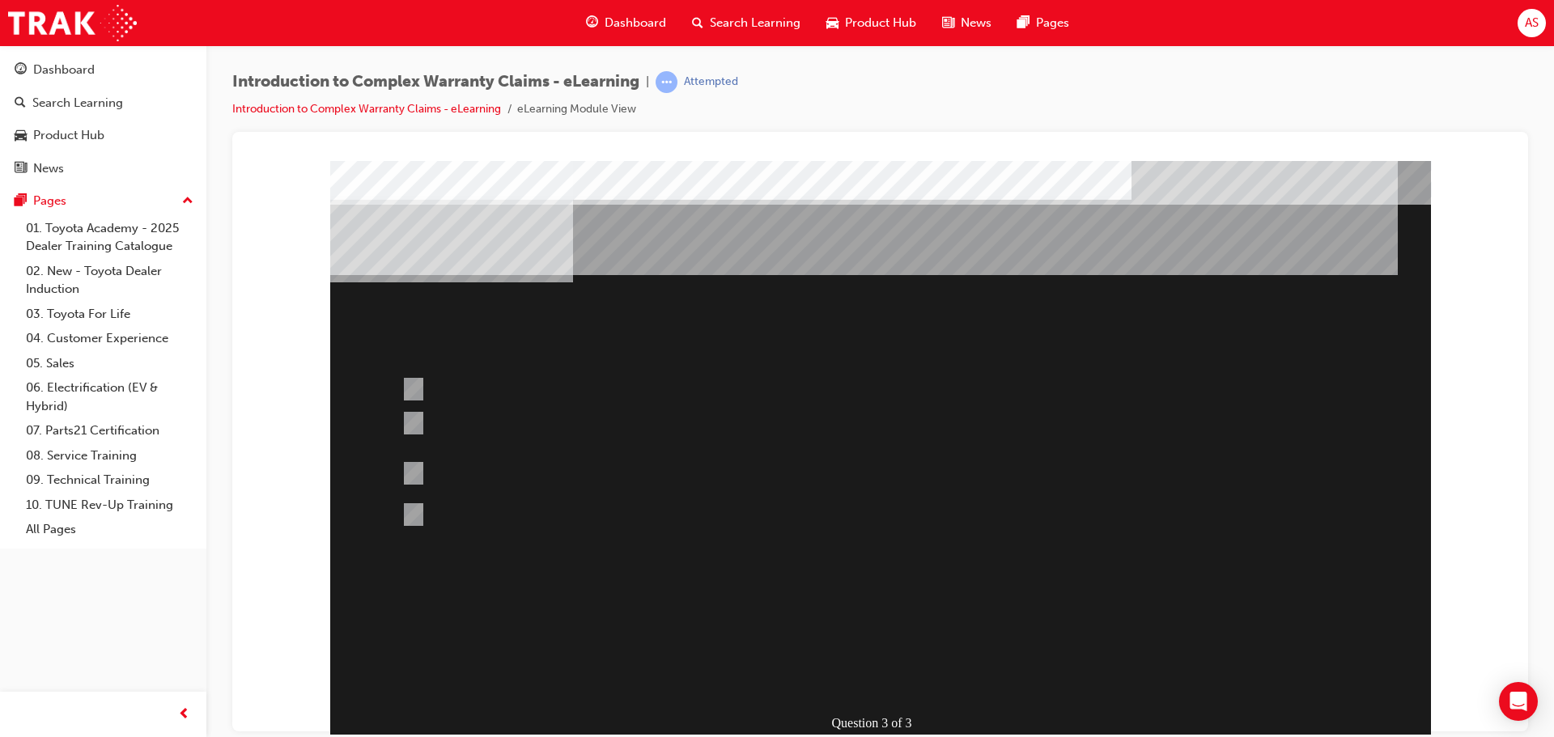
click at [863, 703] on div "" at bounding box center [880, 729] width 1100 height 53
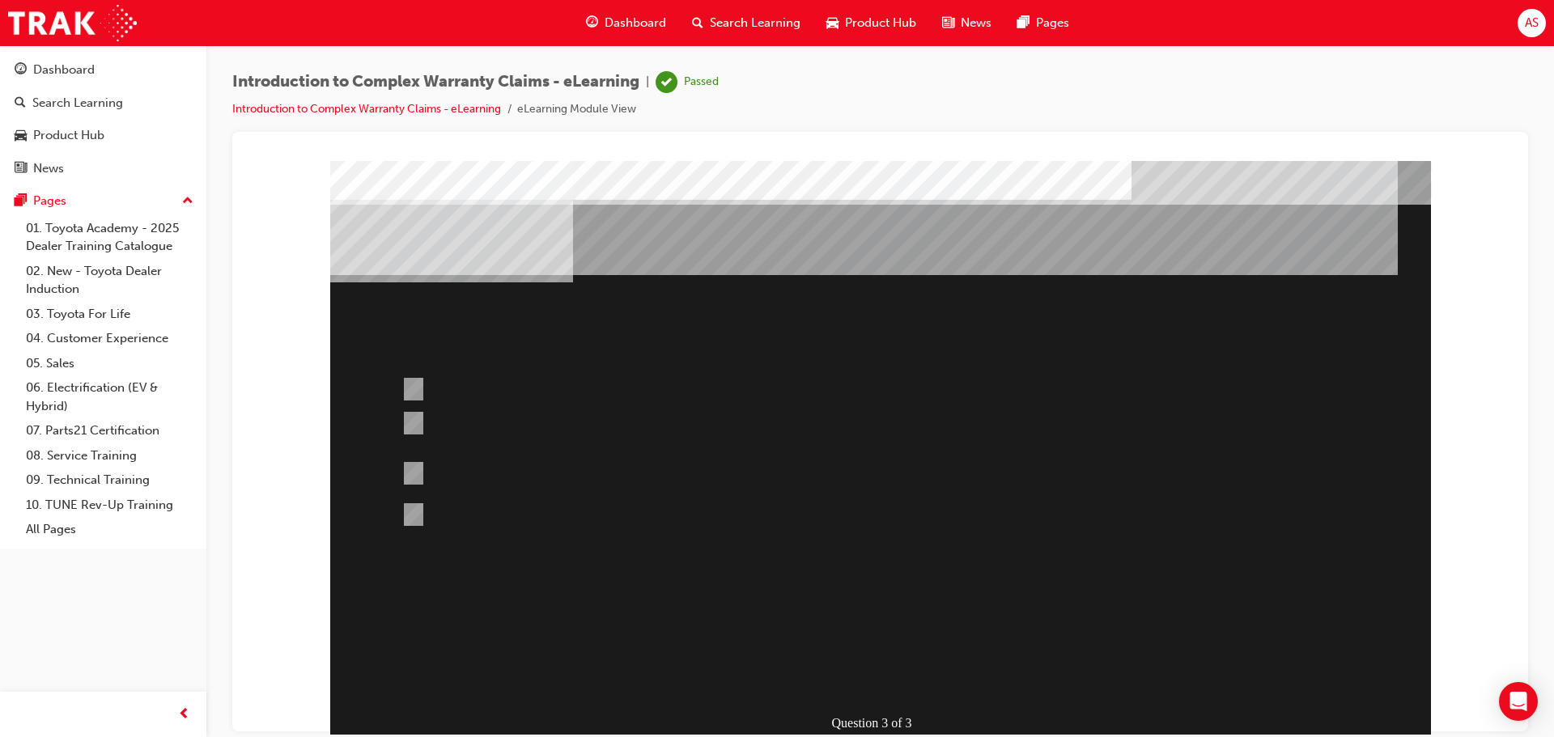
click at [862, 703] on div "" at bounding box center [880, 729] width 1100 height 53
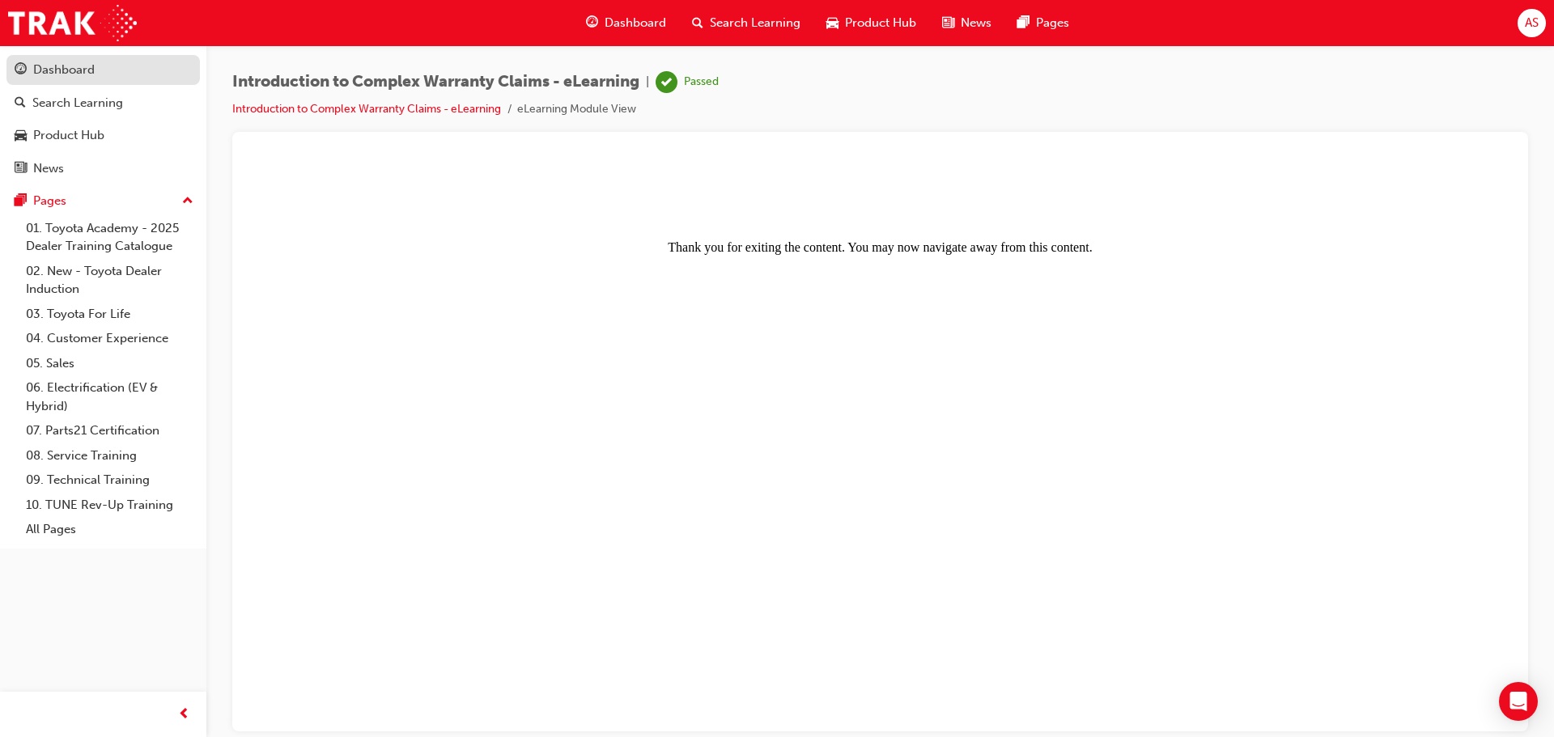
click at [78, 69] on div "Dashboard" at bounding box center [63, 70] width 61 height 19
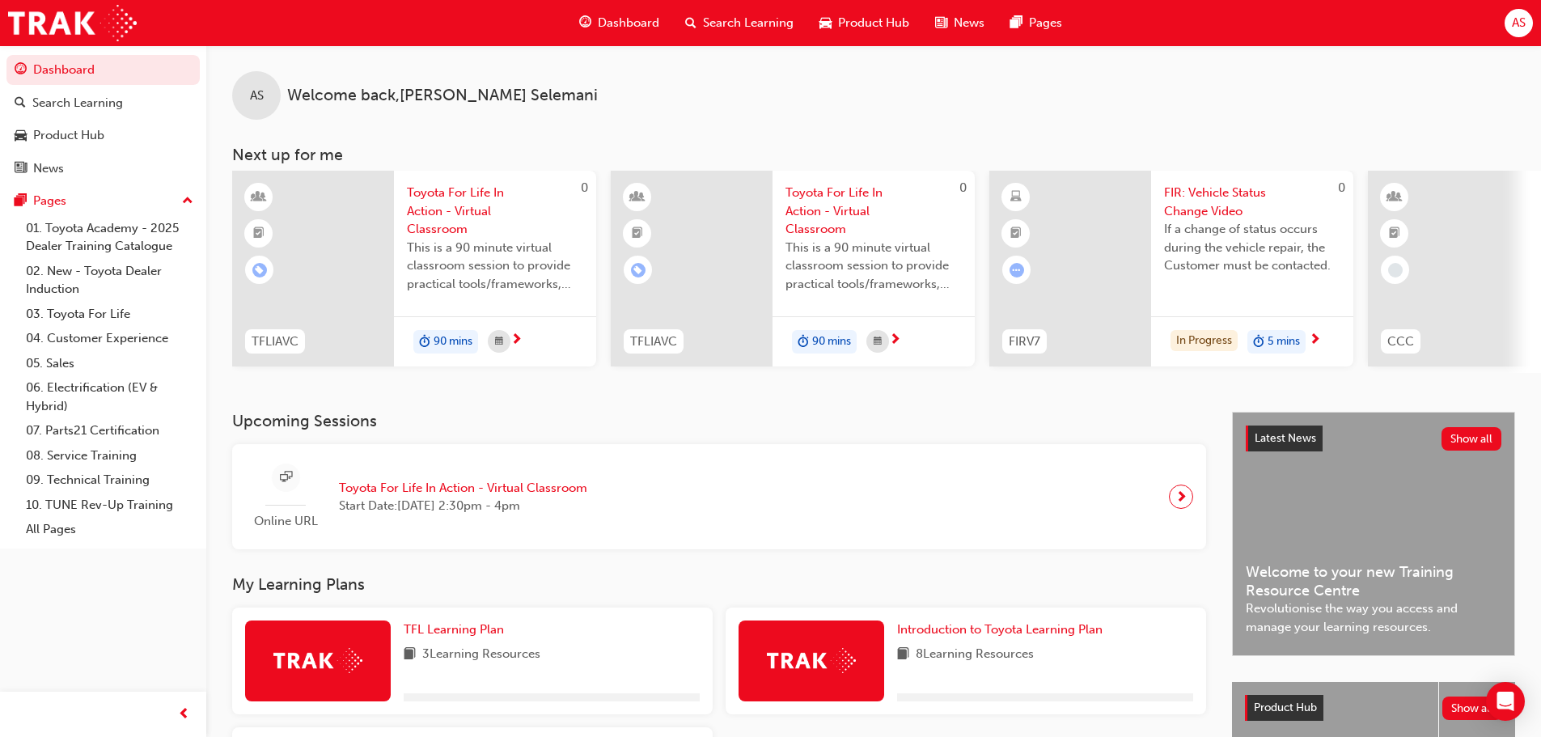
scroll to position [230, 0]
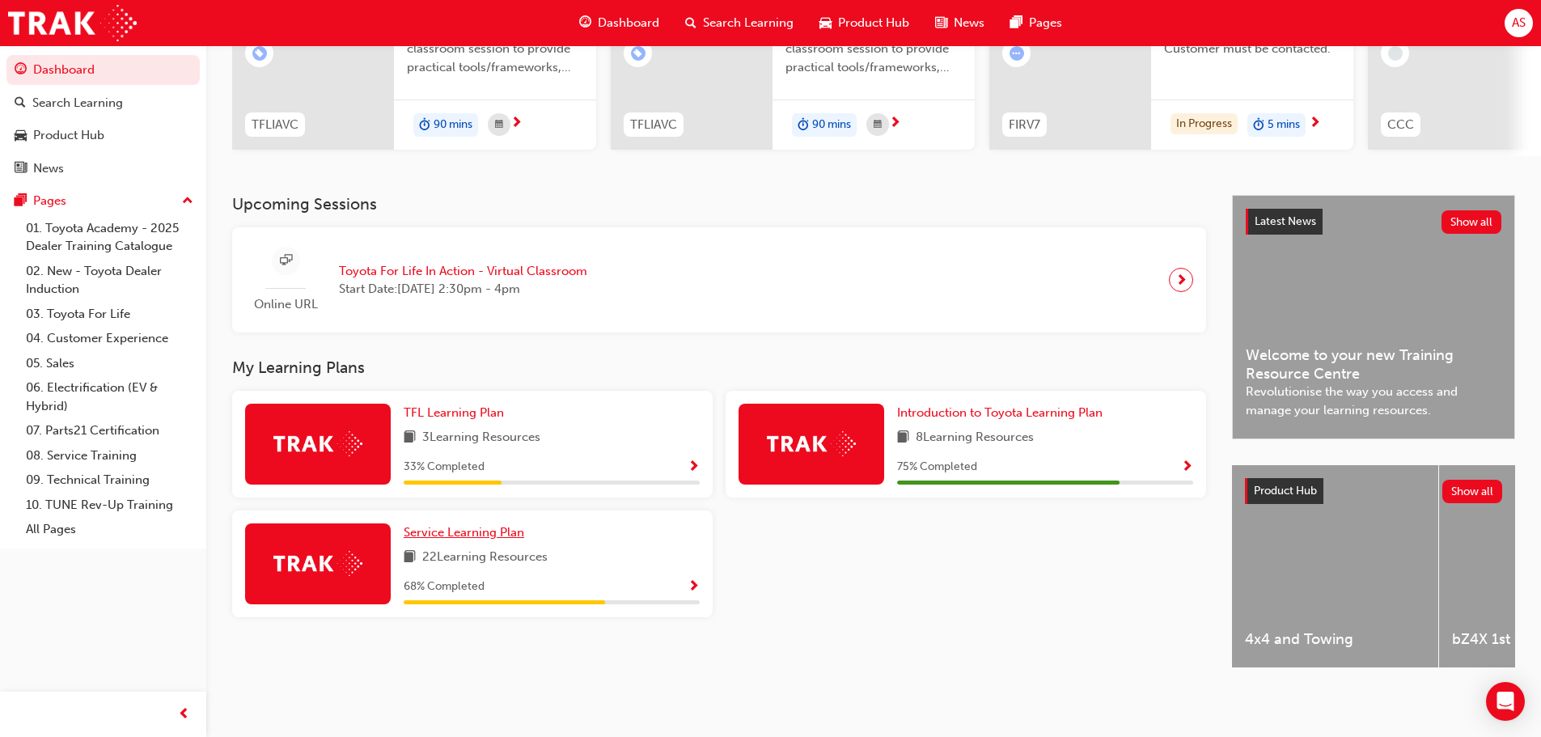
click at [468, 527] on span "Service Learning Plan" at bounding box center [464, 532] width 121 height 15
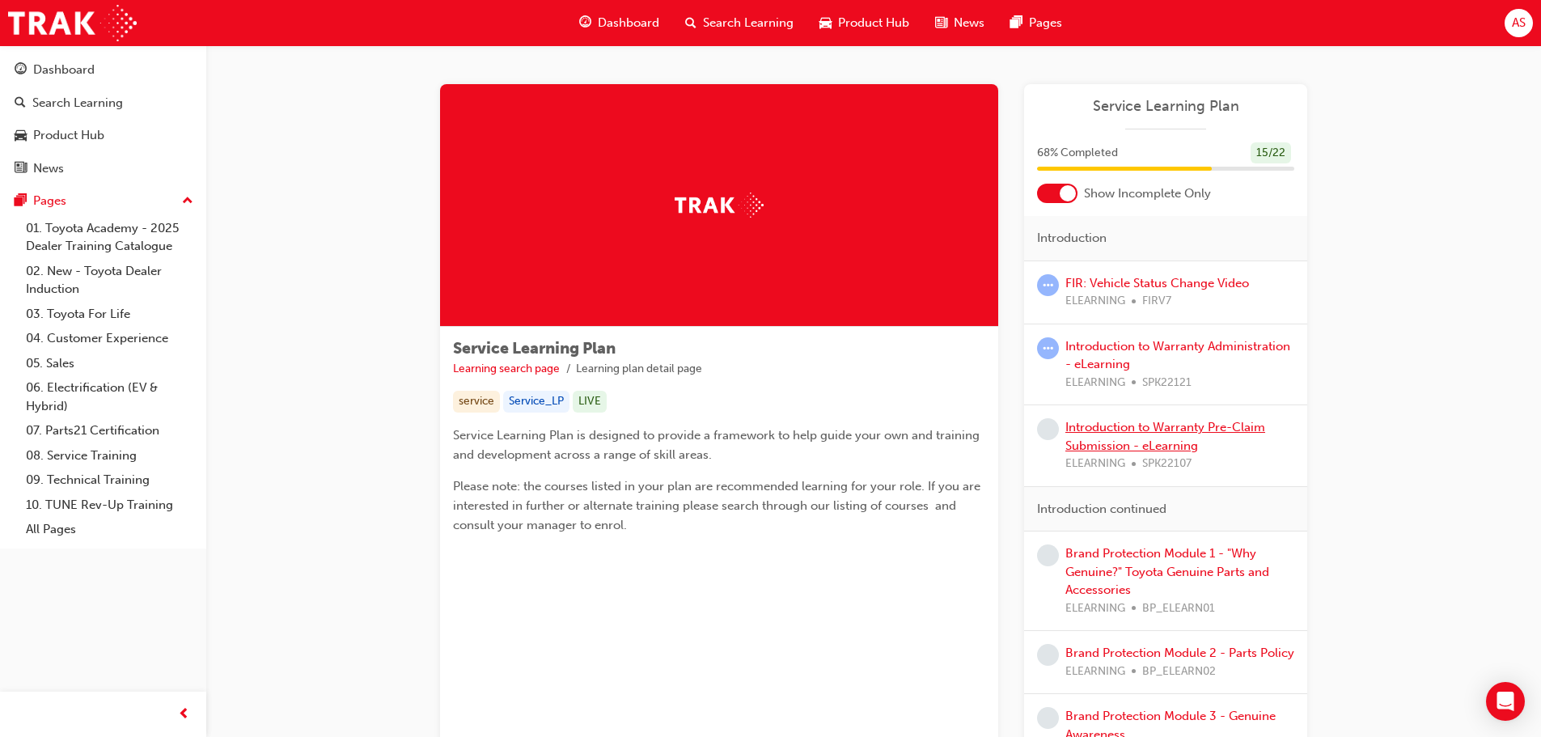
click at [1075, 444] on link "Introduction to Warranty Pre-Claim Submission - eLearning" at bounding box center [1166, 436] width 200 height 33
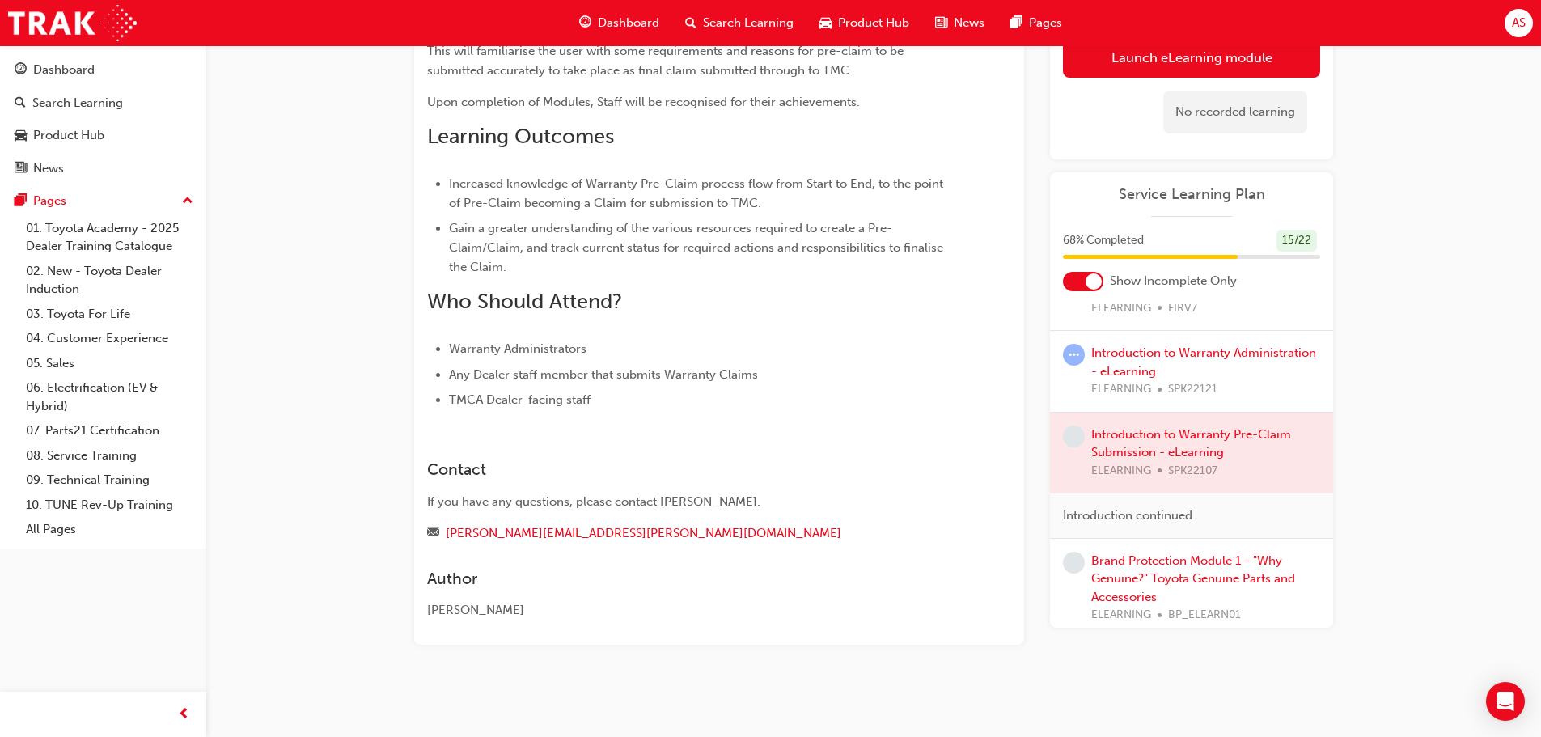
scroll to position [162, 0]
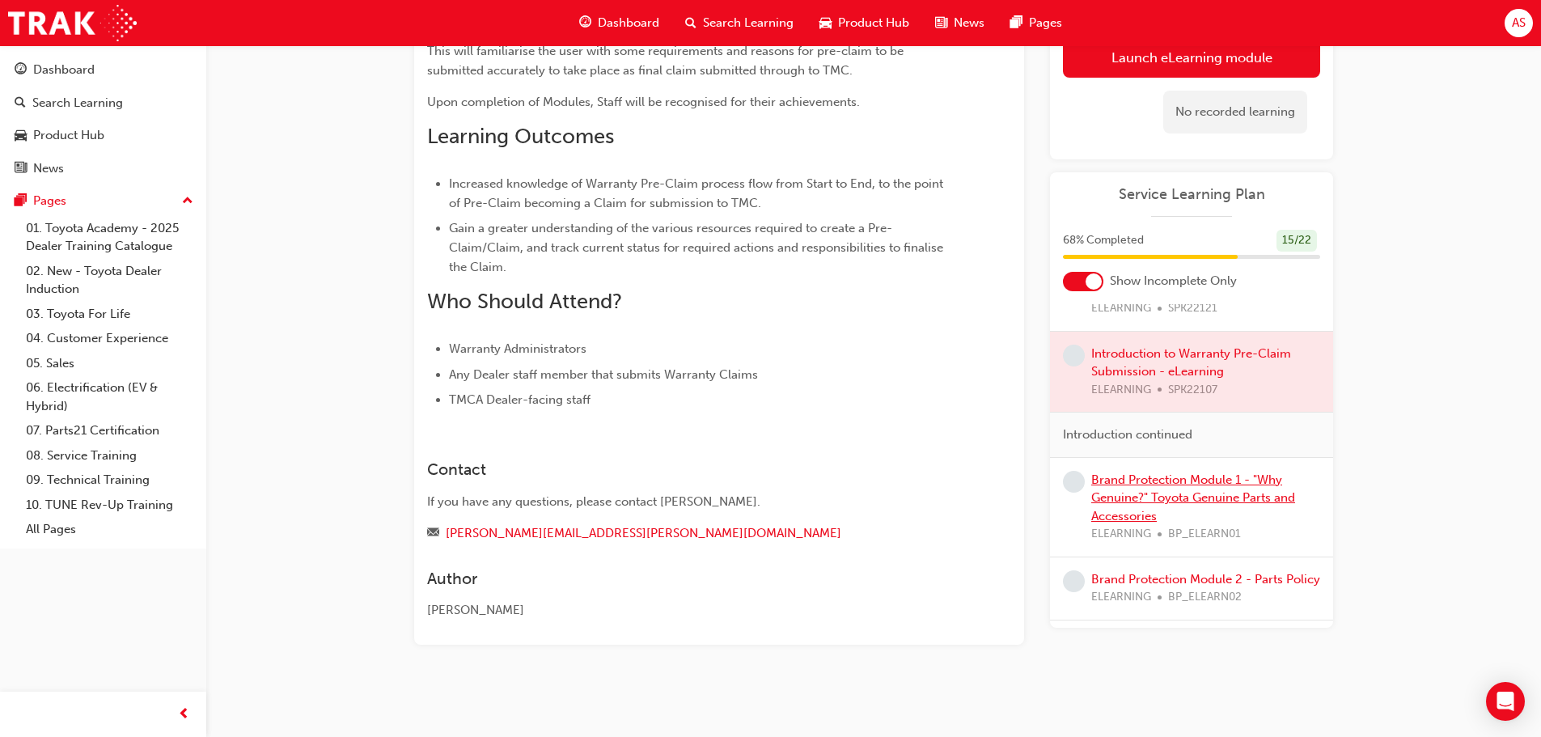
click at [1195, 495] on link "Brand Protection Module 1 - "Why Genuine?" Toyota Genuine Parts and Accessories" at bounding box center [1194, 498] width 204 height 51
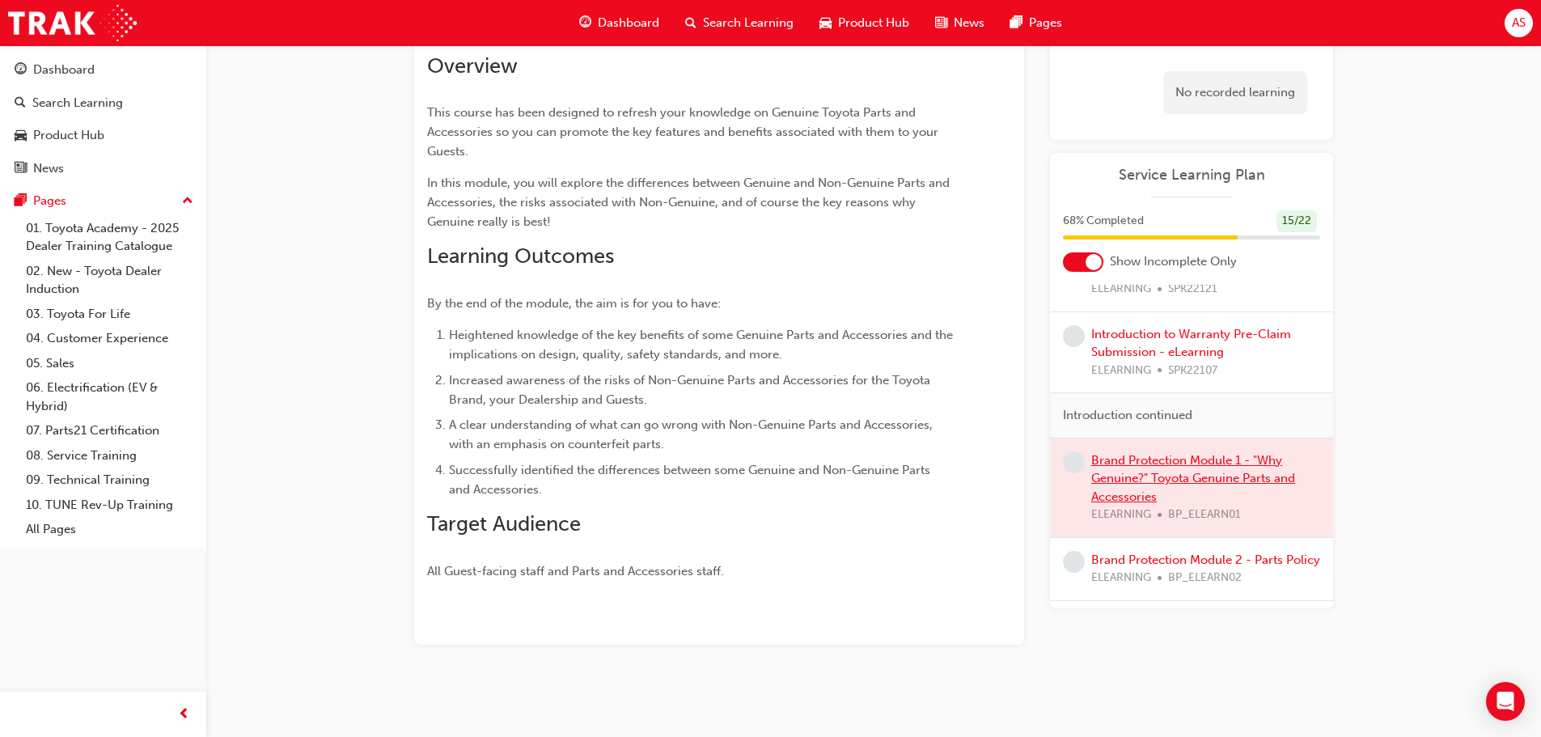
scroll to position [154, 0]
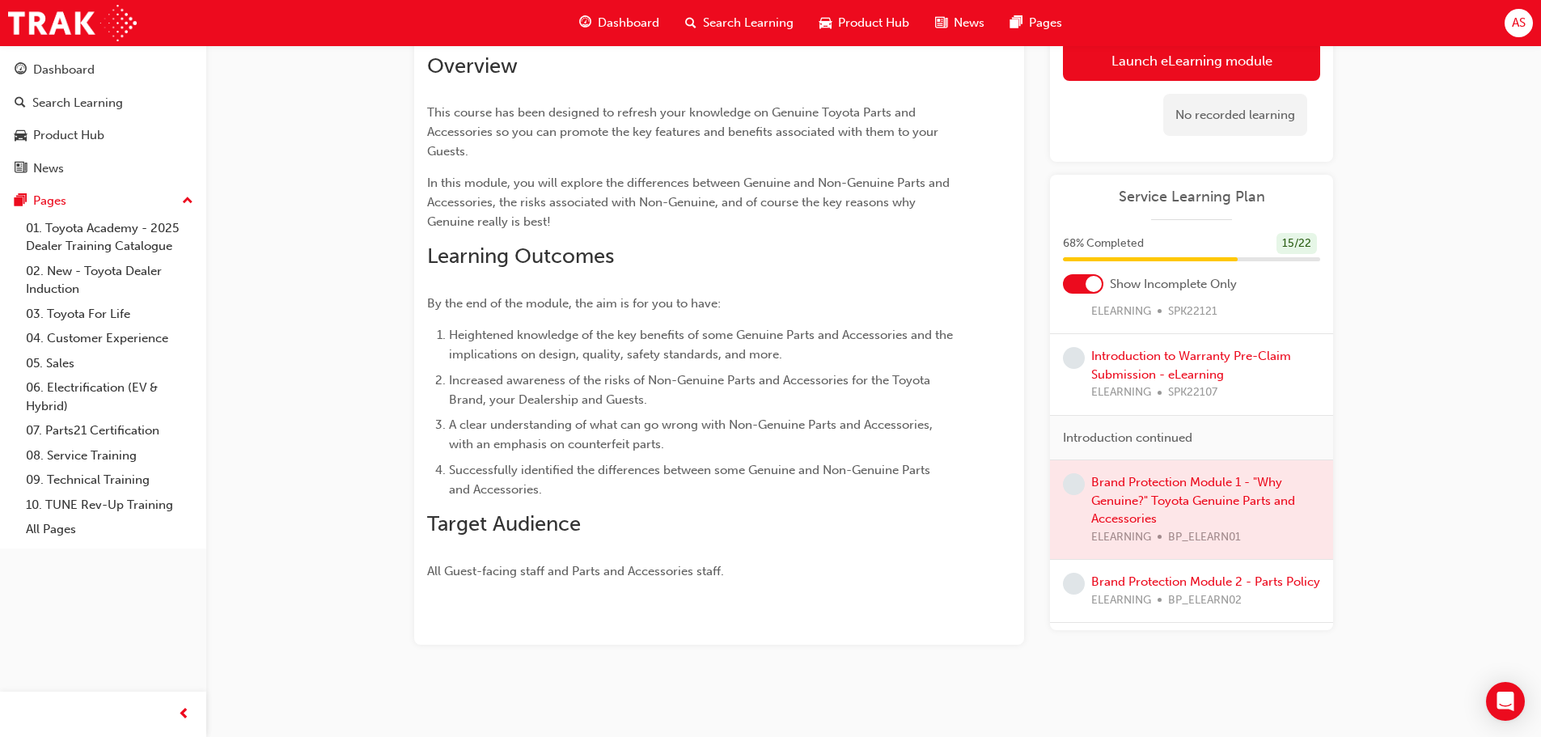
click at [1189, 478] on div at bounding box center [1191, 509] width 283 height 99
click at [1196, 490] on div at bounding box center [1191, 509] width 283 height 99
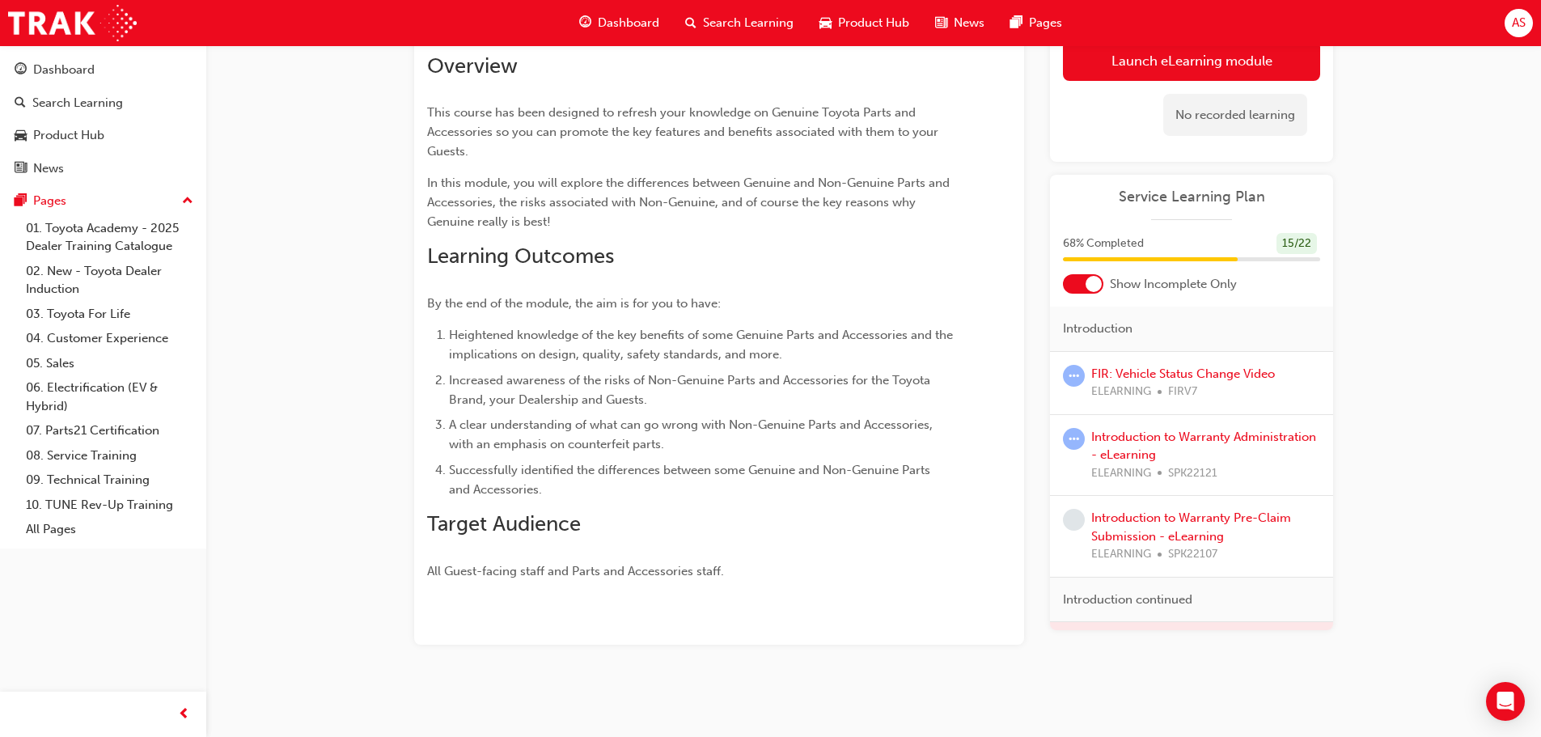
scroll to position [162, 0]
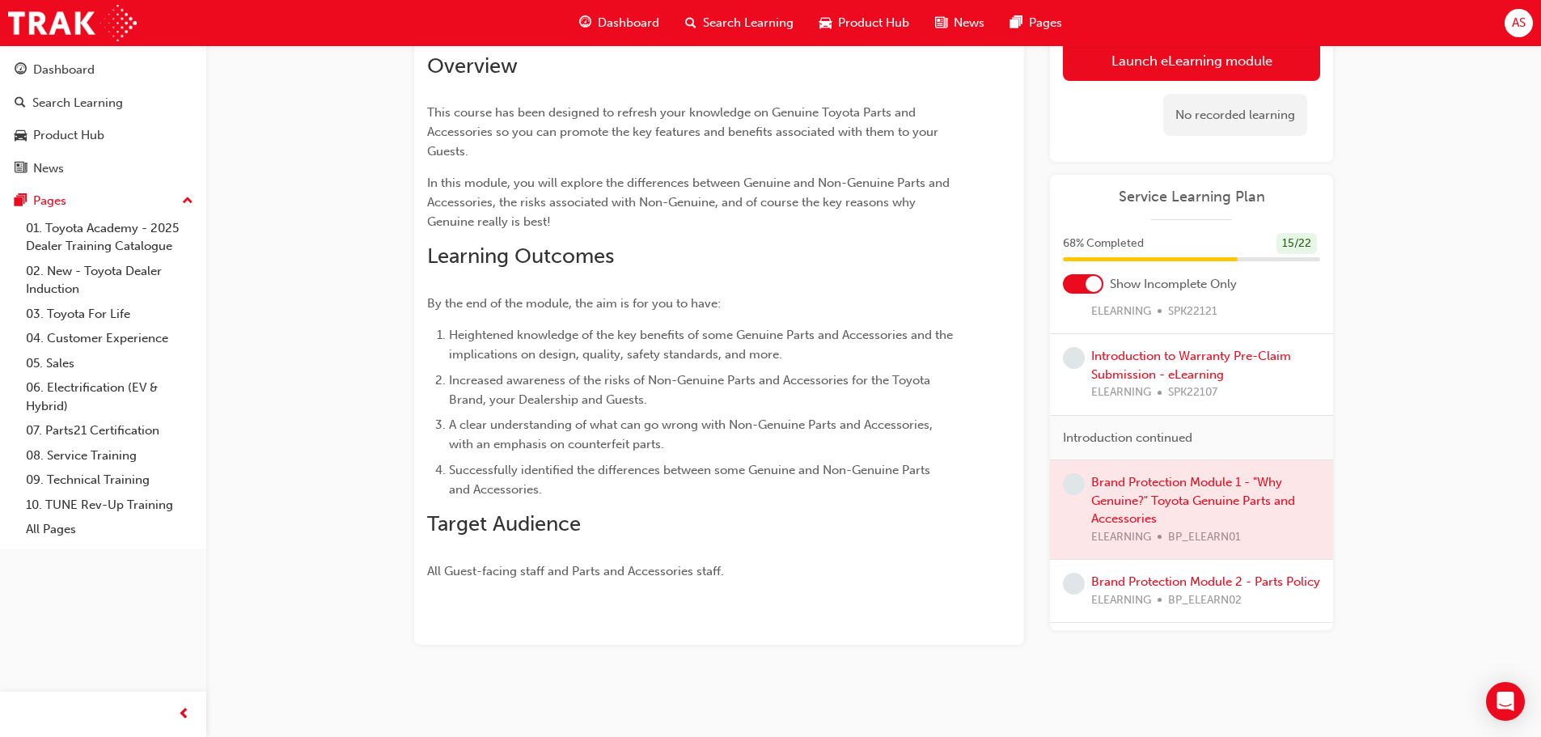
click at [1198, 489] on div at bounding box center [1191, 509] width 283 height 99
click at [1198, 490] on div at bounding box center [1191, 509] width 283 height 99
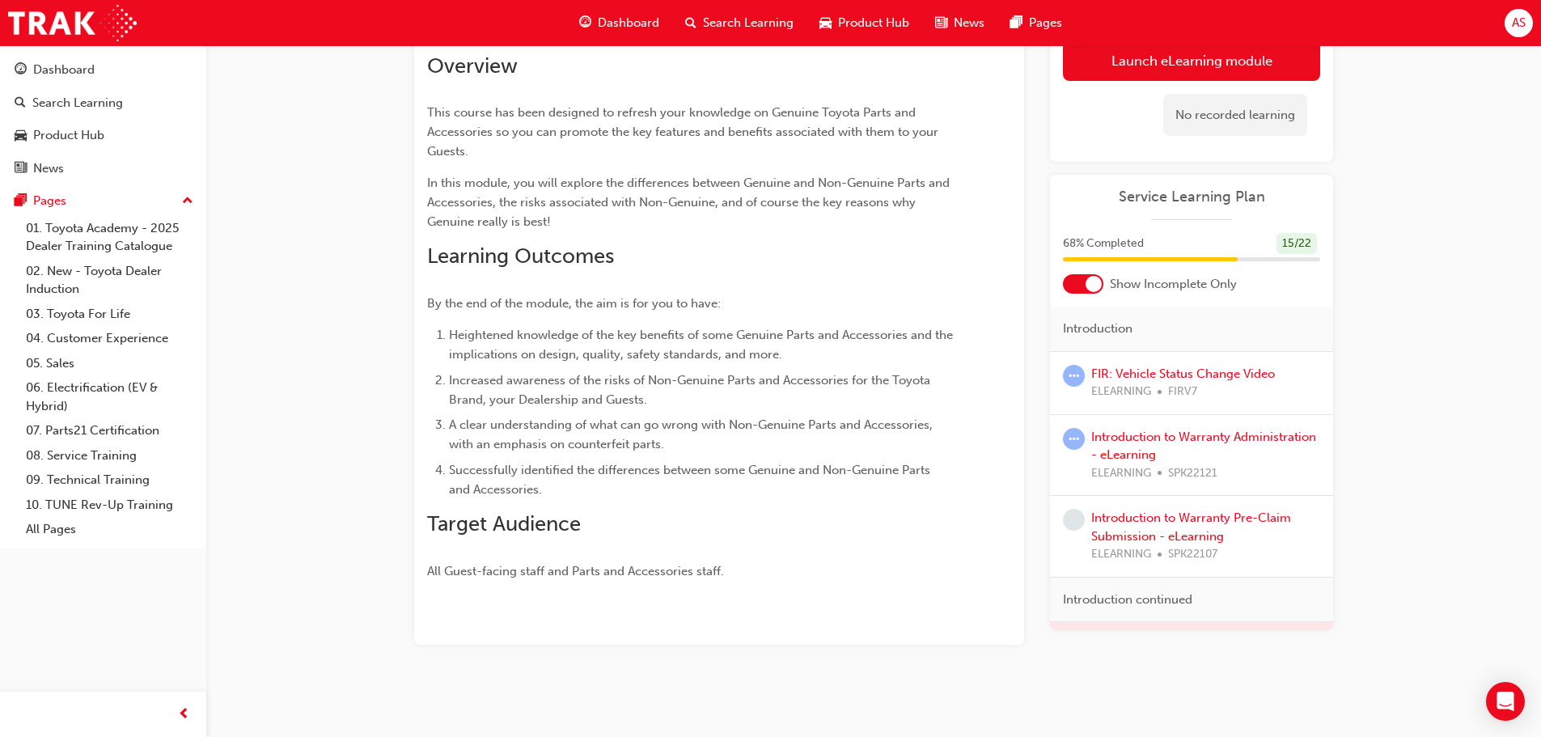
scroll to position [73, 0]
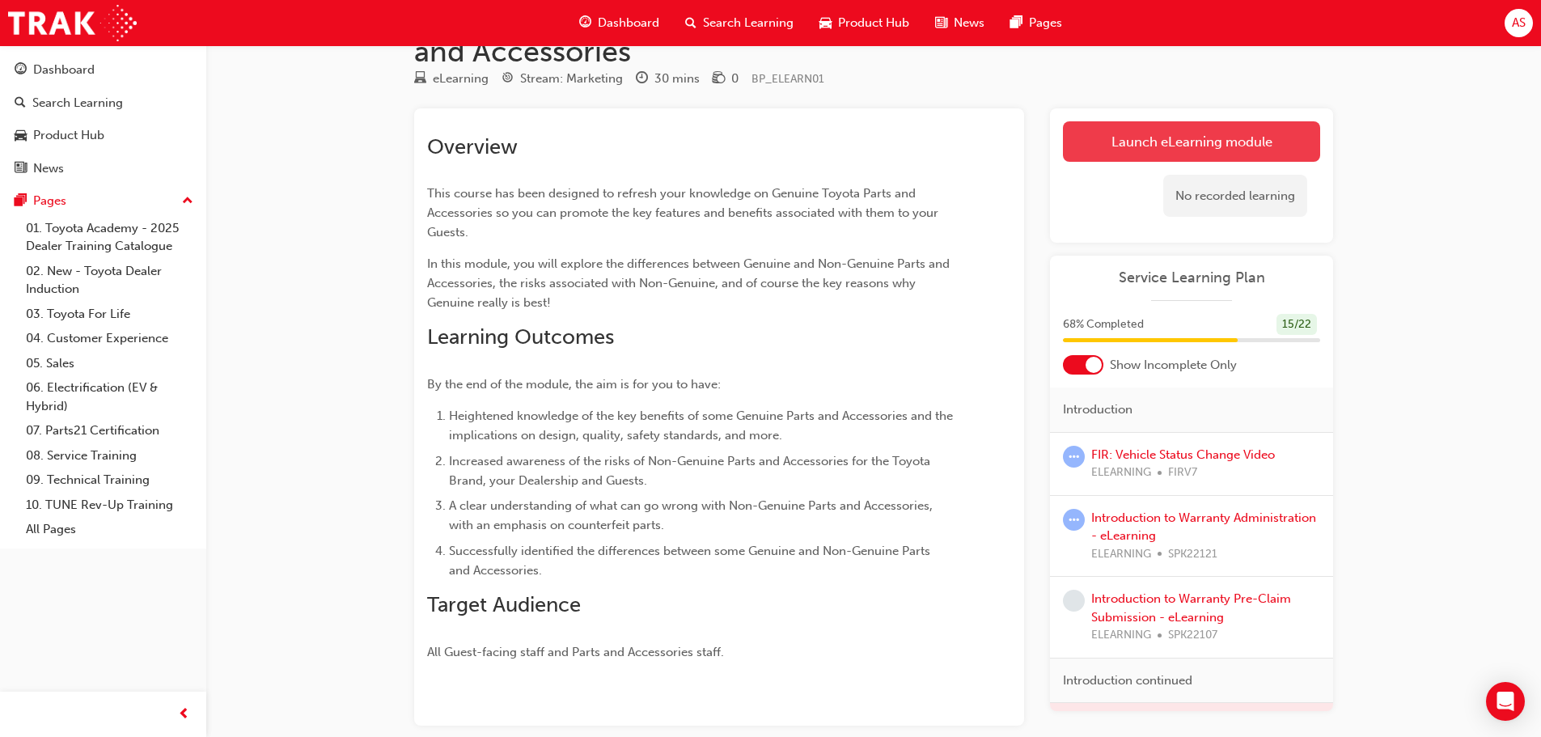
click at [1142, 150] on link "Launch eLearning module" at bounding box center [1191, 141] width 257 height 40
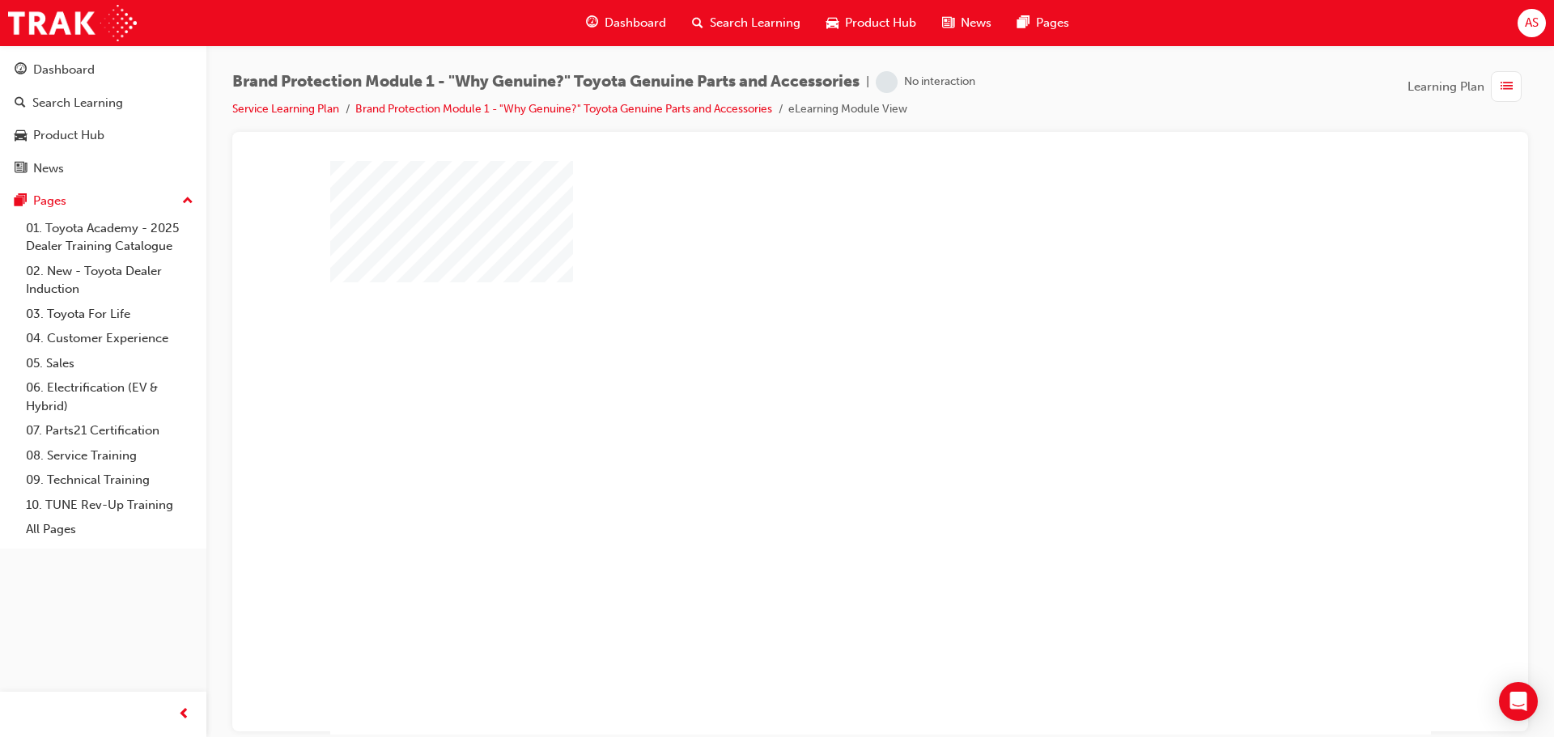
scroll to position [33, 0]
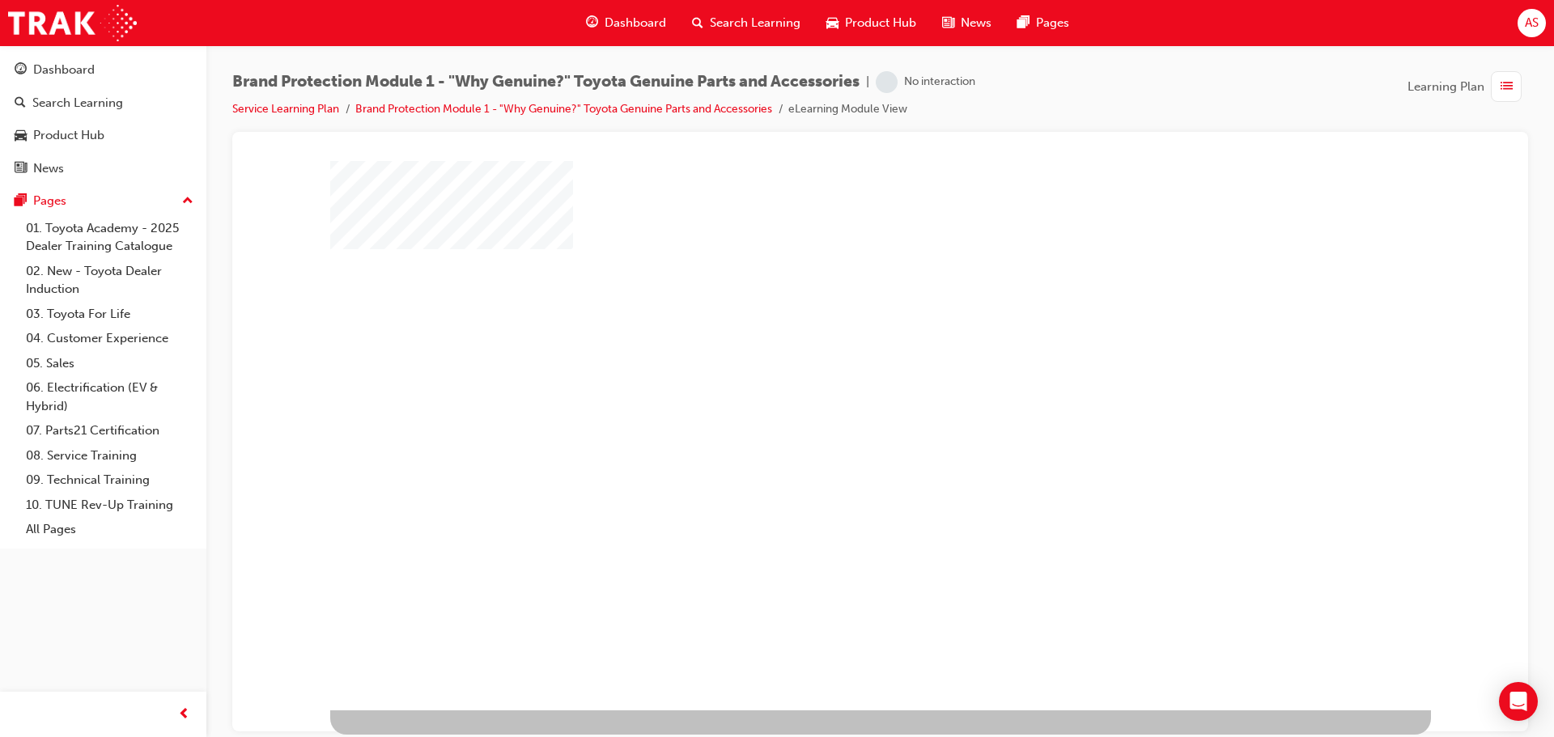
drag, startPoint x: 840, startPoint y: 431, endPoint x: 826, endPoint y: 431, distance: 13.8
click at [829, 432] on div at bounding box center [880, 418] width 1100 height 583
click at [833, 367] on div "play" at bounding box center [833, 367] width 0 height 0
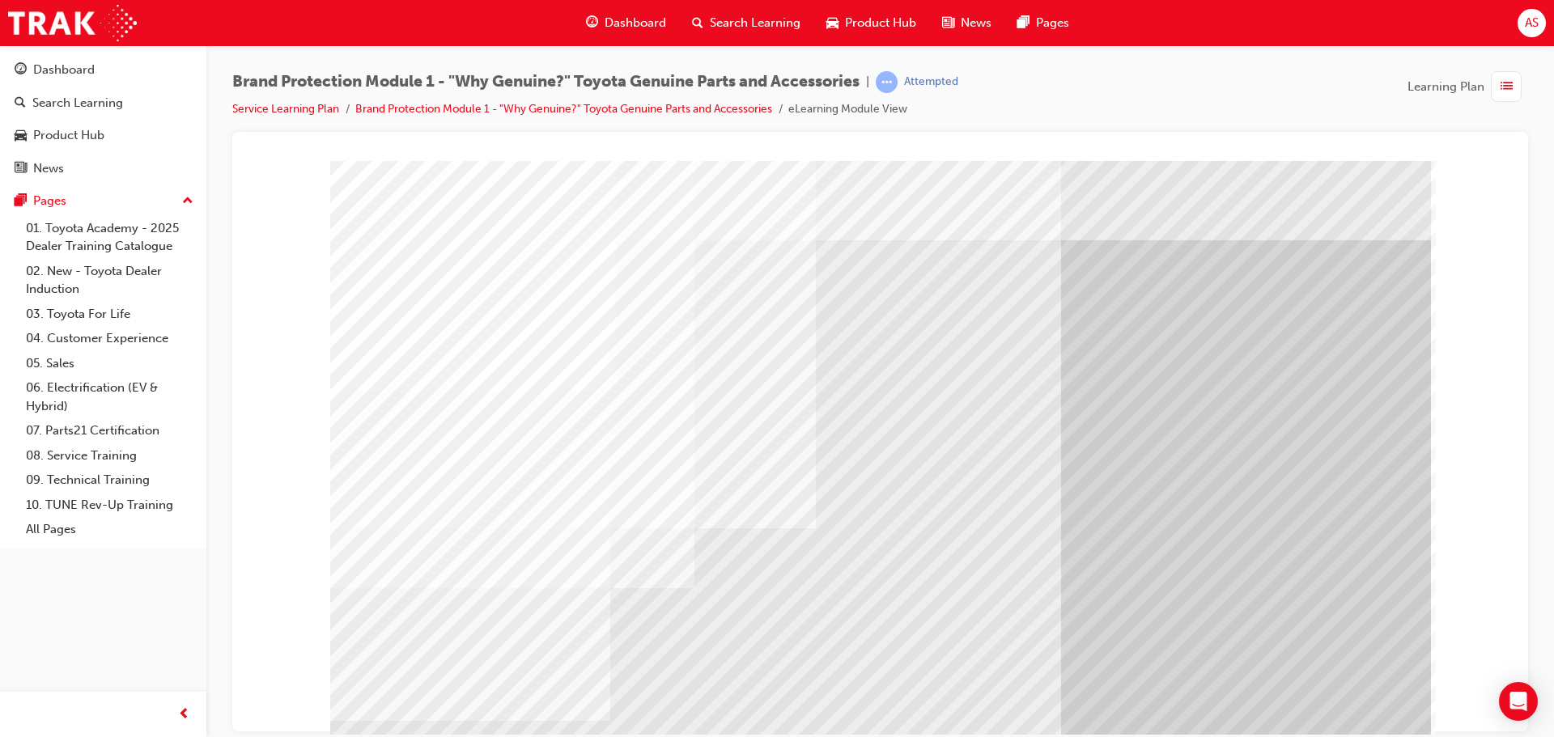
click at [989, 560] on div "multistate" at bounding box center [880, 451] width 1100 height 583
drag, startPoint x: 1142, startPoint y: 555, endPoint x: 1155, endPoint y: 557, distance: 13.0
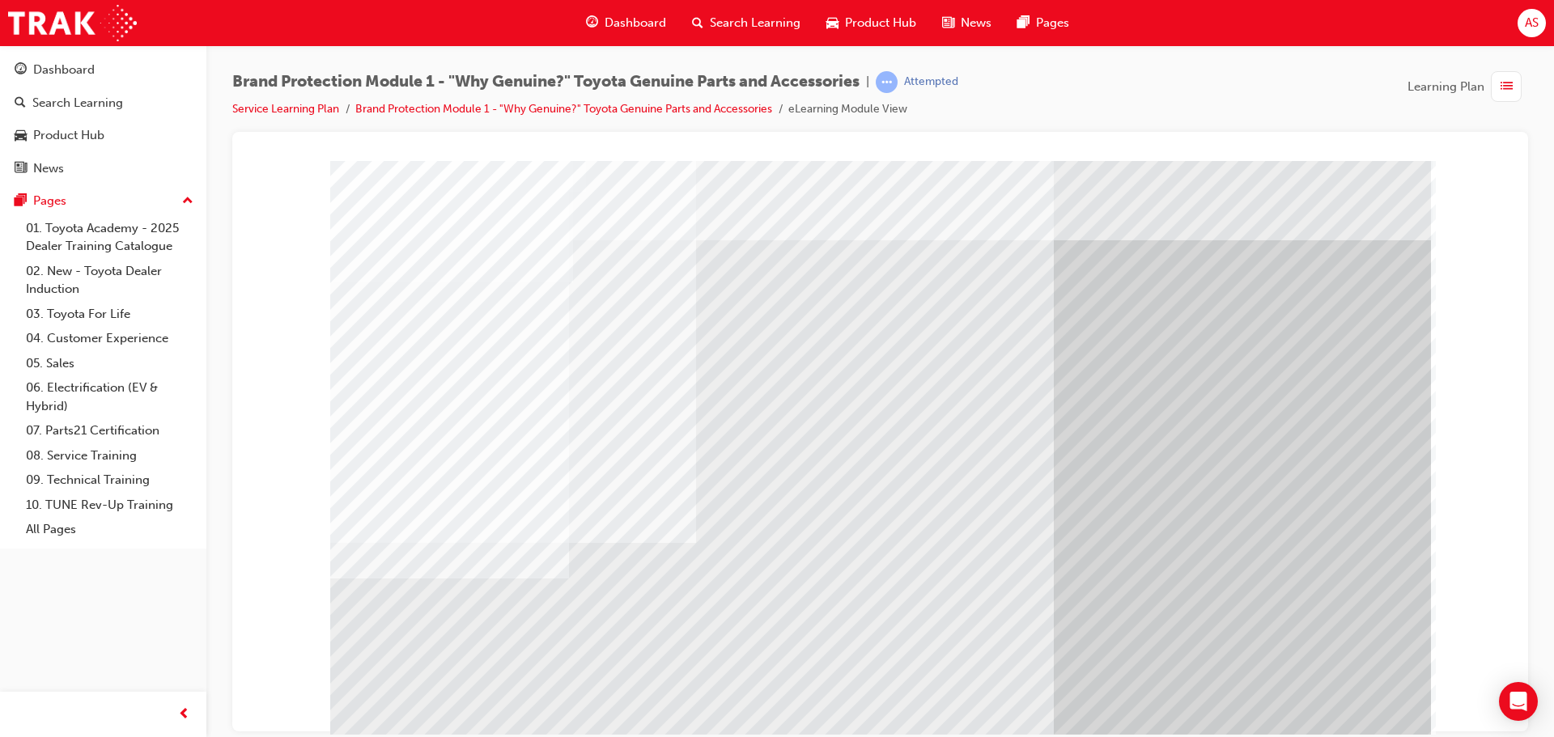
scroll to position [33, 0]
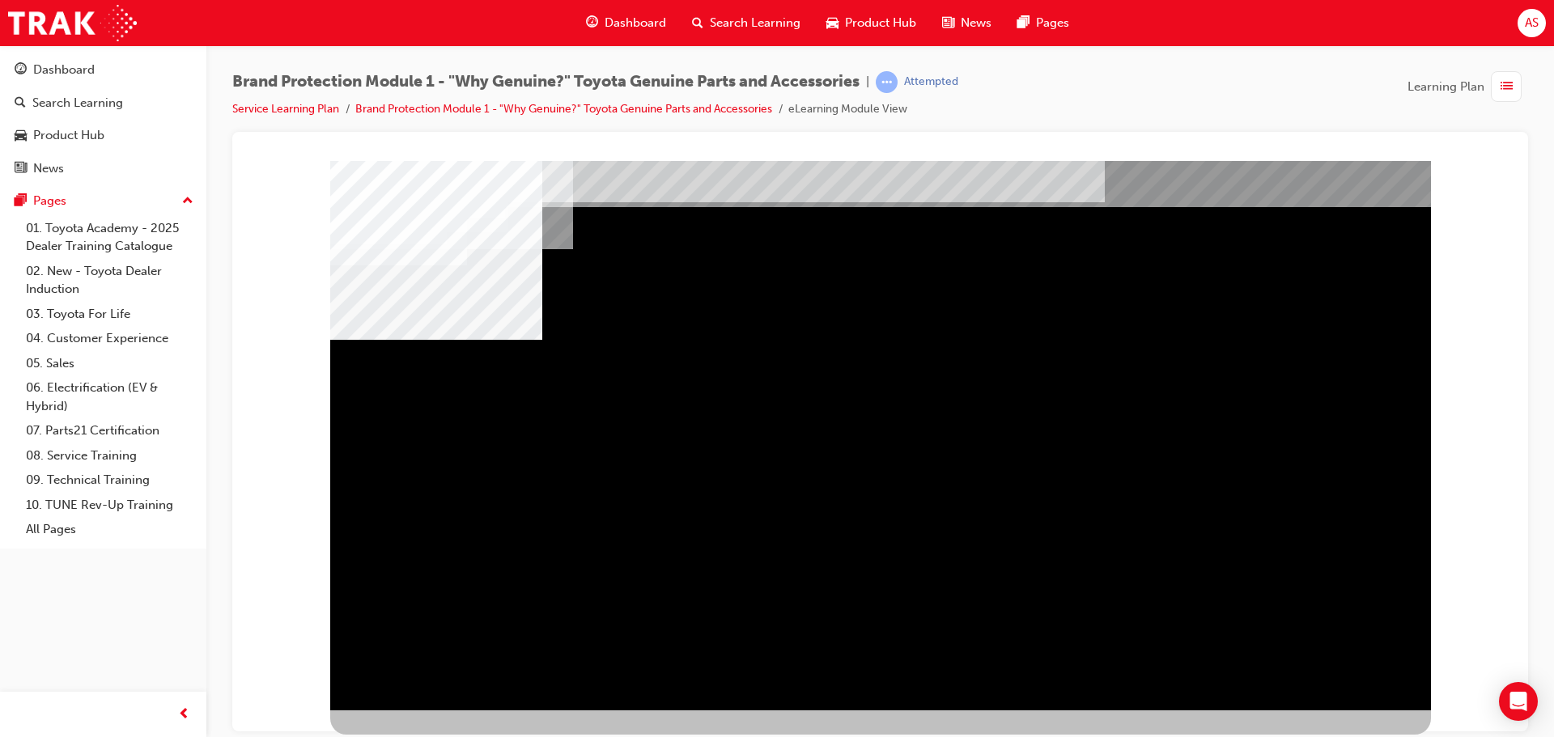
scroll to position [0, 0]
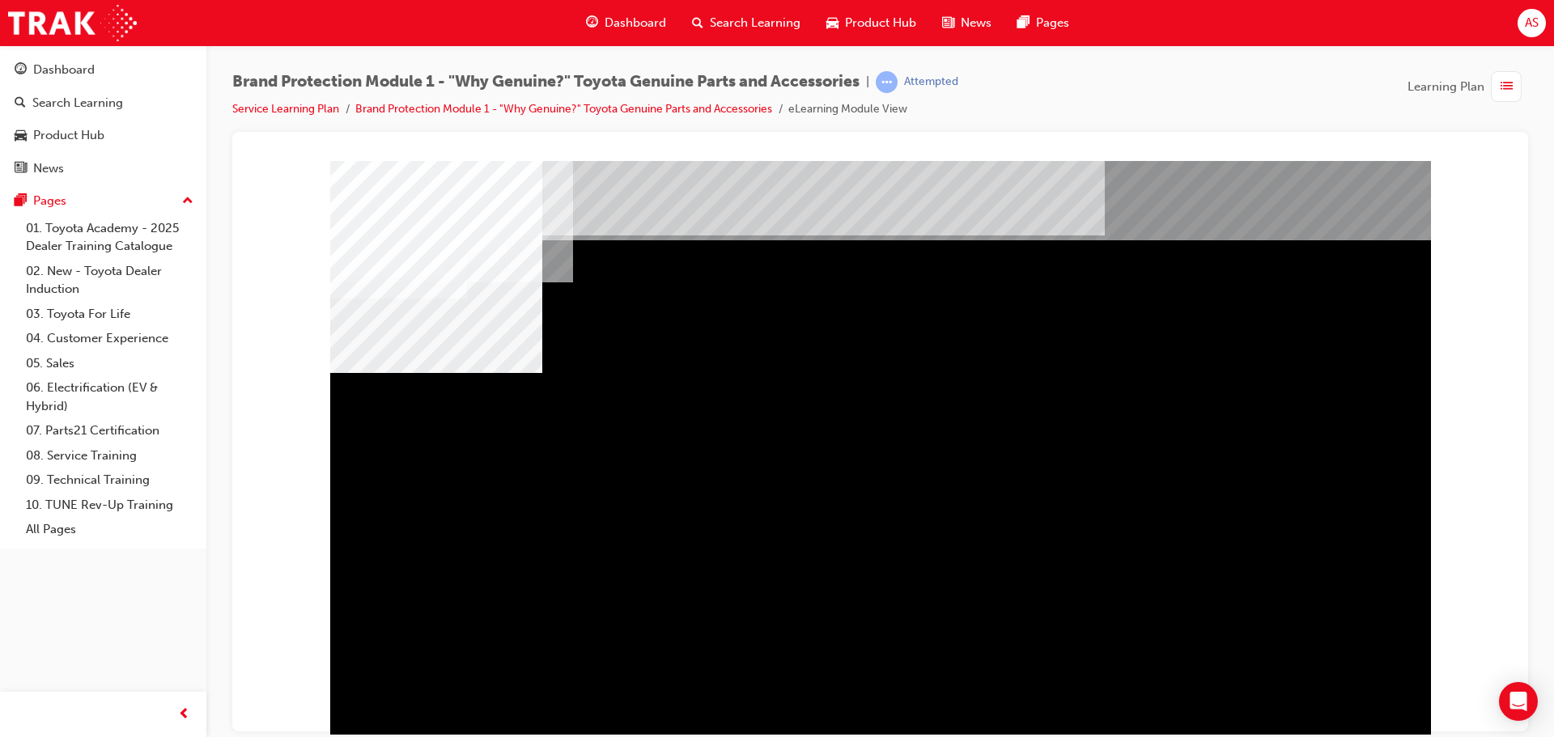
drag, startPoint x: 552, startPoint y: 507, endPoint x: 563, endPoint y: 512, distance: 12.3
drag, startPoint x: 748, startPoint y: 498, endPoint x: 807, endPoint y: 505, distance: 58.7
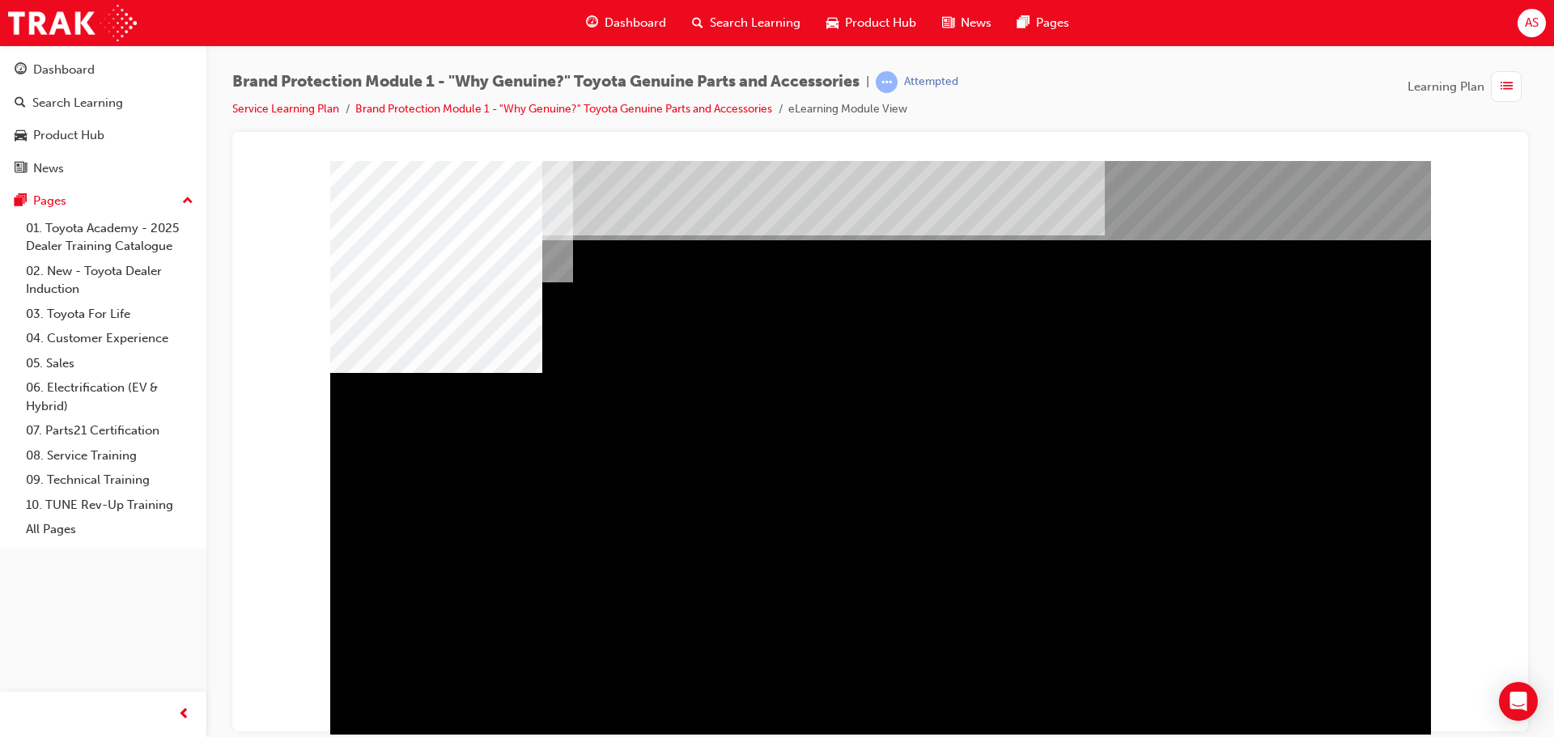
drag, startPoint x: 1276, startPoint y: 462, endPoint x: 1205, endPoint y: 464, distance: 71.2
click at [1261, 464] on div "multistate" at bounding box center [880, 451] width 1100 height 583
drag, startPoint x: 731, startPoint y: 481, endPoint x: 795, endPoint y: 480, distance: 63.1
click at [699, 485] on div "multistate" at bounding box center [880, 451] width 1100 height 583
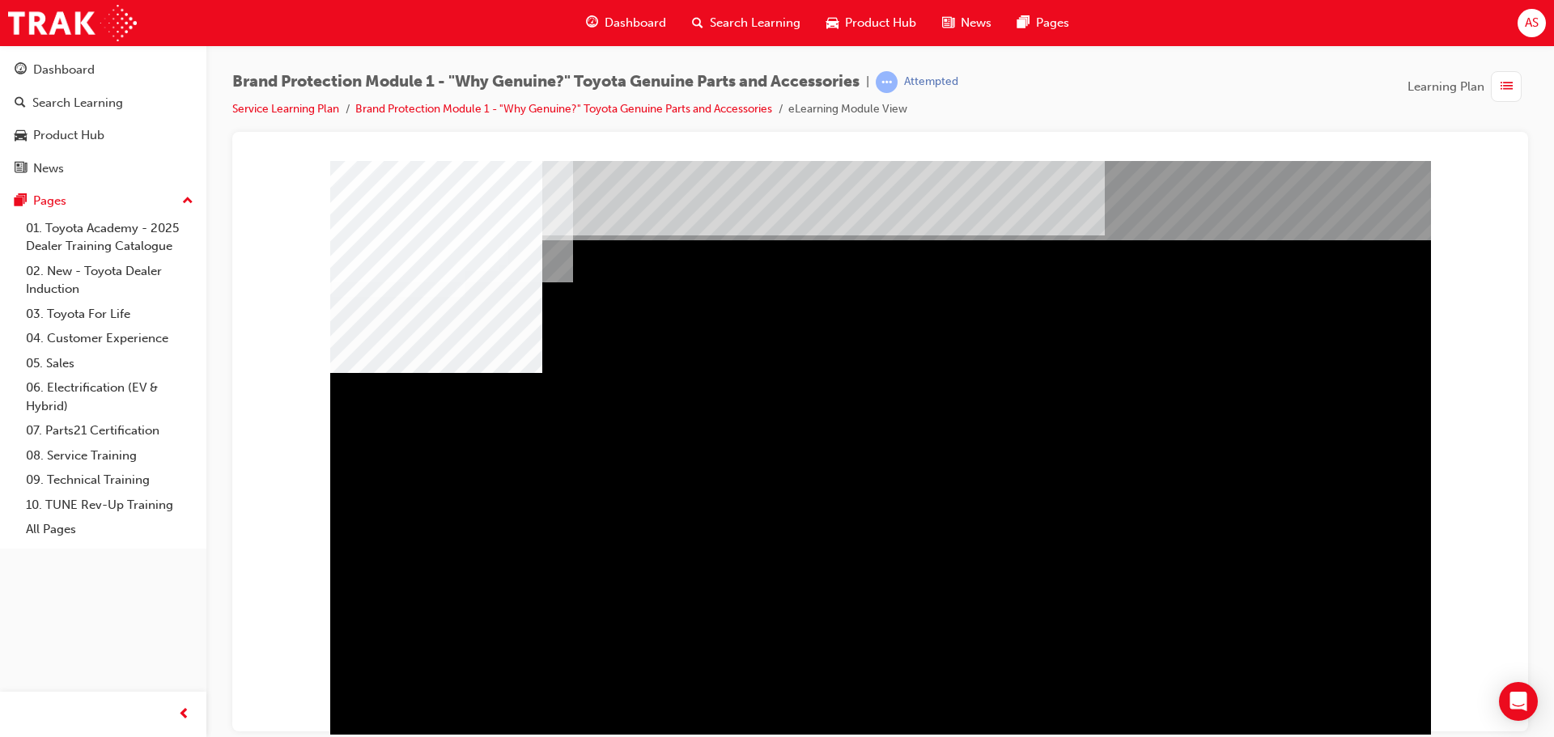
drag, startPoint x: 658, startPoint y: 461, endPoint x: 688, endPoint y: 457, distance: 30.2
click at [657, 461] on div "multistate" at bounding box center [880, 451] width 1100 height 583
